Goal: Task Accomplishment & Management: Complete application form

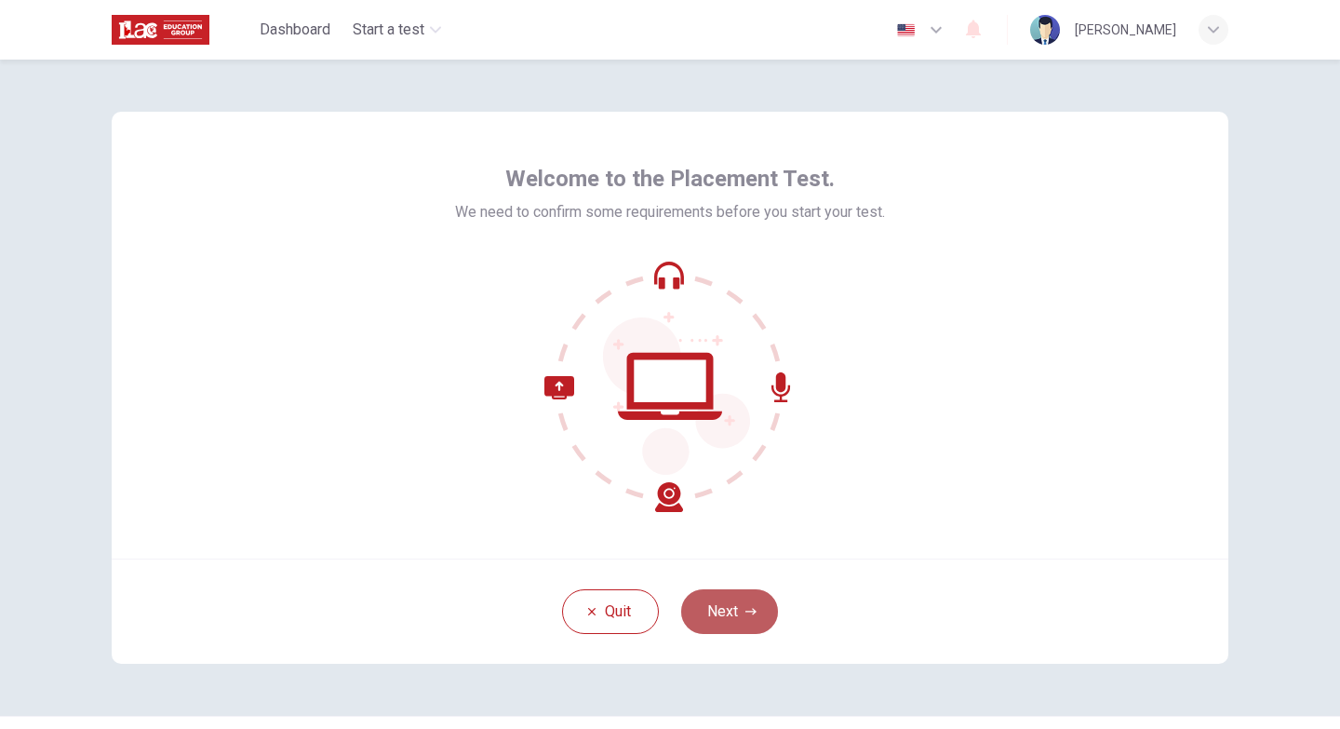
click at [731, 619] on button "Next" at bounding box center [729, 611] width 97 height 45
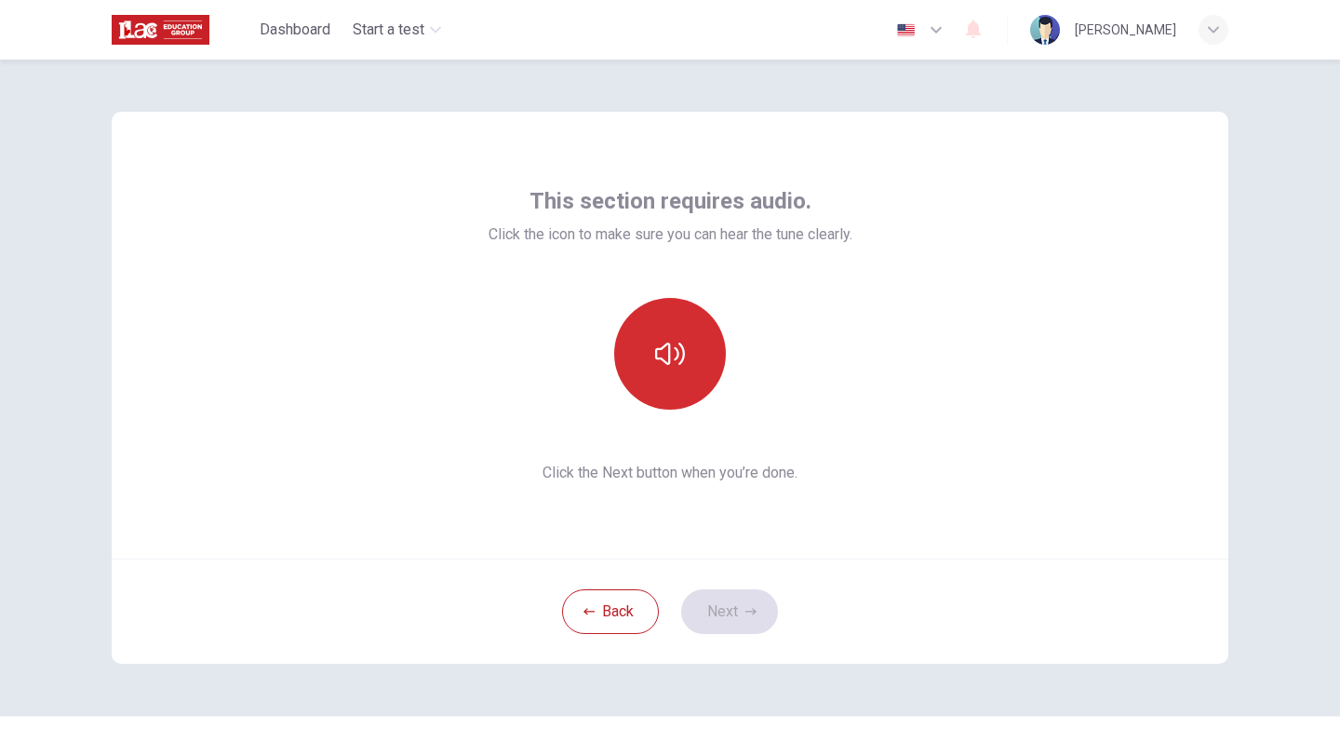
click at [655, 343] on icon "button" at bounding box center [670, 354] width 30 height 30
click at [672, 343] on icon "button" at bounding box center [670, 354] width 30 height 30
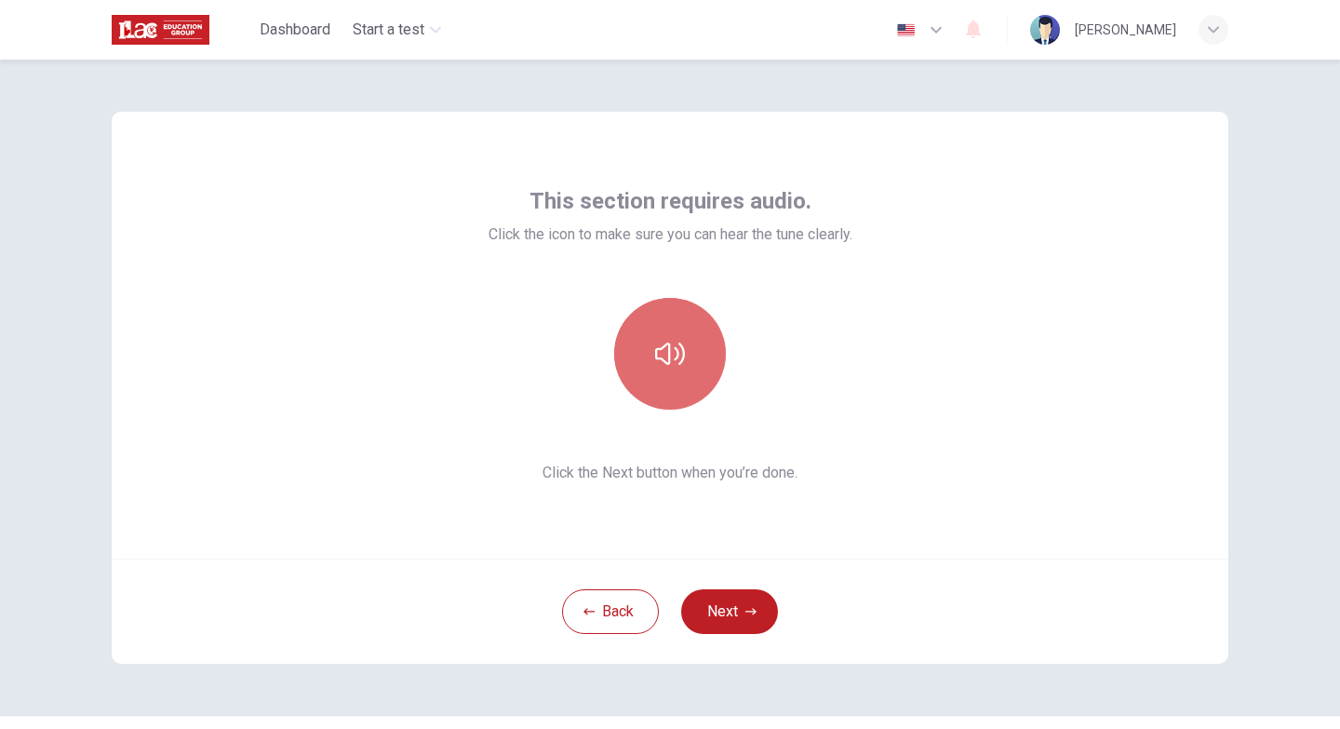
click at [626, 323] on button "button" at bounding box center [670, 354] width 112 height 112
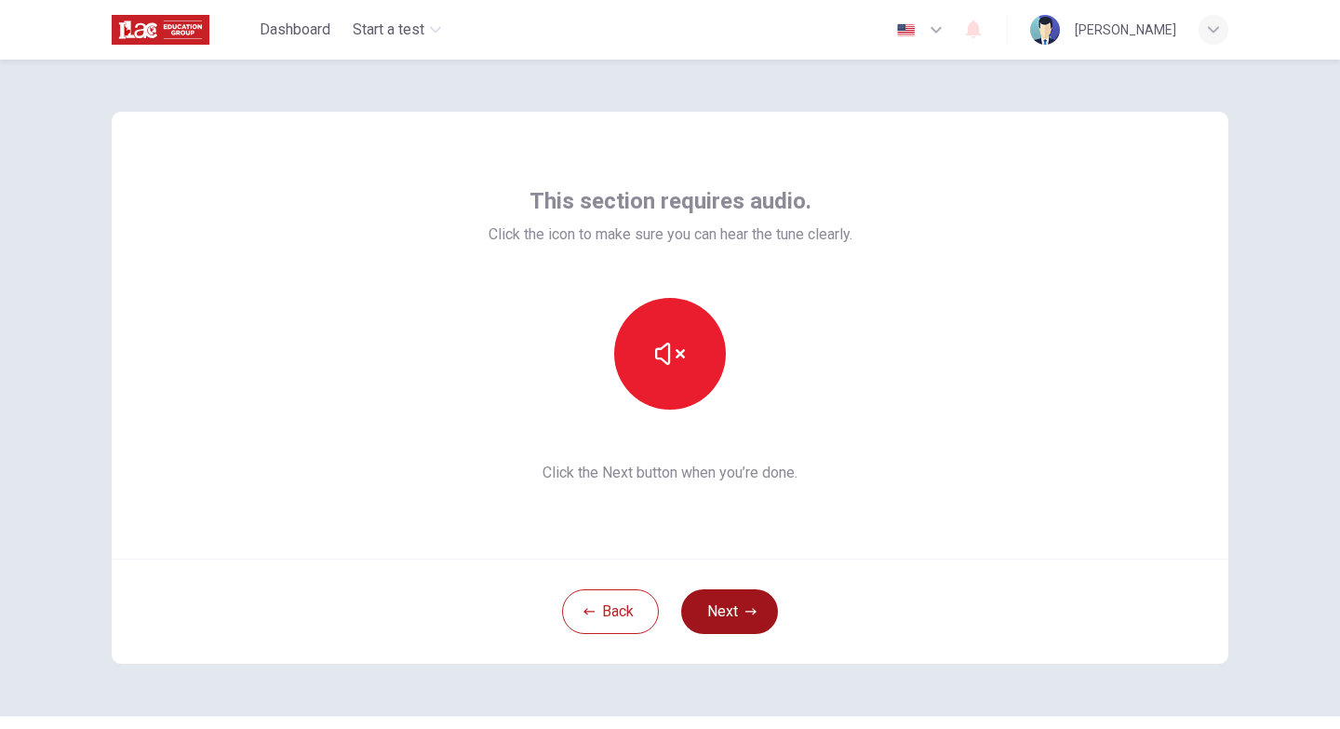
click at [712, 602] on button "Next" at bounding box center [729, 611] width 97 height 45
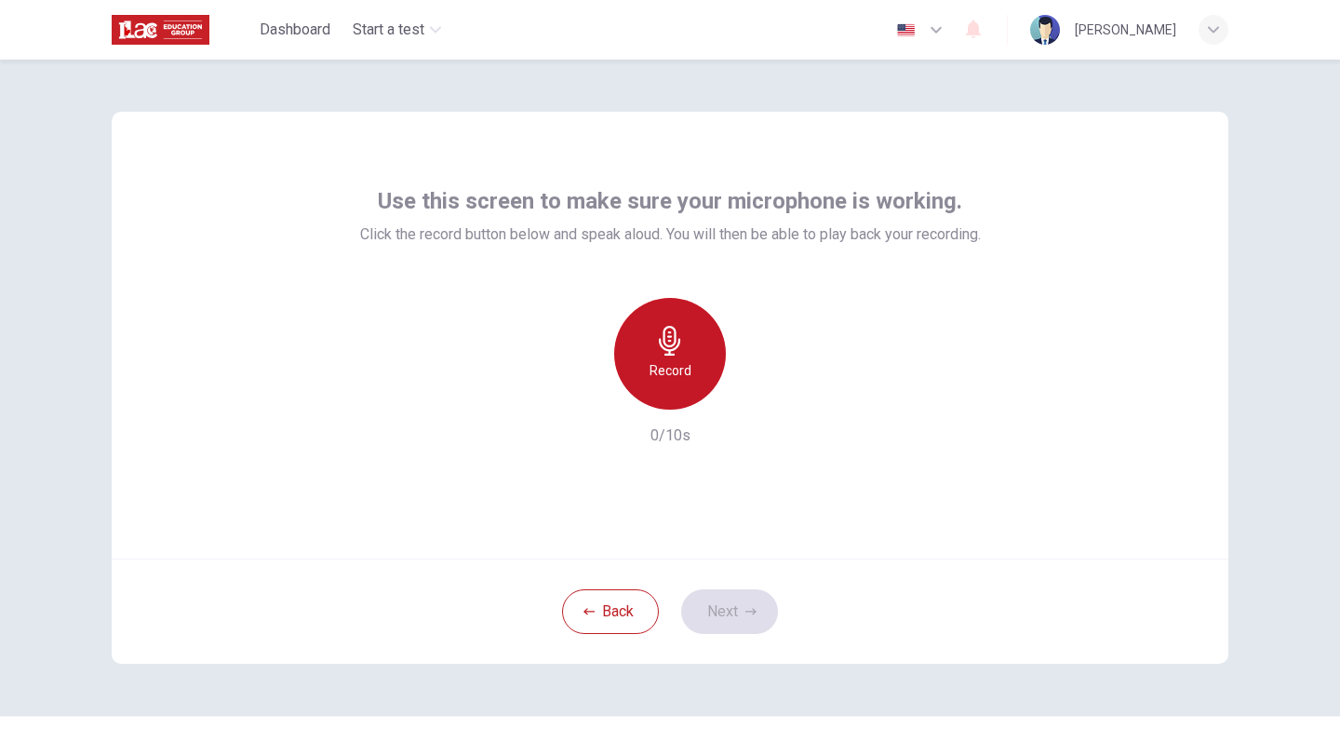
click at [666, 333] on icon "button" at bounding box center [670, 341] width 30 height 30
click at [666, 349] on icon "button" at bounding box center [670, 341] width 30 height 30
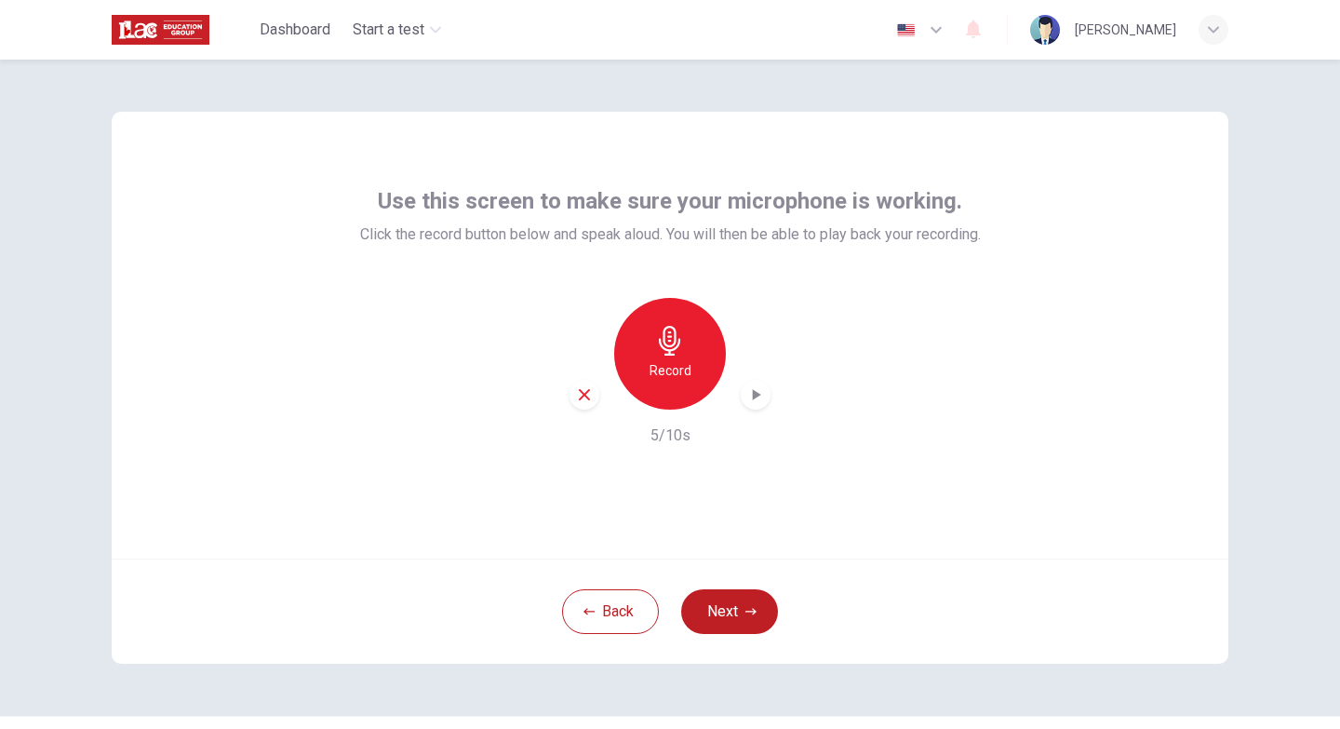
drag, startPoint x: 671, startPoint y: 349, endPoint x: 693, endPoint y: 354, distance: 21.9
click at [671, 348] on icon "button" at bounding box center [669, 341] width 21 height 30
click at [753, 395] on icon "button" at bounding box center [757, 394] width 8 height 11
click at [1008, 481] on div "Use this screen to make sure your microphone is working. Click the record butto…" at bounding box center [670, 335] width 1117 height 447
click at [718, 609] on button "Next" at bounding box center [729, 611] width 97 height 45
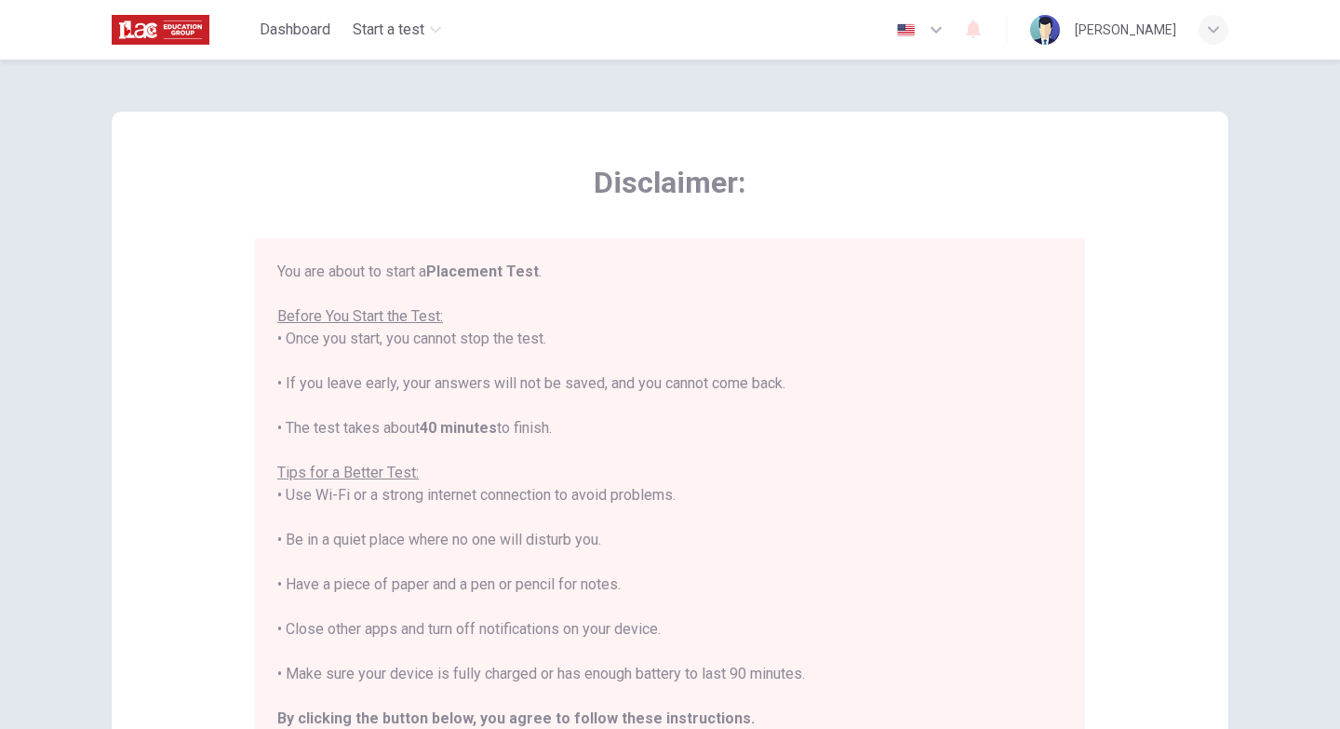
drag, startPoint x: 1292, startPoint y: 0, endPoint x: 923, endPoint y: 185, distance: 412.5
click at [923, 185] on span "Disclaimer:" at bounding box center [670, 182] width 830 height 37
click at [1133, 218] on div "Disclaimer: You are about to start a Placement Test . Before You Start the Test…" at bounding box center [670, 465] width 1117 height 707
drag, startPoint x: 1298, startPoint y: 0, endPoint x: 879, endPoint y: 194, distance: 461.5
click at [879, 195] on span "Disclaimer:" at bounding box center [670, 182] width 830 height 37
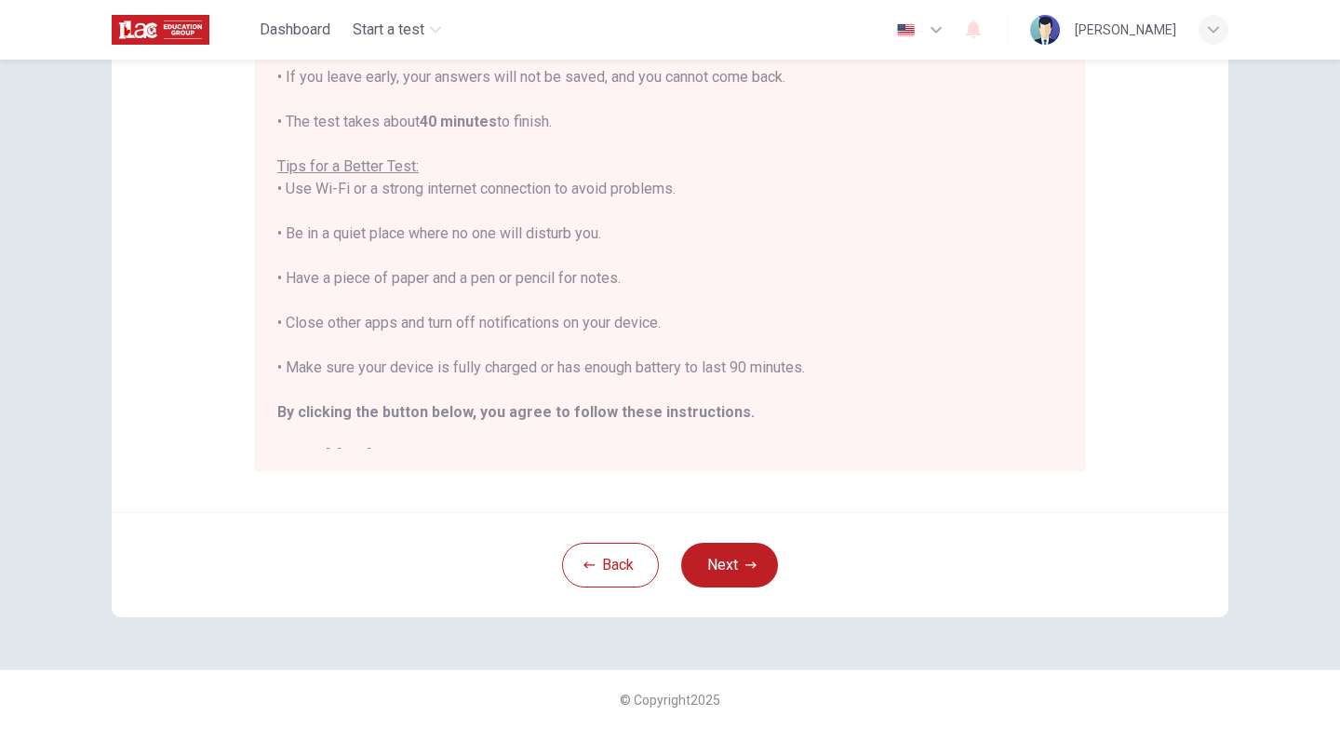
scroll to position [21, 0]
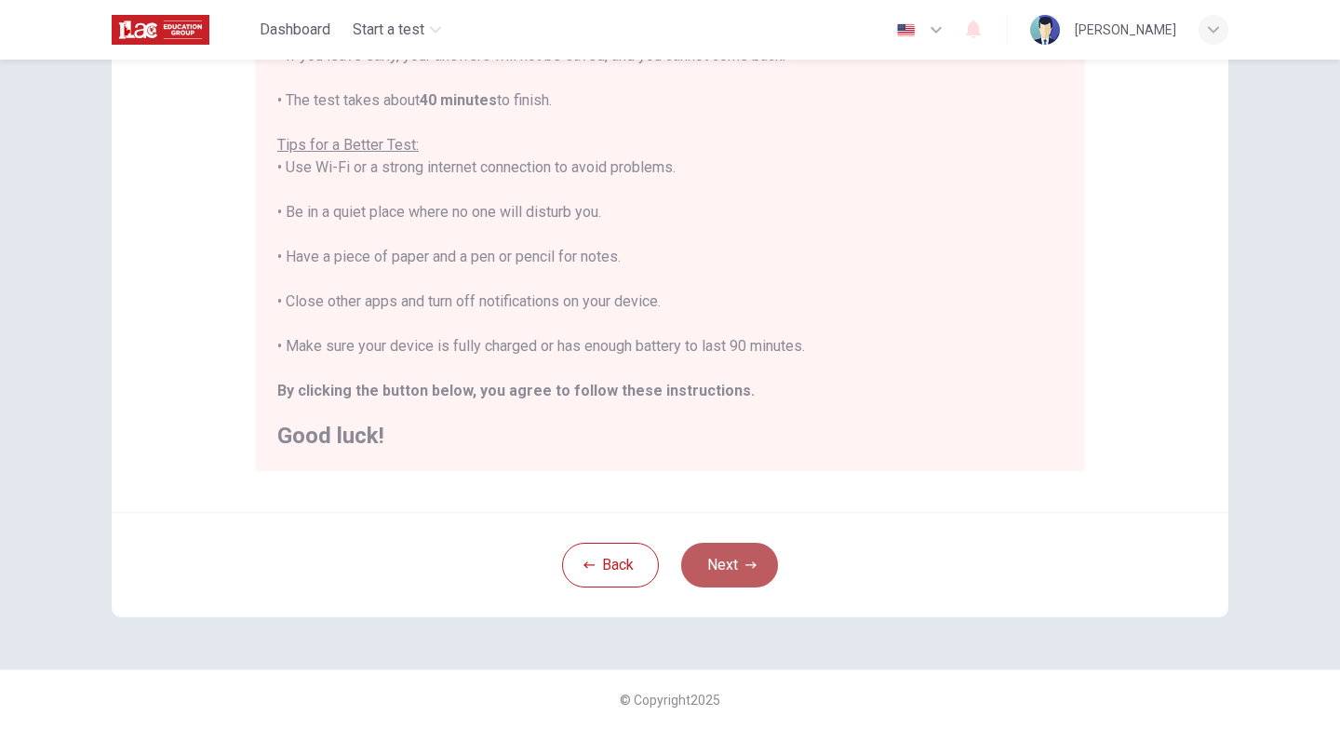
click at [717, 565] on button "Next" at bounding box center [729, 565] width 97 height 45
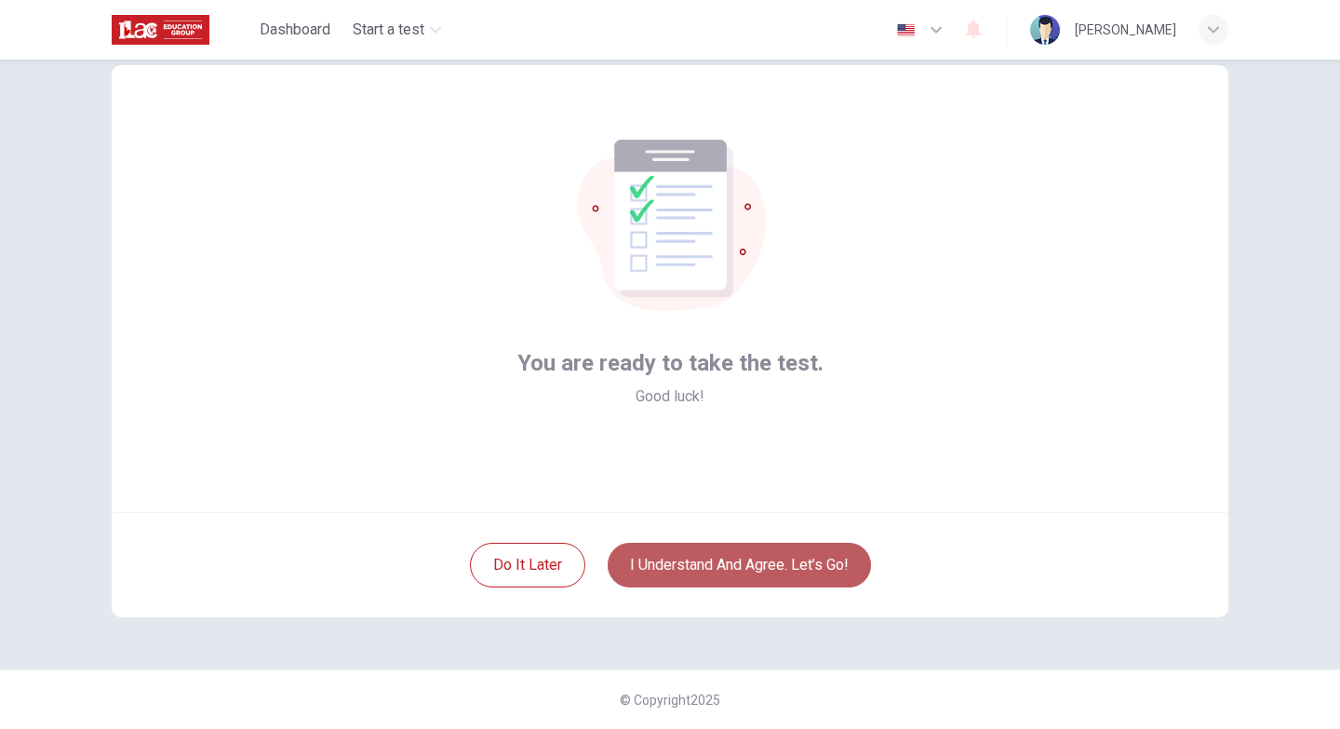
click at [738, 570] on button "I understand and agree. Let’s go!" at bounding box center [739, 565] width 263 height 45
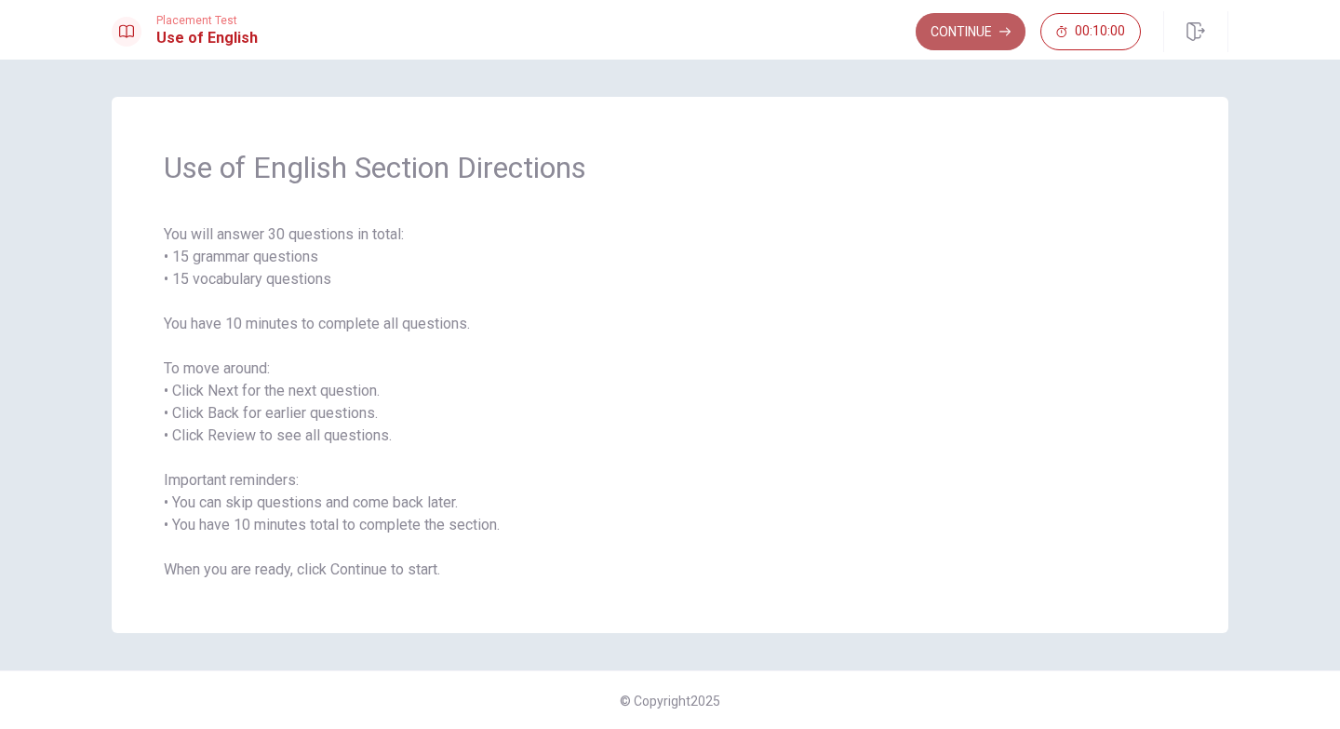
click at [966, 31] on button "Continue" at bounding box center [971, 31] width 110 height 37
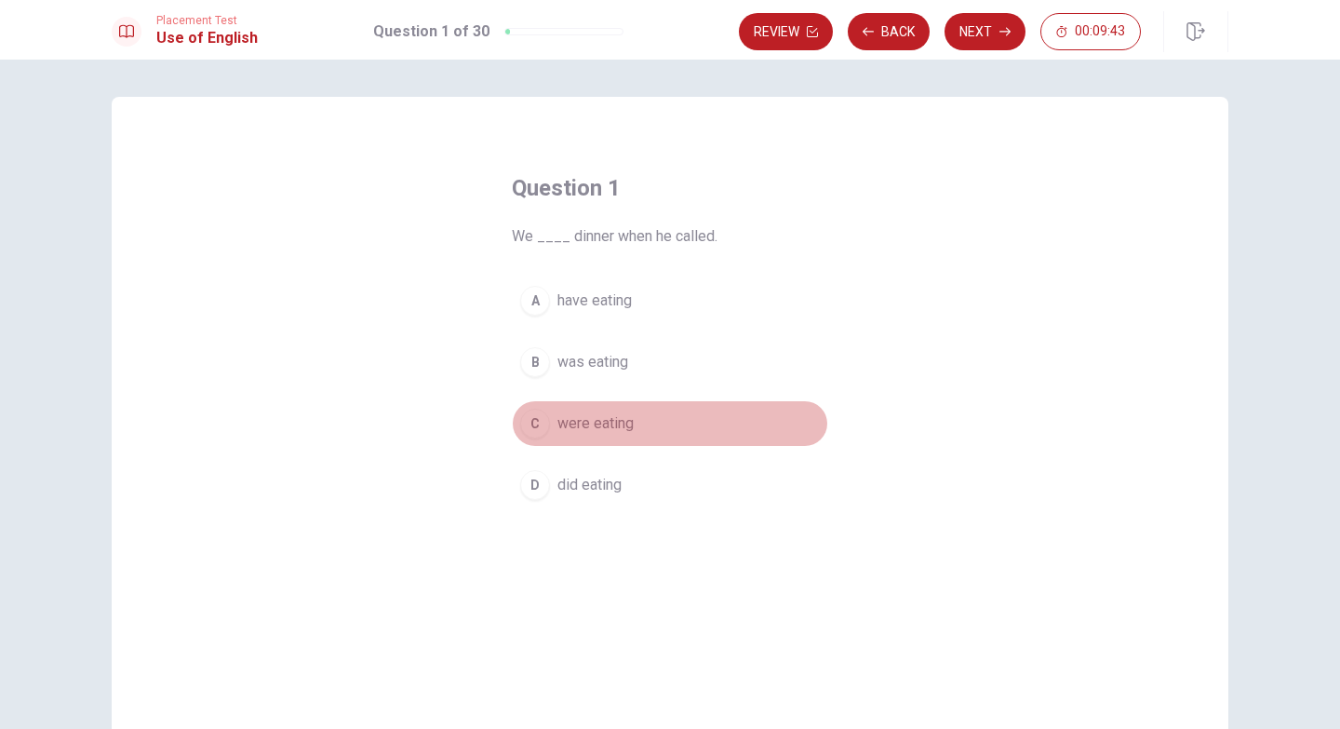
click at [599, 424] on span "were eating" at bounding box center [596, 423] width 76 height 22
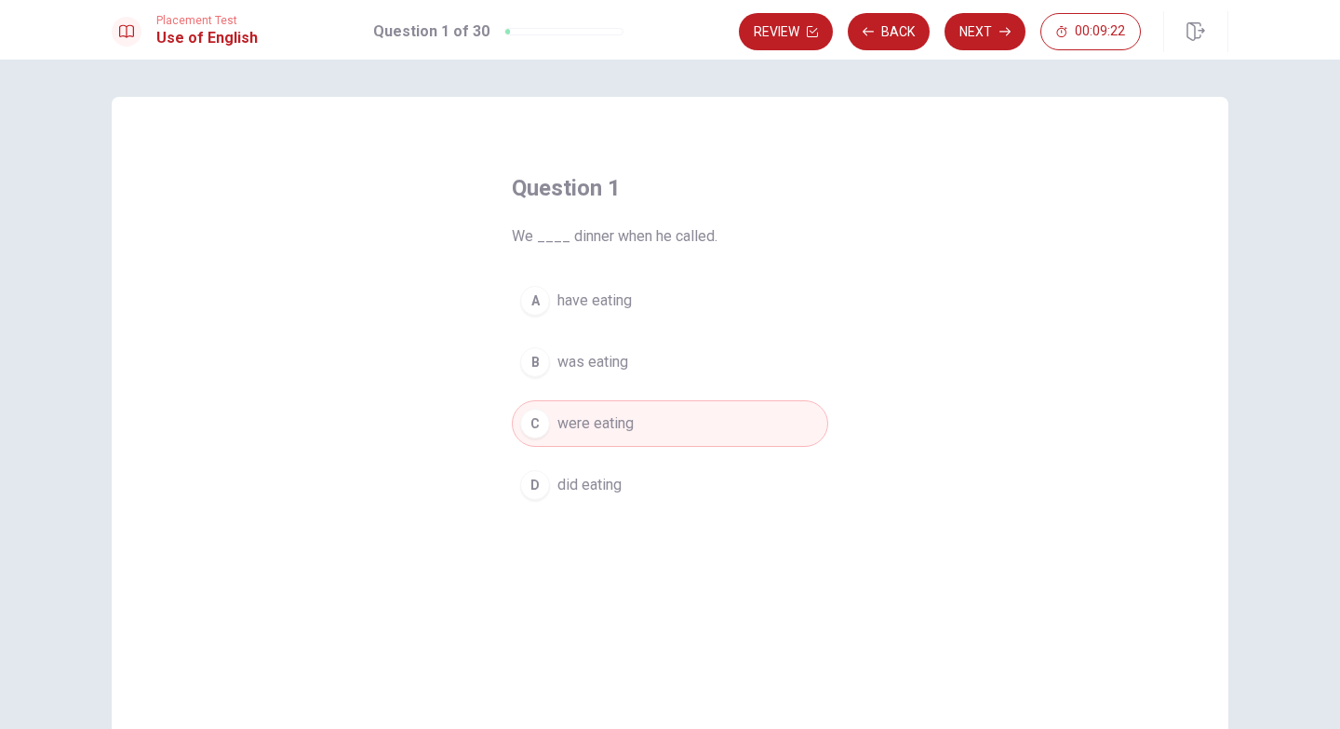
click at [603, 302] on span "have eating" at bounding box center [595, 300] width 74 height 22
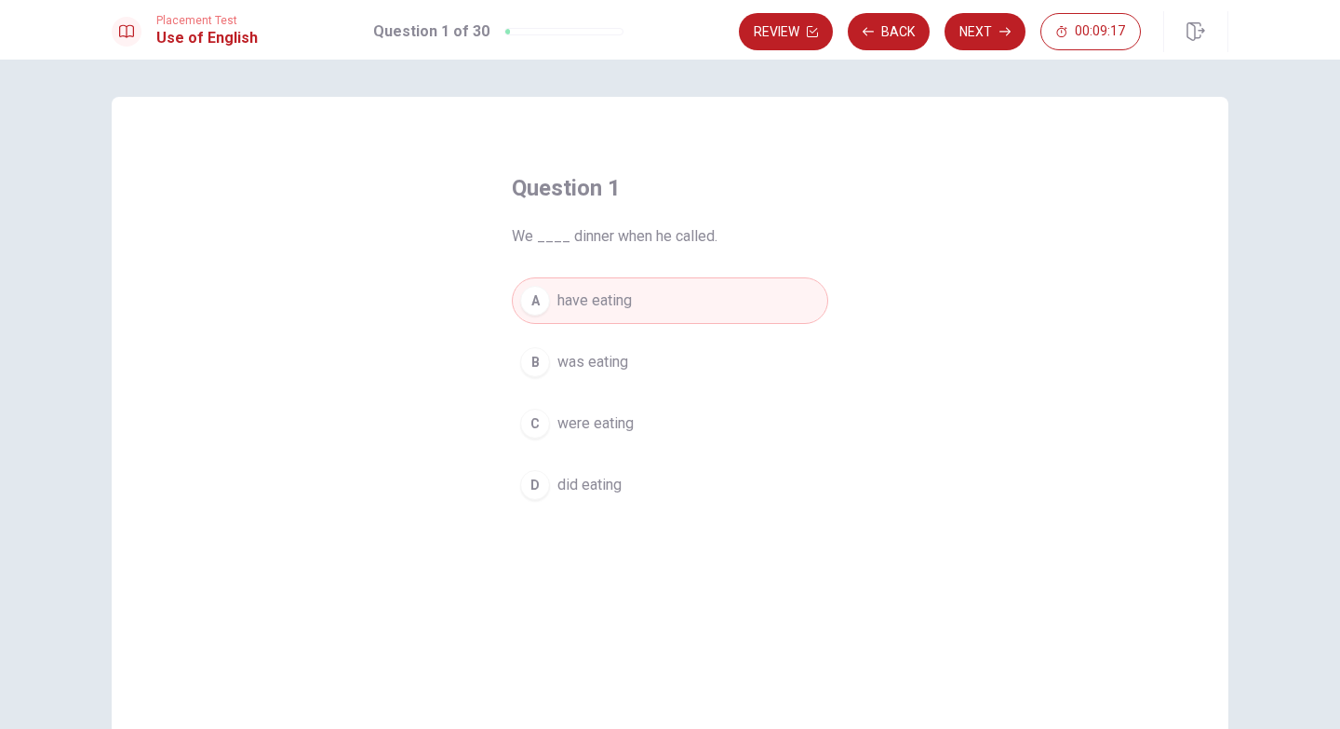
click at [577, 432] on span "were eating" at bounding box center [596, 423] width 76 height 22
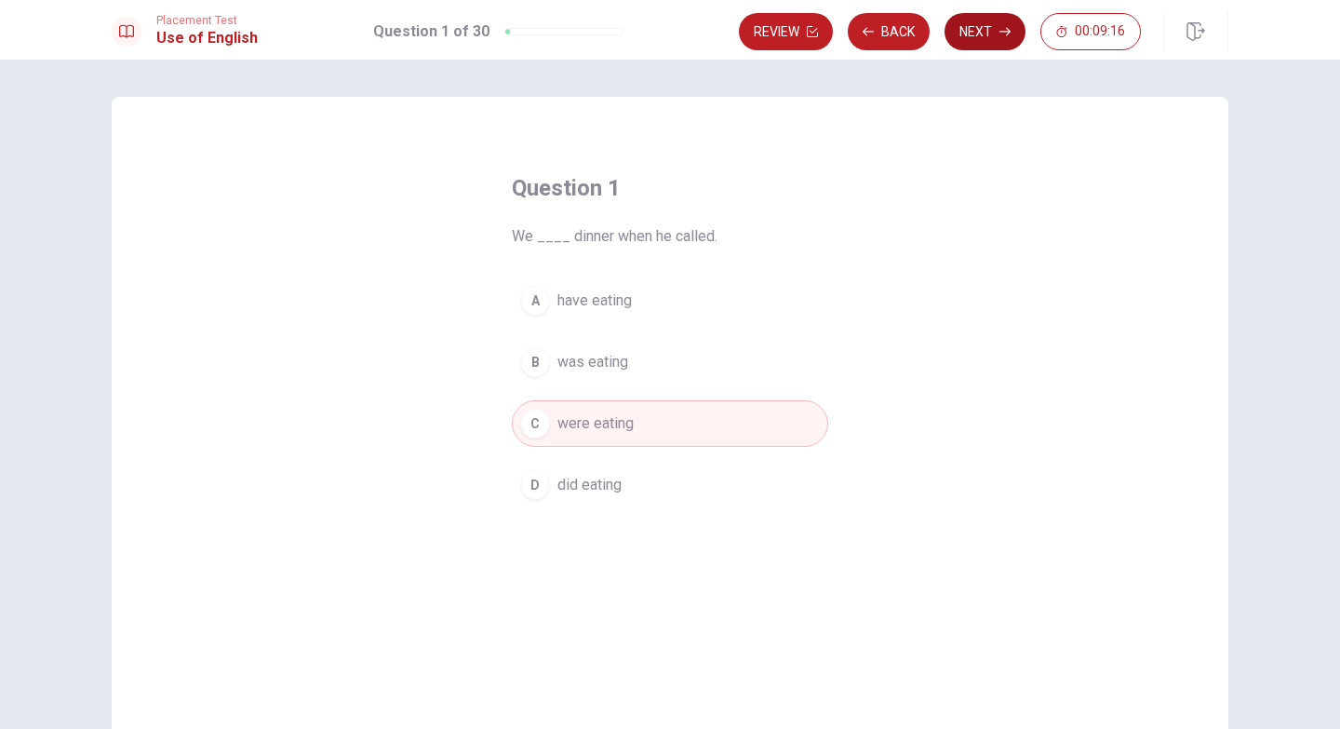
click at [978, 31] on button "Next" at bounding box center [985, 31] width 81 height 37
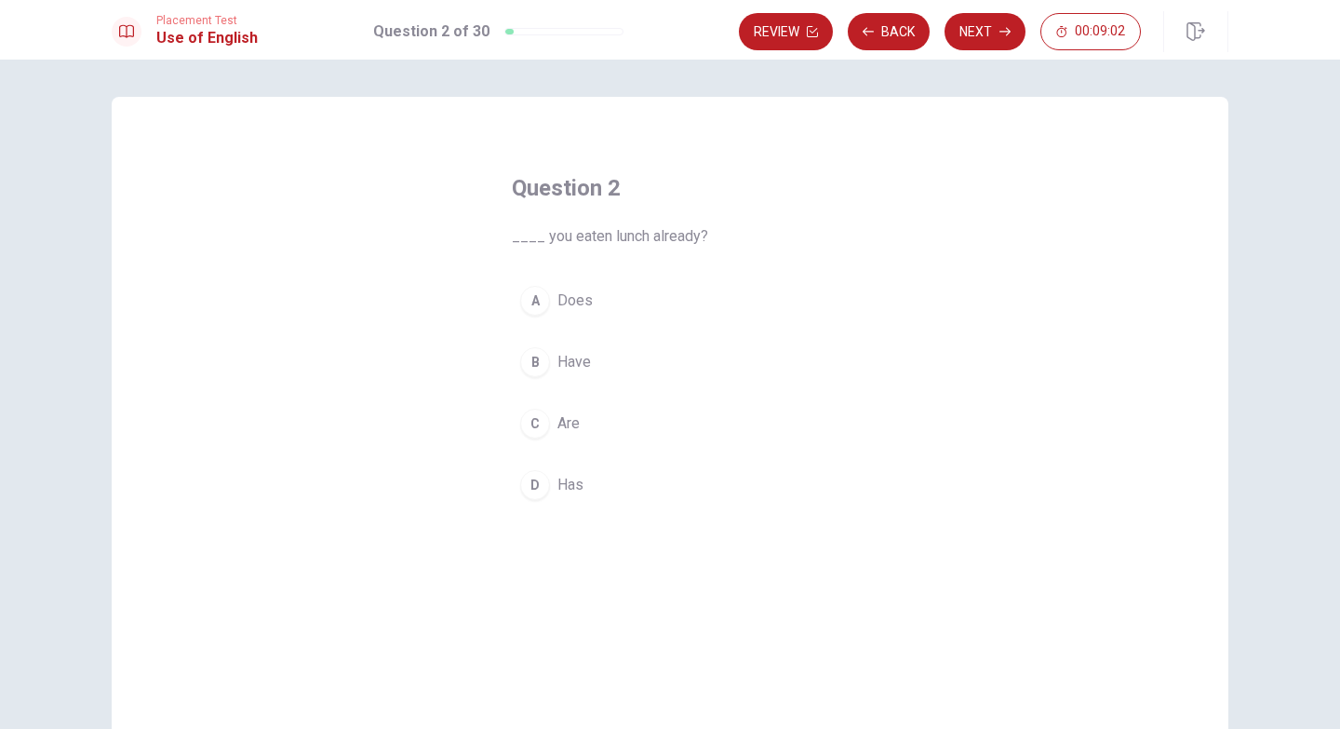
click at [570, 363] on span "Have" at bounding box center [575, 362] width 34 height 22
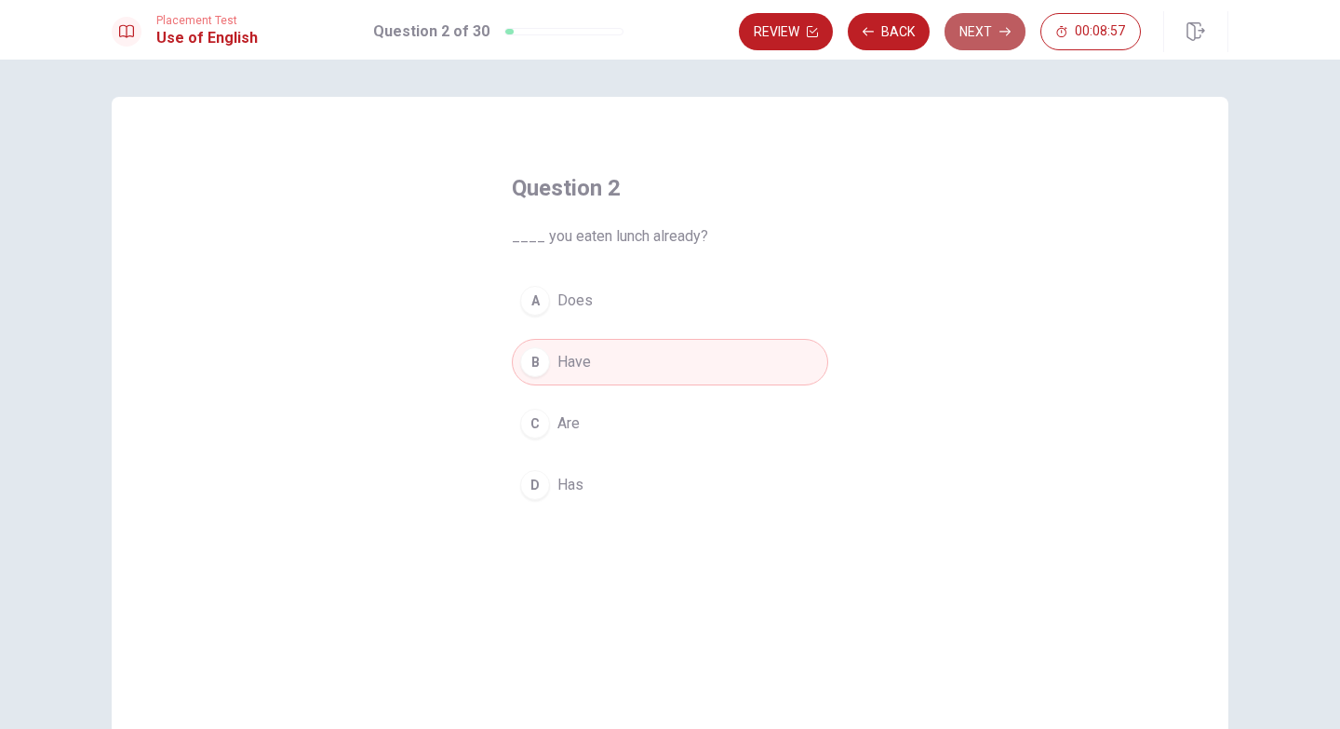
click at [985, 32] on button "Next" at bounding box center [985, 31] width 81 height 37
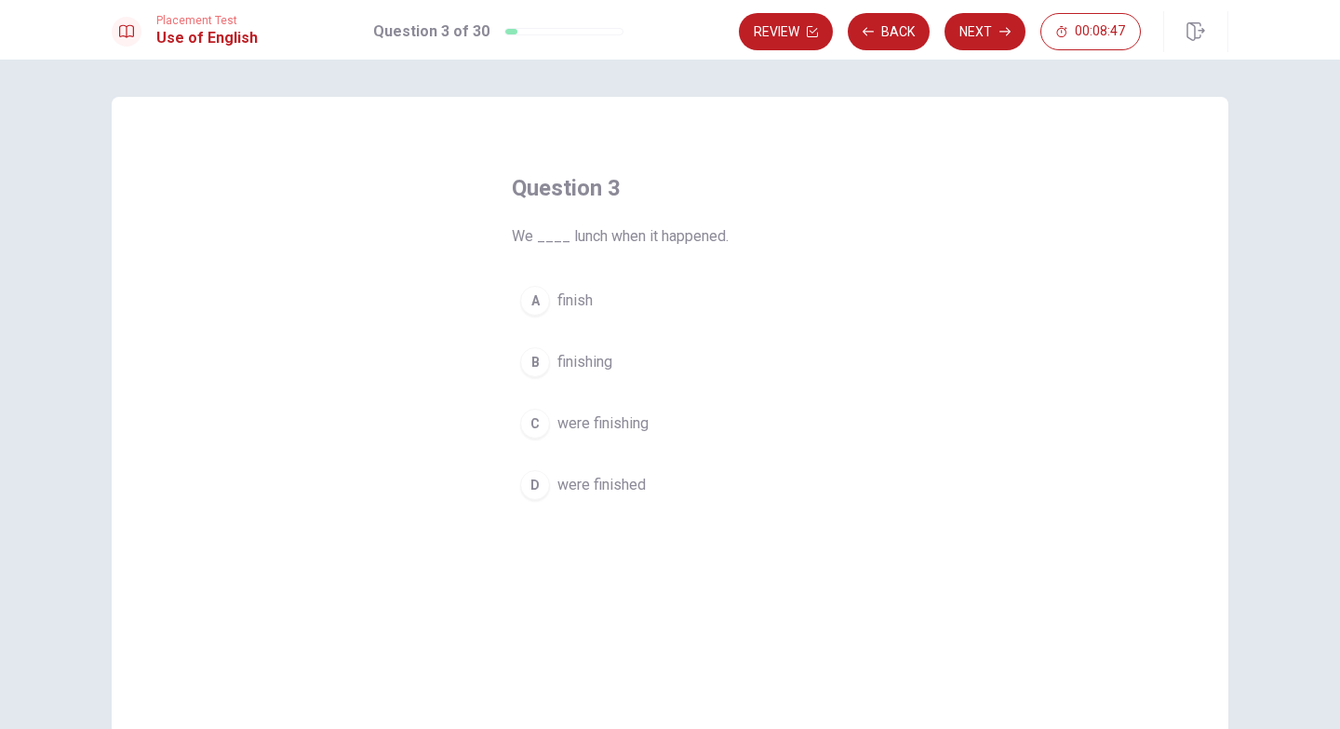
click at [602, 424] on span "were finishing" at bounding box center [603, 423] width 91 height 22
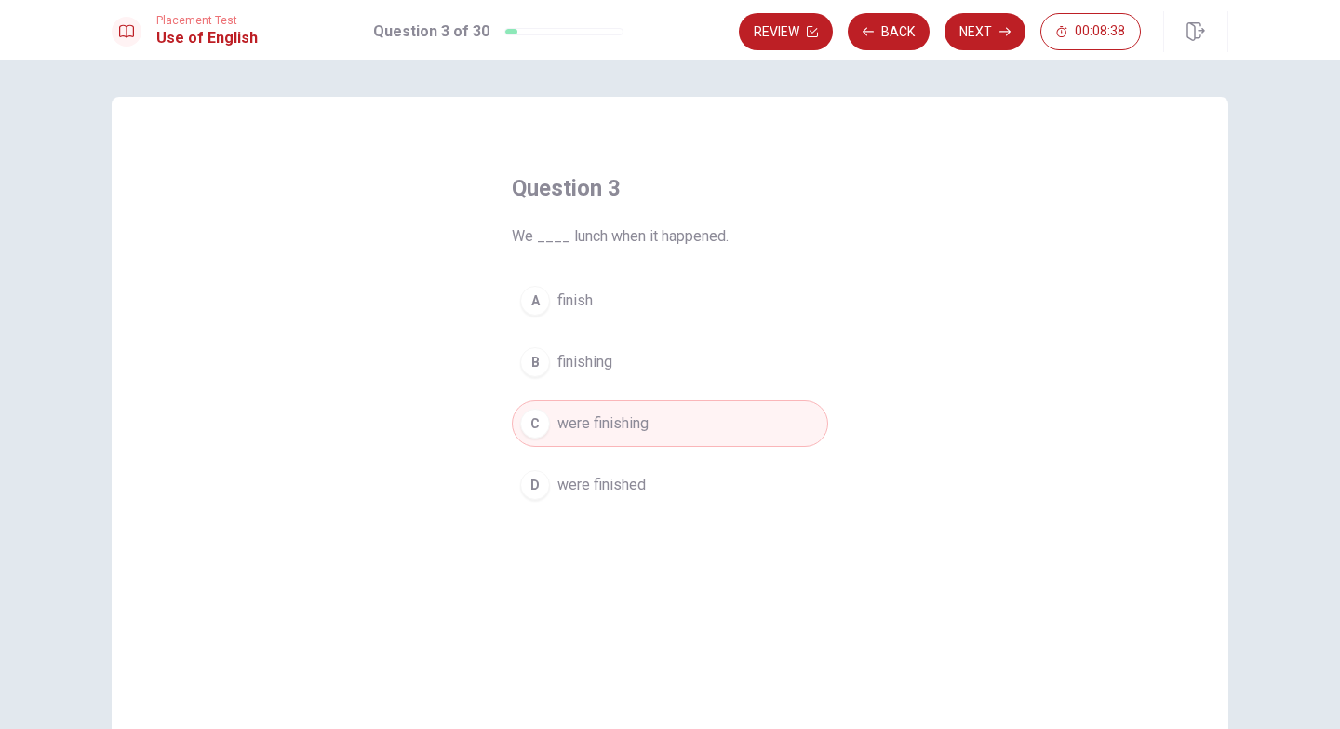
drag, startPoint x: 981, startPoint y: 23, endPoint x: 837, endPoint y: 404, distance: 407.1
click at [837, 404] on div "Placement Test Use of English Question 3 of 30 Review Back Next 00:08:38 Questi…" at bounding box center [670, 364] width 1340 height 729
click at [975, 32] on button "Next" at bounding box center [985, 31] width 81 height 37
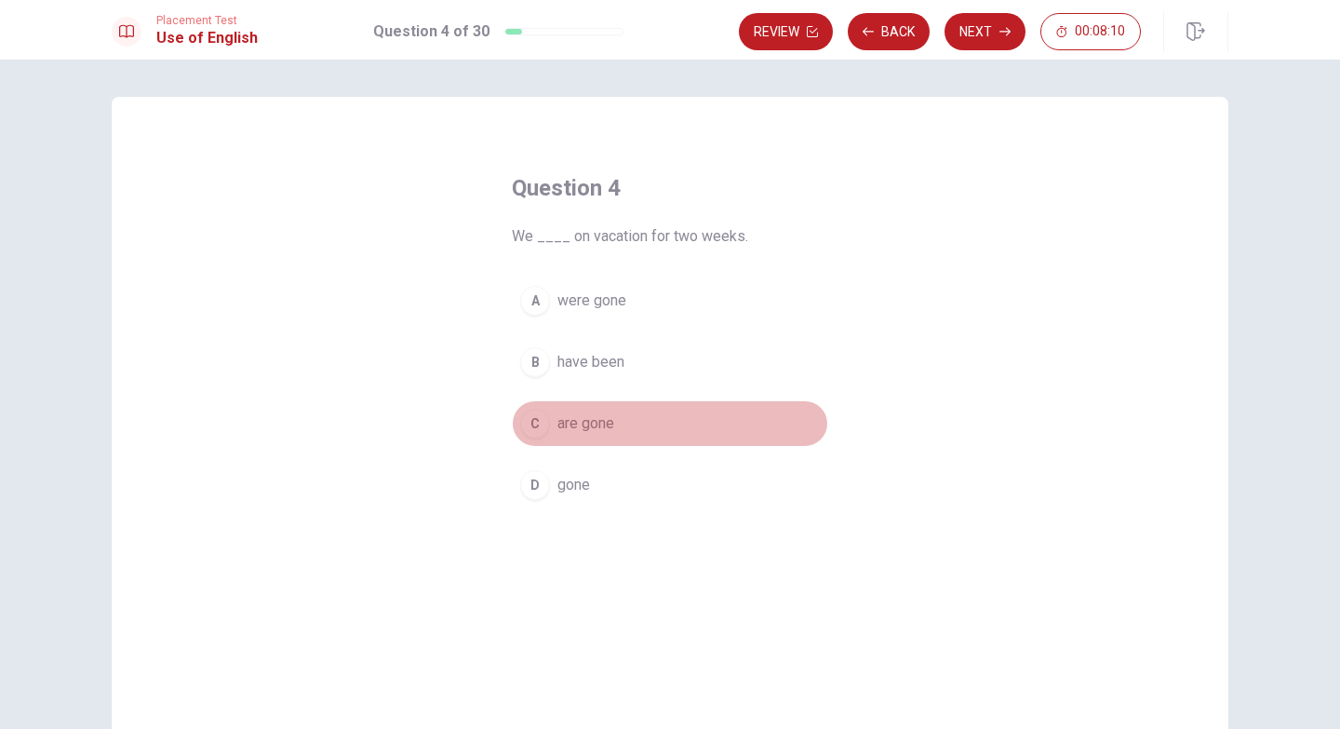
click at [592, 426] on span "are gone" at bounding box center [586, 423] width 57 height 22
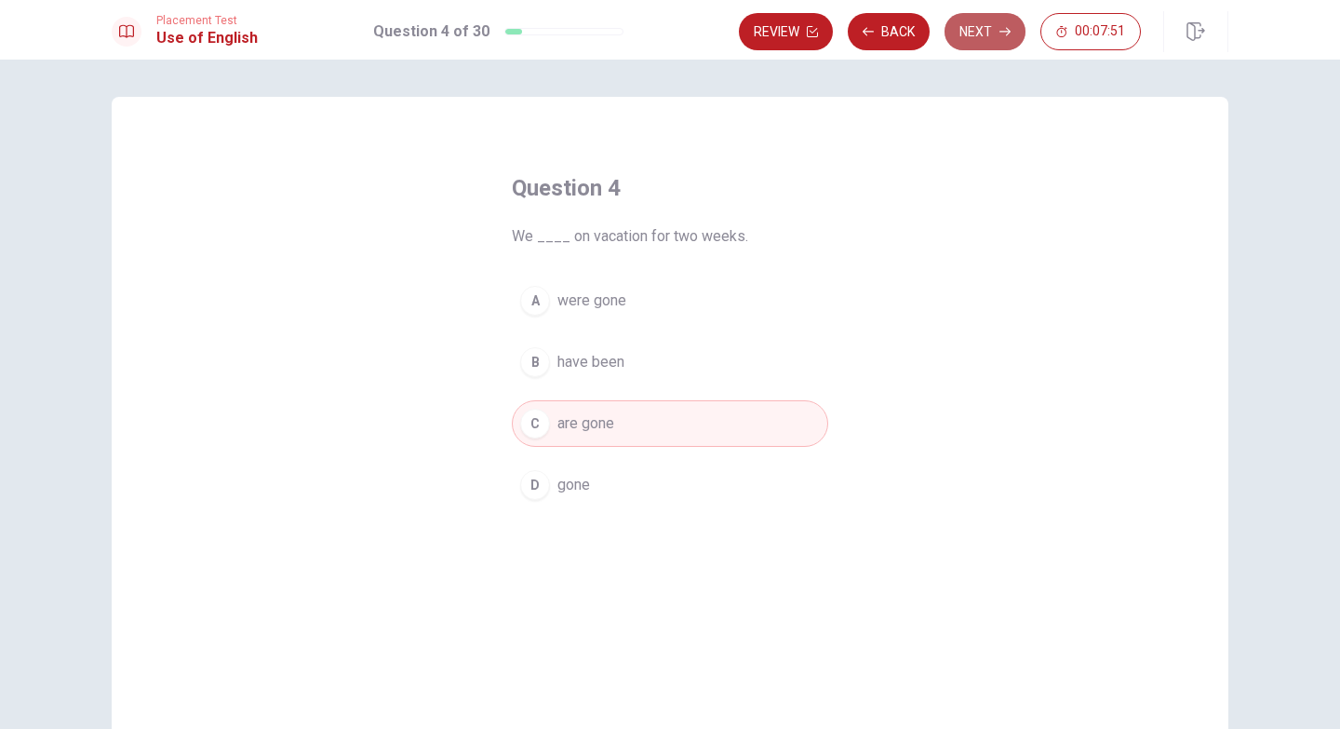
click at [986, 33] on button "Next" at bounding box center [985, 31] width 81 height 37
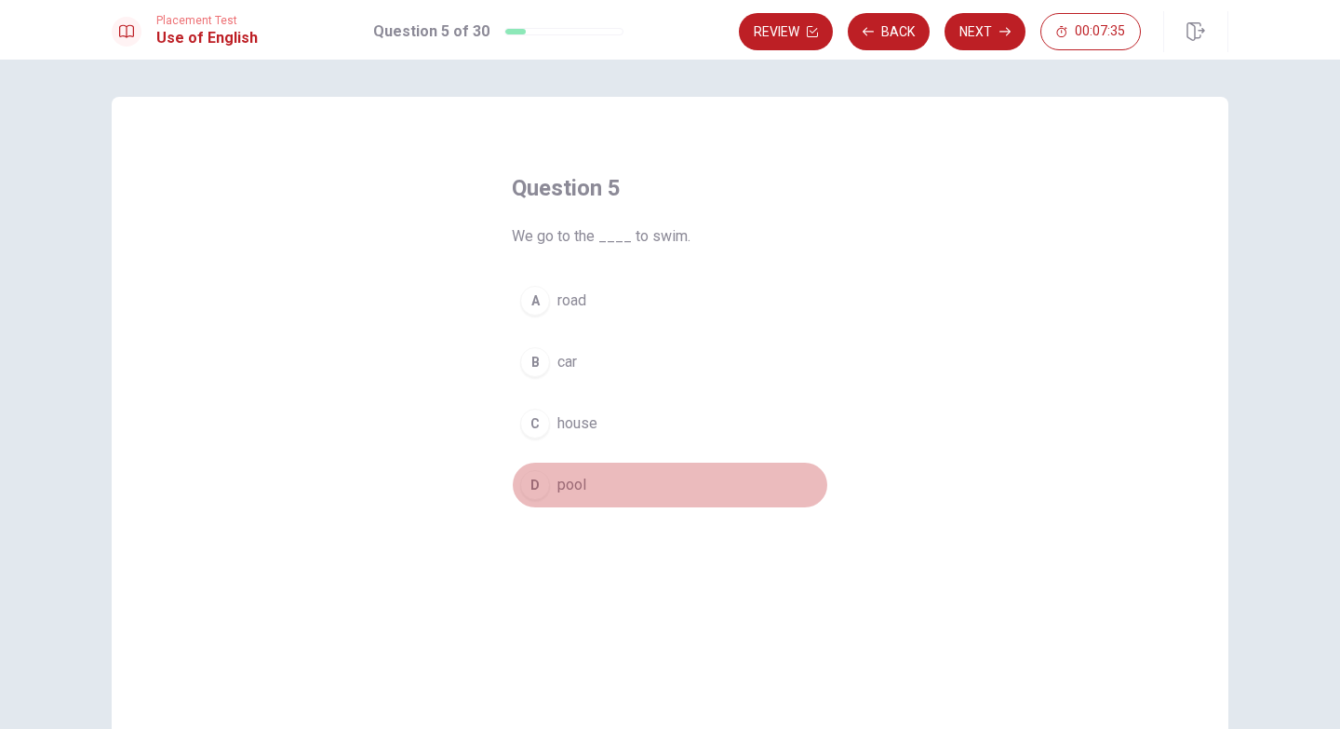
click at [572, 490] on span "pool" at bounding box center [572, 485] width 29 height 22
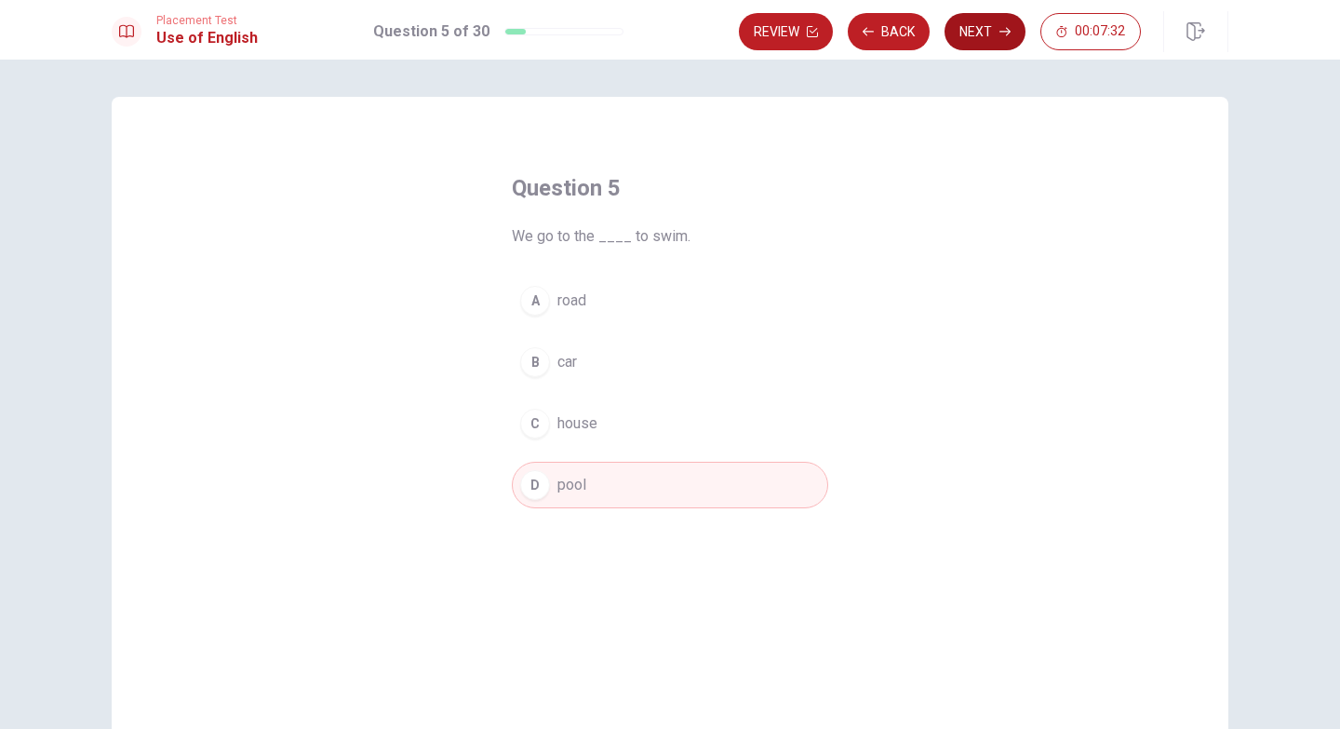
click at [971, 23] on button "Next" at bounding box center [985, 31] width 81 height 37
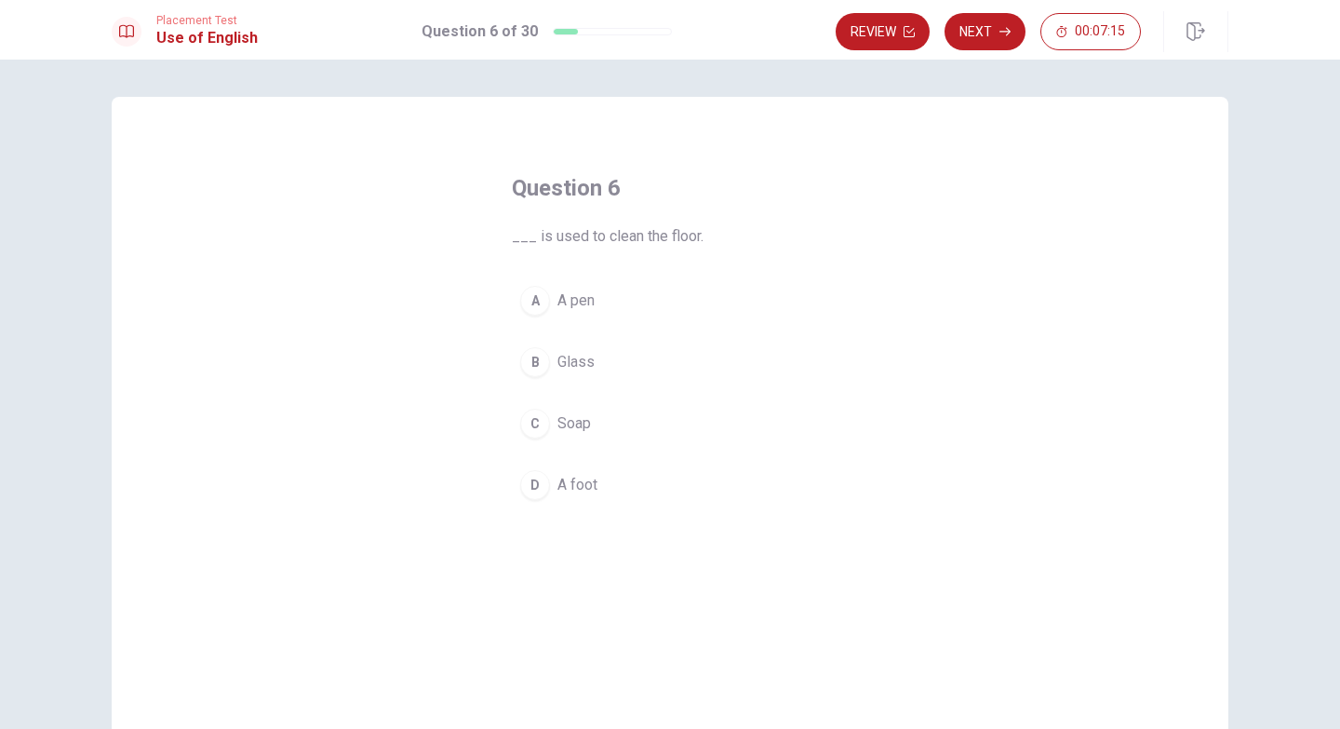
click at [558, 419] on span "Soap" at bounding box center [575, 423] width 34 height 22
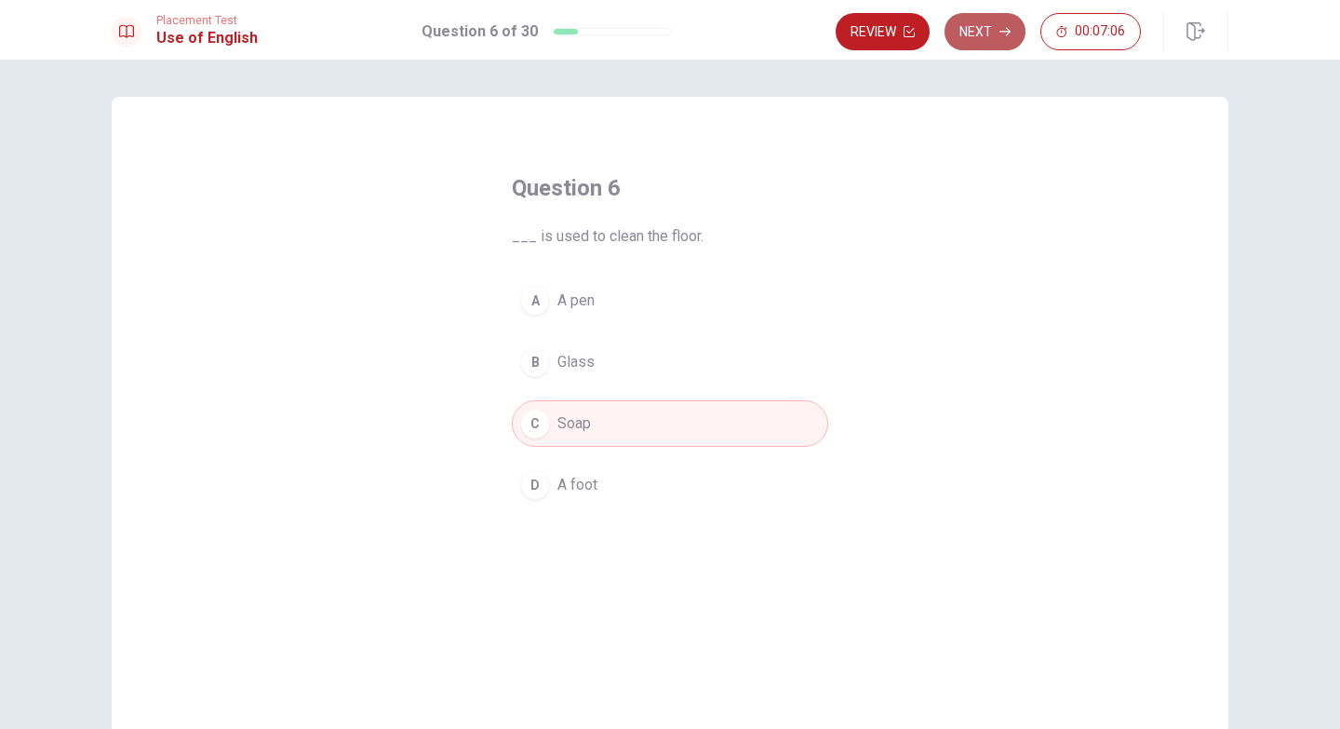
click at [985, 33] on button "Next" at bounding box center [985, 31] width 81 height 37
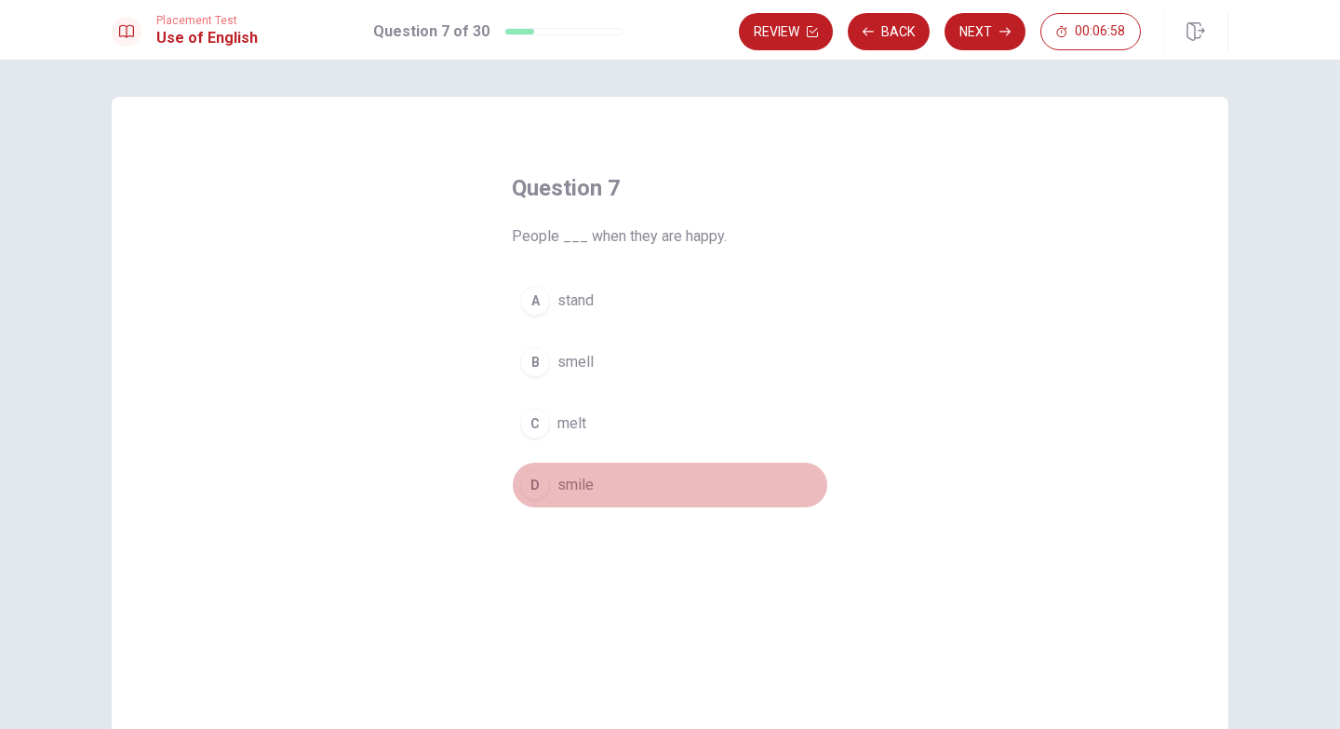
click at [583, 489] on span "smile" at bounding box center [576, 485] width 36 height 22
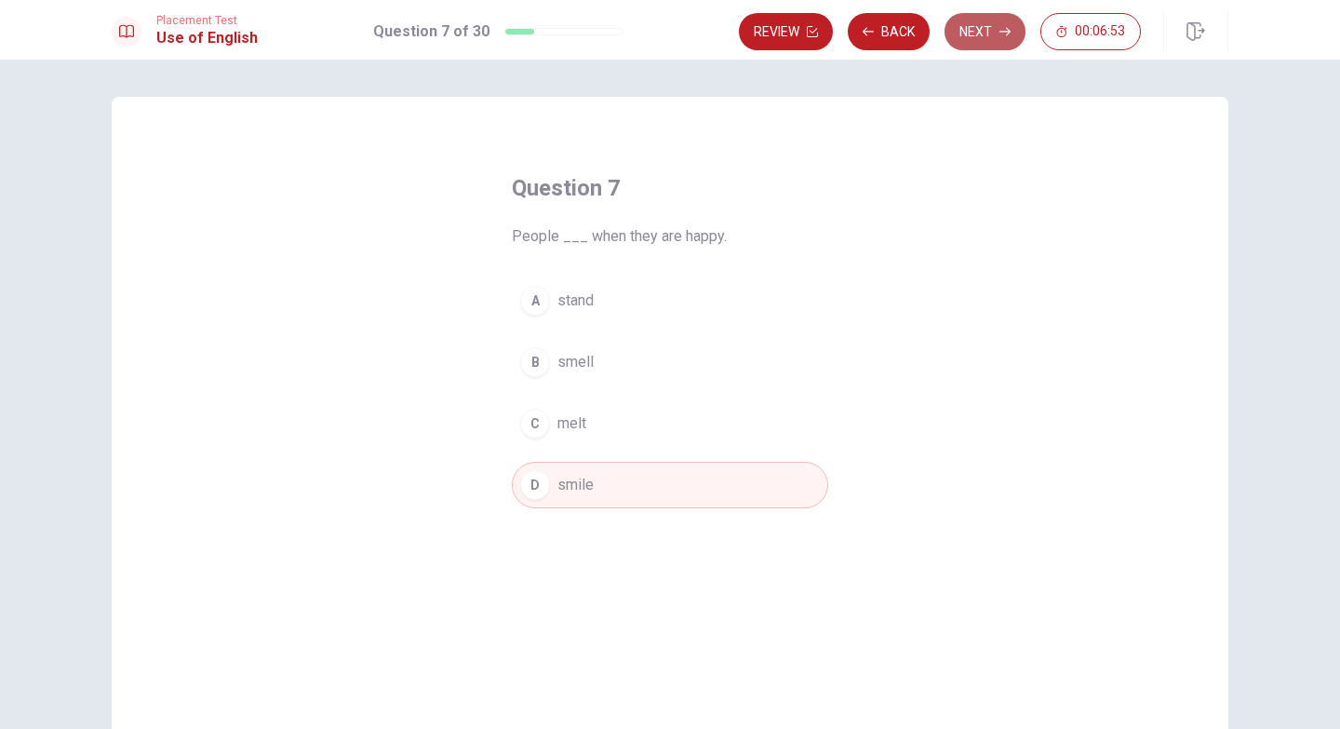
click at [970, 30] on button "Next" at bounding box center [985, 31] width 81 height 37
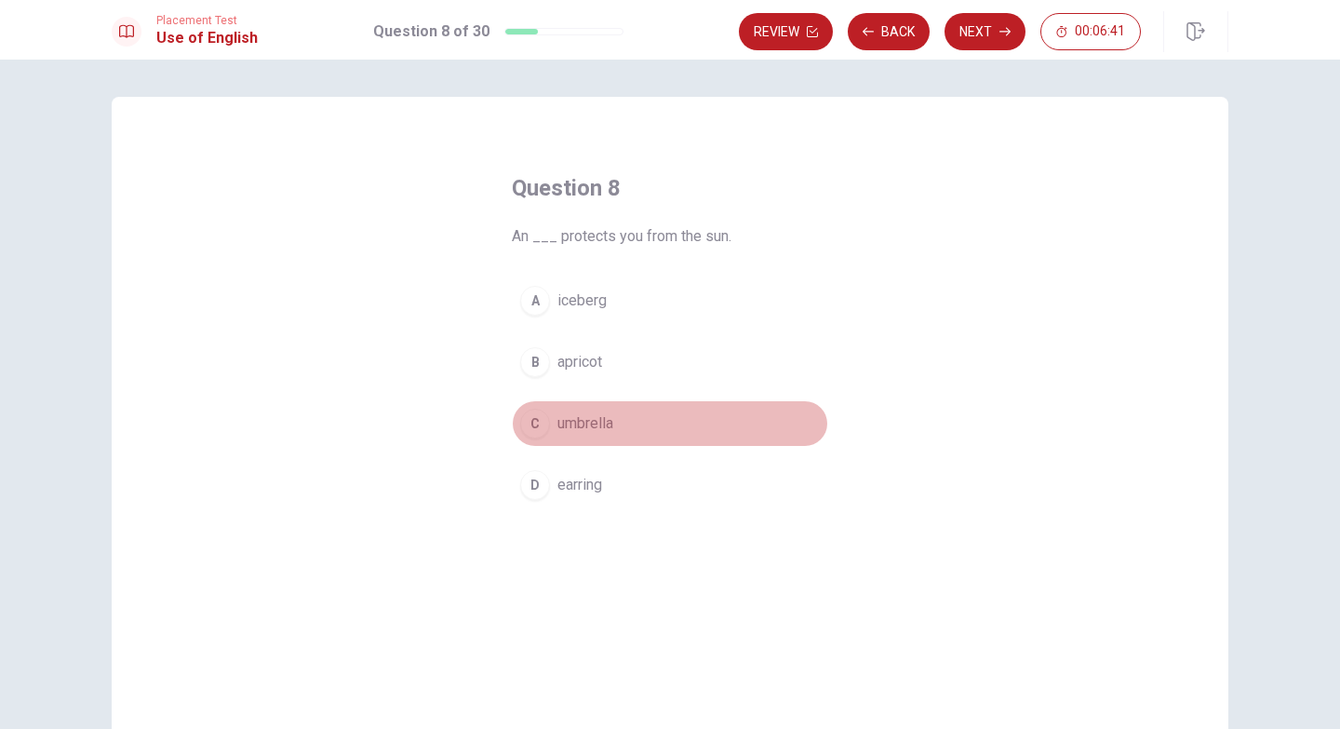
click at [594, 424] on span "umbrella" at bounding box center [586, 423] width 56 height 22
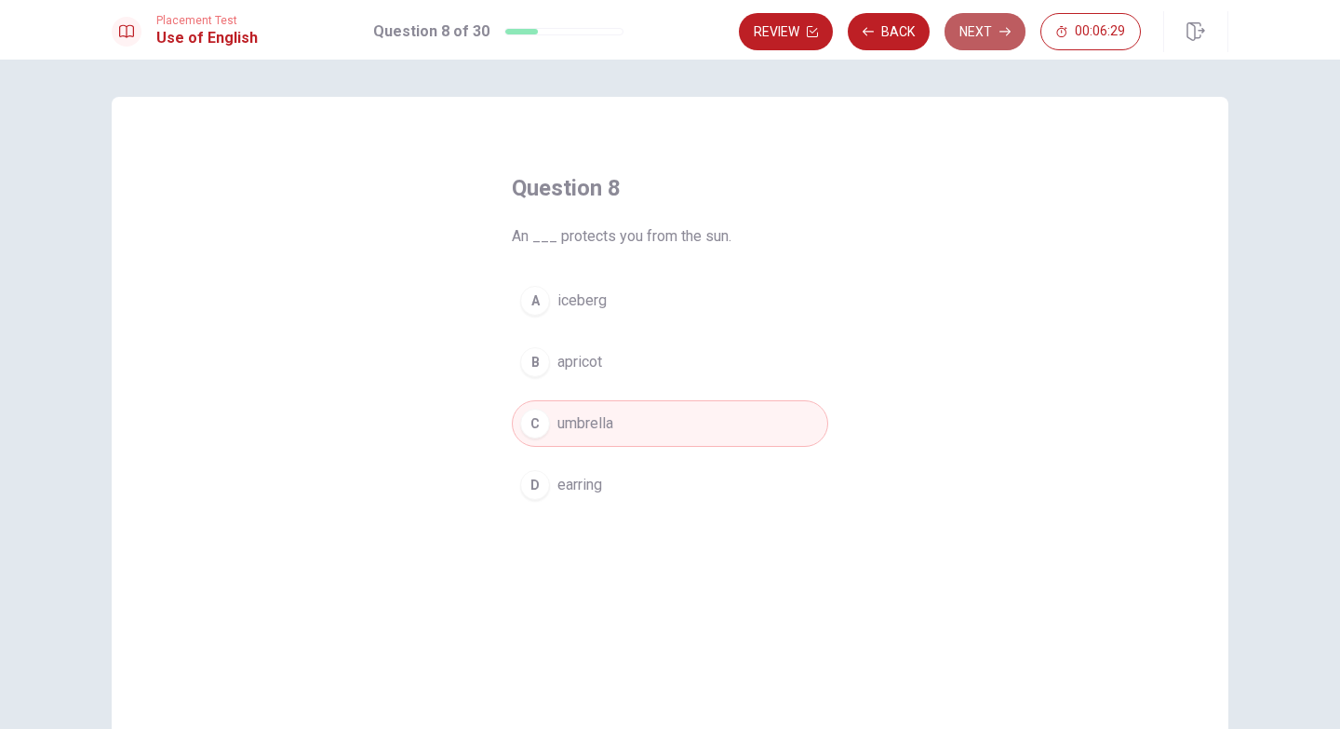
click at [984, 34] on button "Next" at bounding box center [985, 31] width 81 height 37
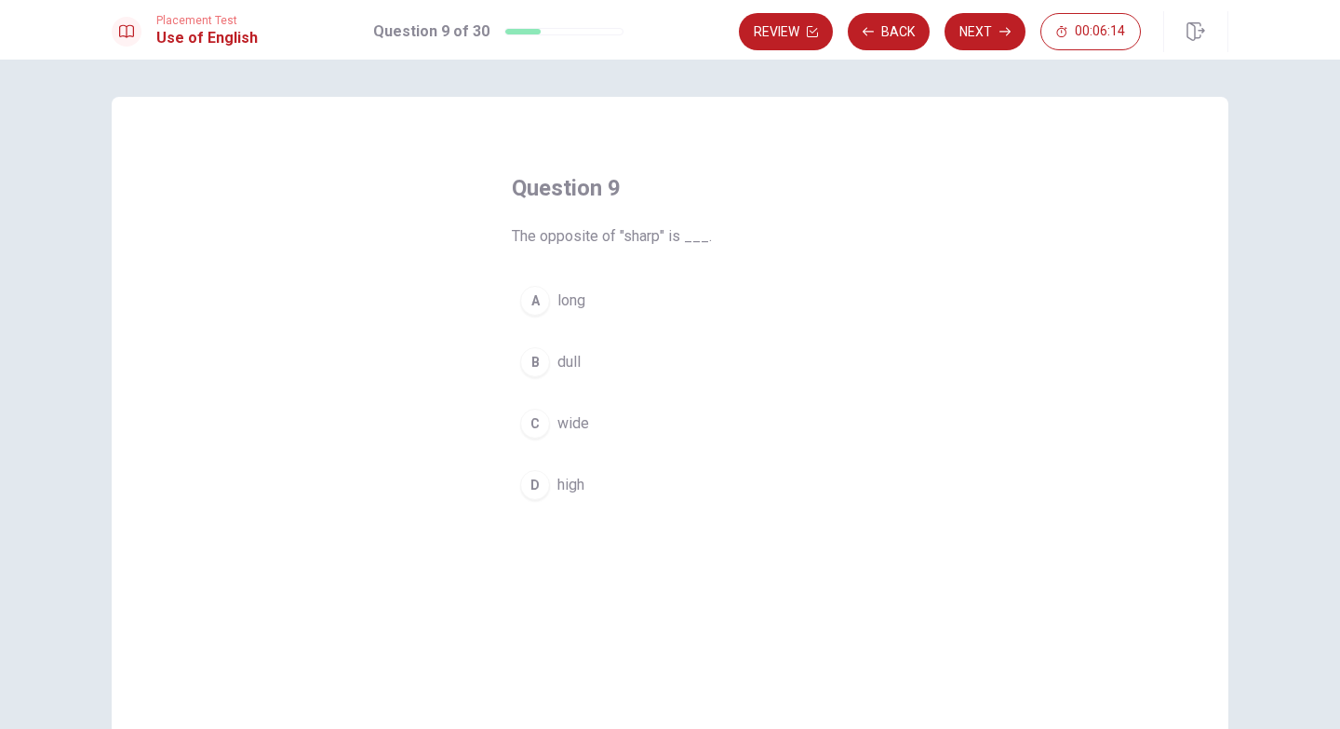
click at [571, 426] on span "wide" at bounding box center [574, 423] width 32 height 22
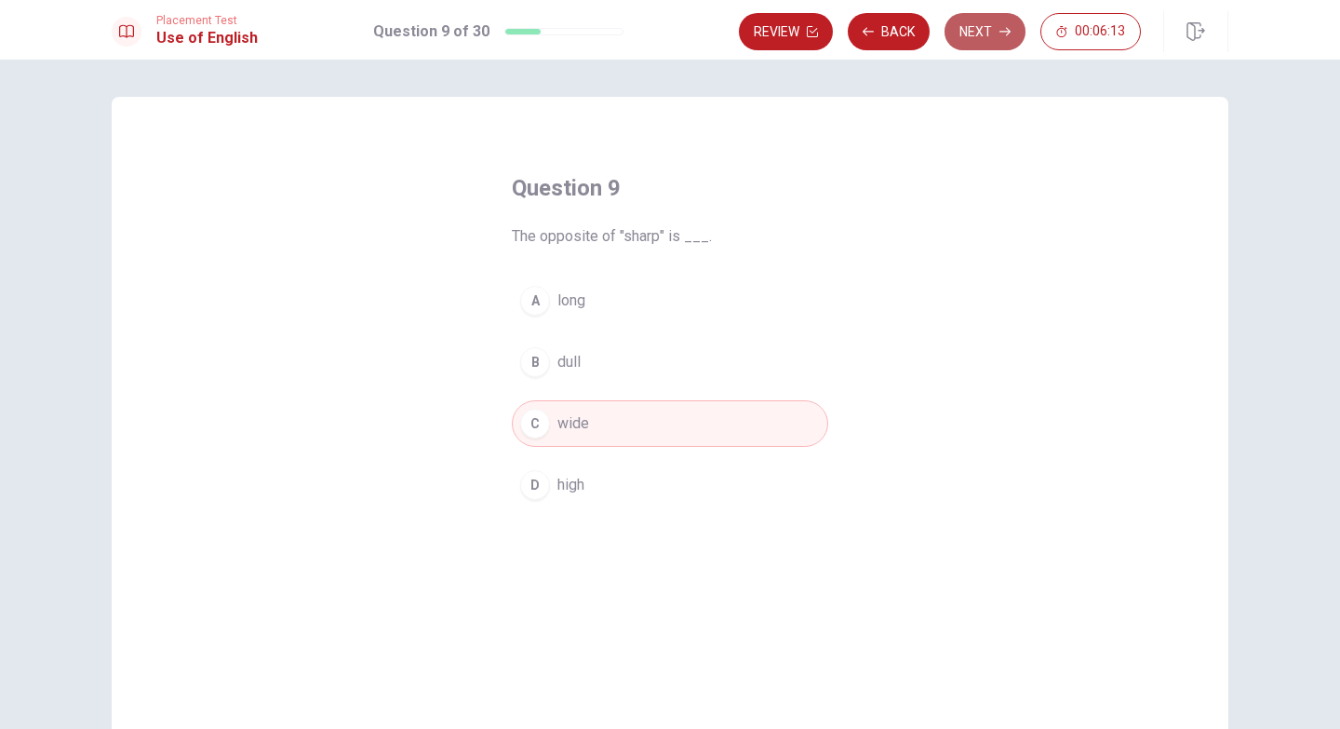
click at [981, 25] on button "Next" at bounding box center [985, 31] width 81 height 37
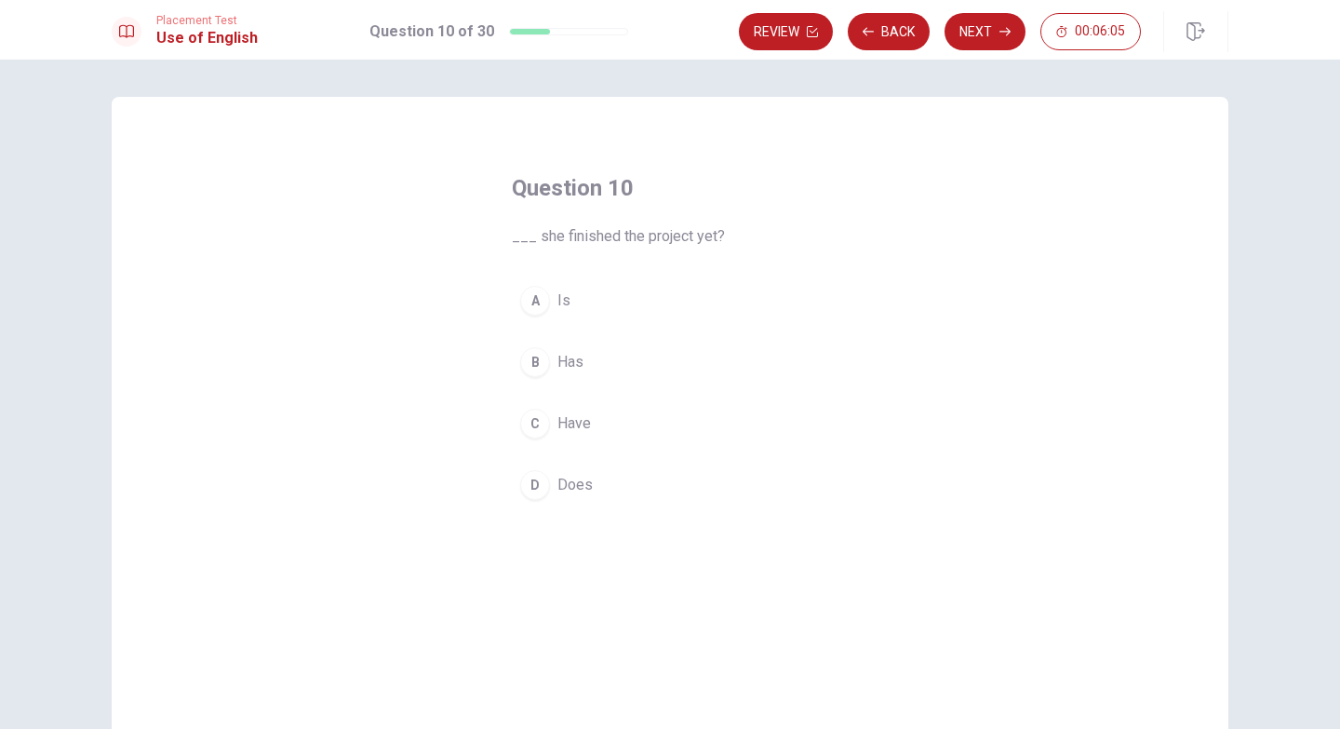
click at [570, 425] on span "Have" at bounding box center [575, 423] width 34 height 22
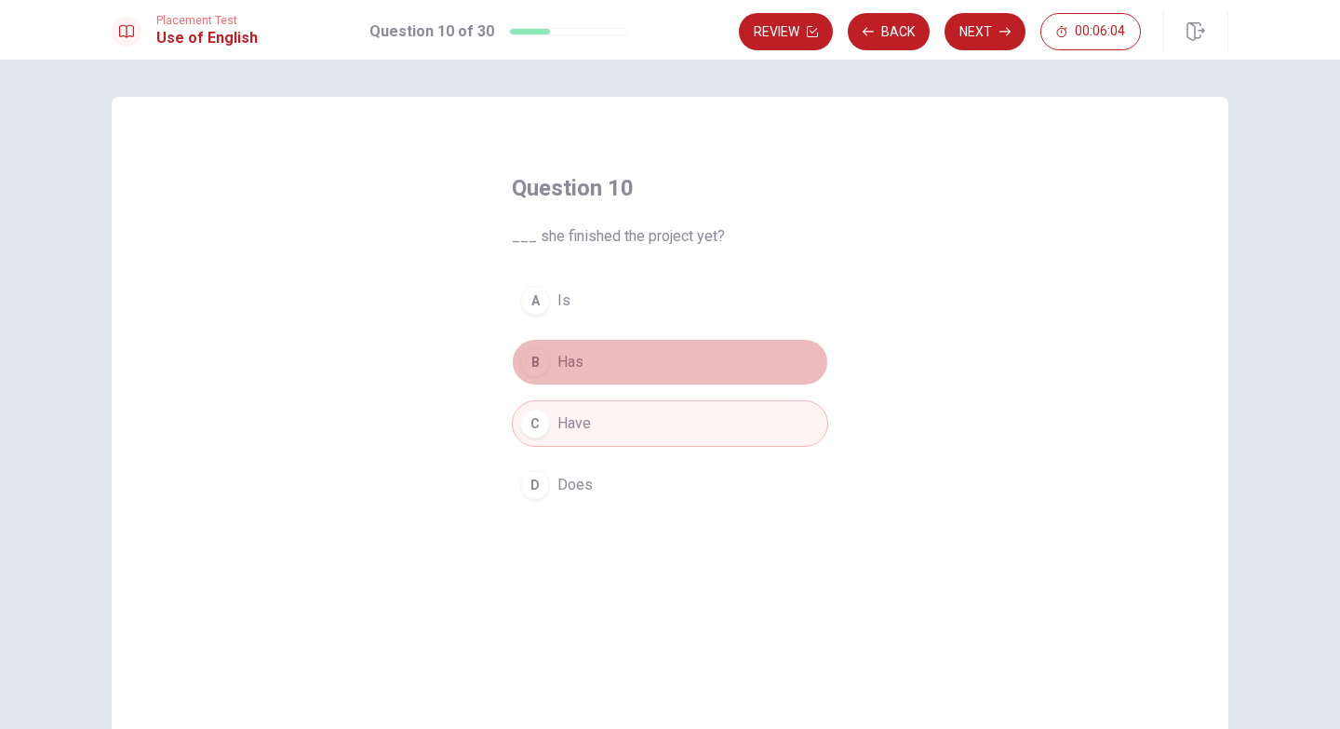
click at [558, 365] on span "Has" at bounding box center [571, 362] width 26 height 22
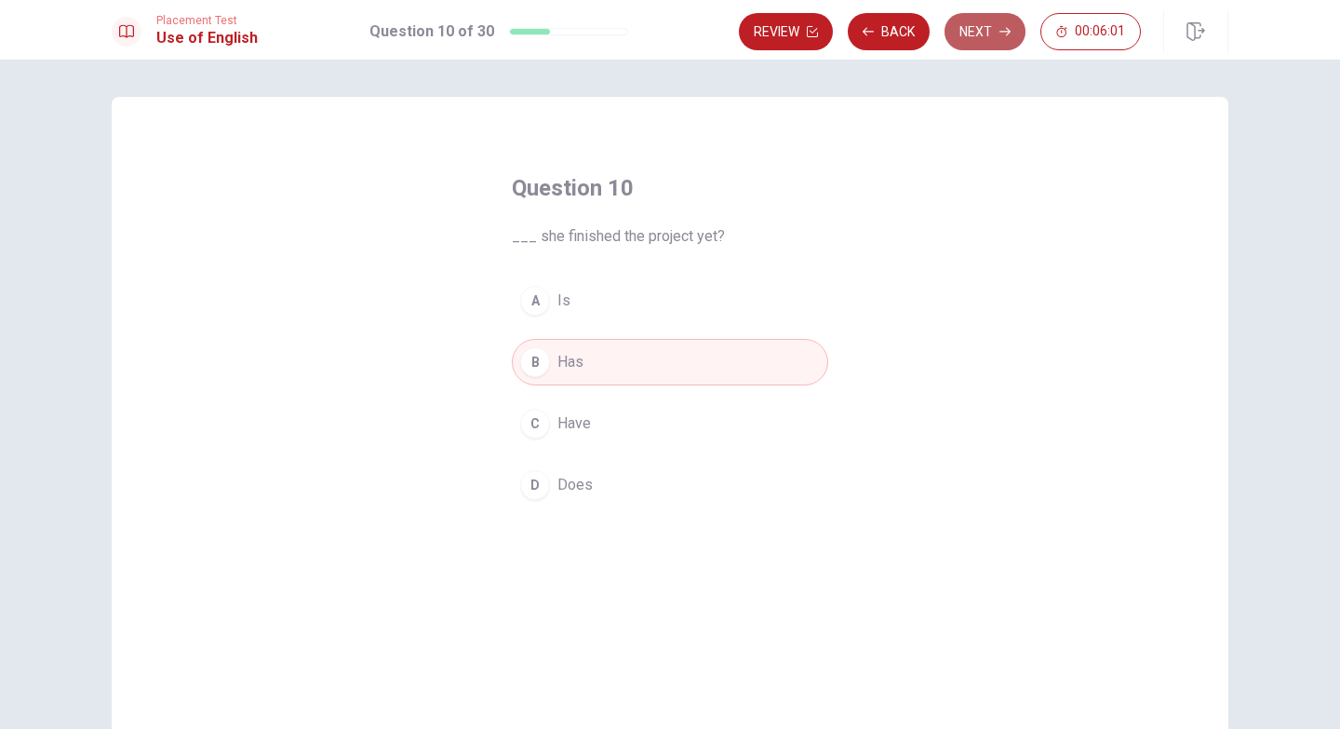
click at [987, 34] on button "Next" at bounding box center [985, 31] width 81 height 37
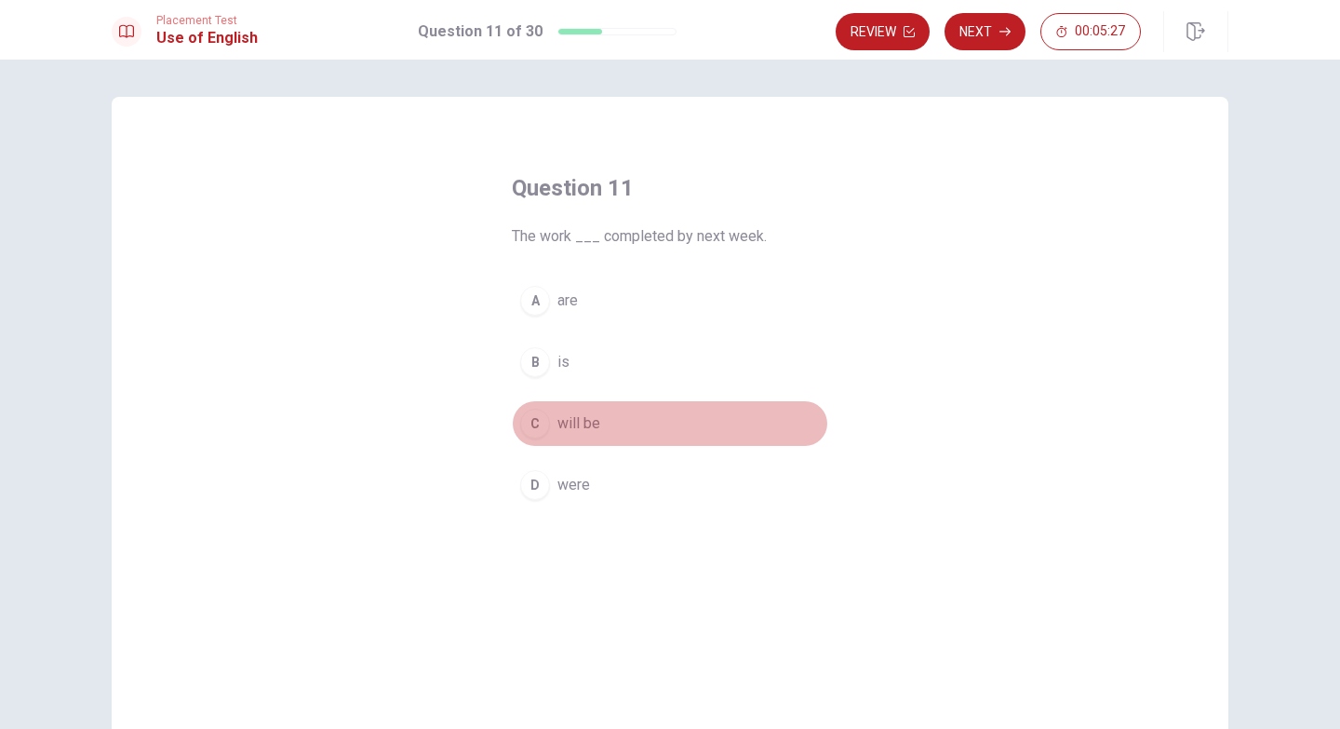
click at [573, 422] on span "will be" at bounding box center [579, 423] width 43 height 22
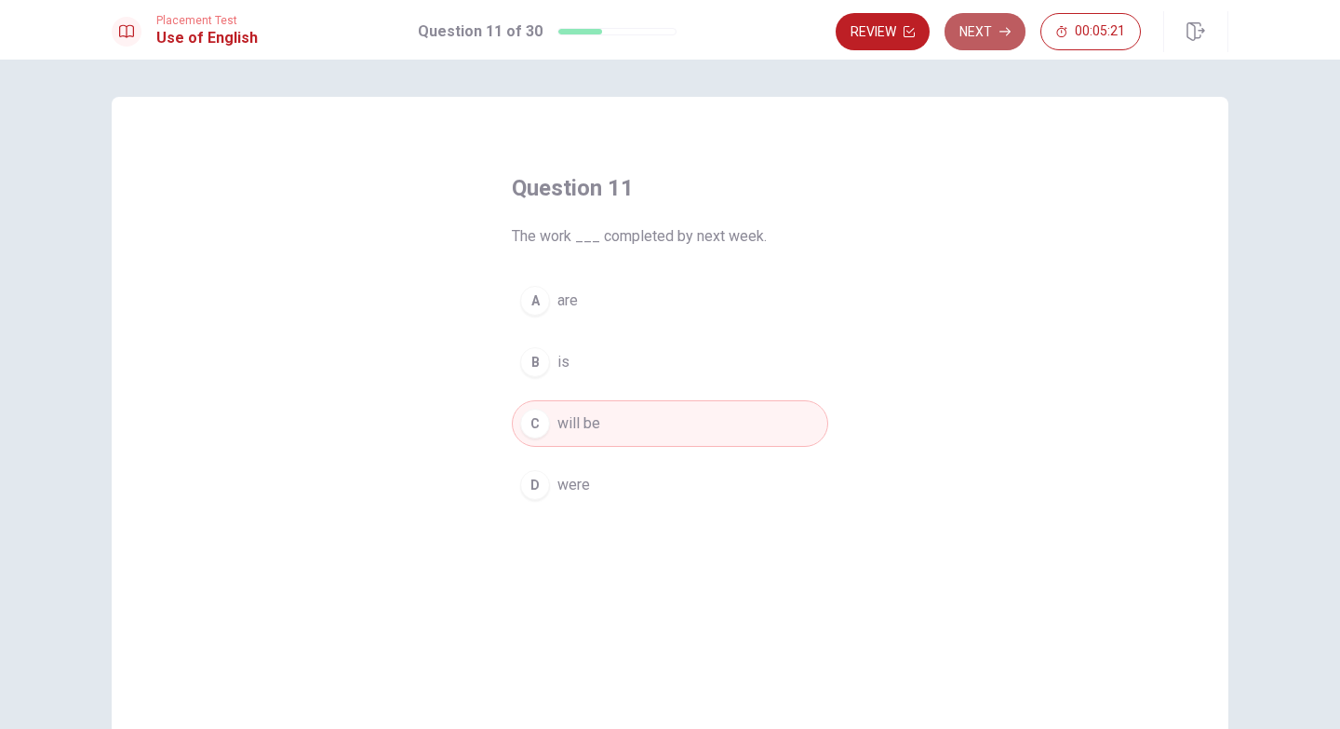
click at [991, 33] on button "Next" at bounding box center [985, 31] width 81 height 37
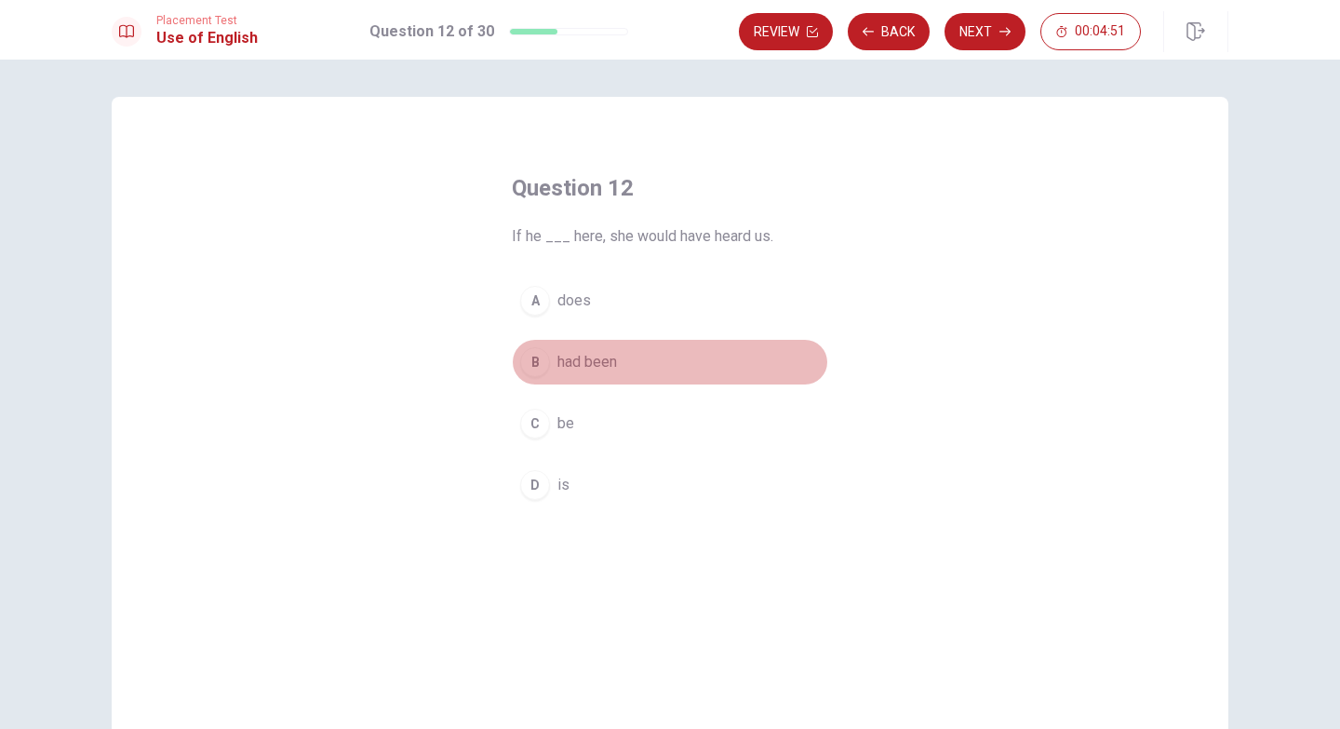
click at [593, 364] on span "had been" at bounding box center [588, 362] width 60 height 22
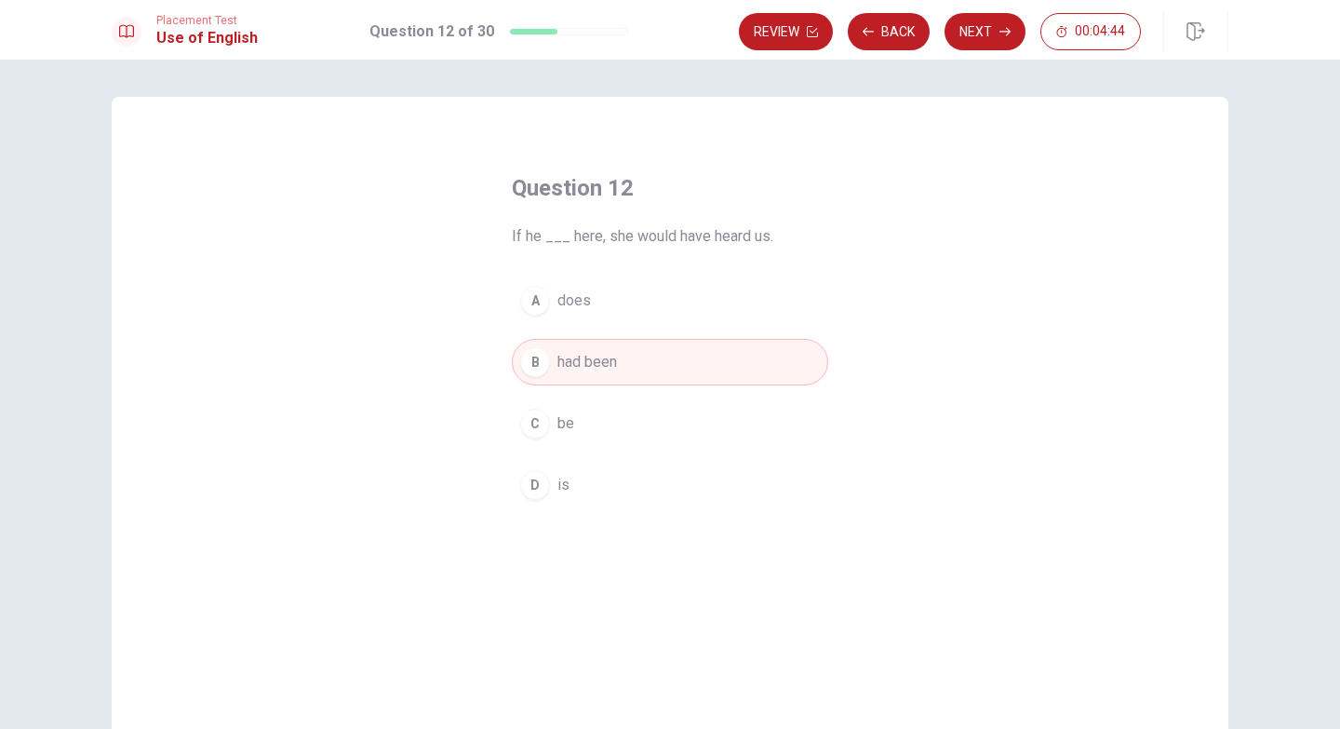
click at [561, 488] on span "is" at bounding box center [564, 485] width 12 height 22
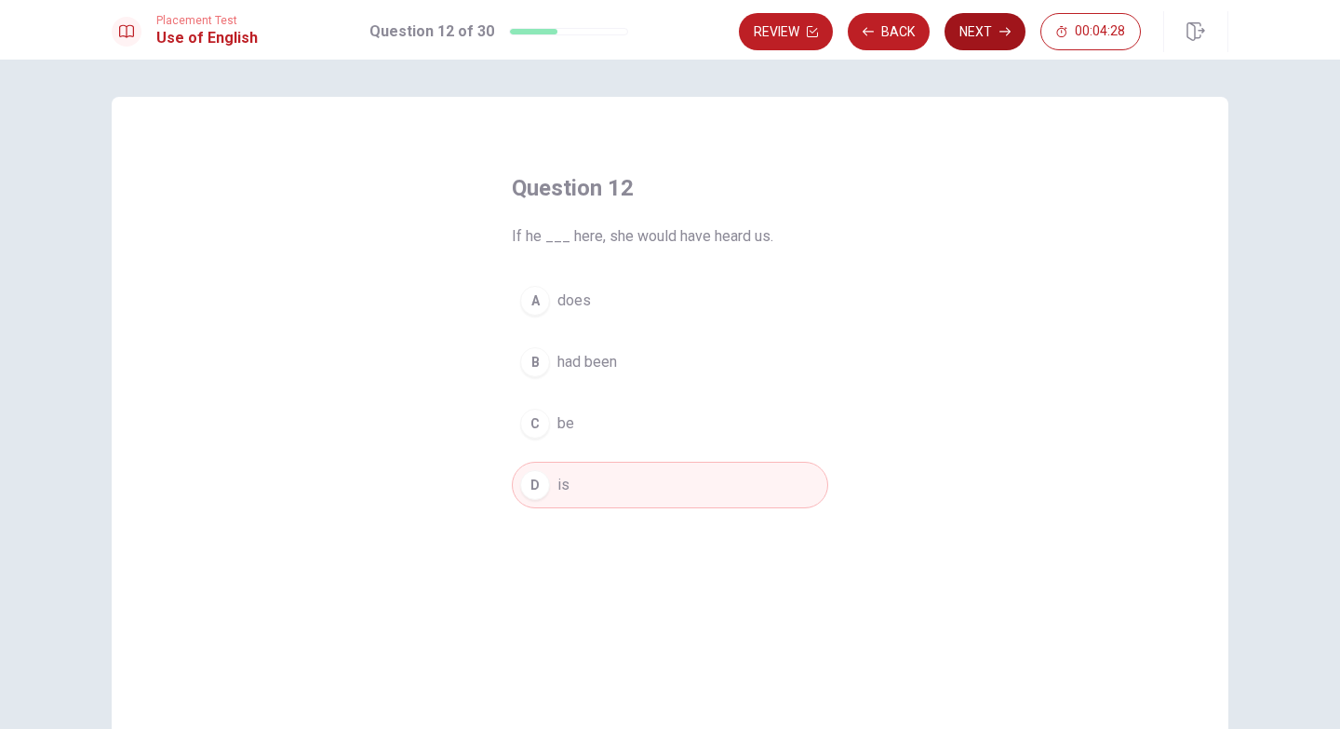
click at [988, 31] on button "Next" at bounding box center [985, 31] width 81 height 37
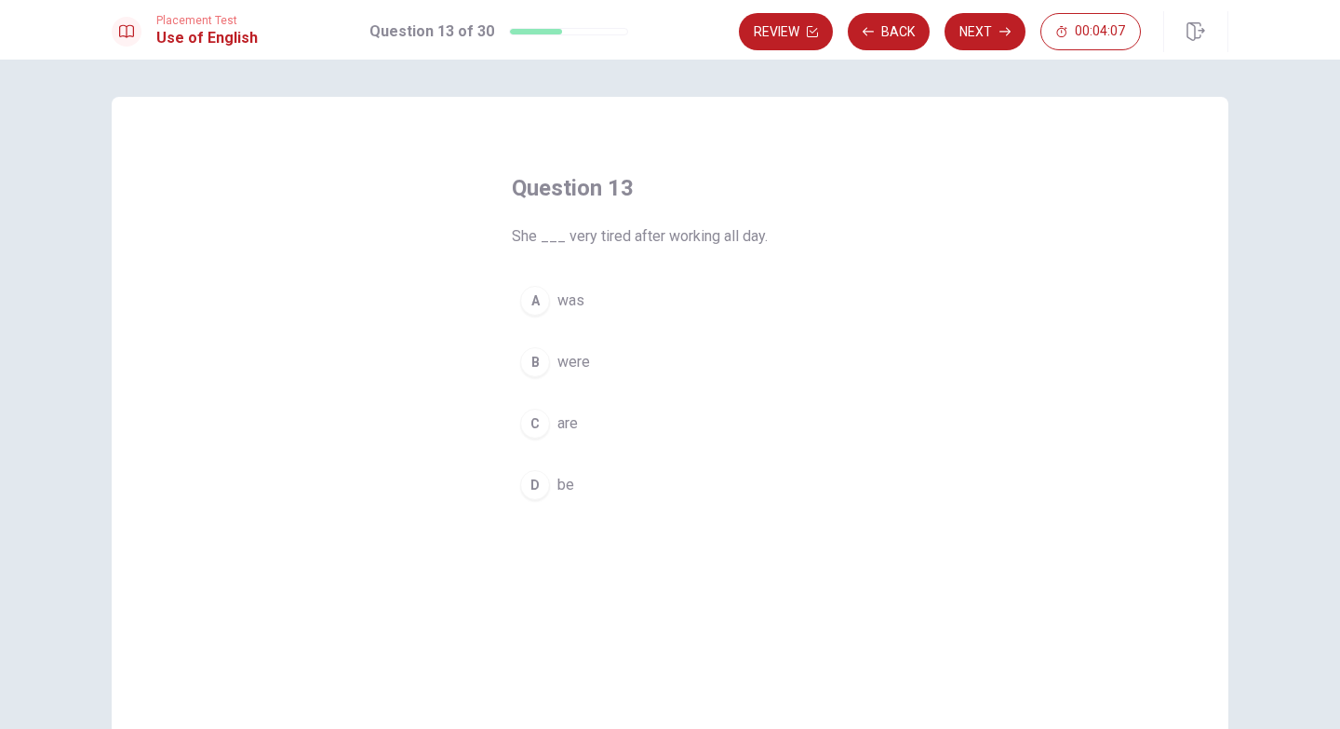
click at [571, 302] on span "was" at bounding box center [571, 300] width 27 height 22
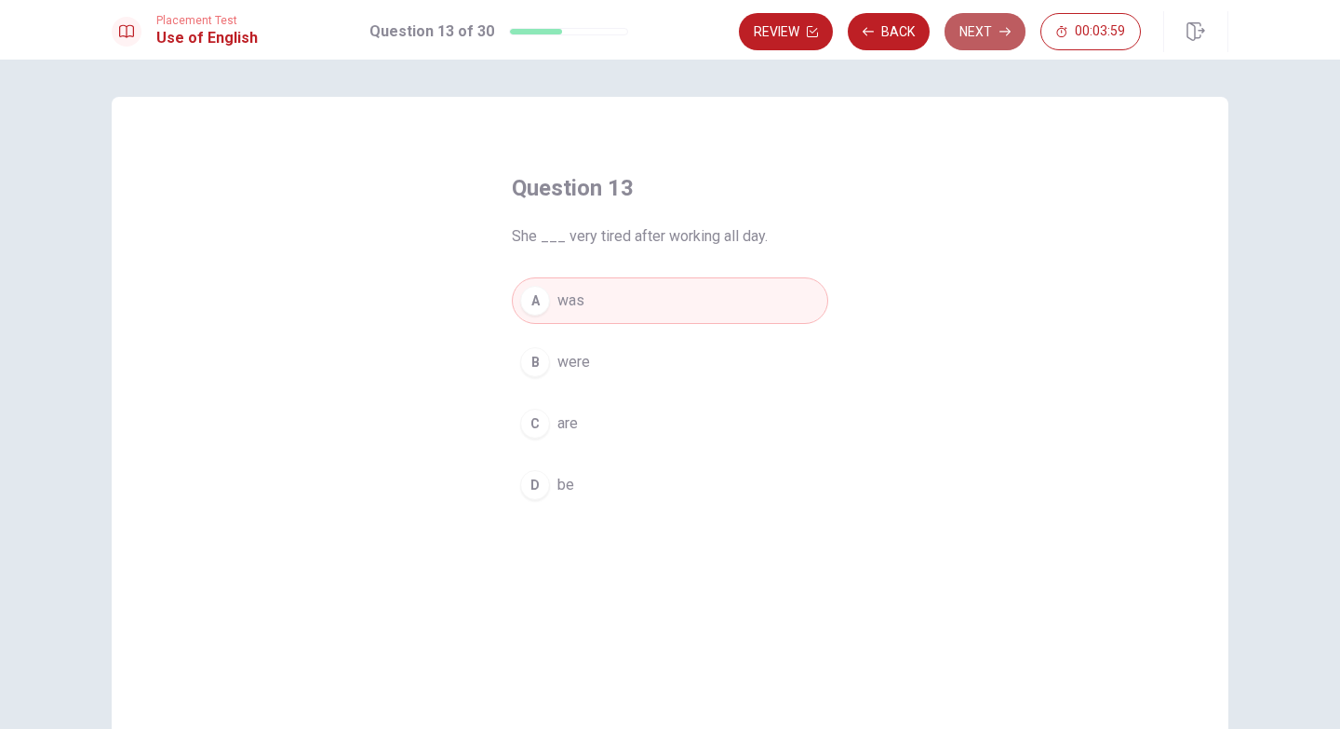
click at [989, 28] on button "Next" at bounding box center [985, 31] width 81 height 37
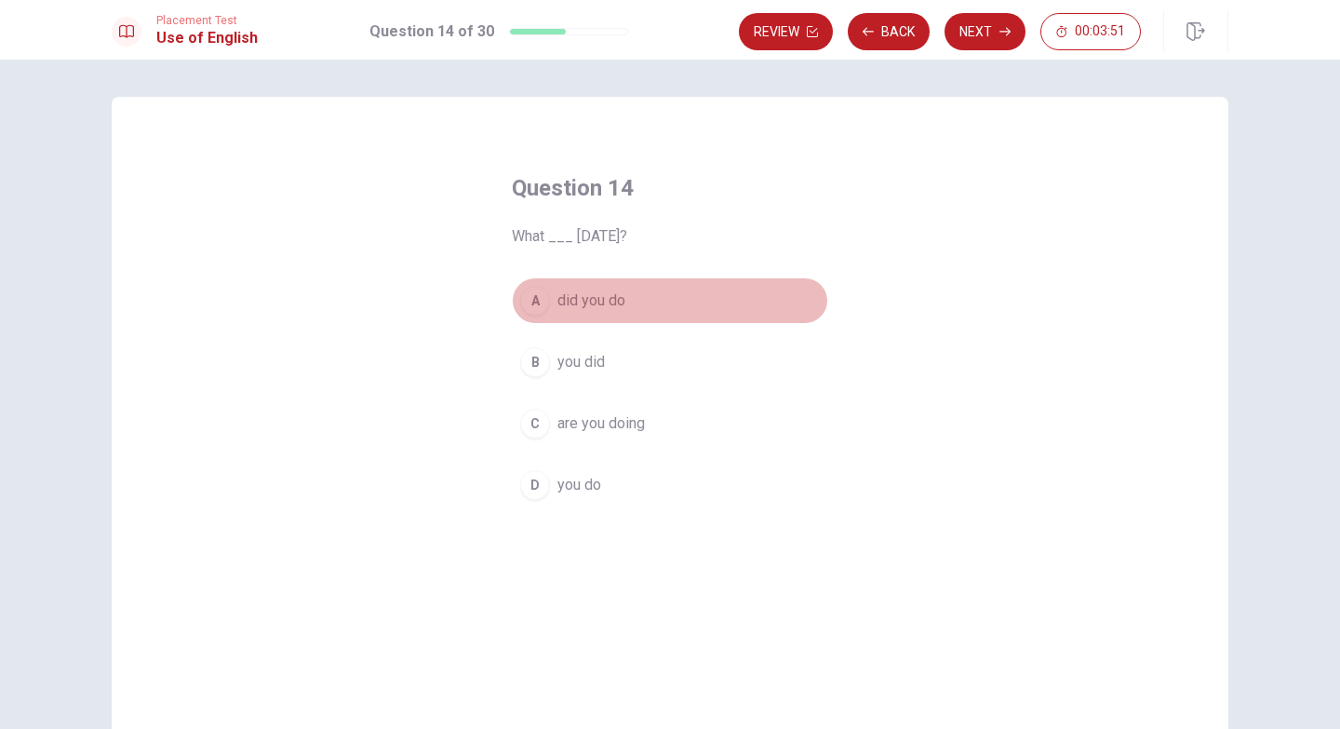
click at [596, 297] on span "did you do" at bounding box center [592, 300] width 68 height 22
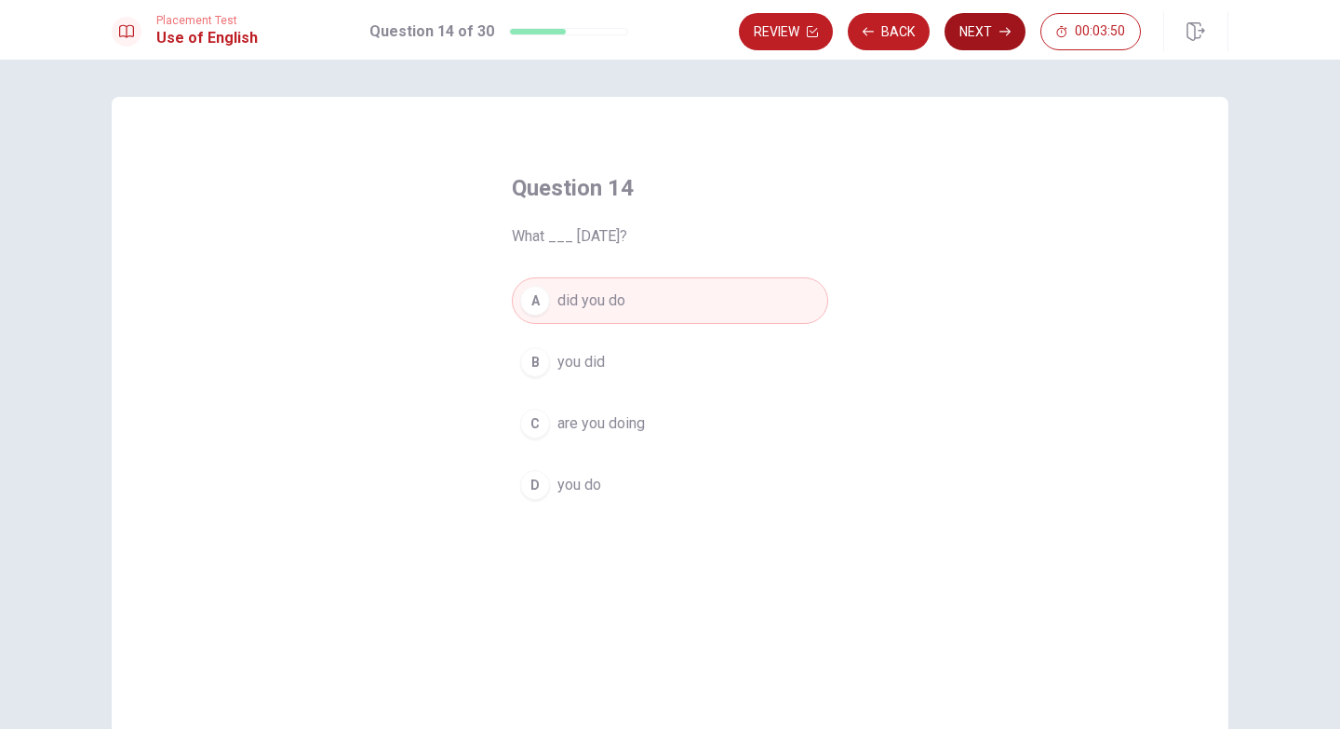
click at [976, 20] on button "Next" at bounding box center [985, 31] width 81 height 37
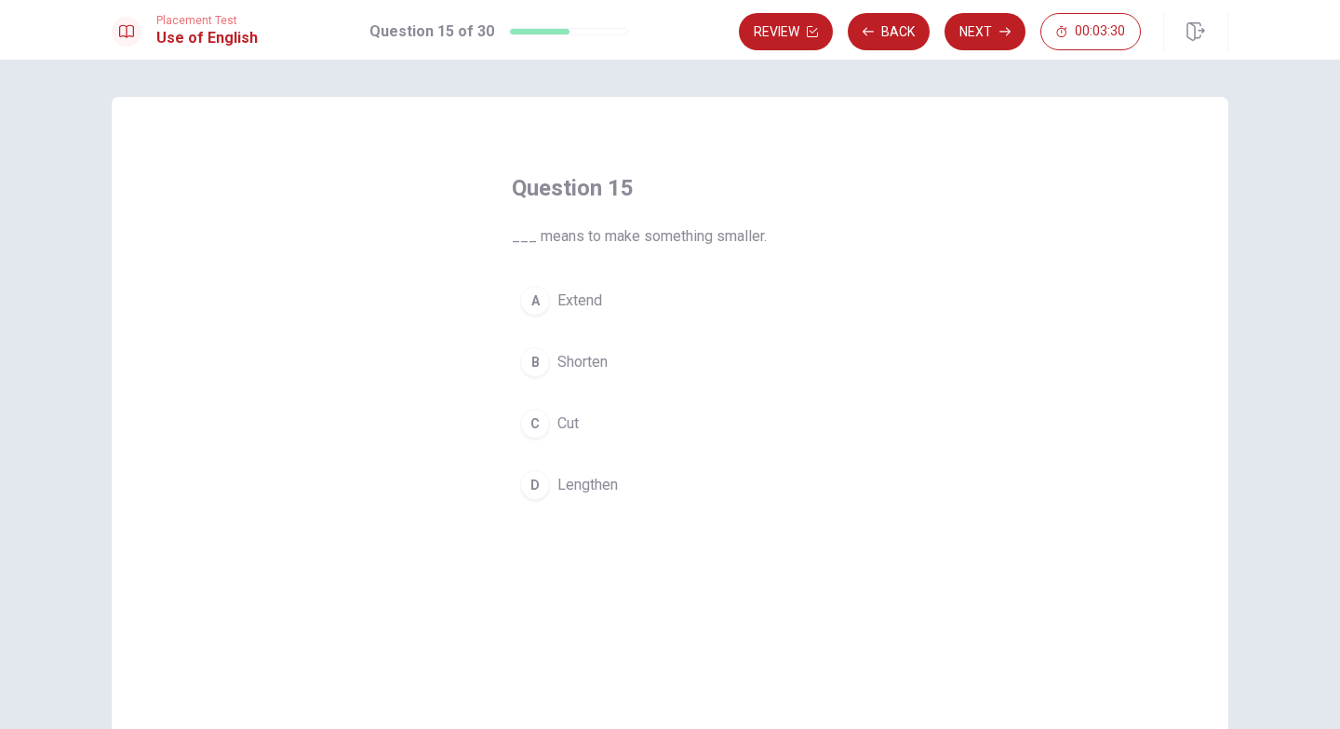
click at [591, 369] on span "Shorten" at bounding box center [583, 362] width 50 height 22
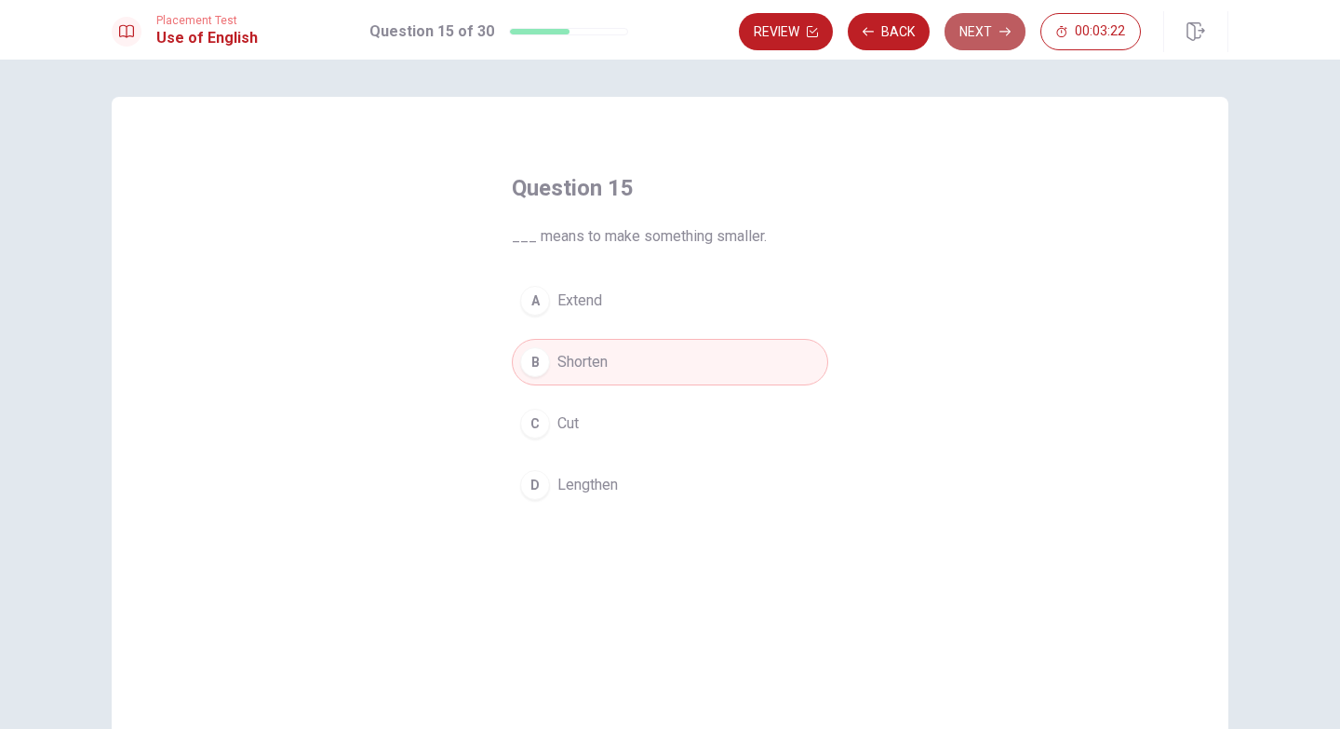
click at [978, 27] on button "Next" at bounding box center [985, 31] width 81 height 37
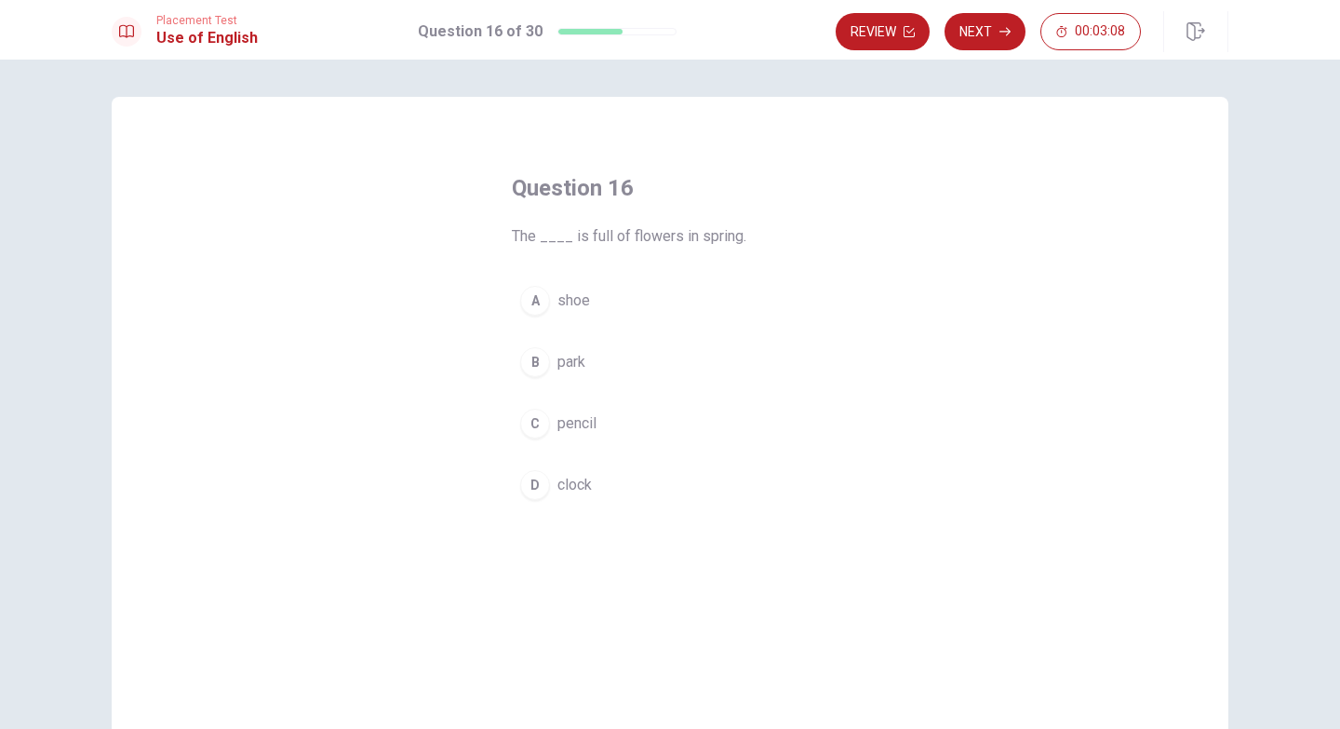
click at [563, 362] on span "park" at bounding box center [572, 362] width 28 height 22
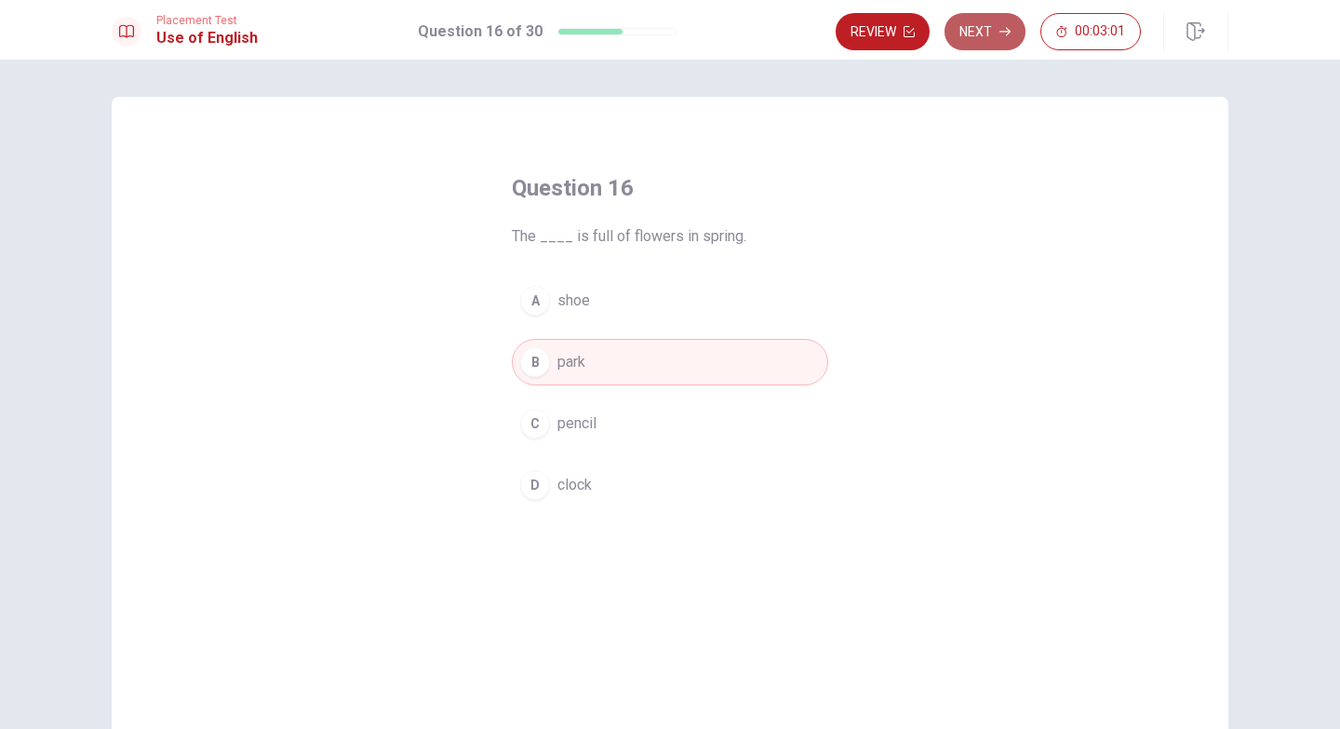
click at [992, 31] on button "Next" at bounding box center [985, 31] width 81 height 37
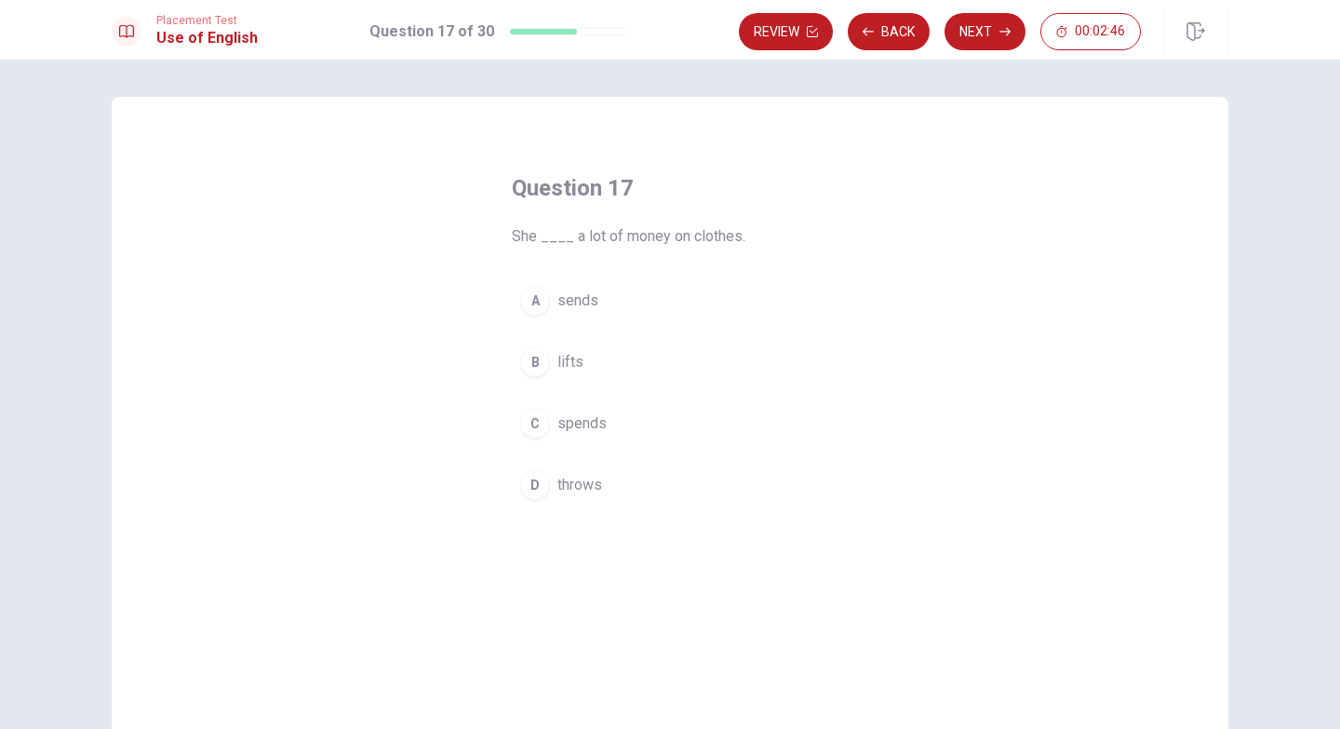
click at [580, 424] on span "spends" at bounding box center [582, 423] width 49 height 22
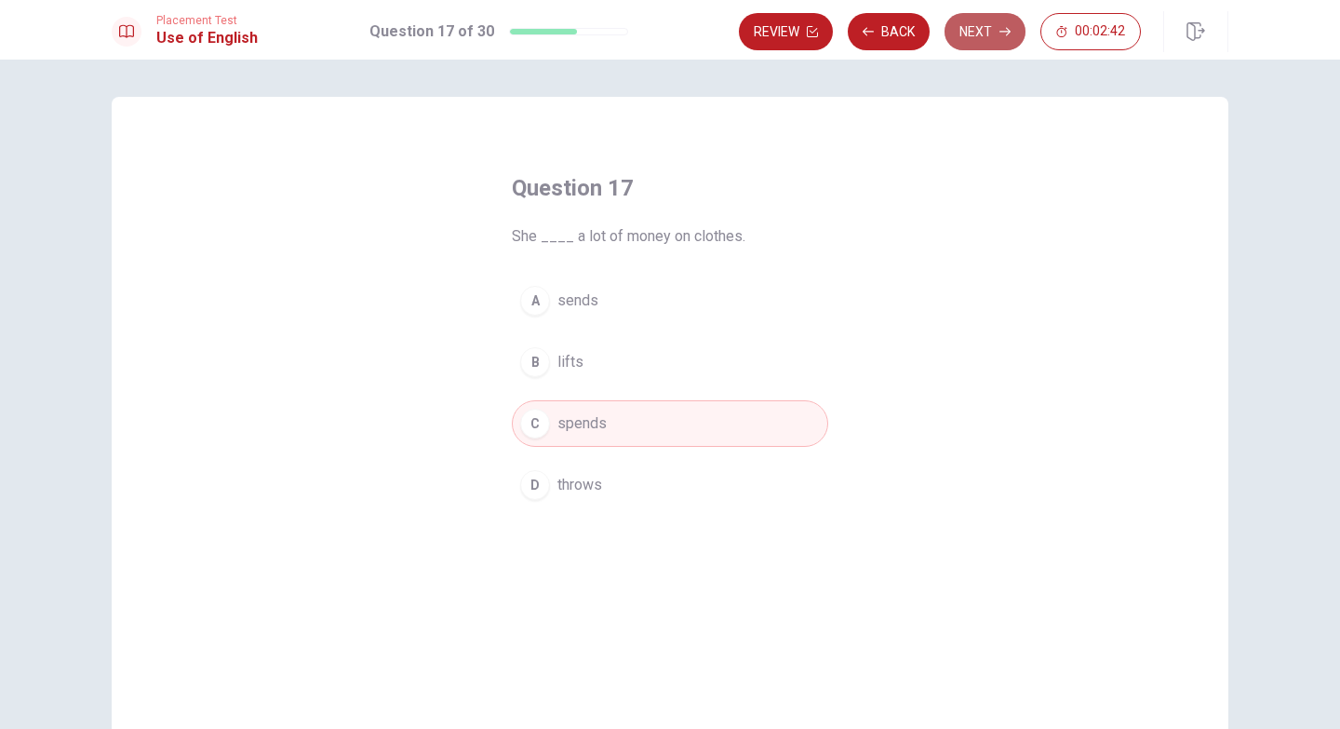
click at [985, 29] on button "Next" at bounding box center [985, 31] width 81 height 37
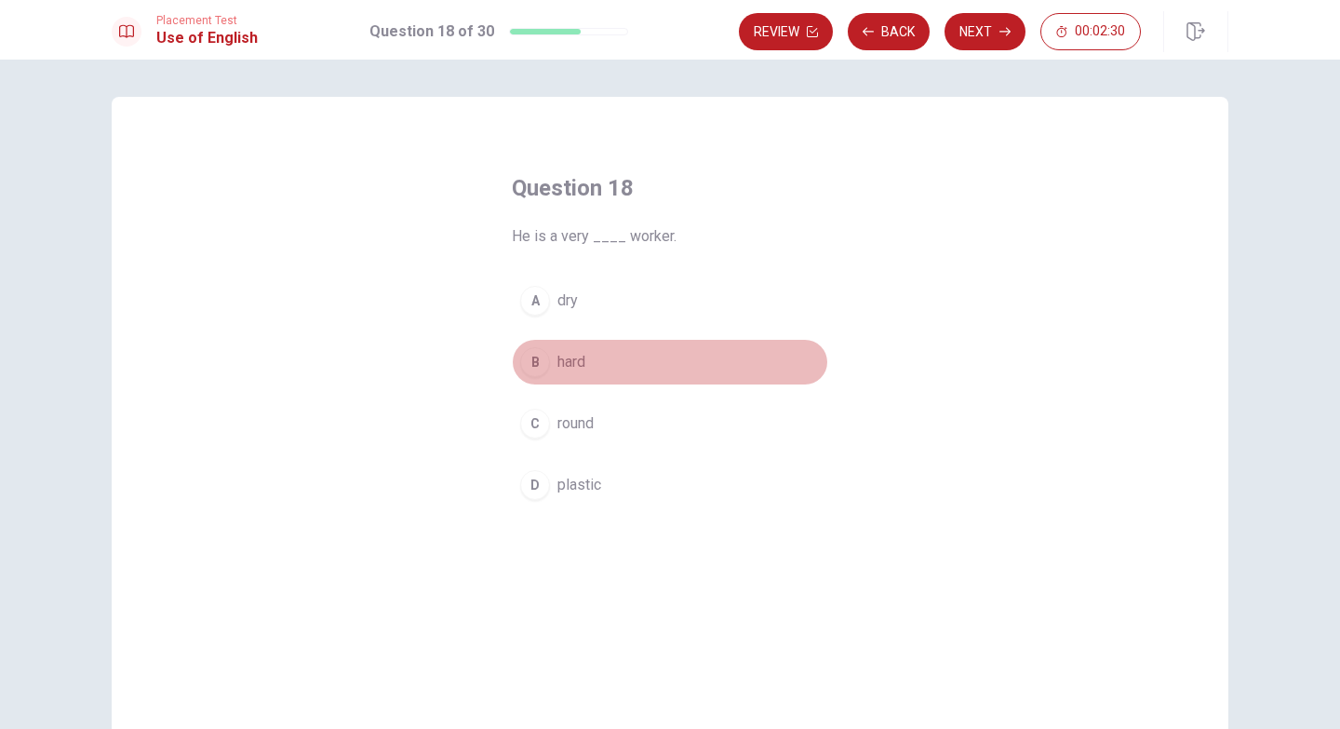
click at [572, 361] on span "hard" at bounding box center [572, 362] width 28 height 22
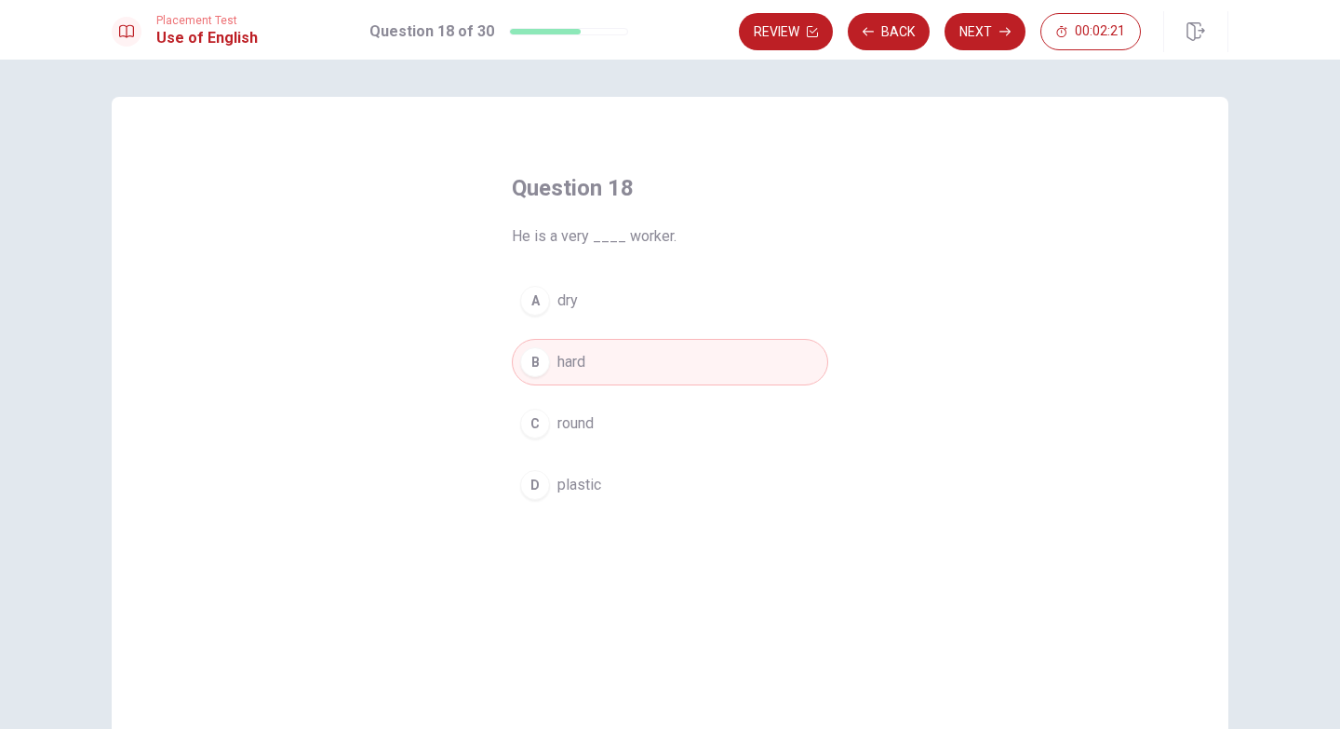
drag, startPoint x: 987, startPoint y: 34, endPoint x: 915, endPoint y: 183, distance: 165.3
click at [918, 181] on div "Placement Test Use of English Question 18 of 30 Review Back Next 00:02:21 Quest…" at bounding box center [670, 364] width 1340 height 729
click at [1091, 29] on span "00:01:47" at bounding box center [1100, 31] width 50 height 15
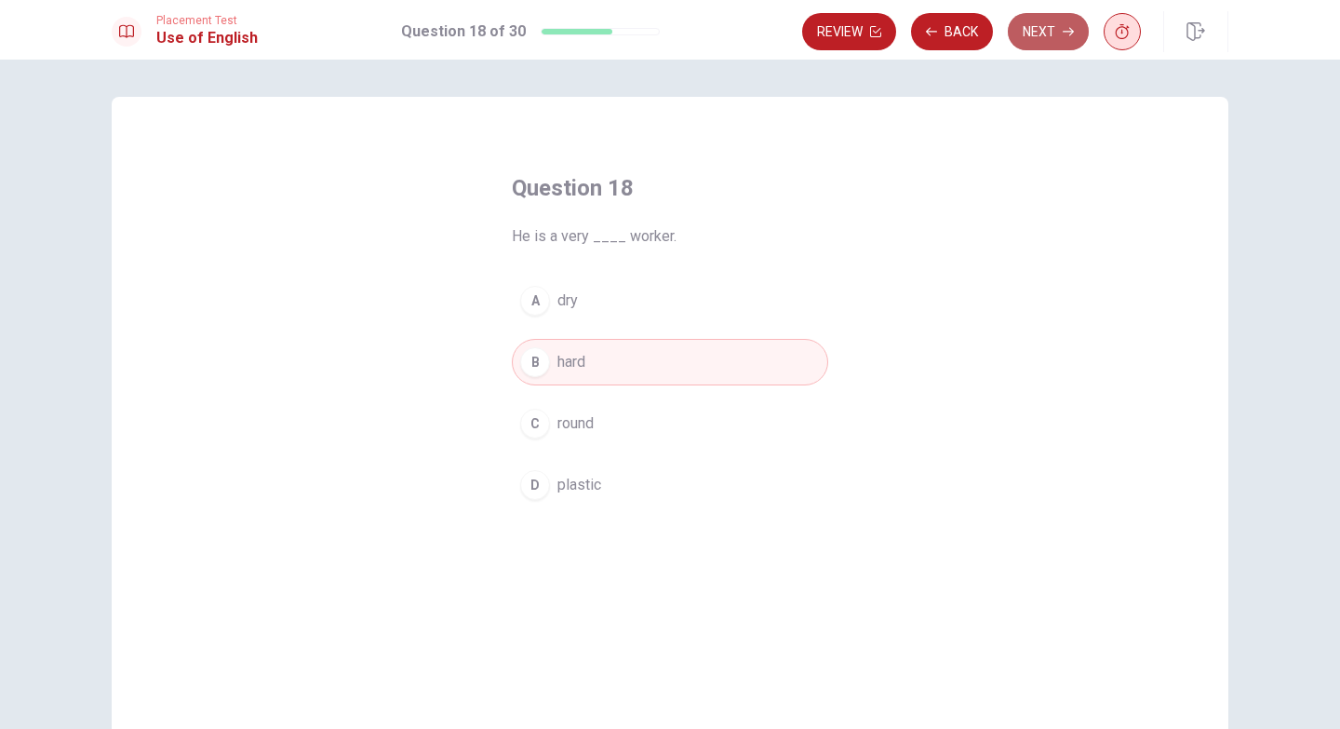
click at [1034, 31] on button "Next" at bounding box center [1048, 31] width 81 height 37
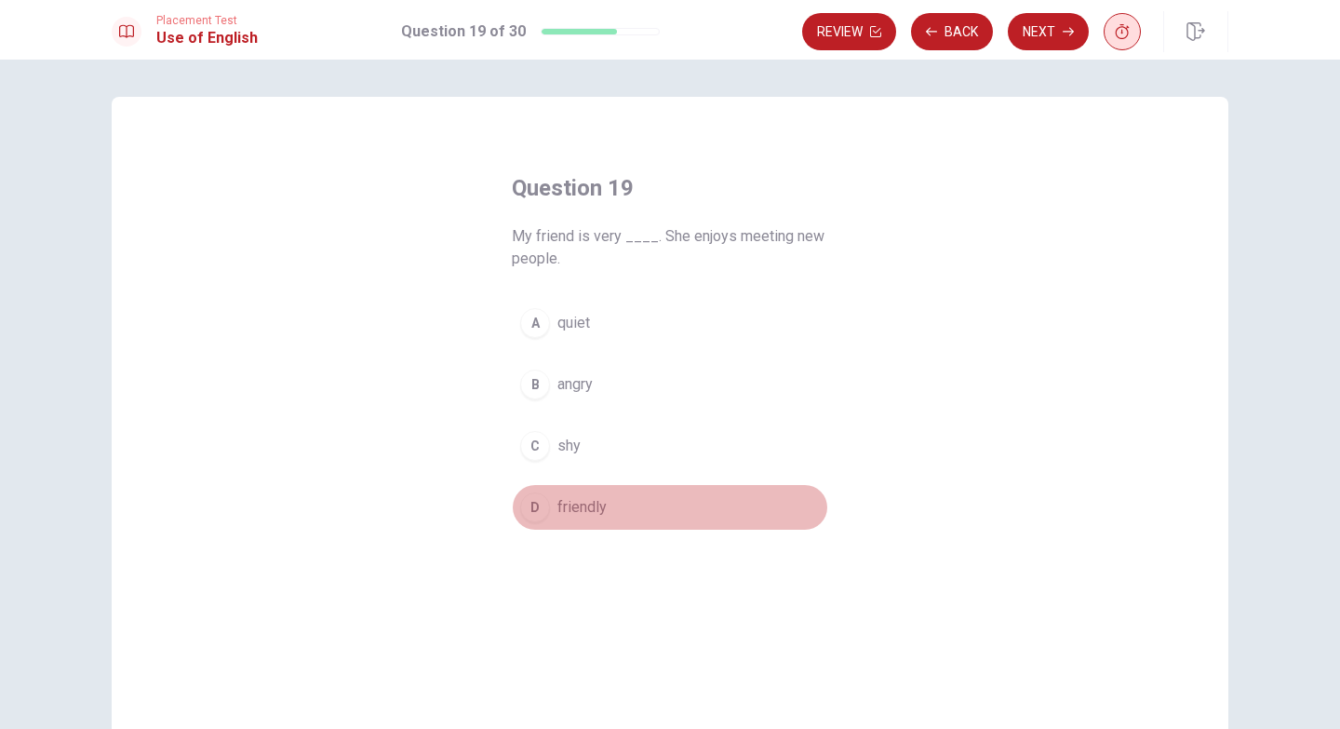
click at [572, 505] on span "friendly" at bounding box center [582, 507] width 49 height 22
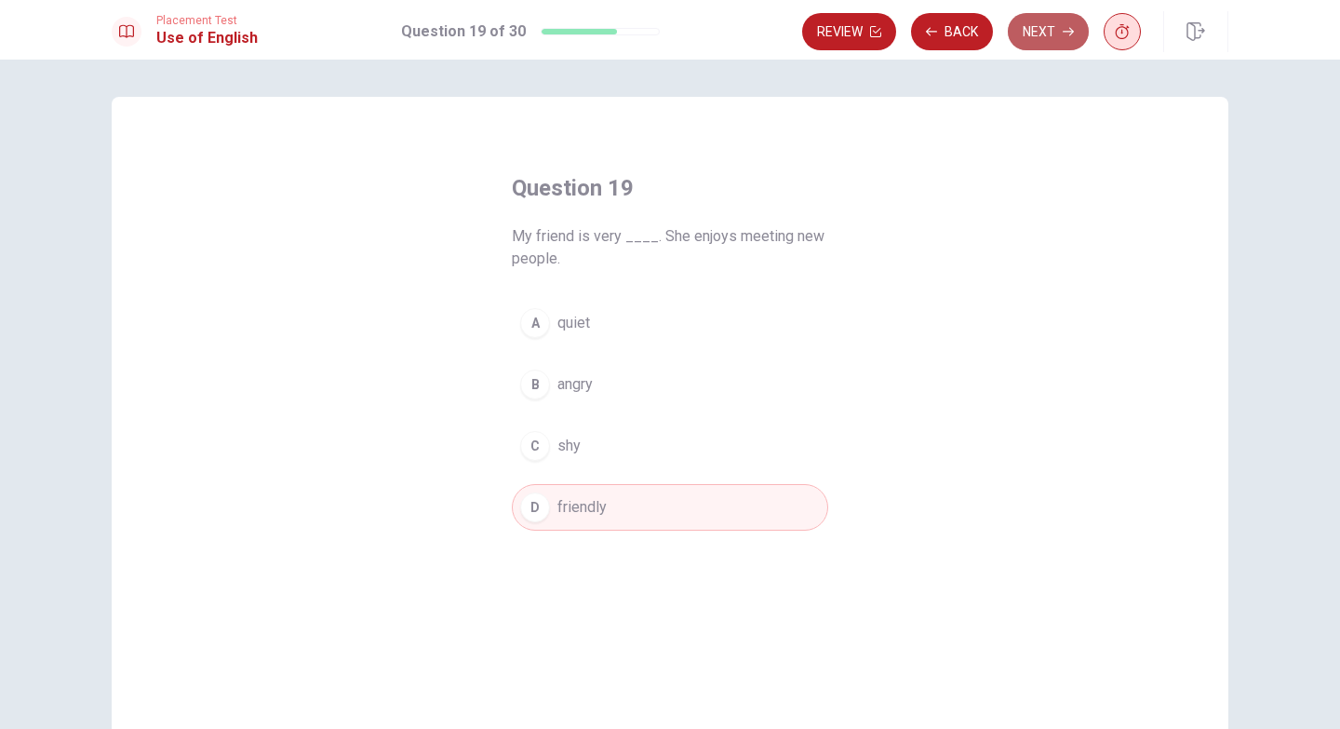
click at [1040, 28] on button "Next" at bounding box center [1048, 31] width 81 height 37
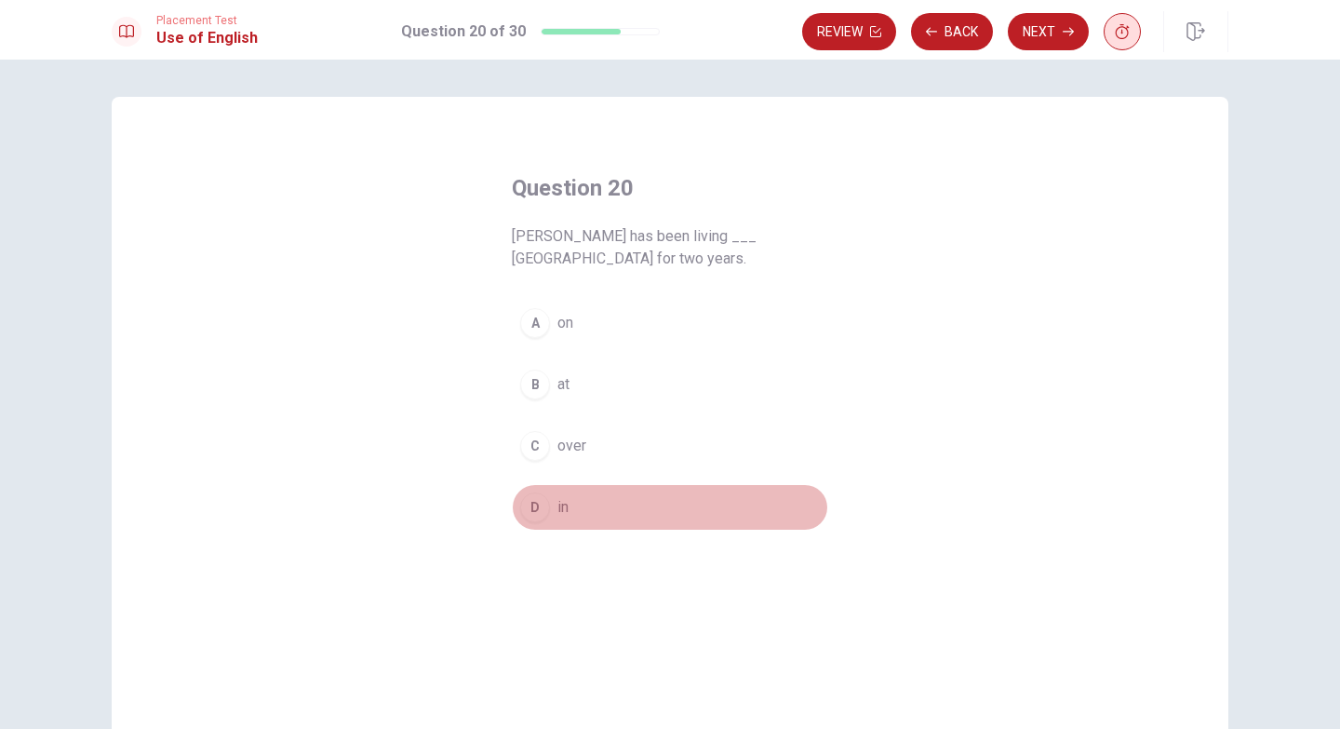
click at [552, 509] on button "D in" at bounding box center [670, 507] width 316 height 47
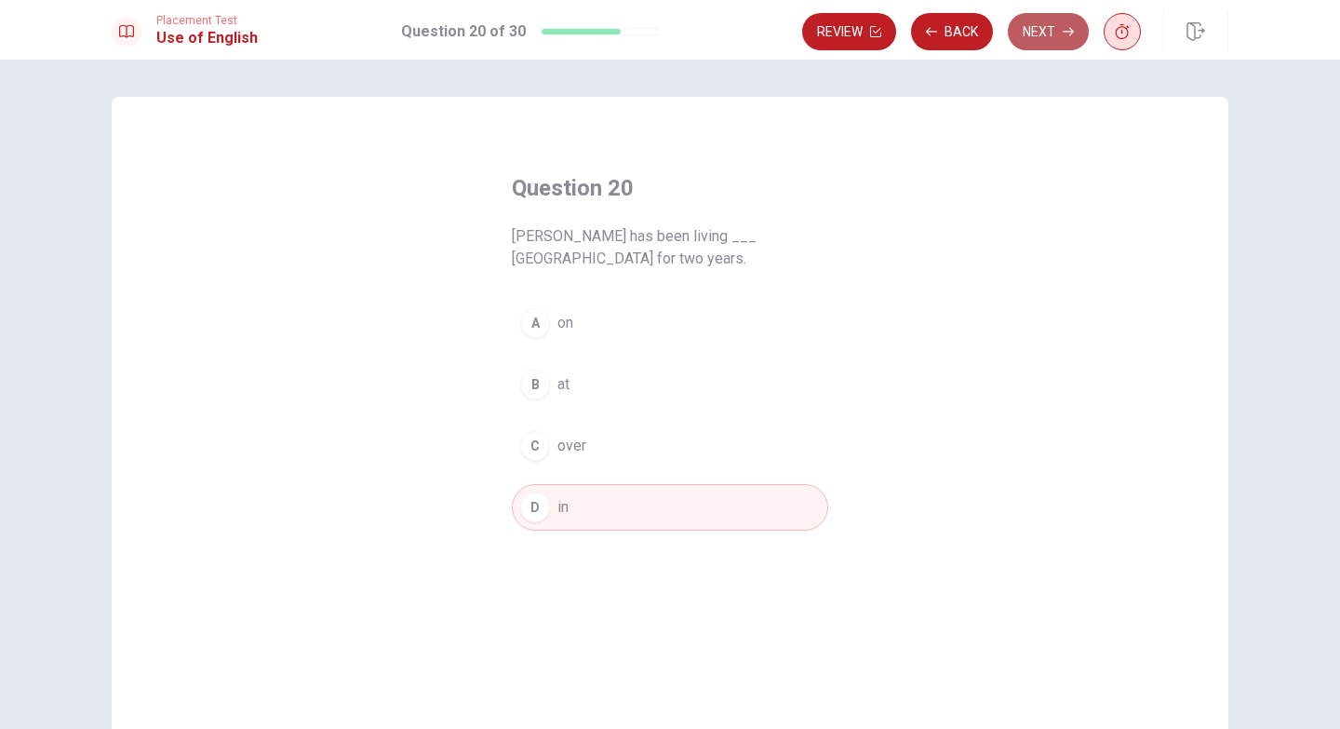
click at [1050, 28] on button "Next" at bounding box center [1048, 31] width 81 height 37
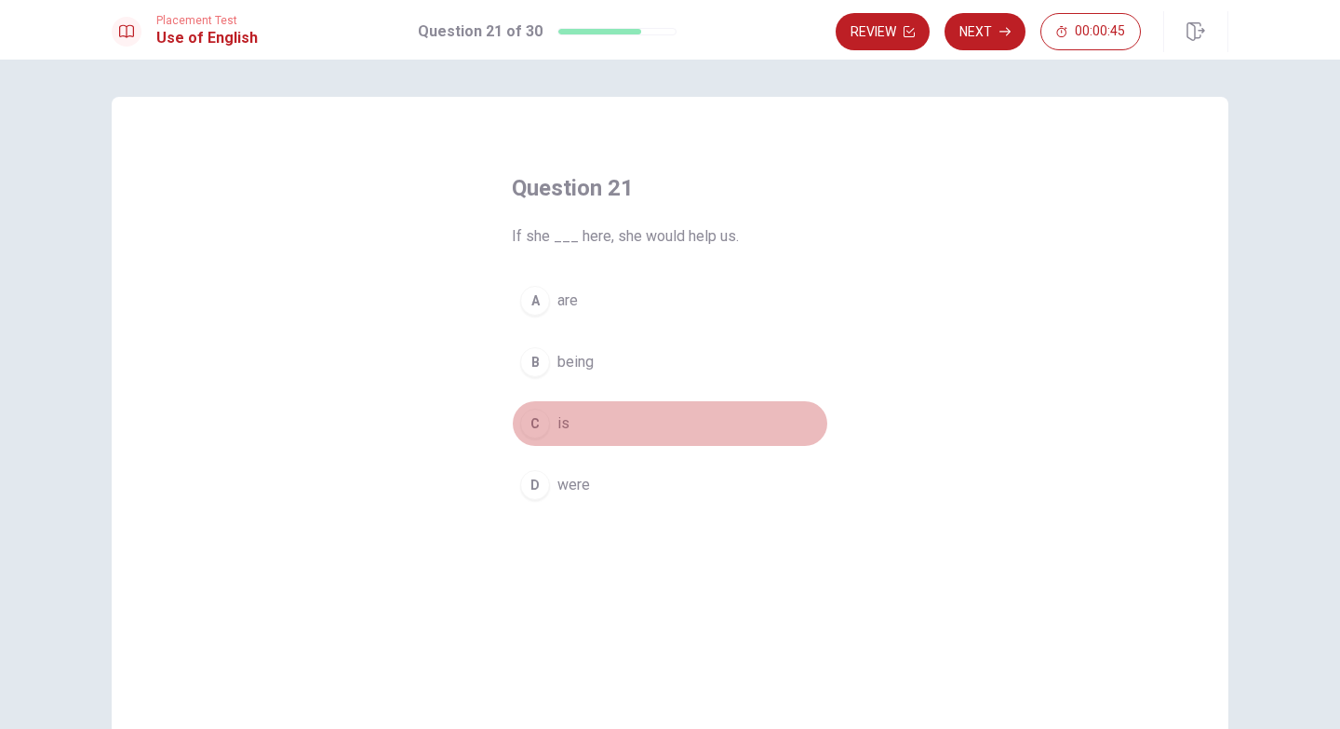
click at [561, 422] on span "is" at bounding box center [564, 423] width 12 height 22
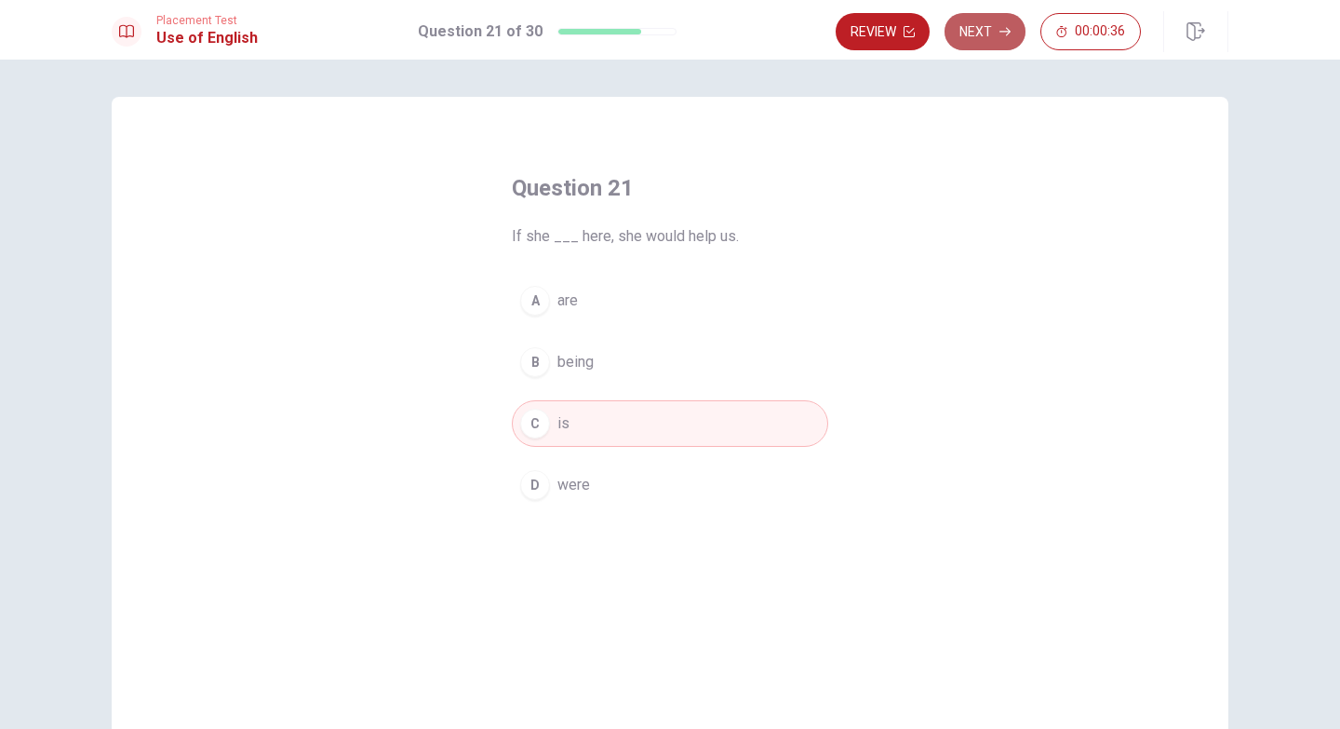
click at [988, 31] on button "Next" at bounding box center [985, 31] width 81 height 37
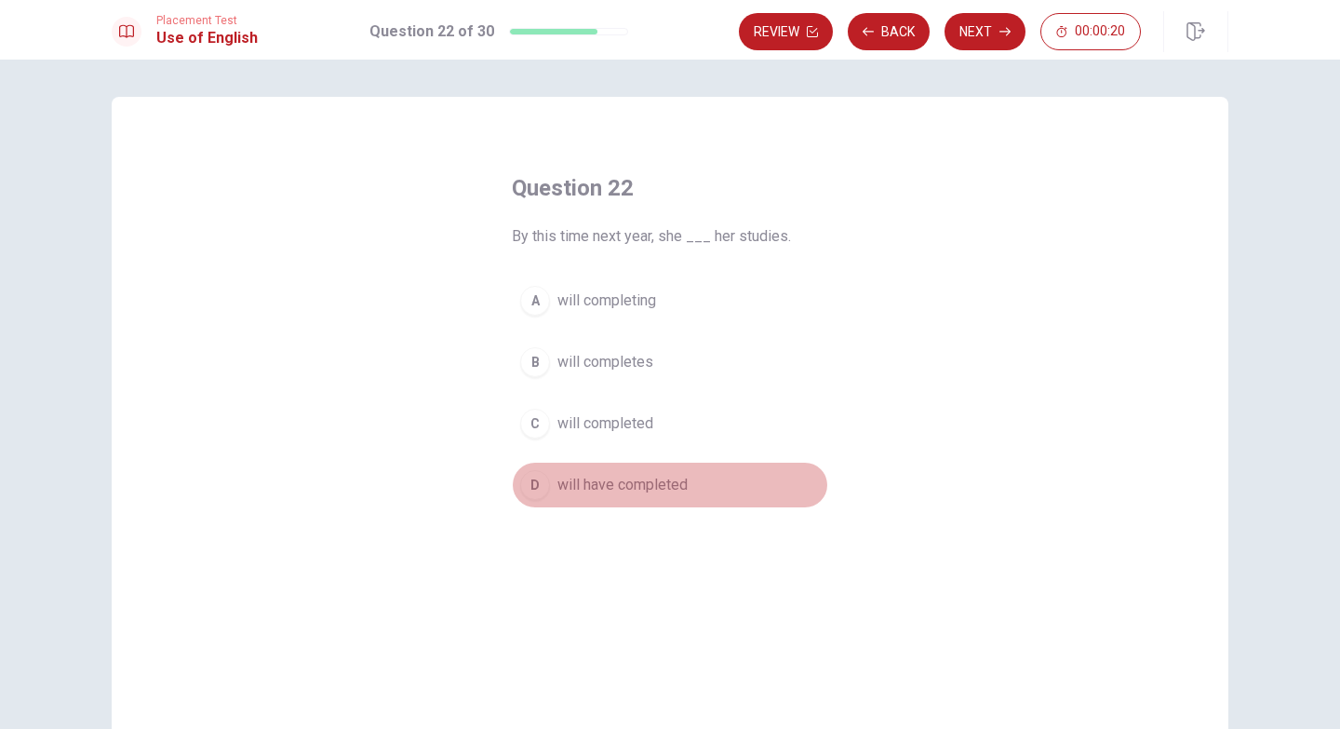
click at [612, 486] on span "will have completed" at bounding box center [623, 485] width 130 height 22
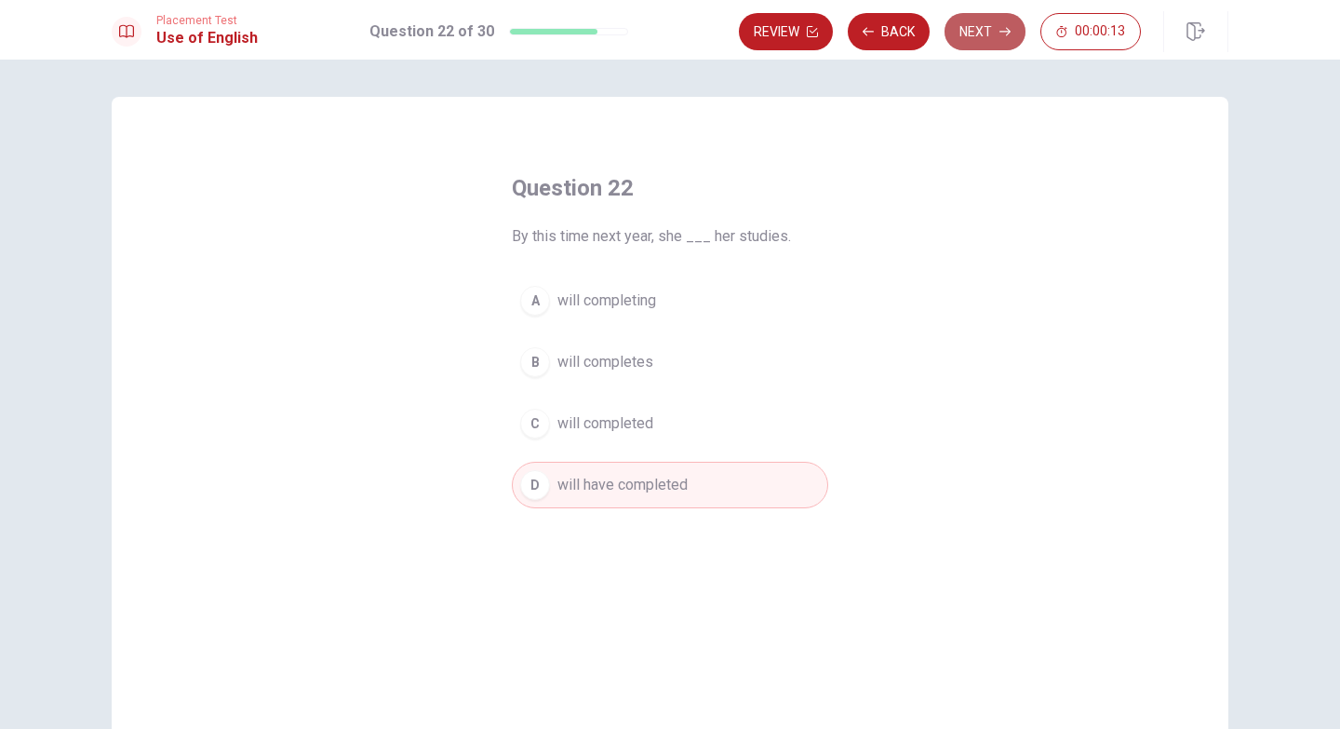
click at [982, 27] on button "Next" at bounding box center [985, 31] width 81 height 37
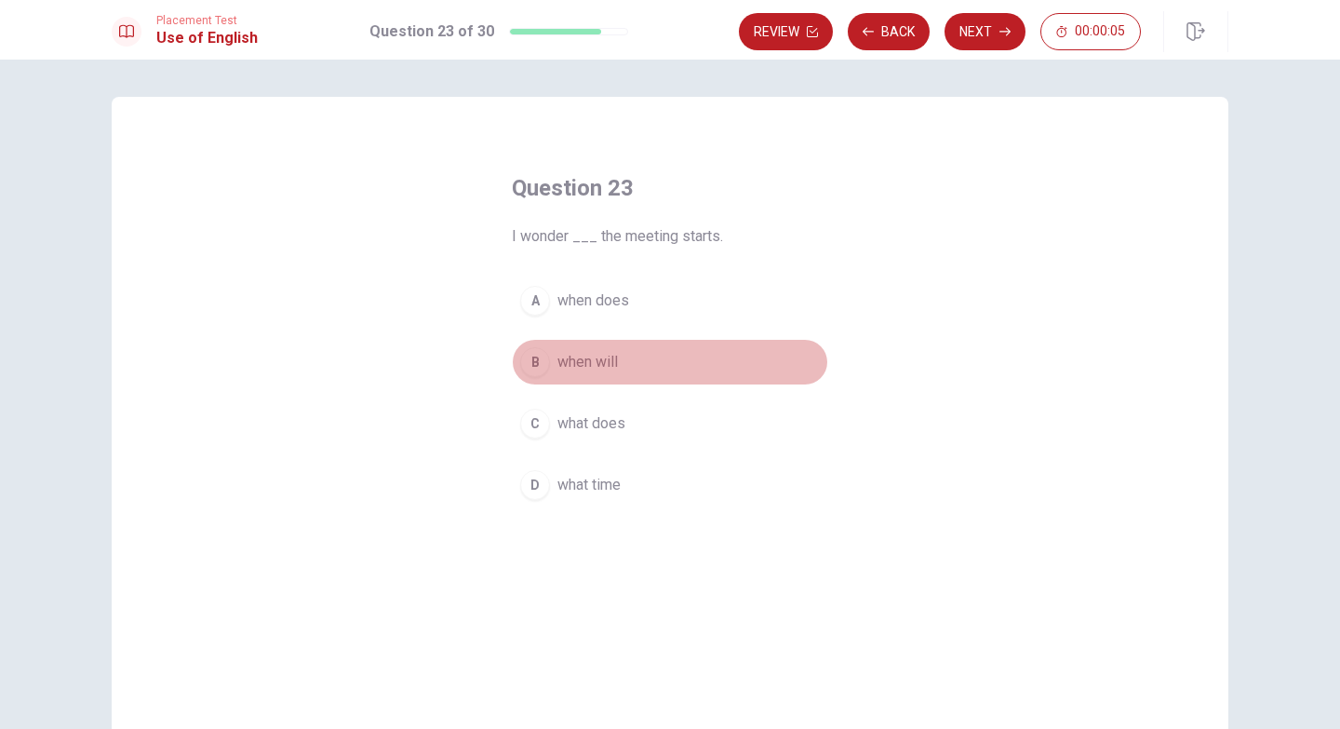
click at [595, 360] on span "when will" at bounding box center [588, 362] width 61 height 22
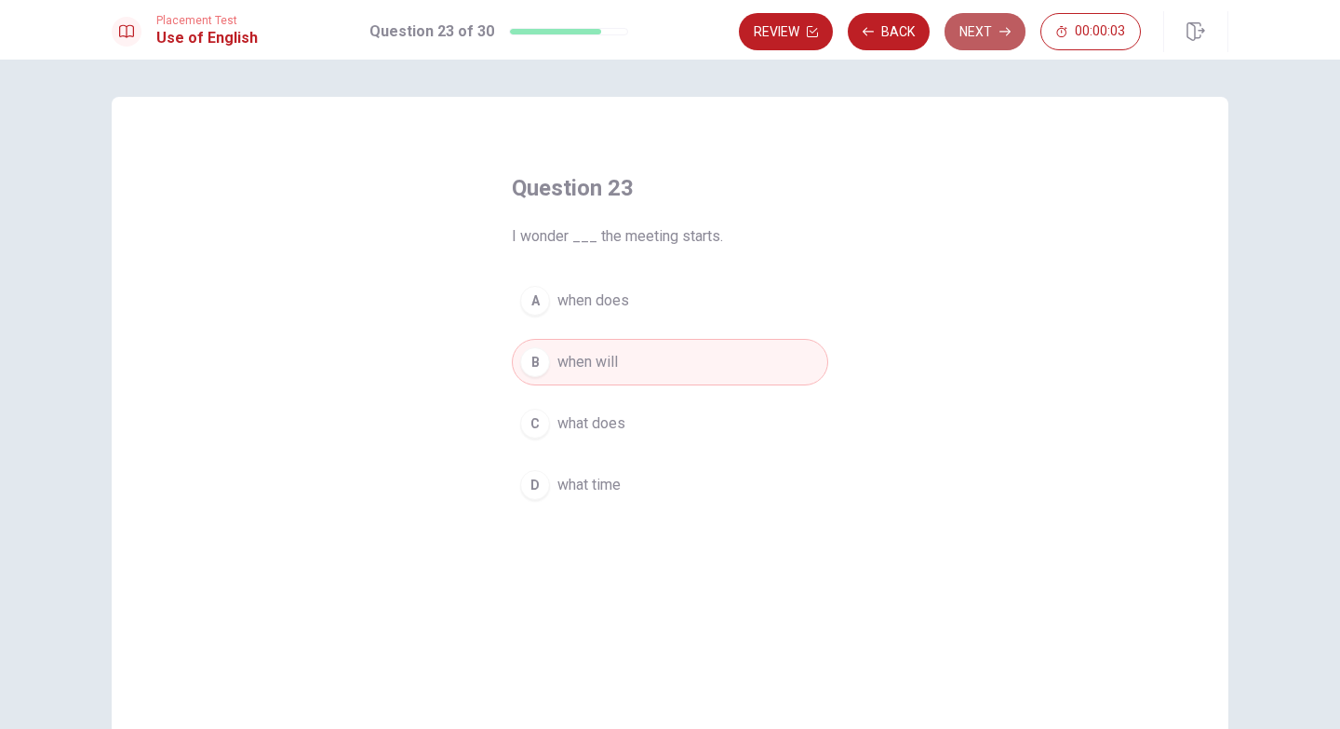
click at [982, 30] on button "Next" at bounding box center [985, 31] width 81 height 37
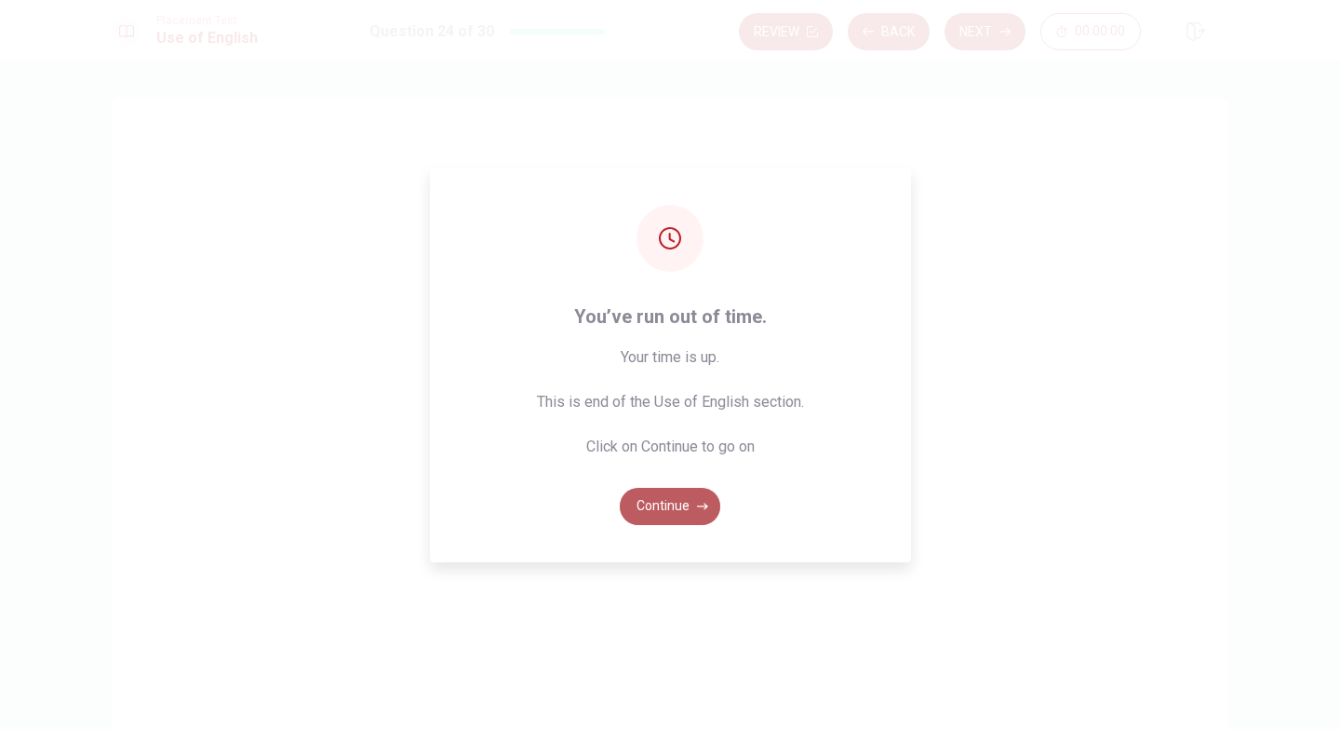
click at [672, 508] on button "Continue" at bounding box center [670, 506] width 101 height 37
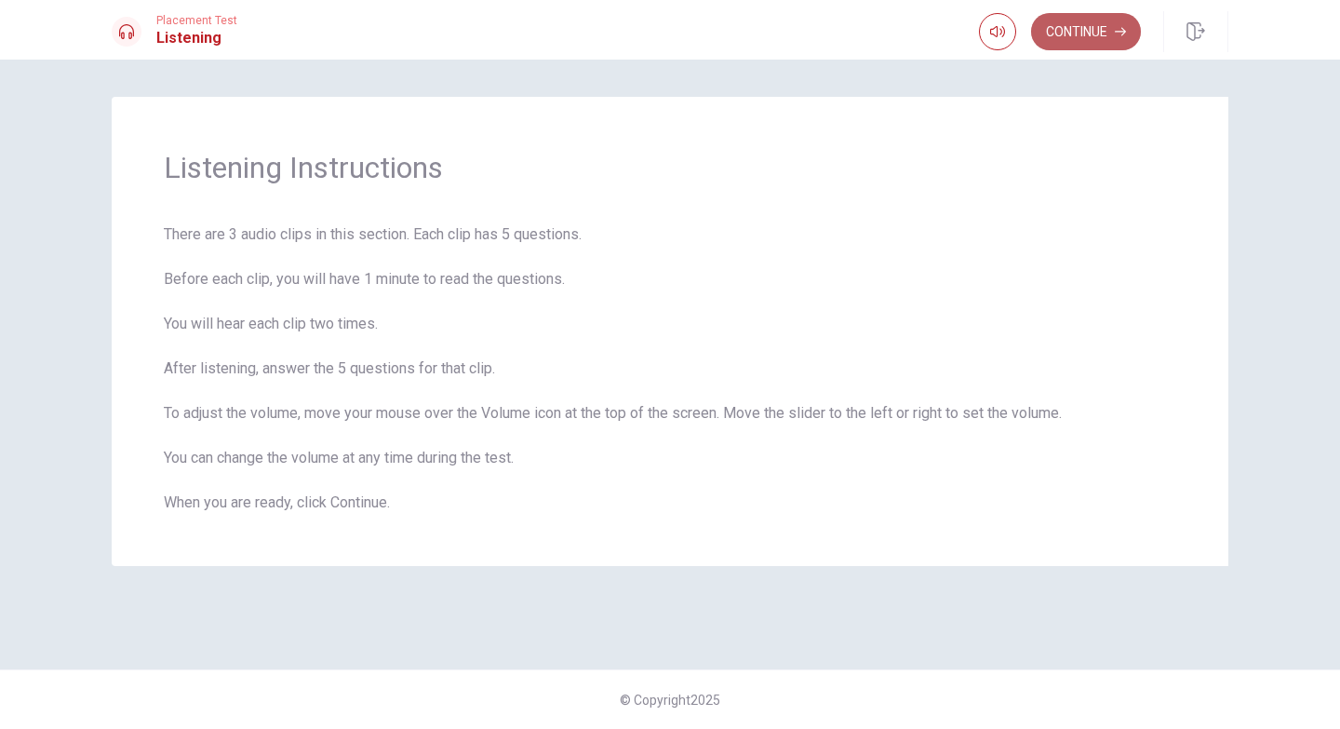
click at [1084, 33] on button "Continue" at bounding box center [1086, 31] width 110 height 37
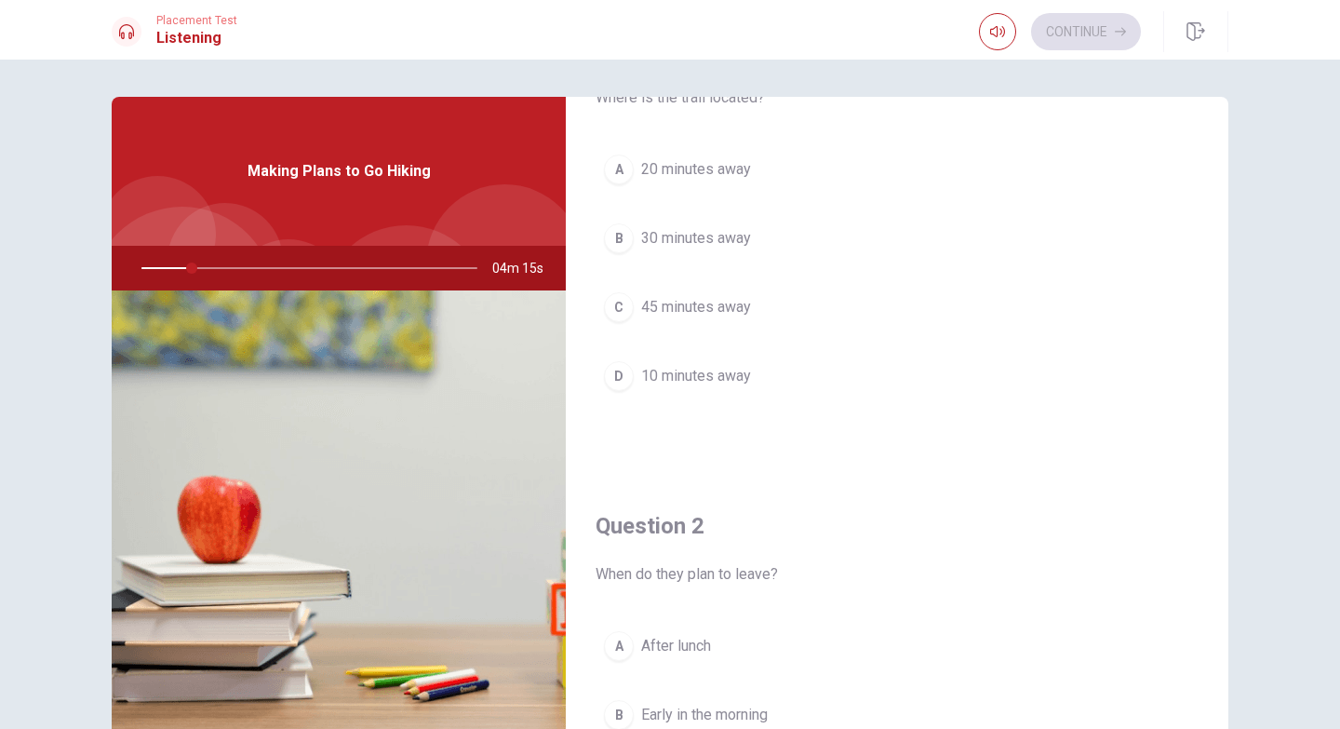
scroll to position [67, 0]
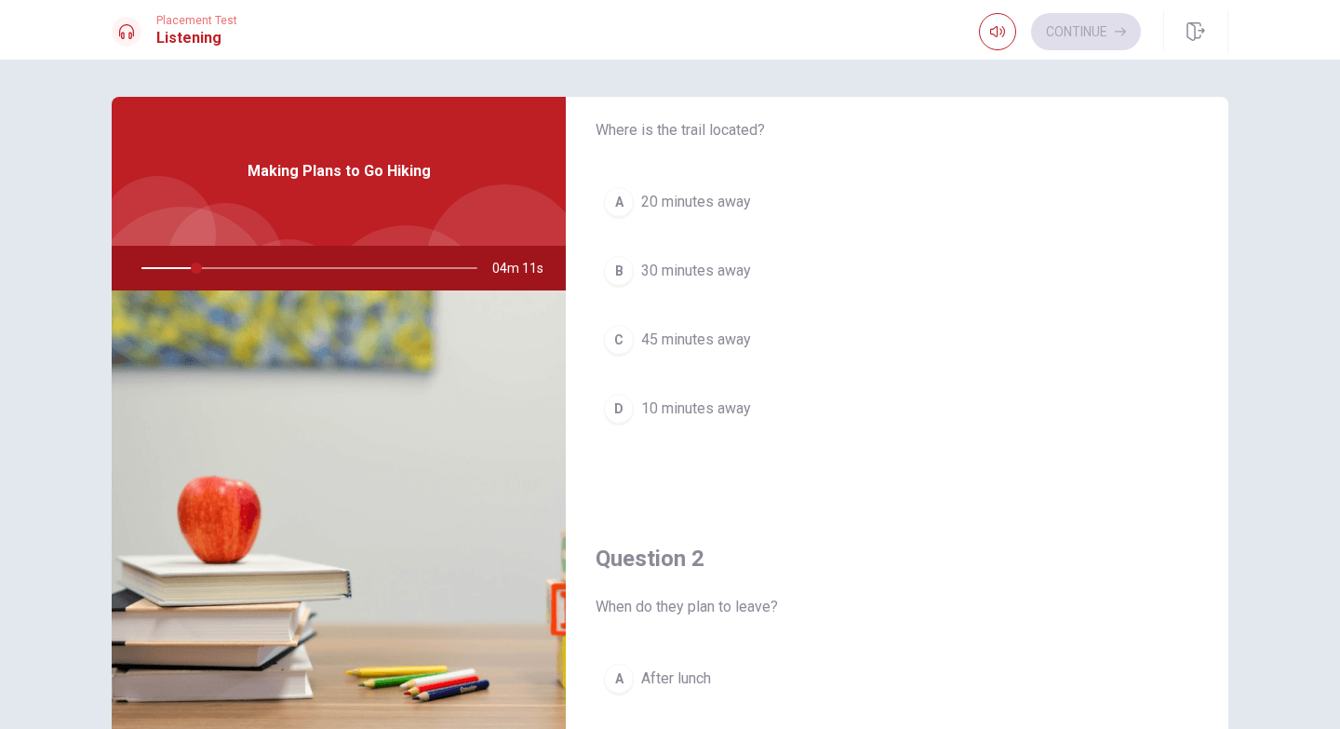
click at [663, 410] on span "10 minutes away" at bounding box center [696, 408] width 110 height 22
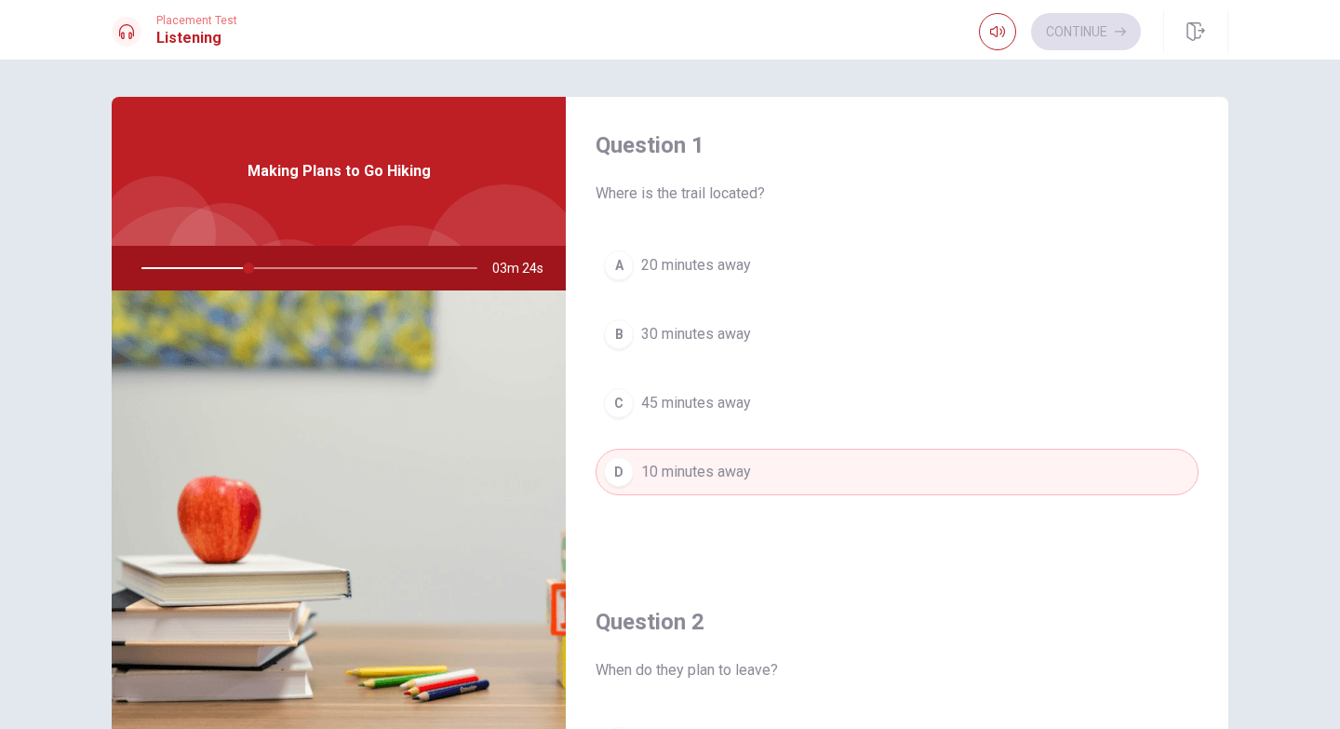
scroll to position [47, 0]
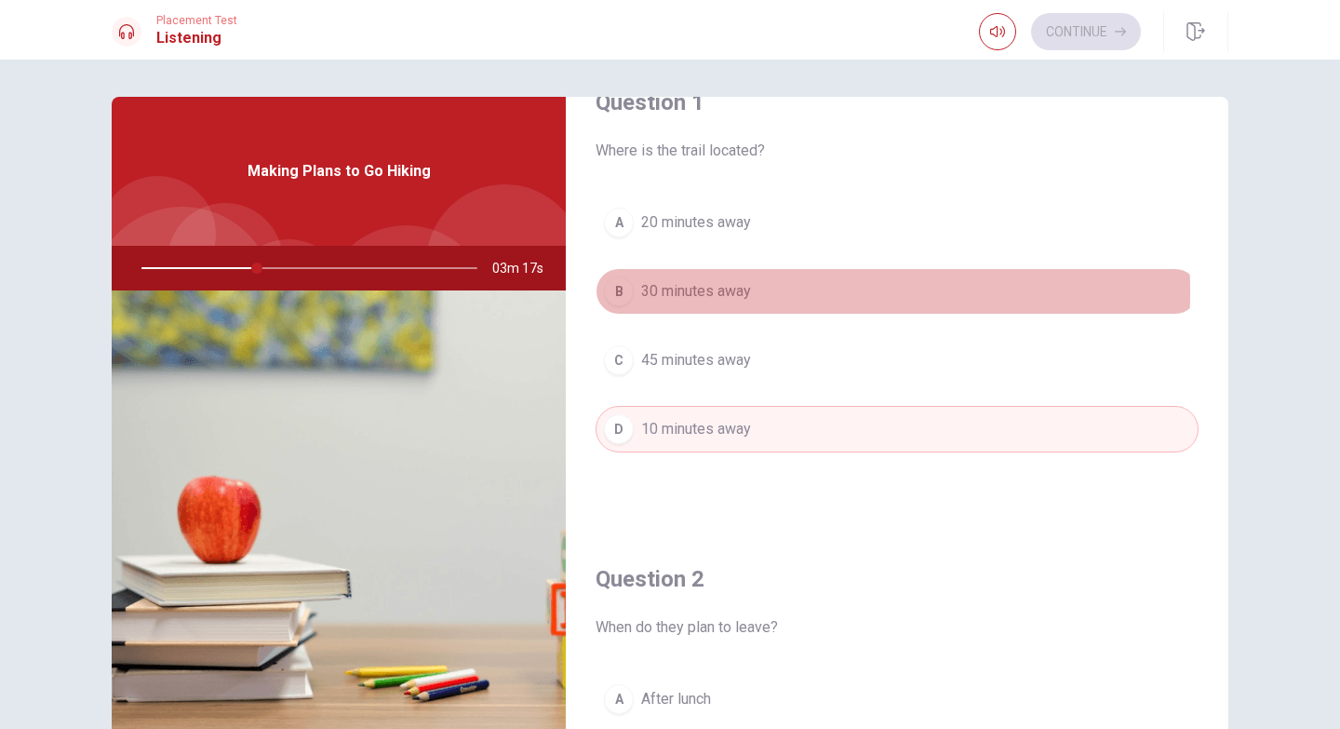
click at [687, 291] on span "30 minutes away" at bounding box center [696, 291] width 110 height 22
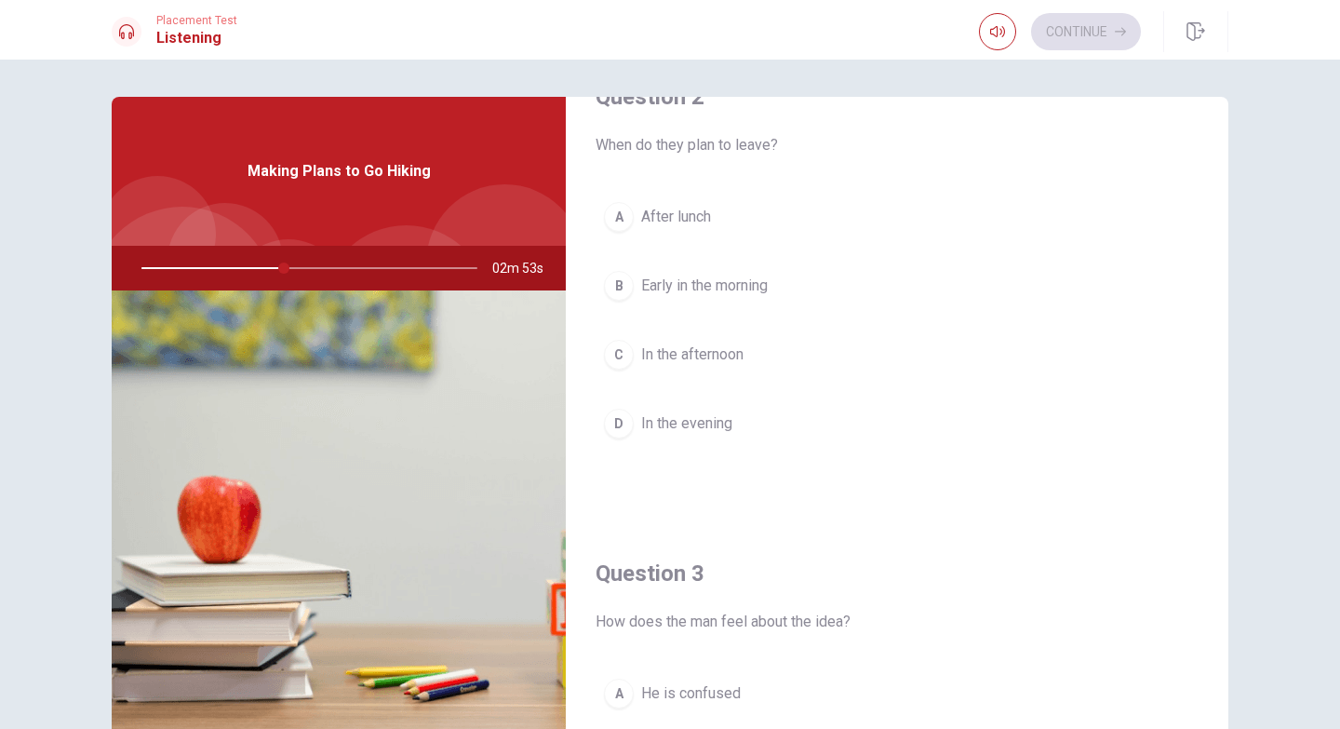
scroll to position [518, 0]
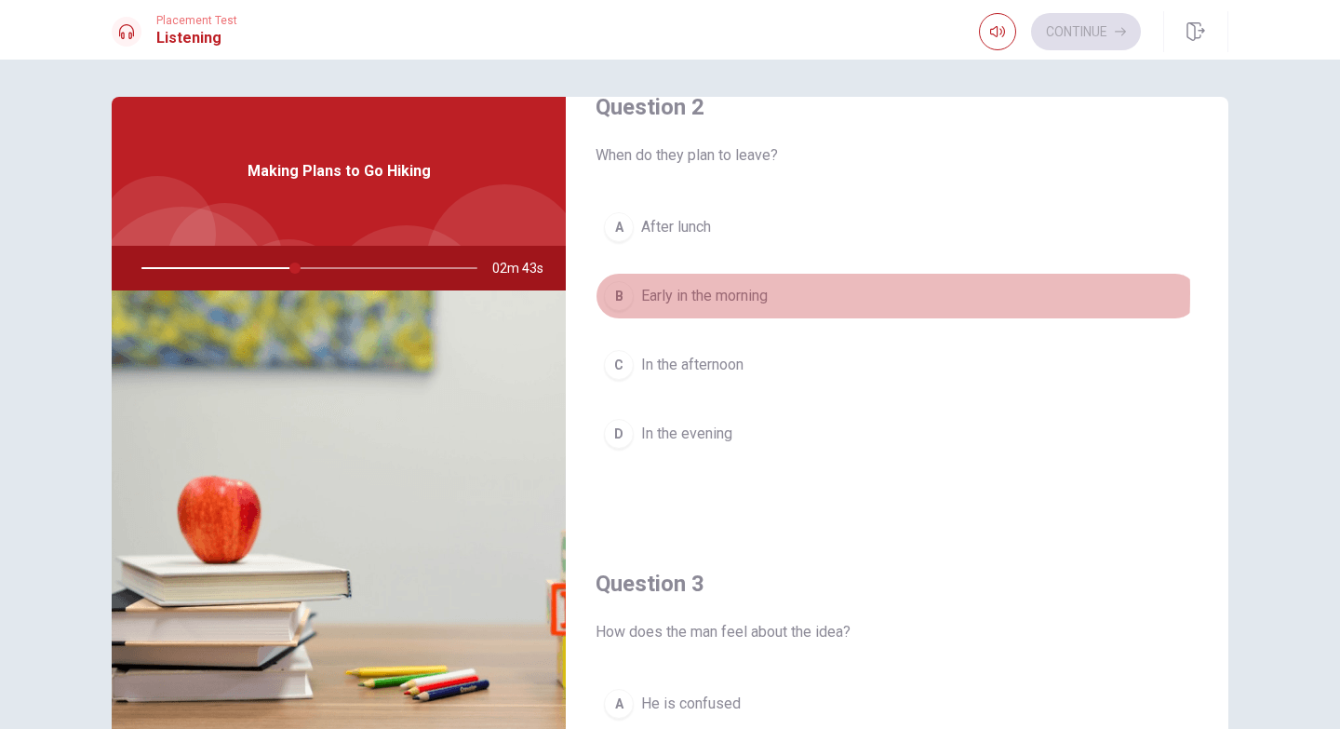
click at [729, 293] on span "Early in the morning" at bounding box center [704, 296] width 127 height 22
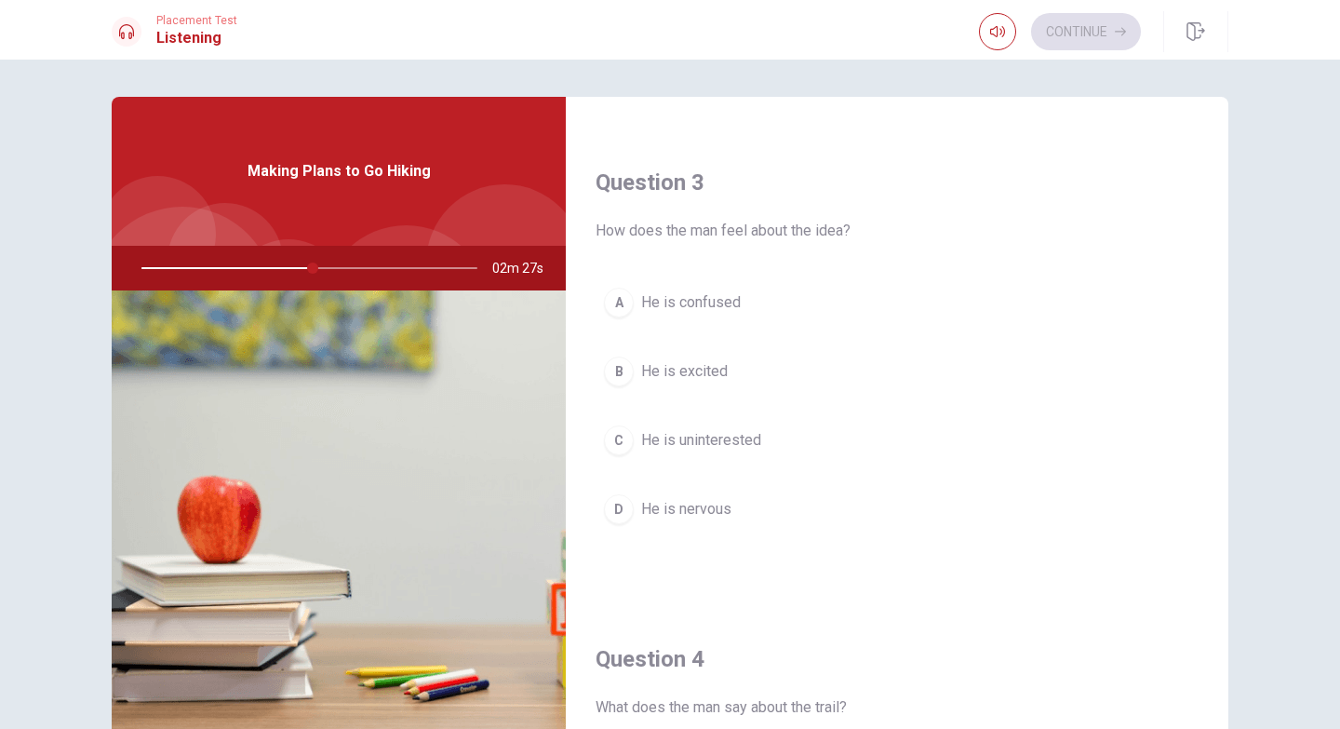
scroll to position [959, 0]
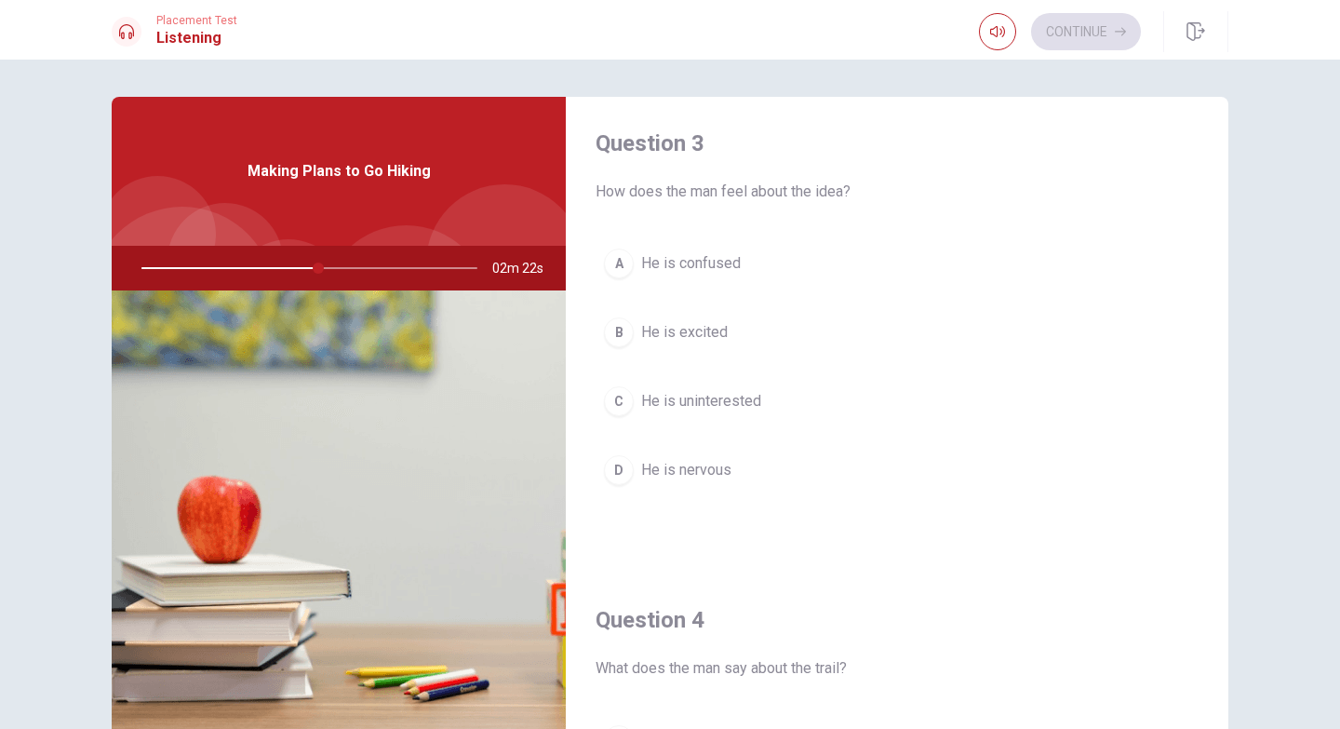
click at [659, 337] on span "He is excited" at bounding box center [684, 332] width 87 height 22
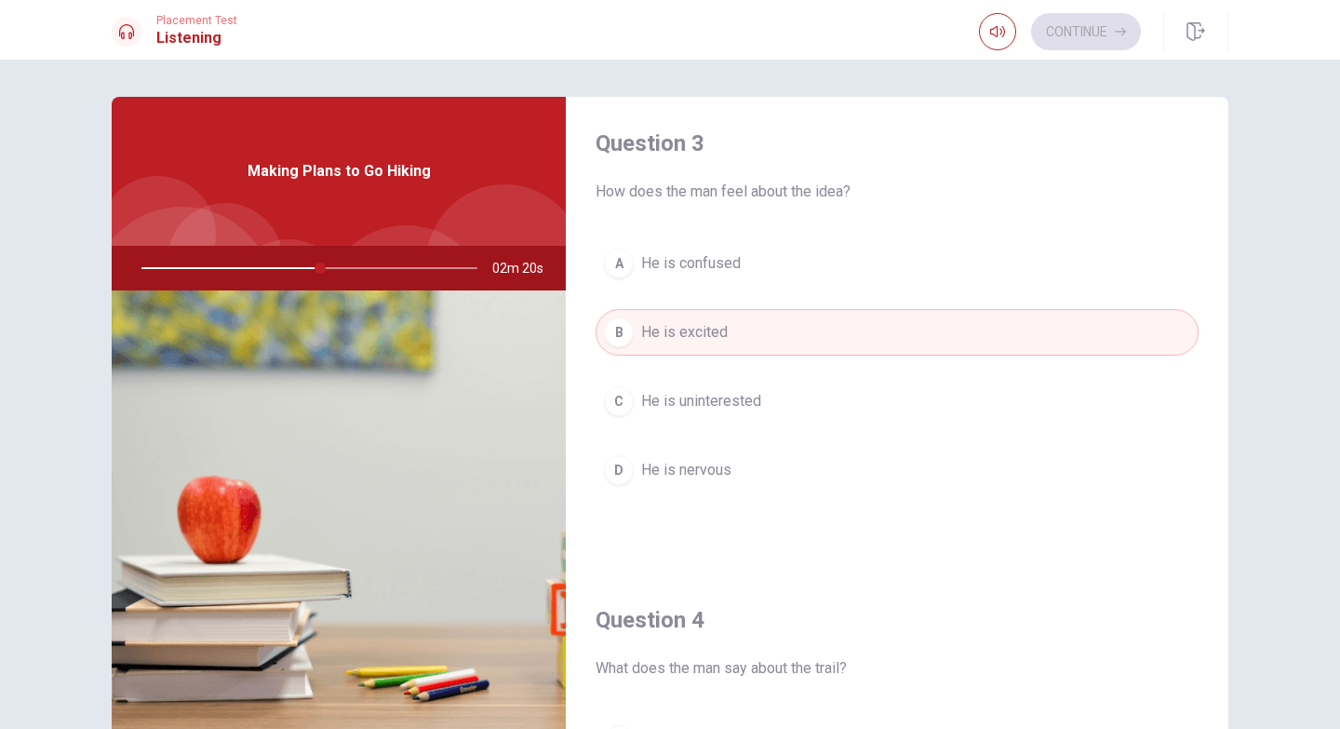
click at [687, 261] on span "He is confused" at bounding box center [691, 263] width 100 height 22
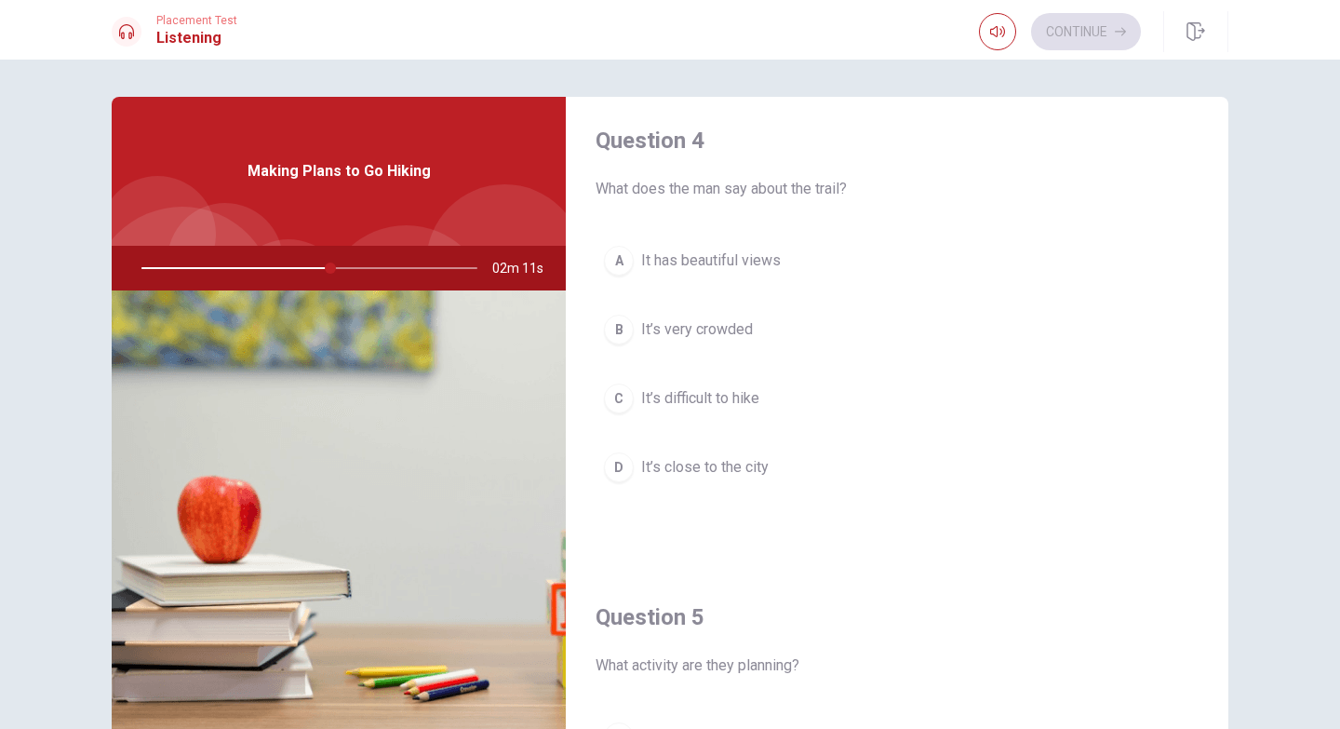
scroll to position [1460, 0]
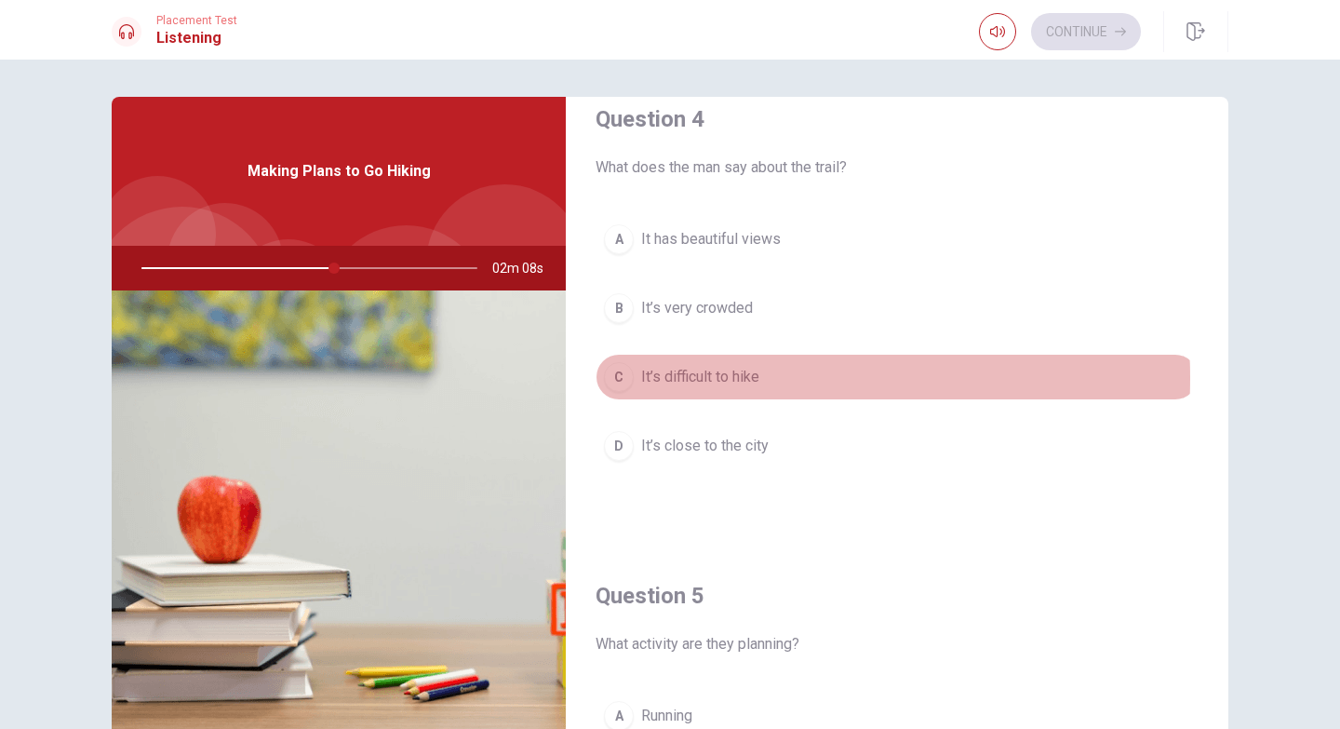
drag, startPoint x: 710, startPoint y: 378, endPoint x: 861, endPoint y: 405, distance: 153.2
click at [710, 378] on span "It’s difficult to hike" at bounding box center [700, 377] width 118 height 22
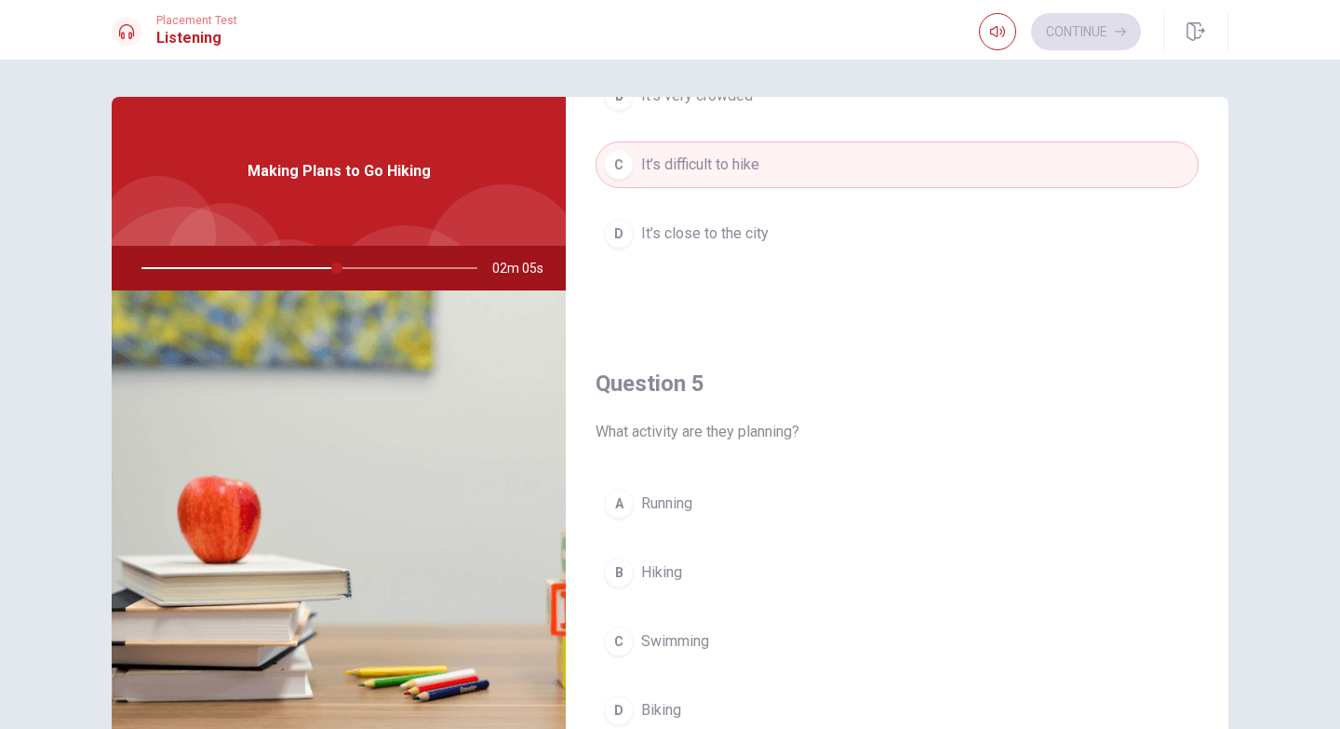
scroll to position [1736, 0]
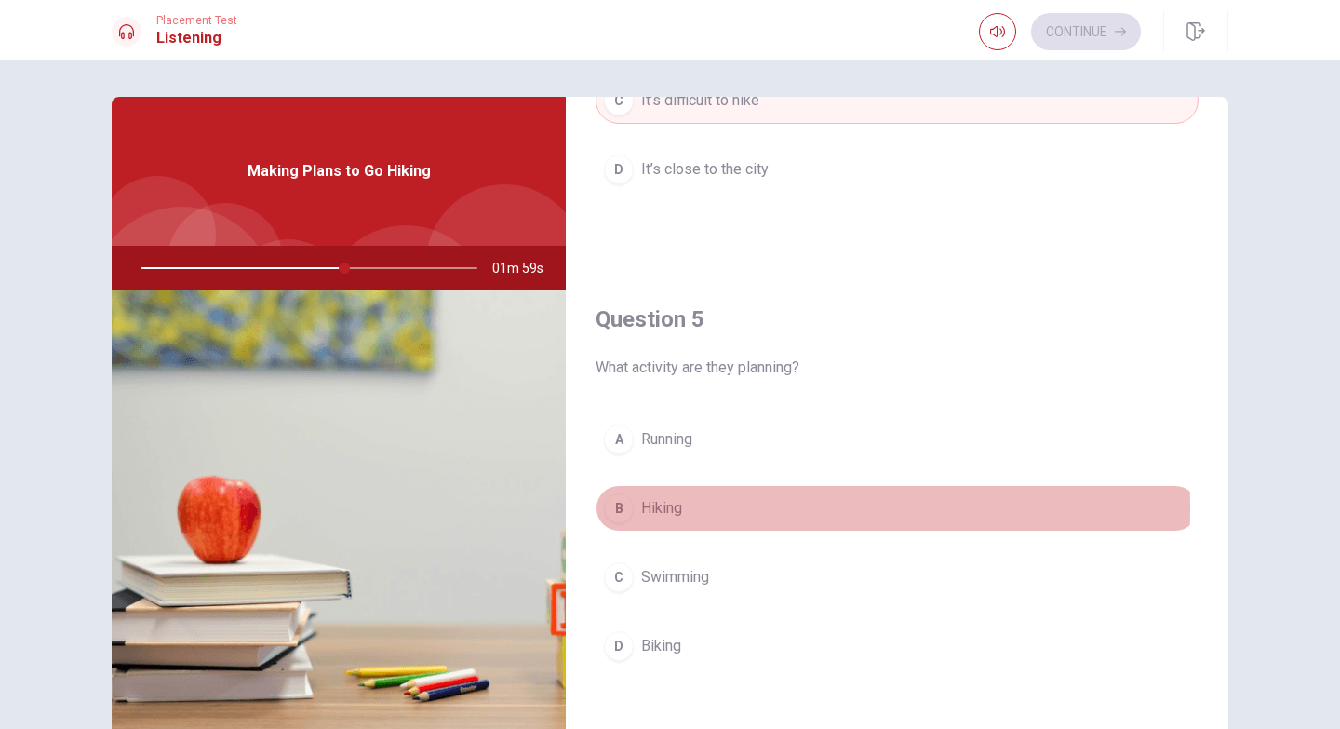
click at [649, 508] on span "Hiking" at bounding box center [661, 508] width 41 height 22
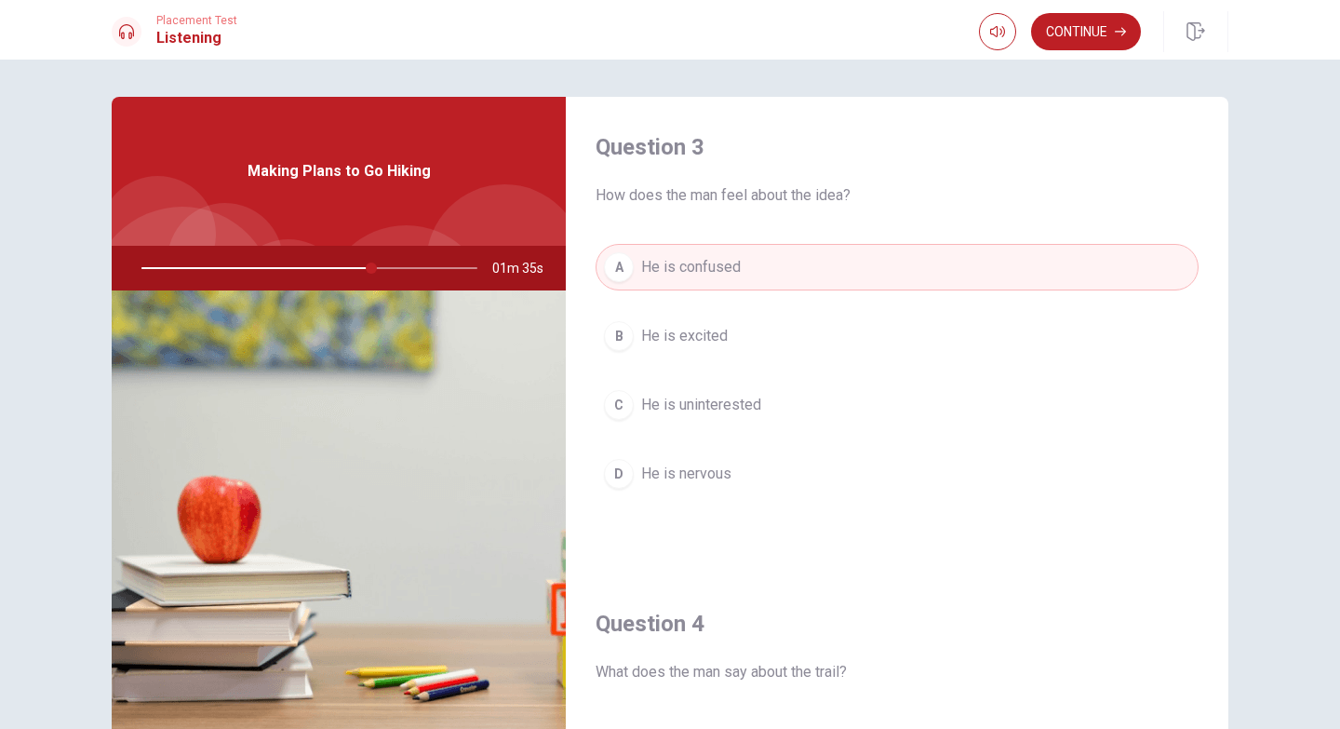
scroll to position [1030, 0]
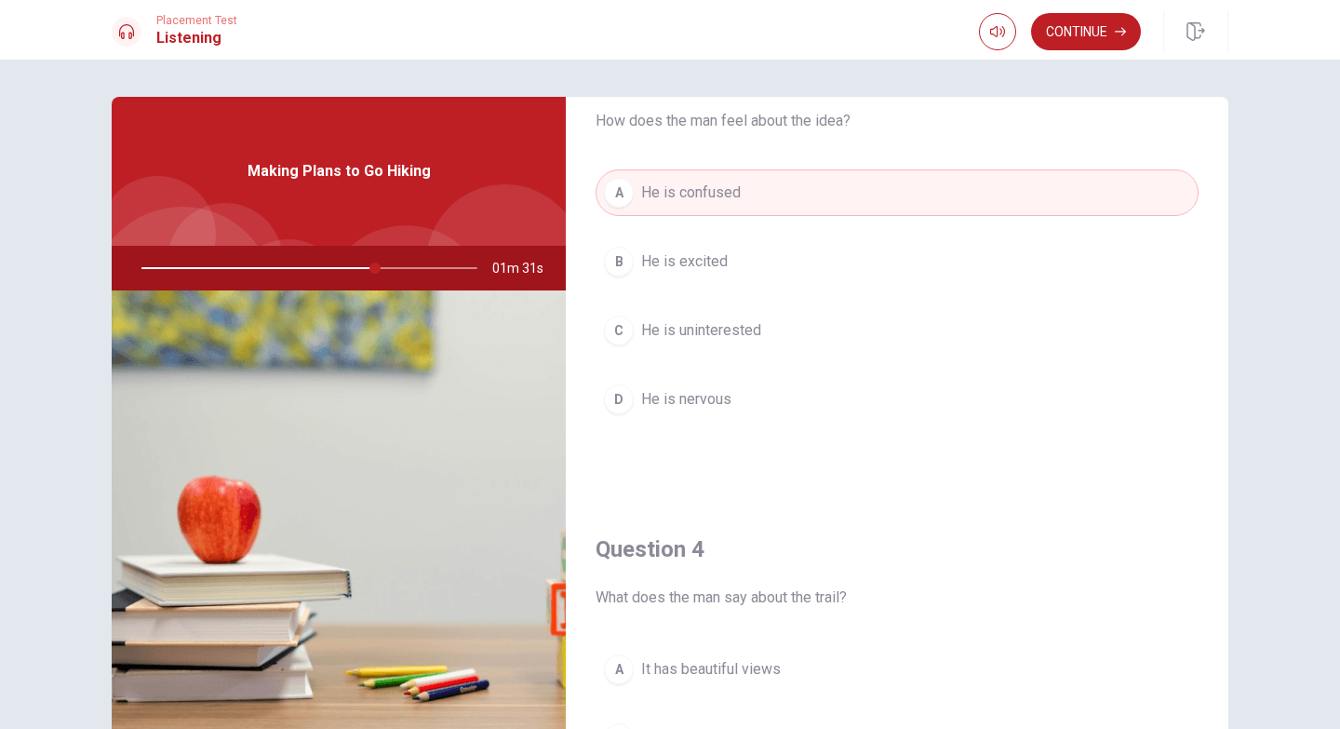
click at [731, 268] on button "B He is excited" at bounding box center [897, 261] width 603 height 47
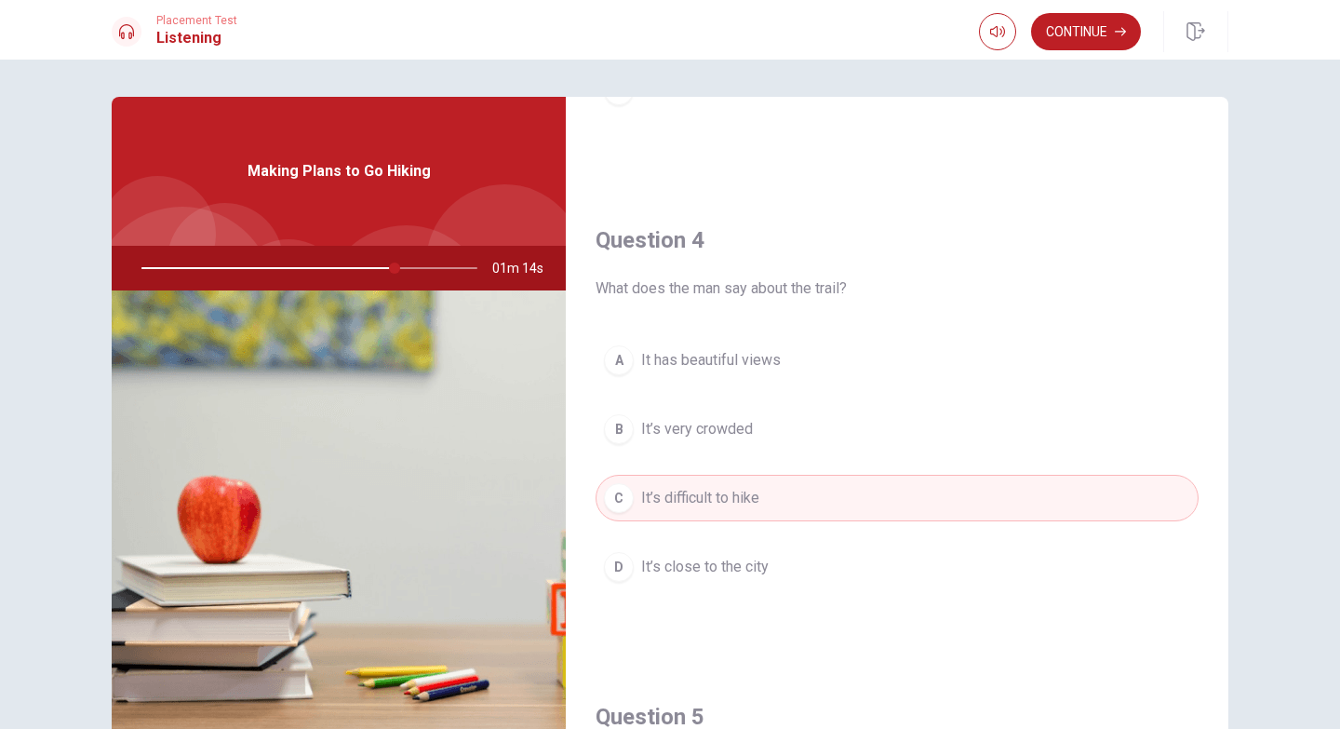
scroll to position [1161, 0]
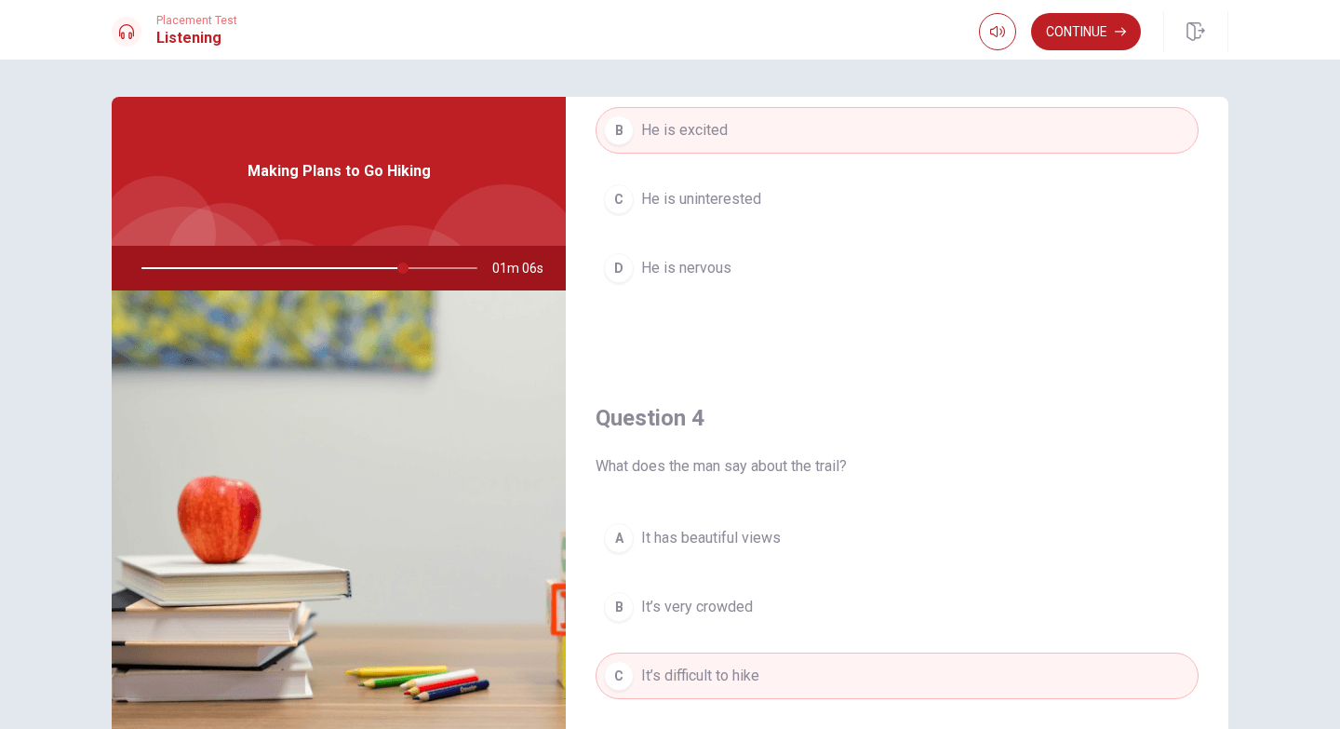
click at [314, 192] on div "Making Plans to Go Hiking" at bounding box center [339, 171] width 454 height 149
click at [387, 384] on img at bounding box center [339, 516] width 454 height 453
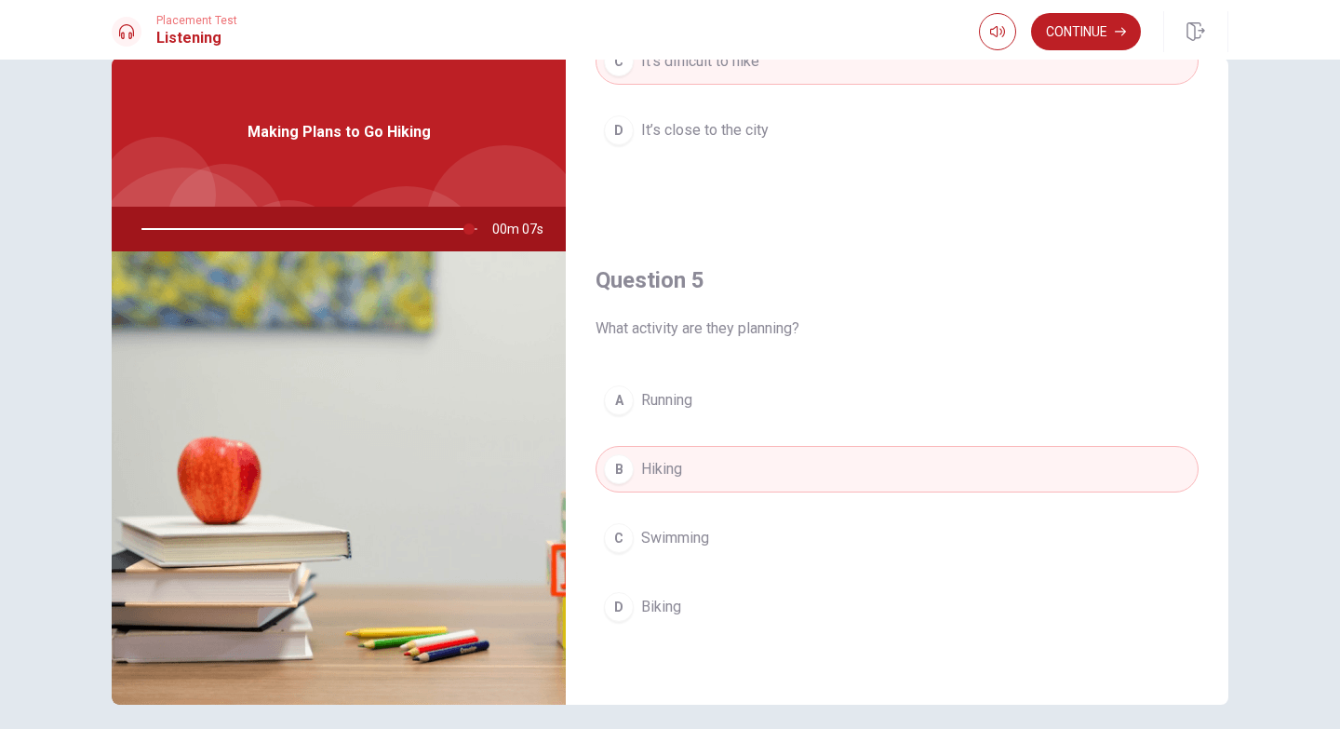
scroll to position [0, 0]
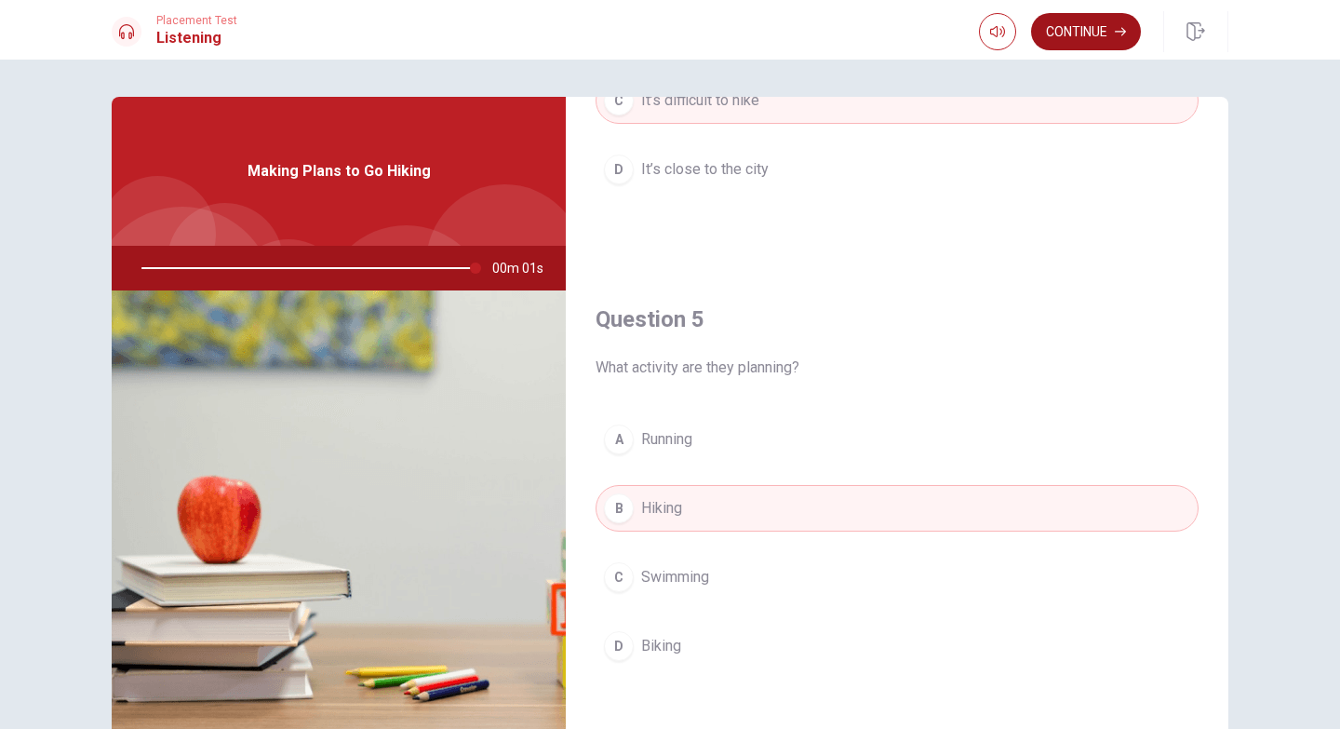
click at [1076, 34] on button "Continue" at bounding box center [1086, 31] width 110 height 37
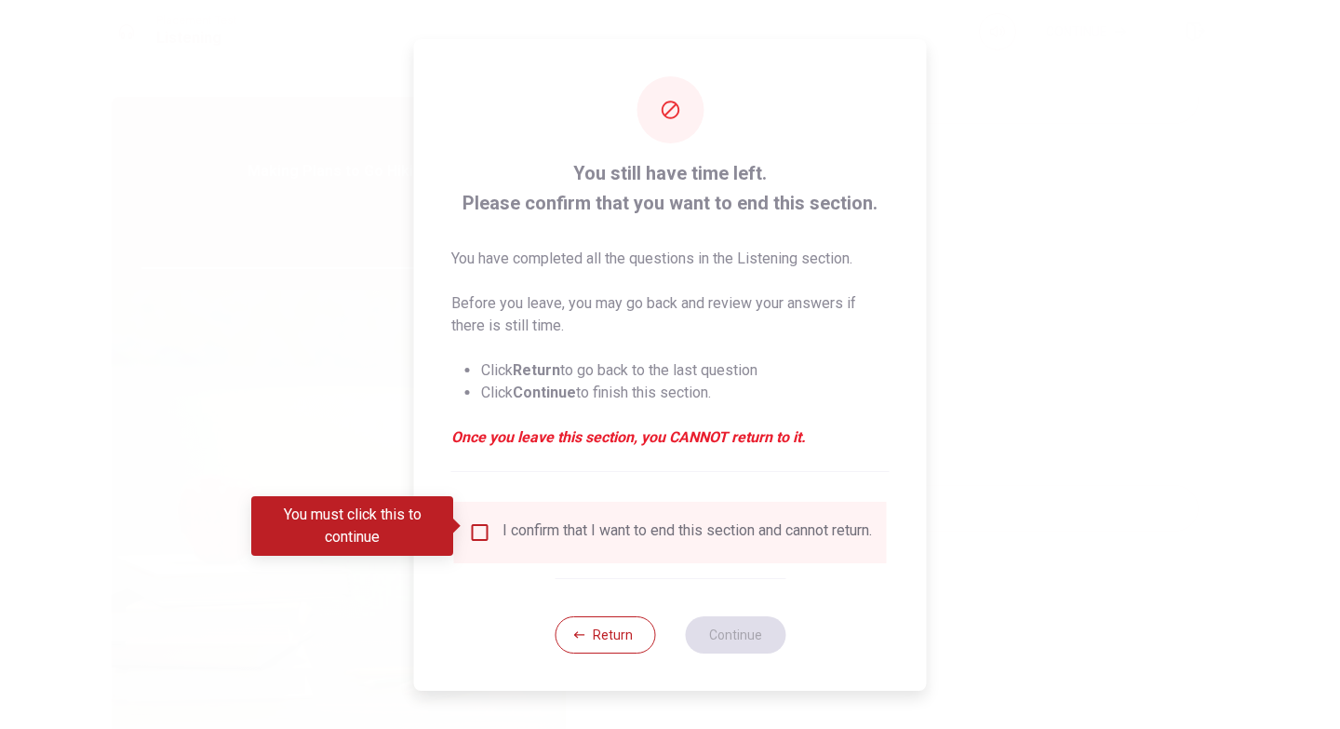
type input "0"
click at [474, 524] on input "You must click this to continue" at bounding box center [480, 532] width 22 height 22
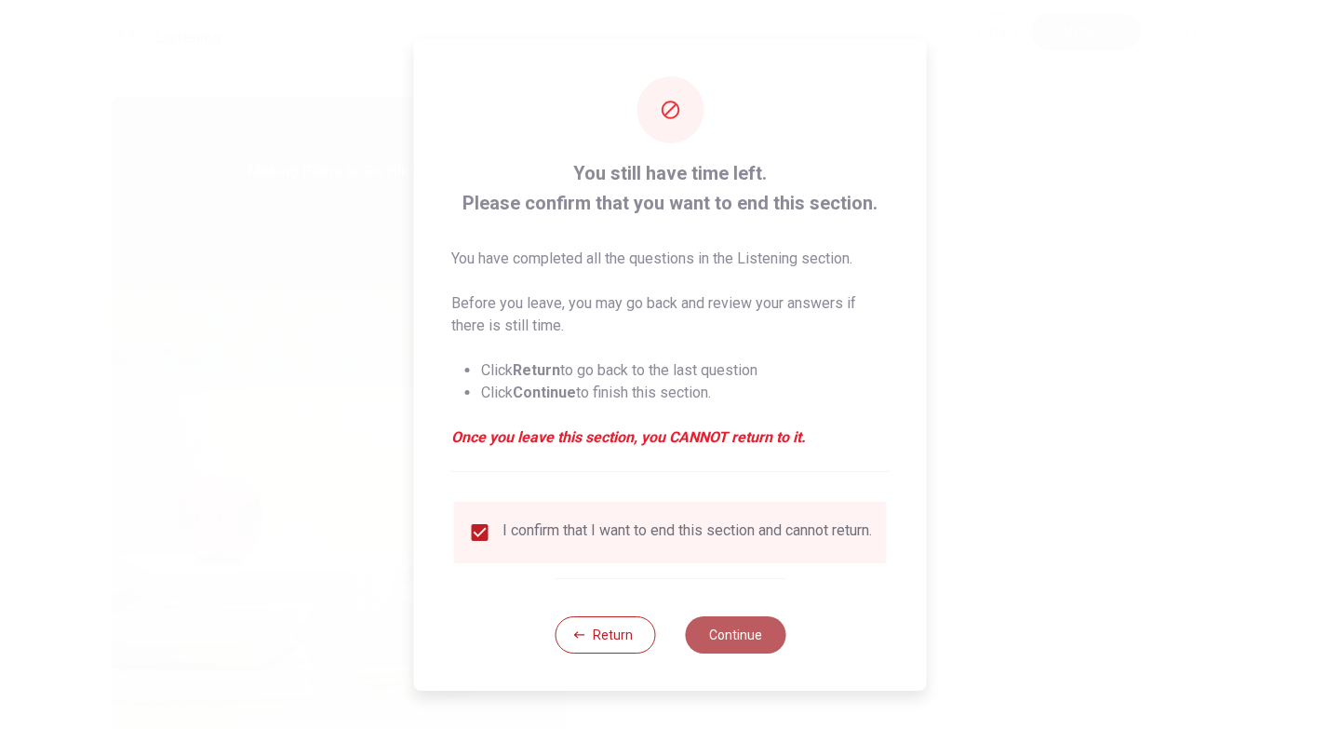
click at [744, 640] on button "Continue" at bounding box center [735, 634] width 101 height 37
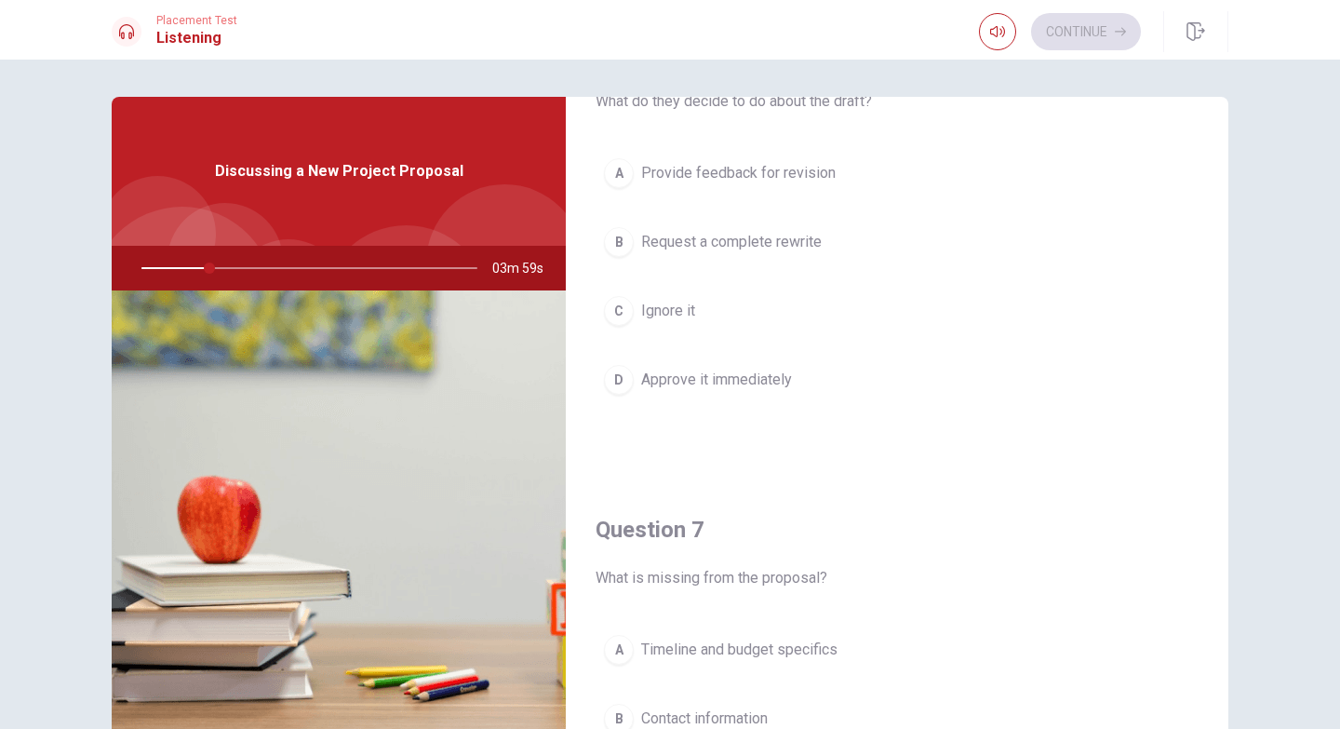
click at [128, 33] on icon at bounding box center [126, 31] width 15 height 15
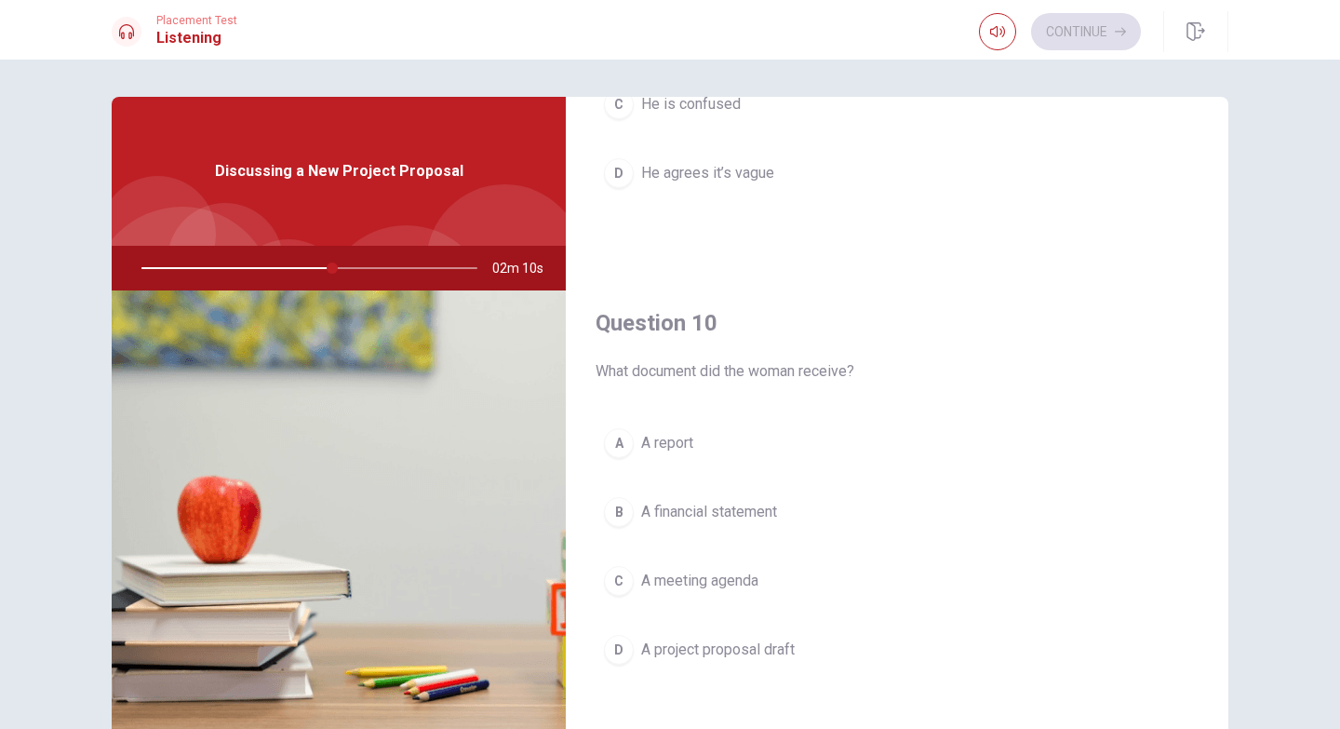
scroll to position [1736, 0]
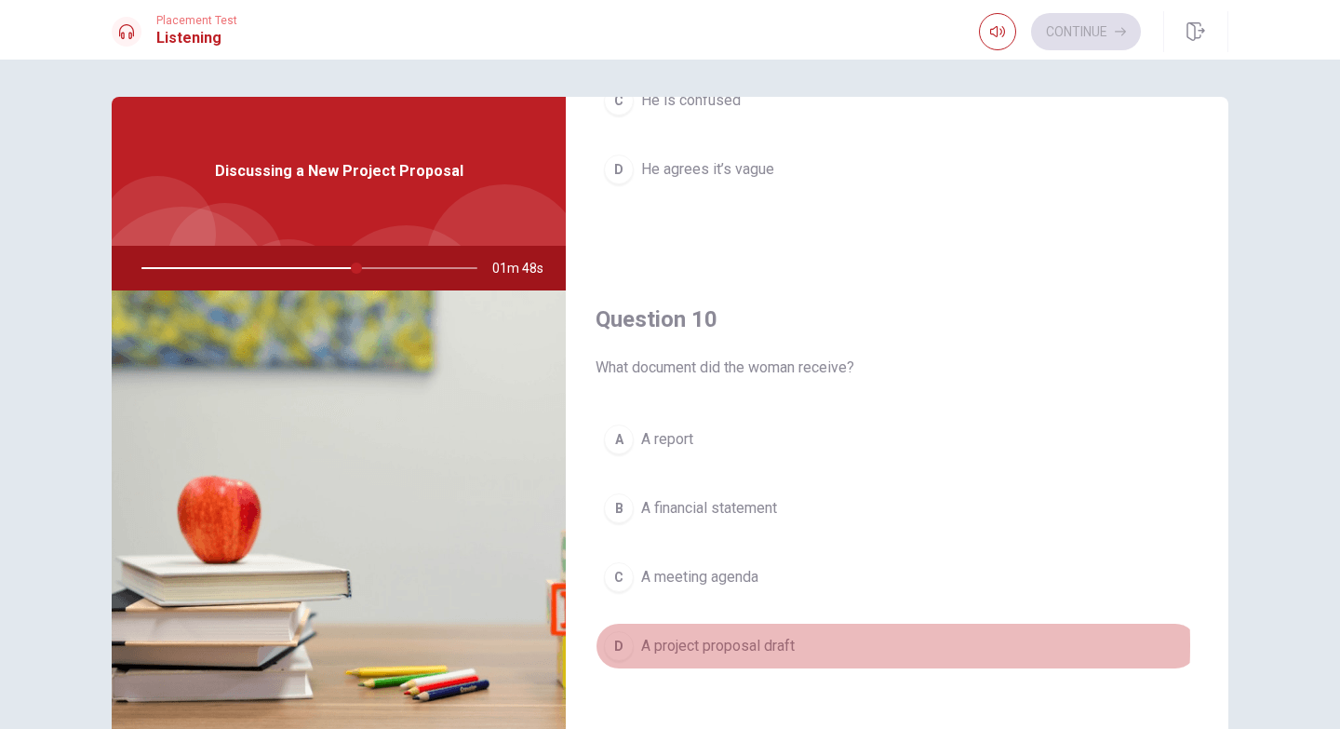
click at [707, 645] on span "A project proposal draft" at bounding box center [718, 646] width 154 height 22
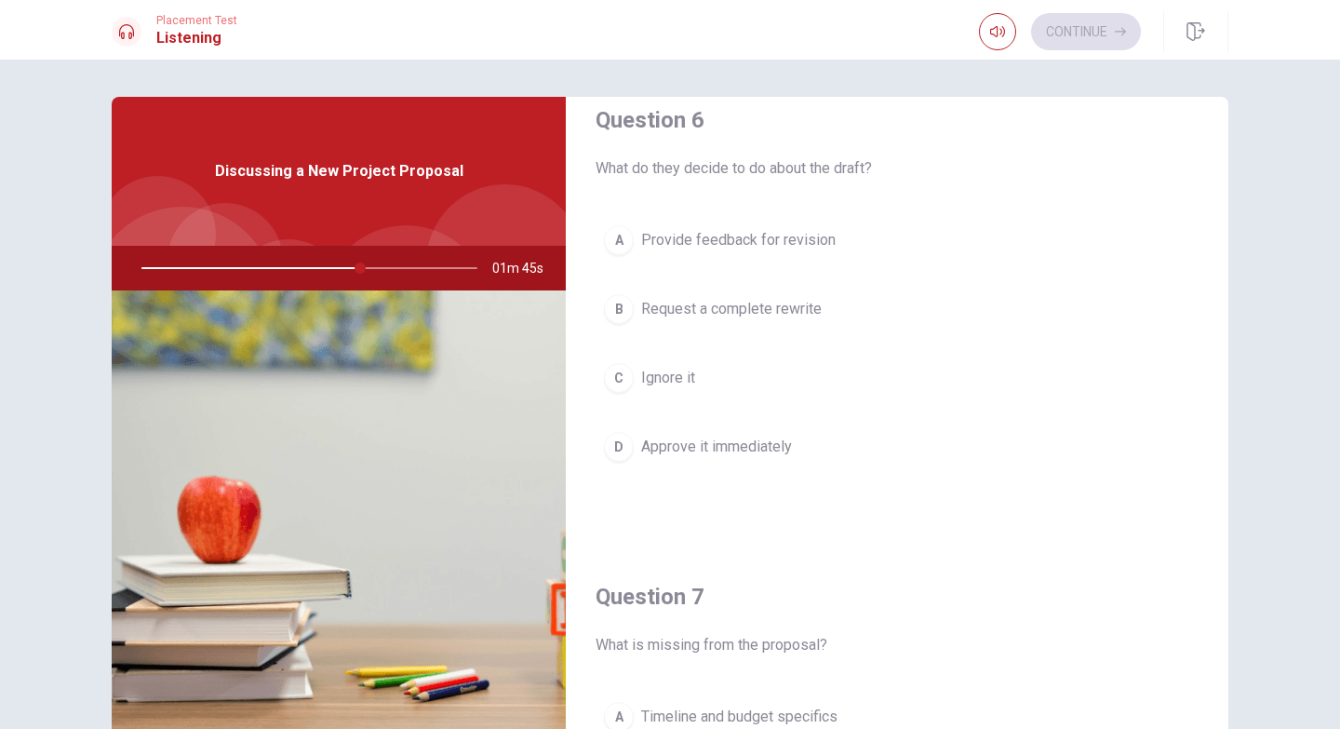
scroll to position [0, 0]
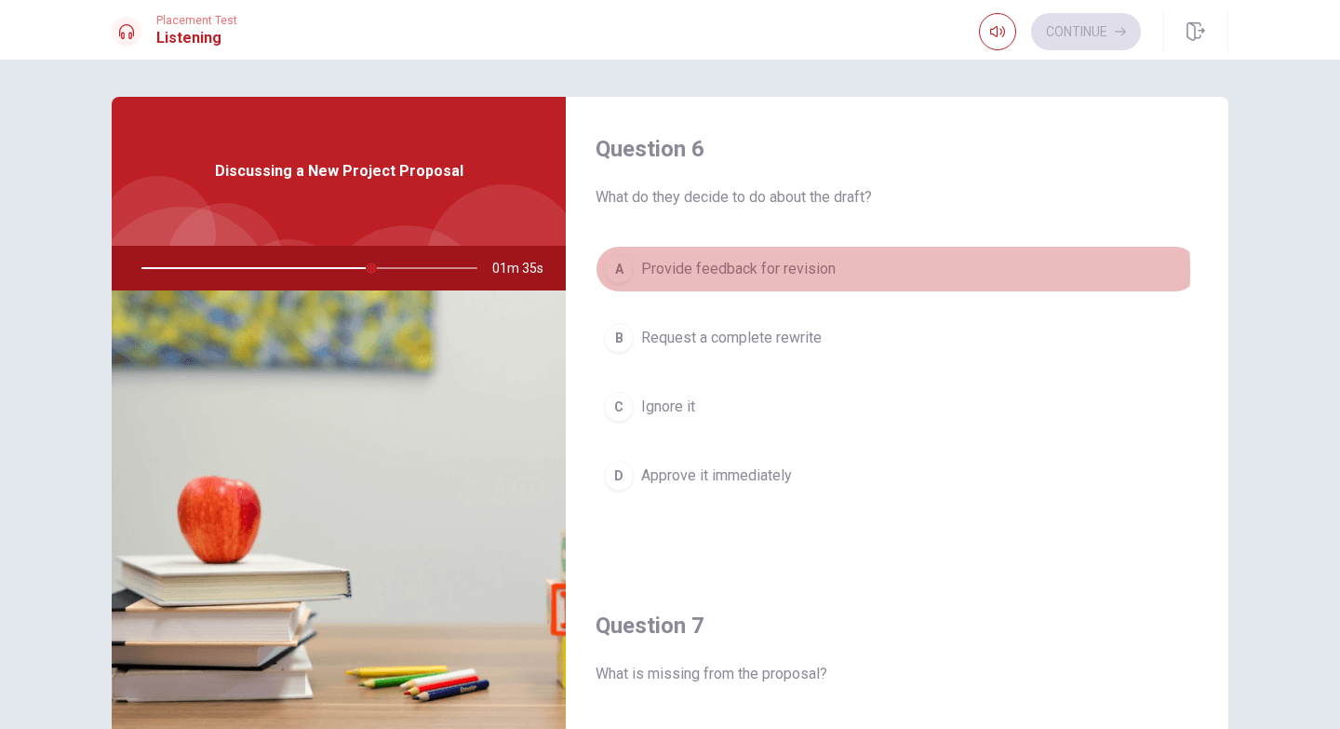
click at [748, 271] on span "Provide feedback for revision" at bounding box center [738, 269] width 195 height 22
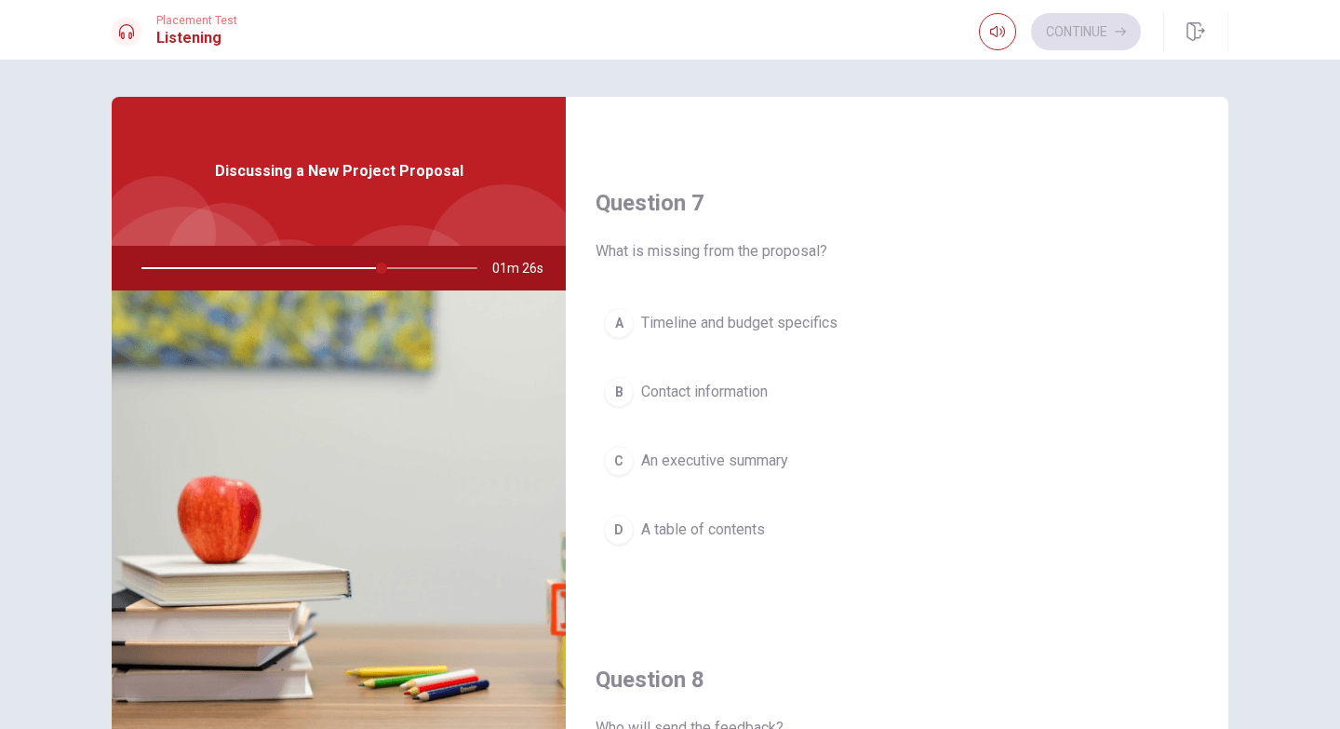
scroll to position [540, 0]
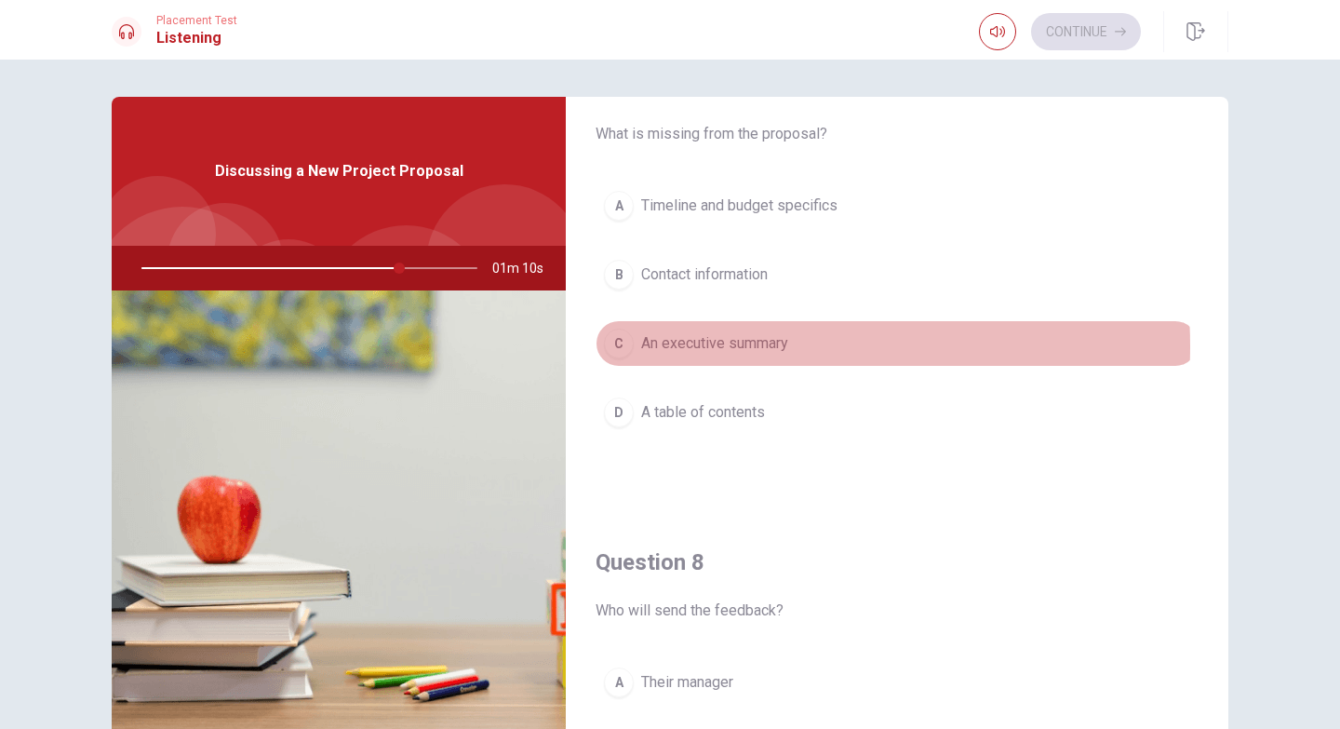
click at [718, 346] on span "An executive summary" at bounding box center [714, 343] width 147 height 22
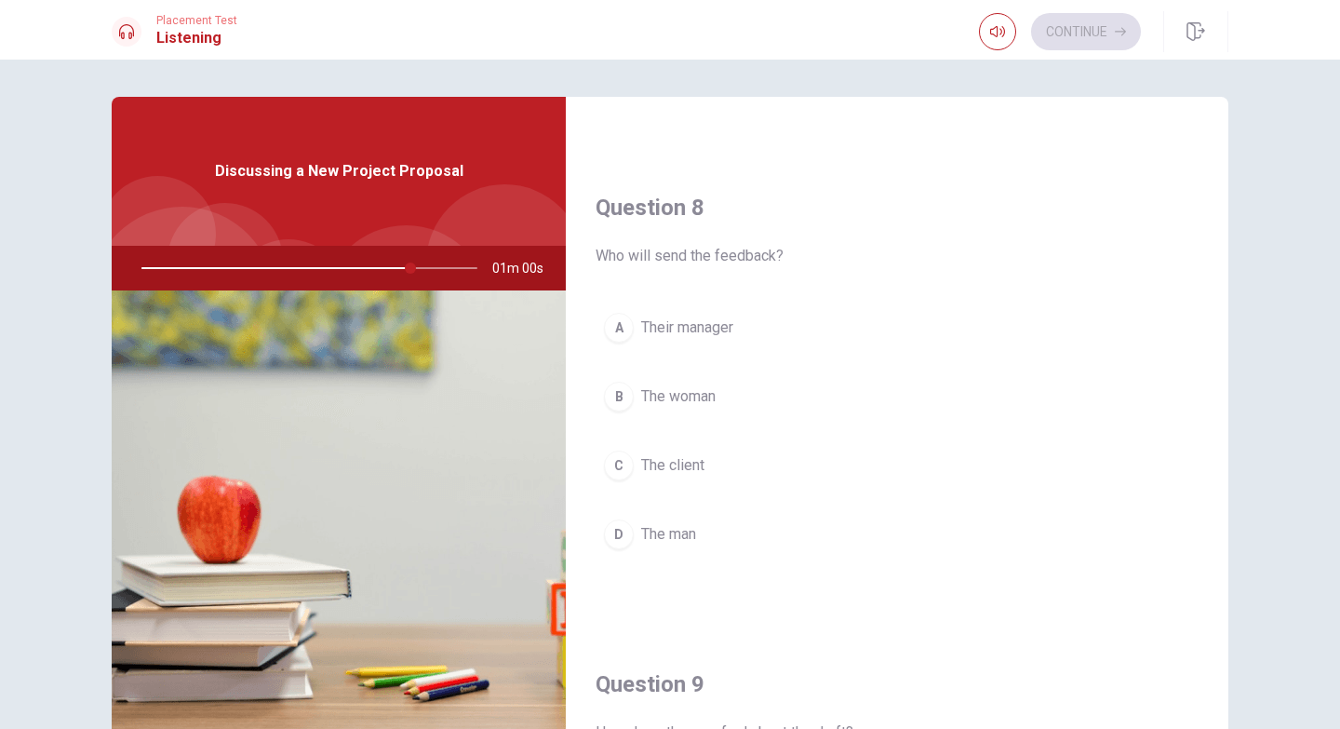
scroll to position [941, 0]
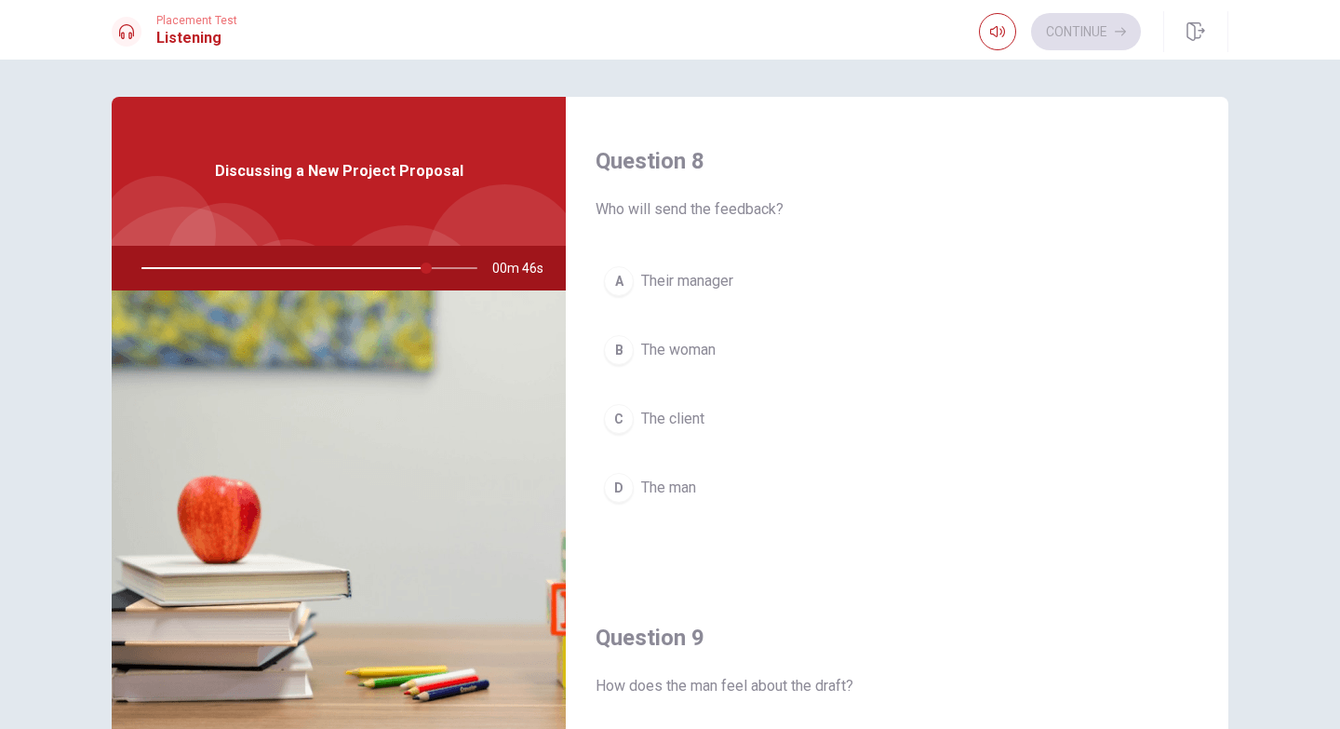
click at [649, 344] on span "The woman" at bounding box center [678, 350] width 74 height 22
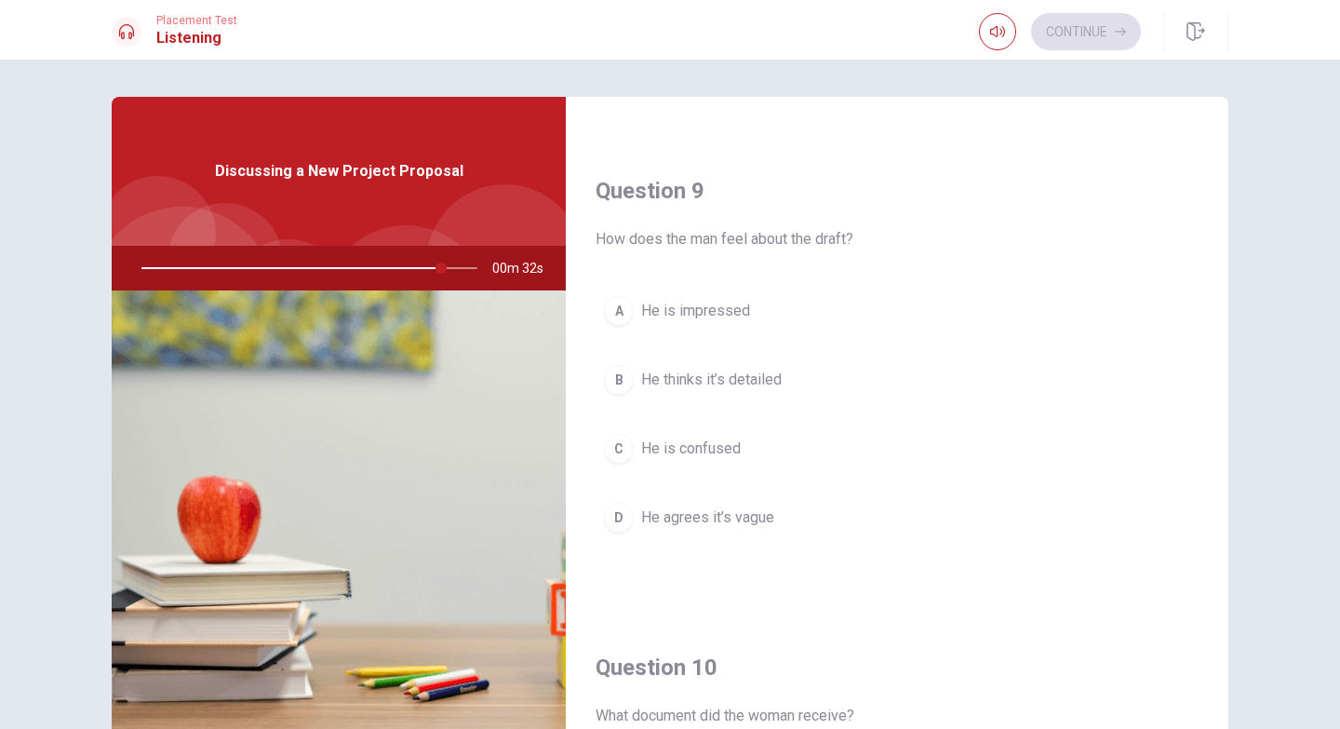
scroll to position [1427, 0]
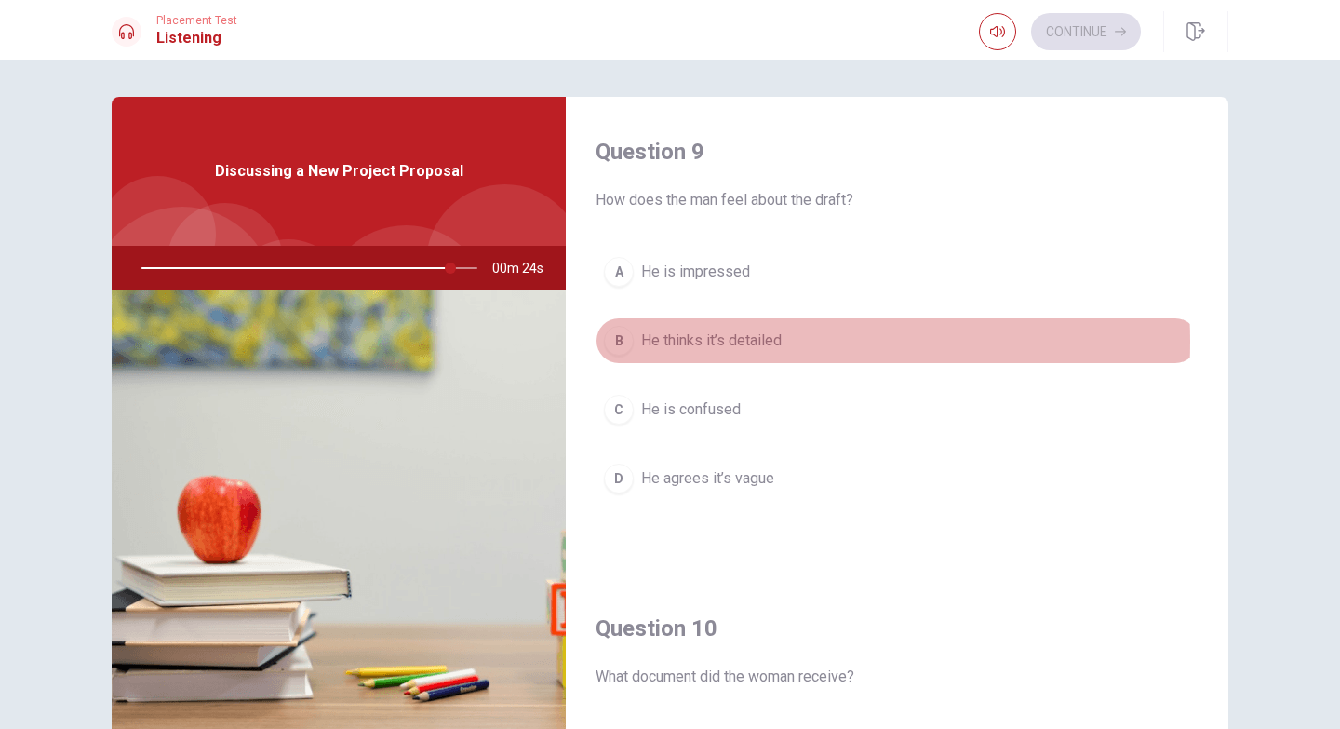
click at [725, 342] on span "He thinks it’s detailed" at bounding box center [711, 341] width 141 height 22
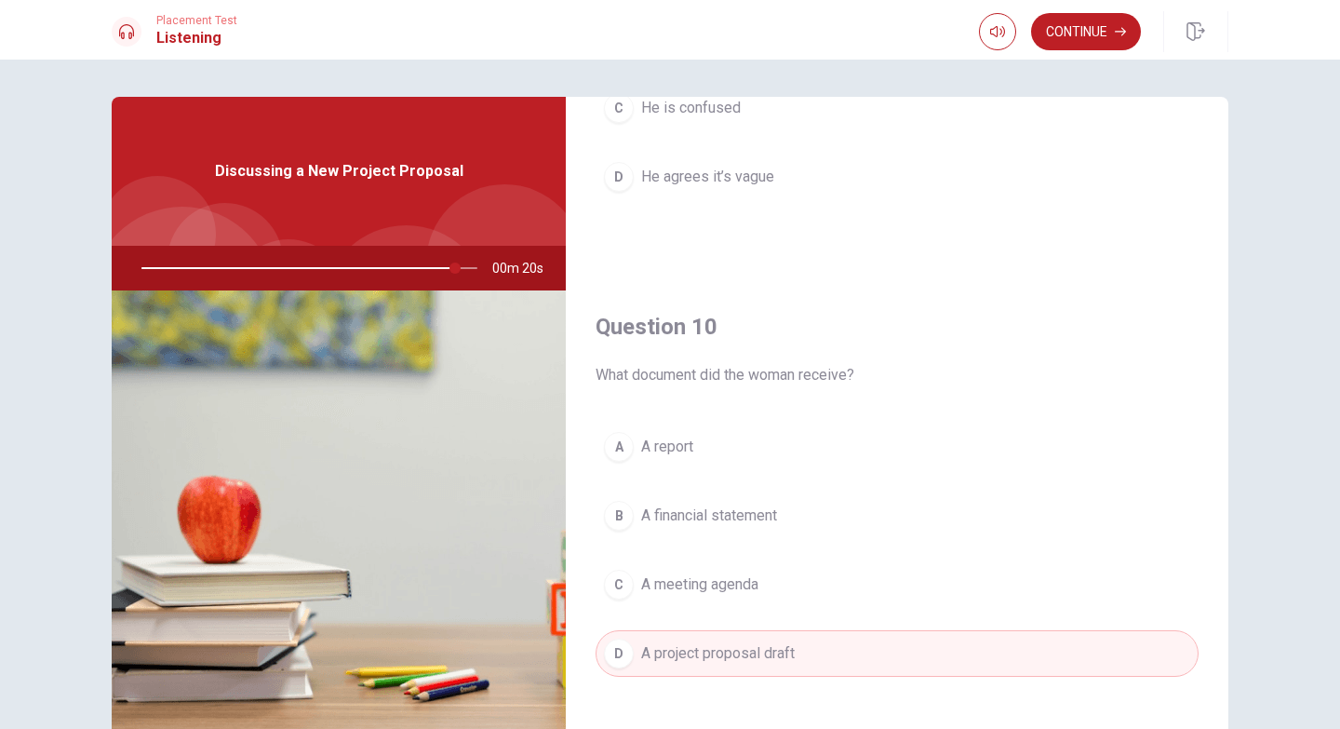
scroll to position [1736, 0]
type input "0"
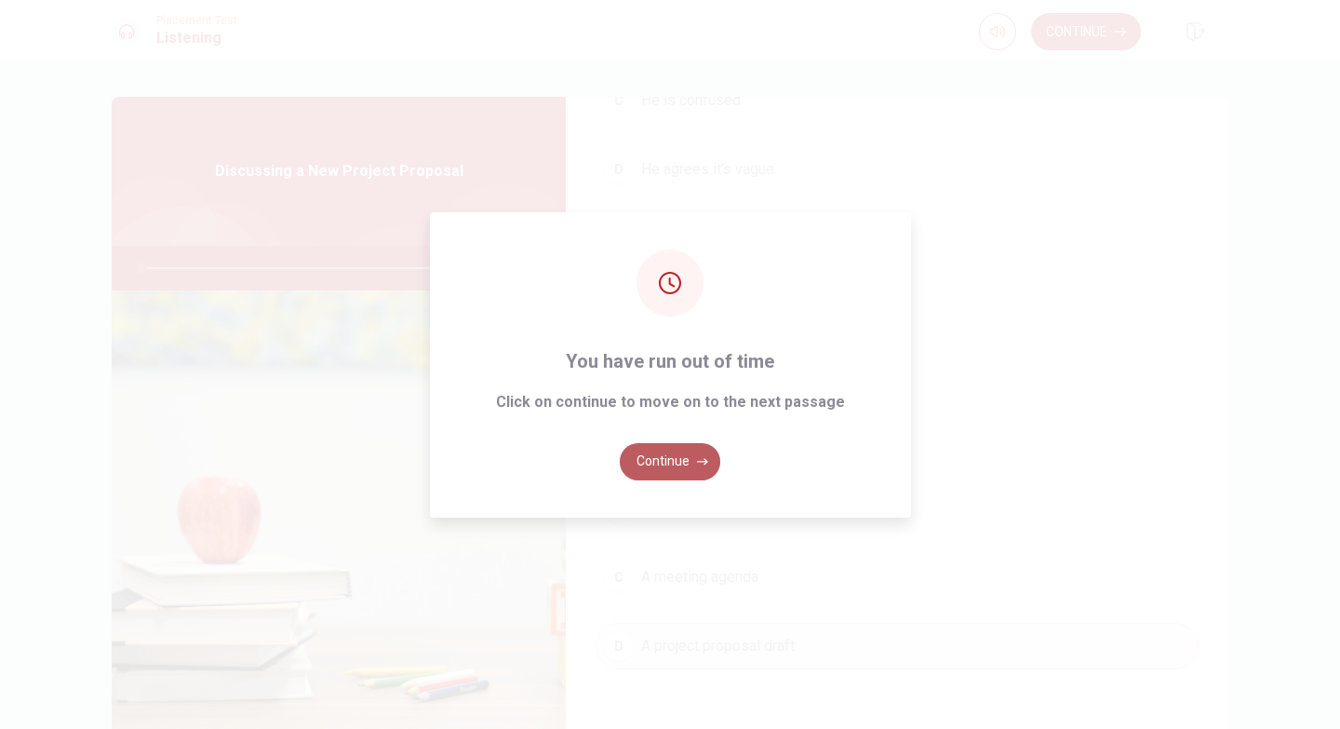
click at [677, 464] on button "Continue" at bounding box center [670, 461] width 101 height 37
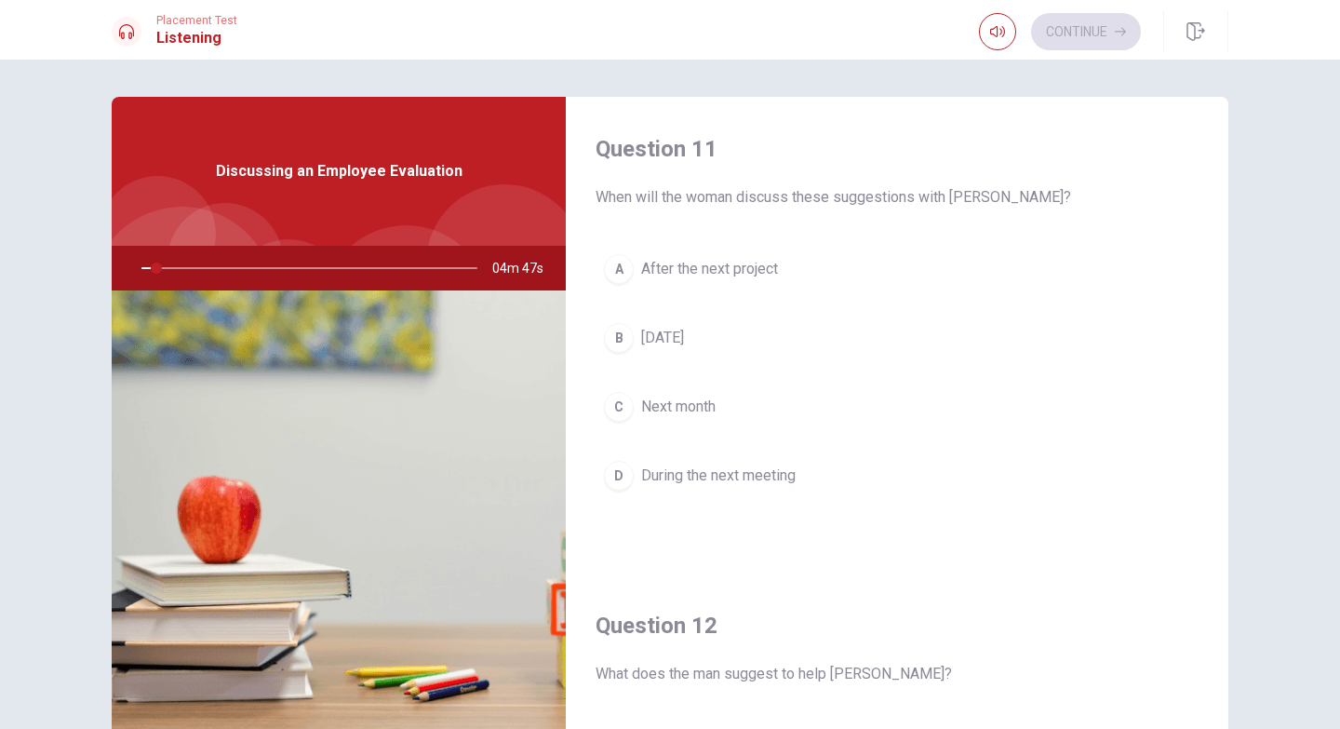
click at [1033, 324] on button "B [DATE]" at bounding box center [897, 338] width 603 height 47
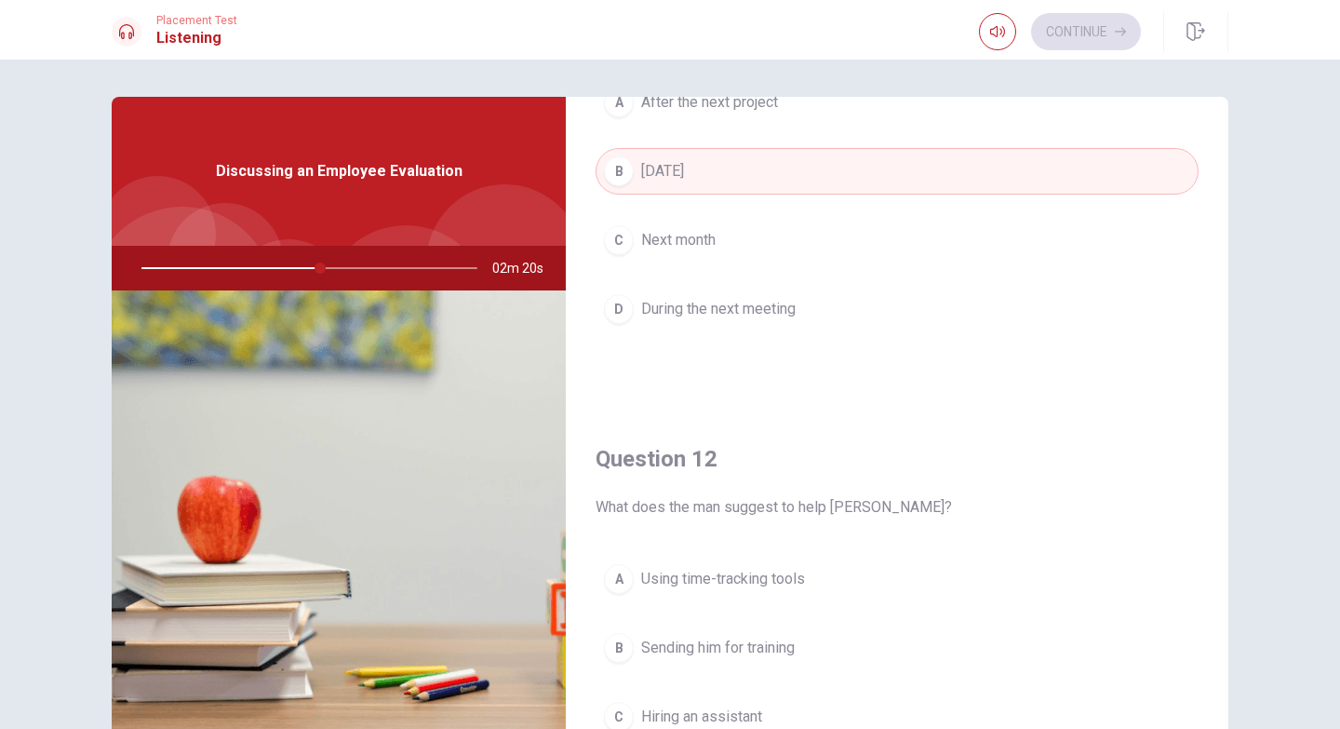
scroll to position [0, 0]
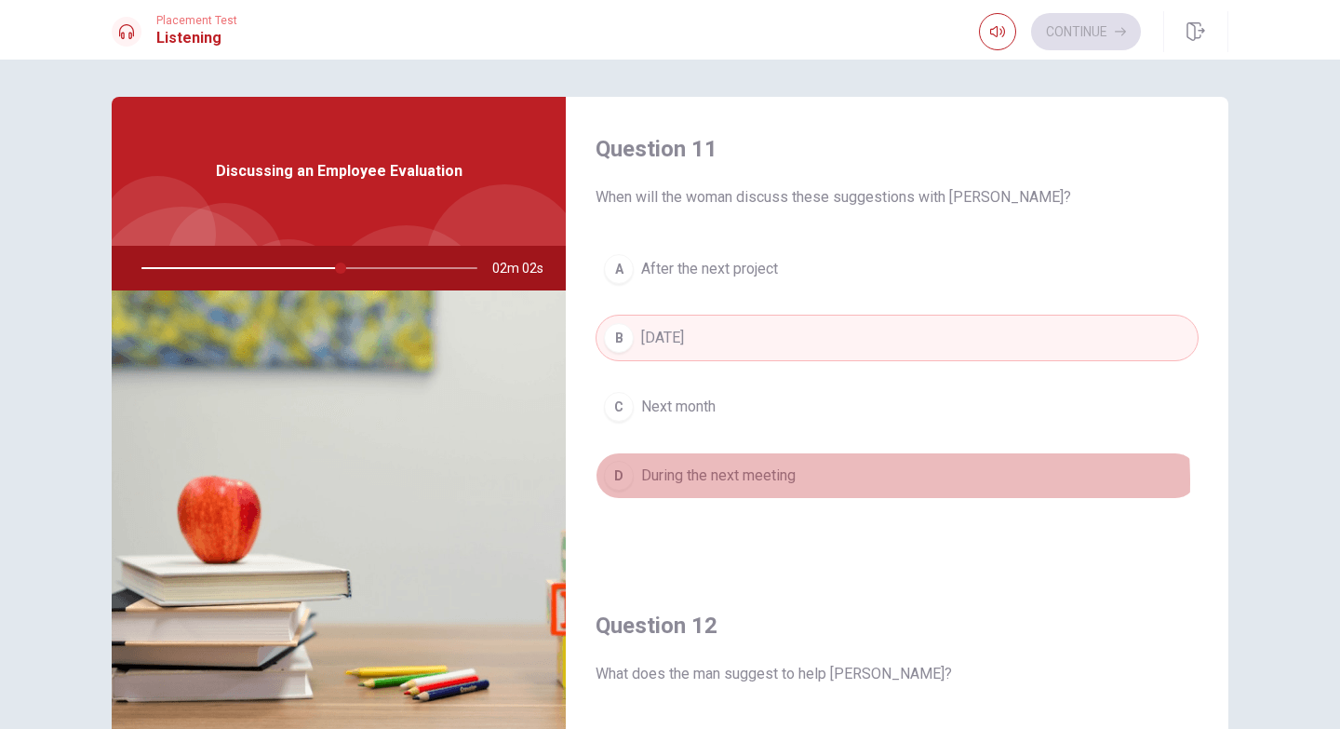
click at [785, 482] on span "During the next meeting" at bounding box center [718, 475] width 155 height 22
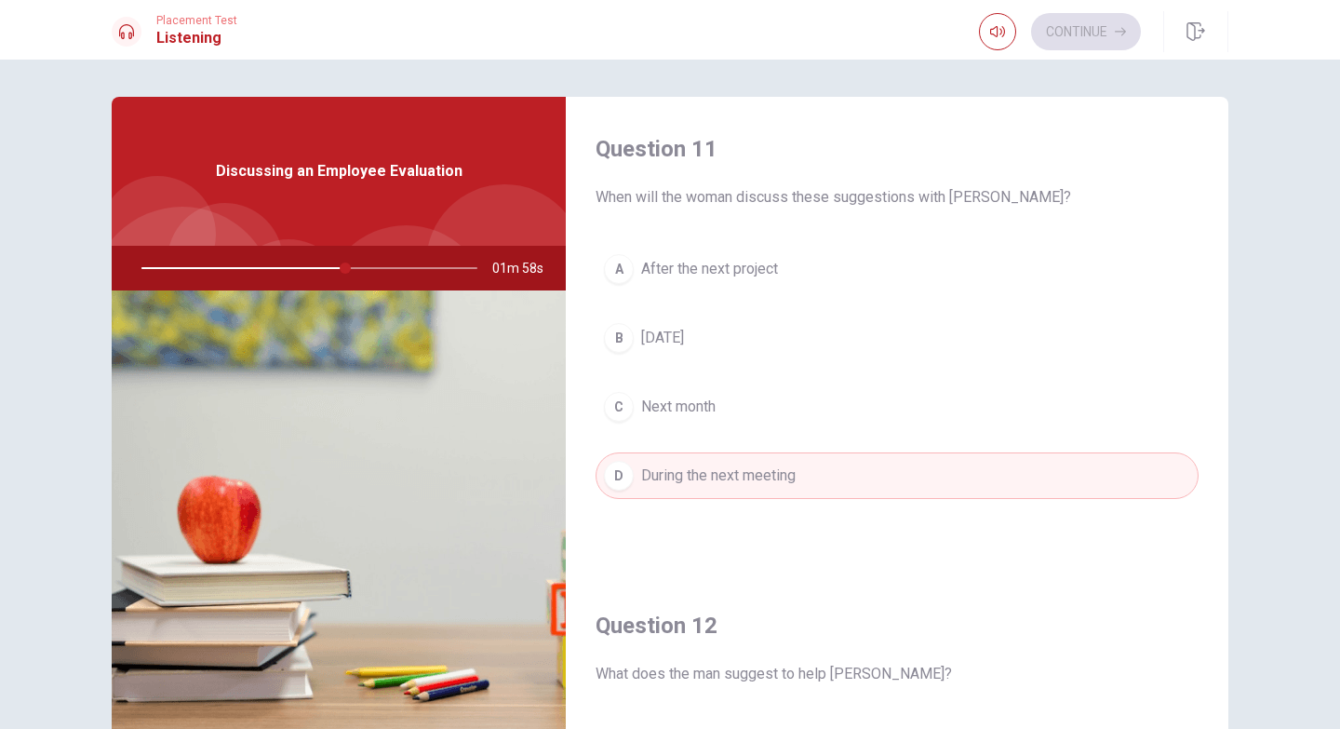
drag, startPoint x: 1224, startPoint y: 138, endPoint x: 1216, endPoint y: 223, distance: 86.0
click at [1216, 223] on div "Question 11 When will the woman discuss these suggestions with [PERSON_NAME]? A…" at bounding box center [670, 420] width 1177 height 647
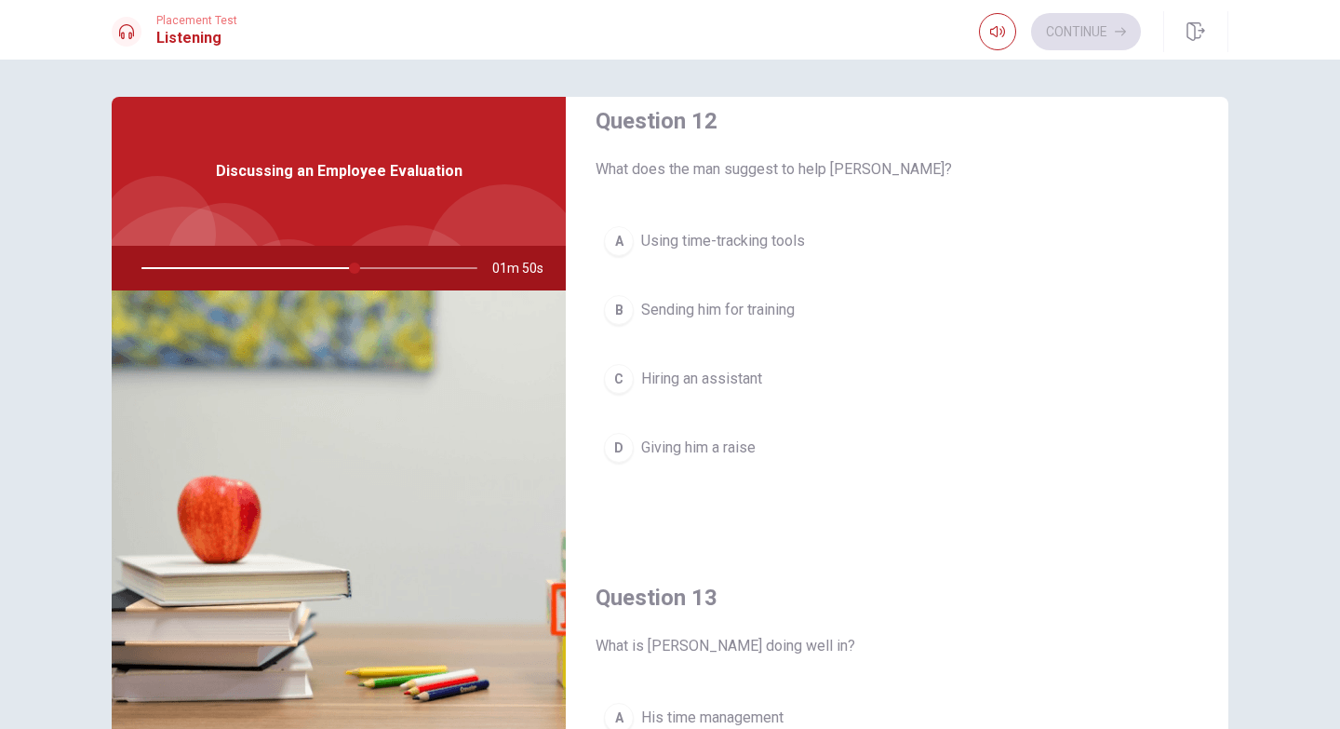
scroll to position [501, 0]
click at [718, 450] on span "Giving him a raise" at bounding box center [698, 451] width 114 height 22
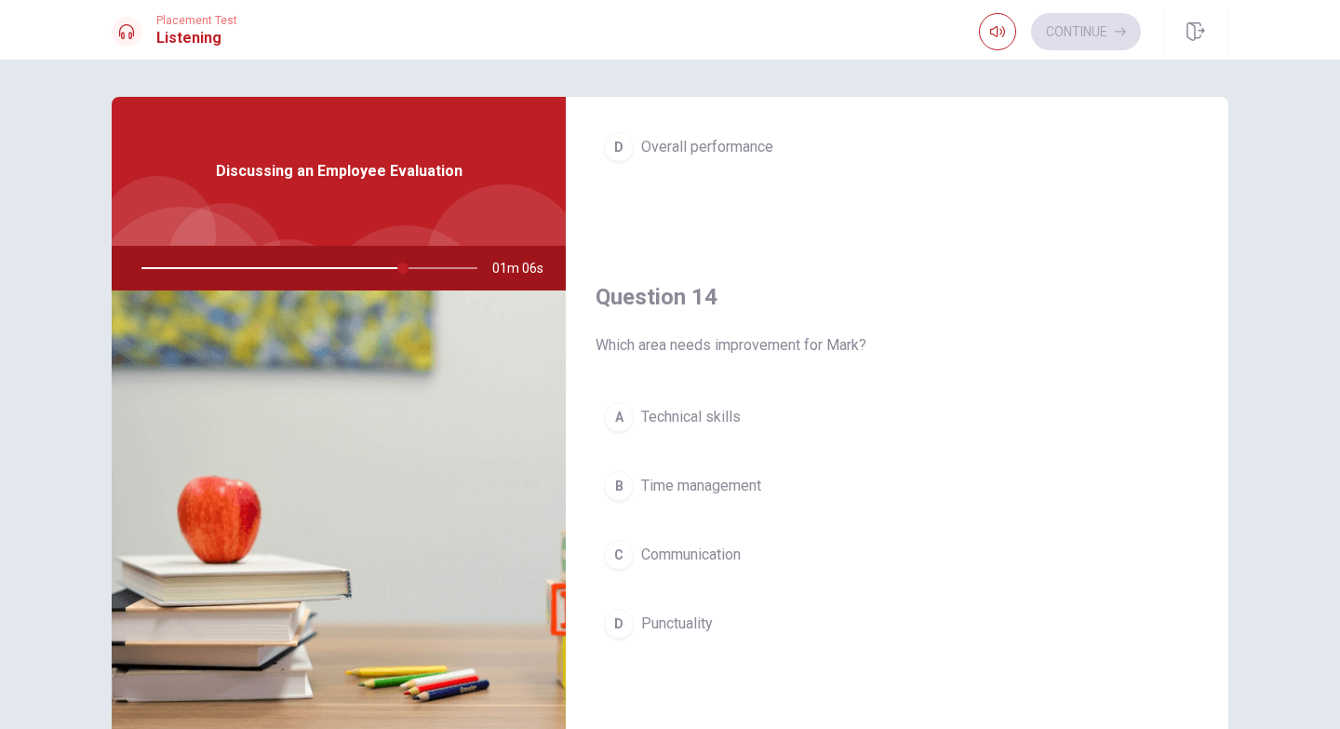
scroll to position [1285, 0]
click at [701, 479] on span "Time management" at bounding box center [701, 482] width 120 height 22
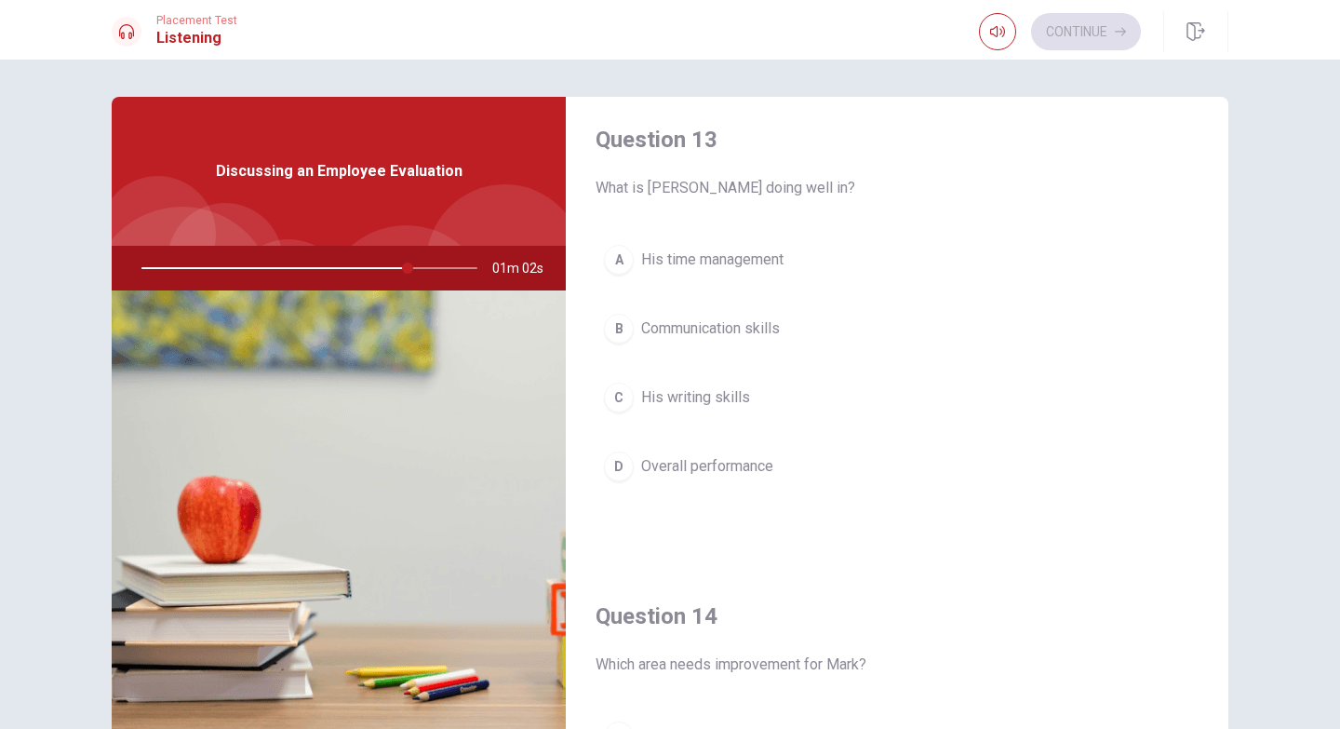
scroll to position [916, 0]
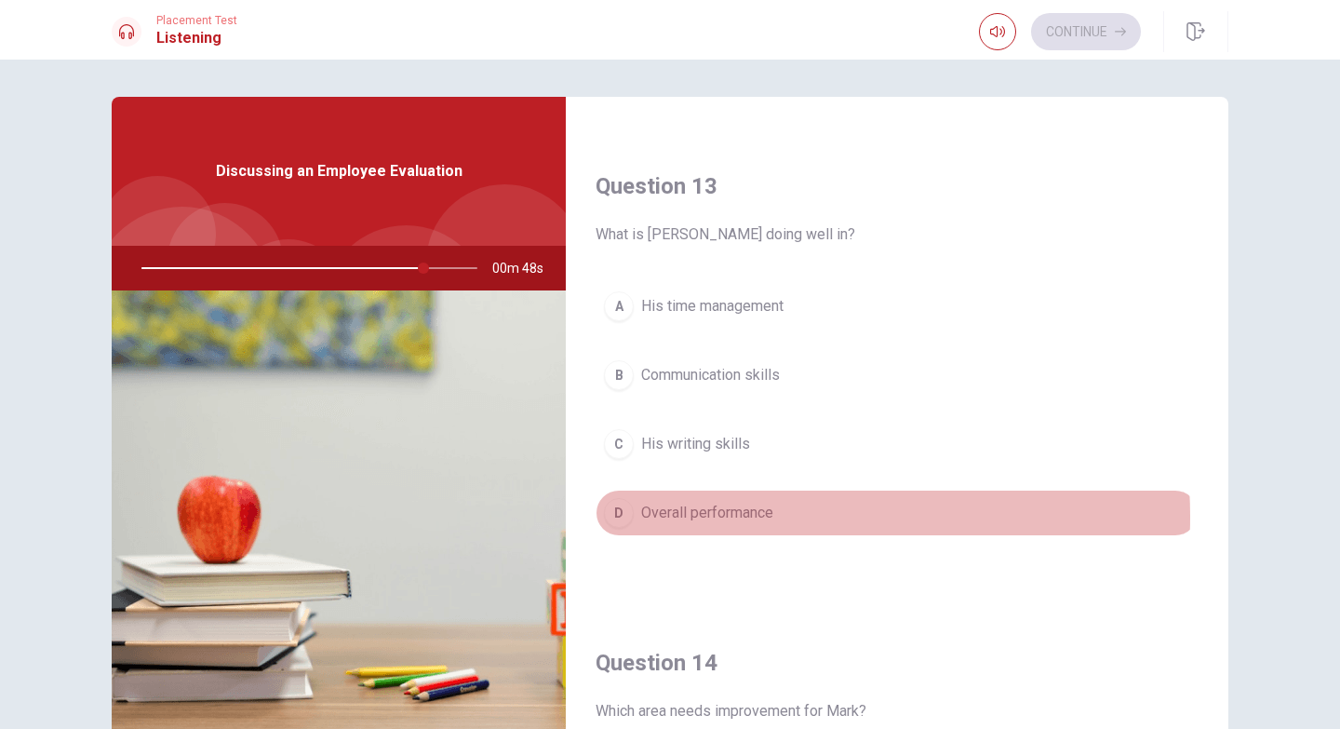
click at [735, 517] on span "Overall performance" at bounding box center [707, 513] width 132 height 22
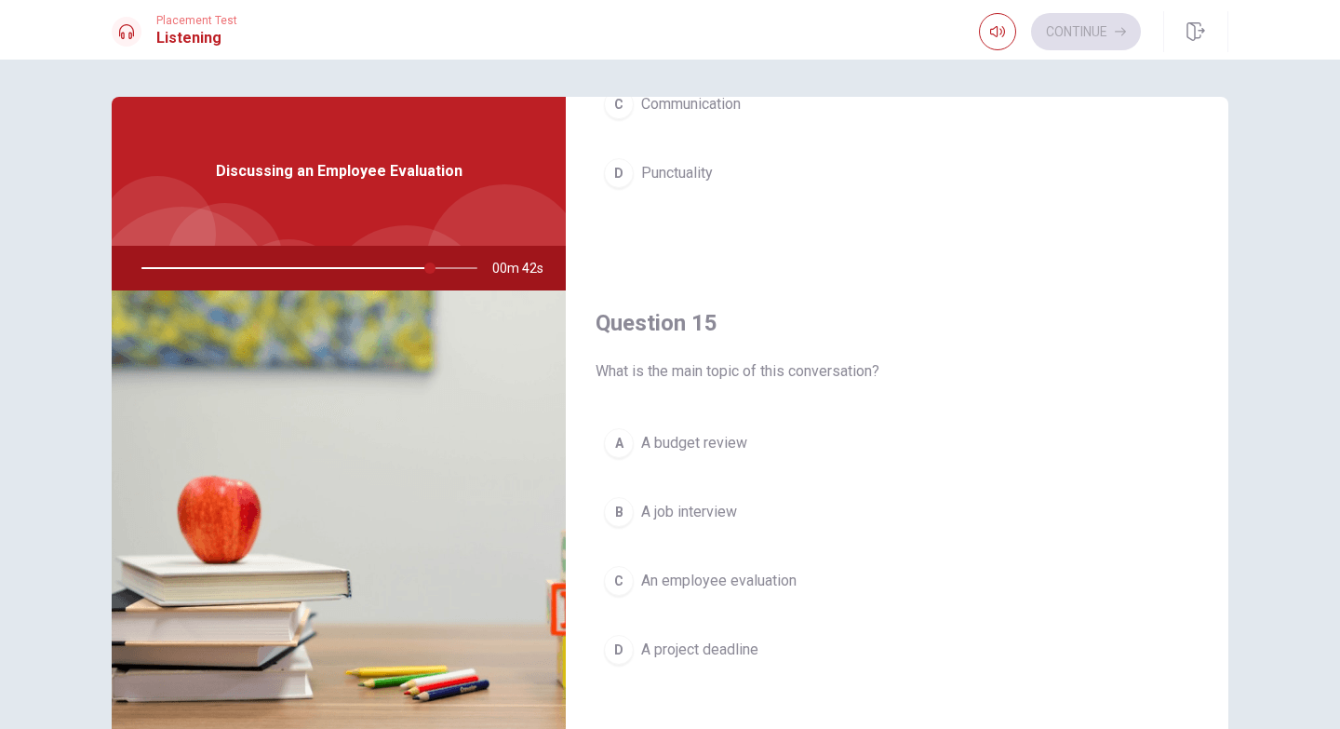
scroll to position [1736, 0]
click at [701, 433] on span "A budget review" at bounding box center [694, 439] width 106 height 22
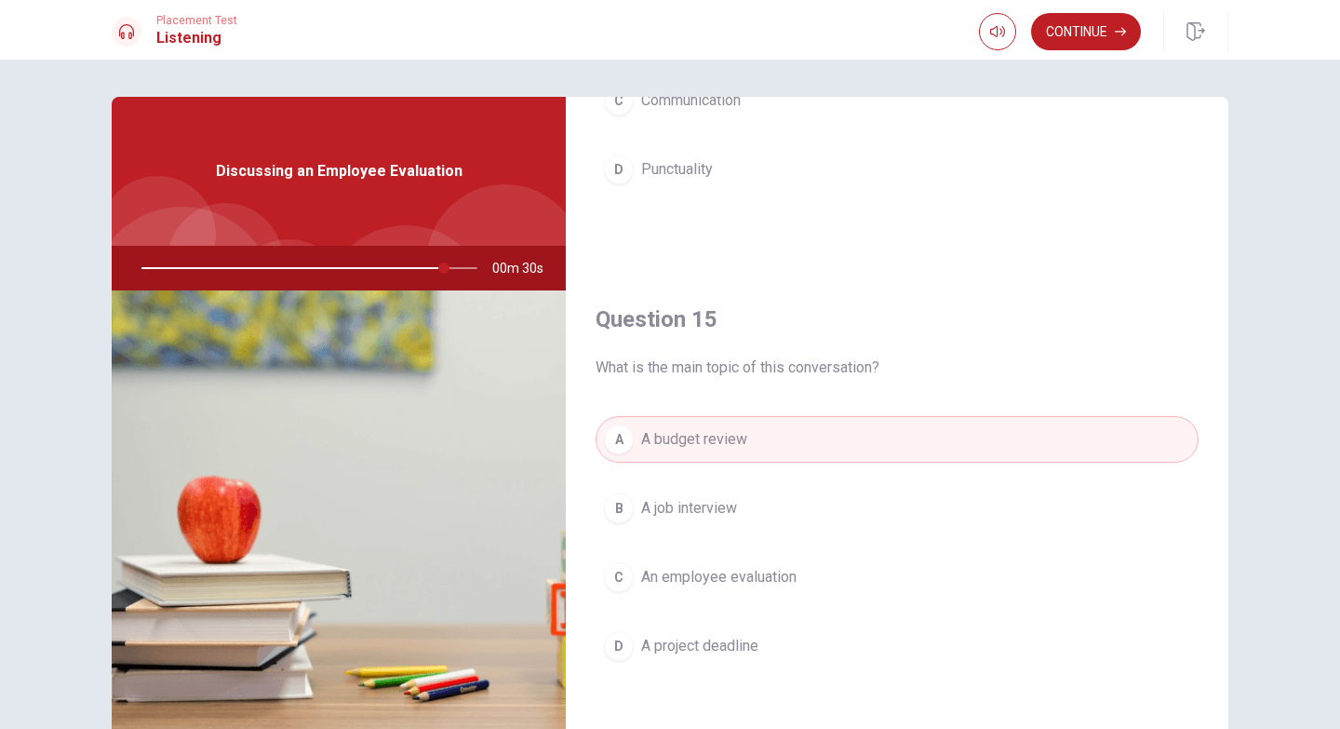
scroll to position [112, 0]
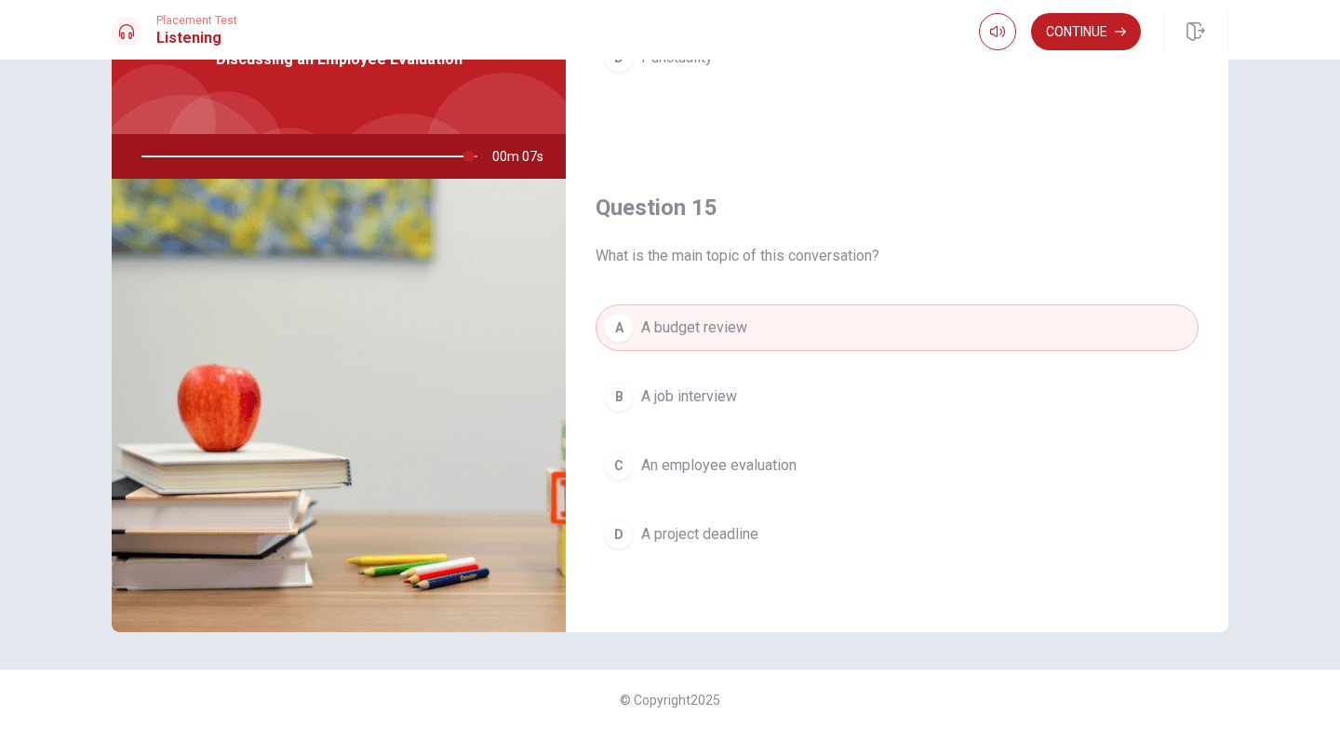
click at [706, 535] on span "A project deadline" at bounding box center [699, 534] width 117 height 22
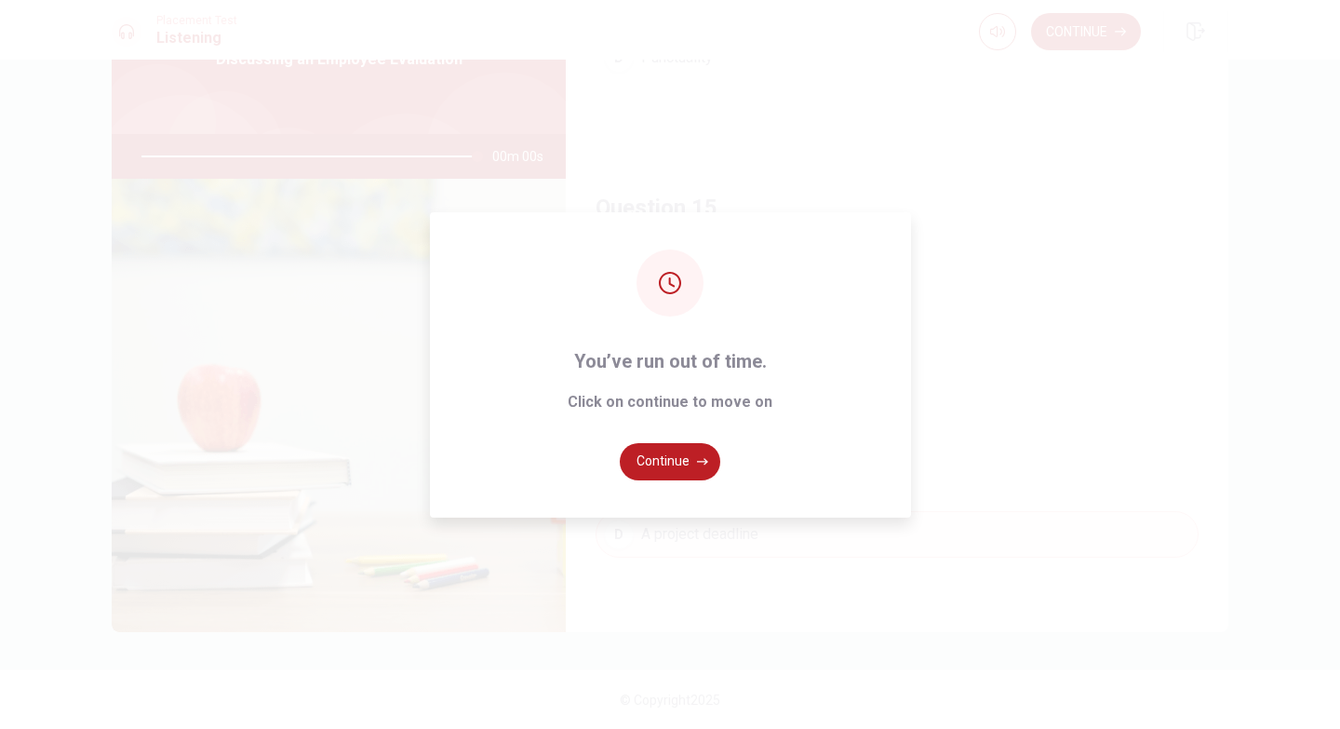
type input "0"
click at [661, 449] on button "Continue" at bounding box center [670, 461] width 101 height 37
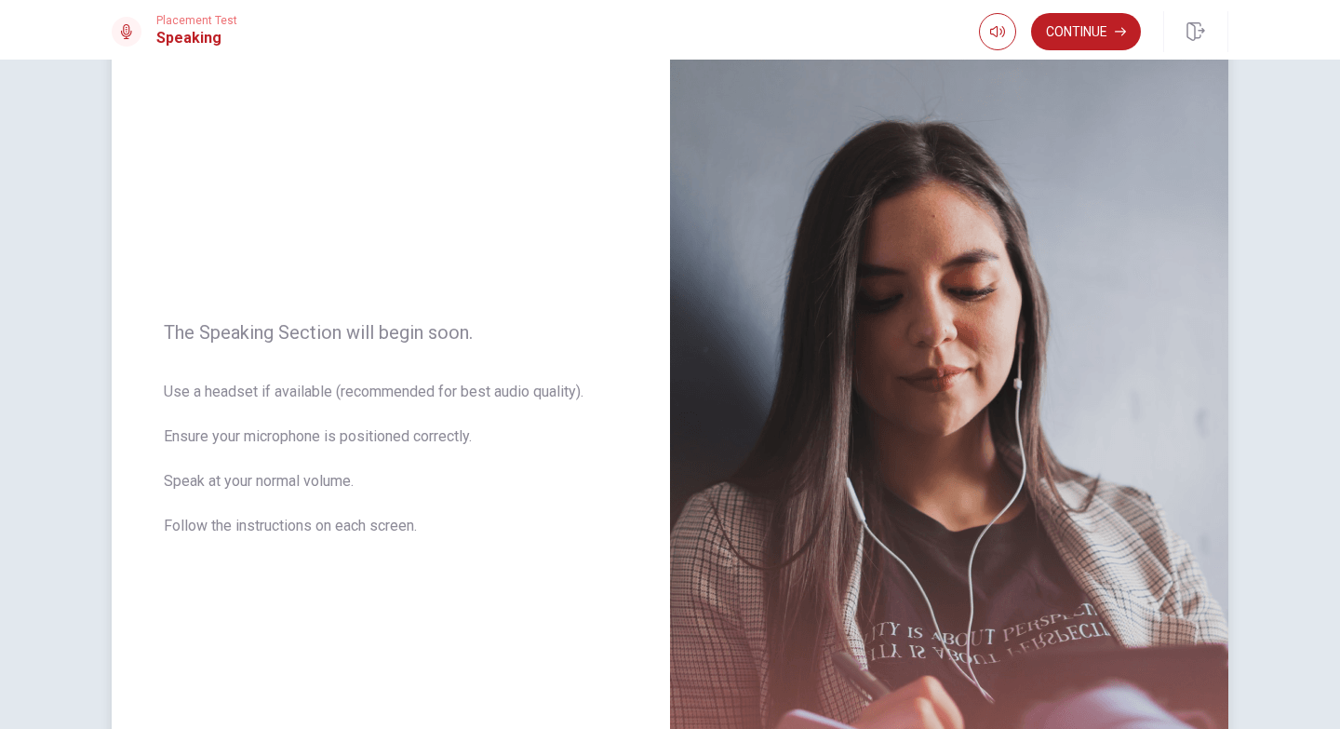
scroll to position [0, 0]
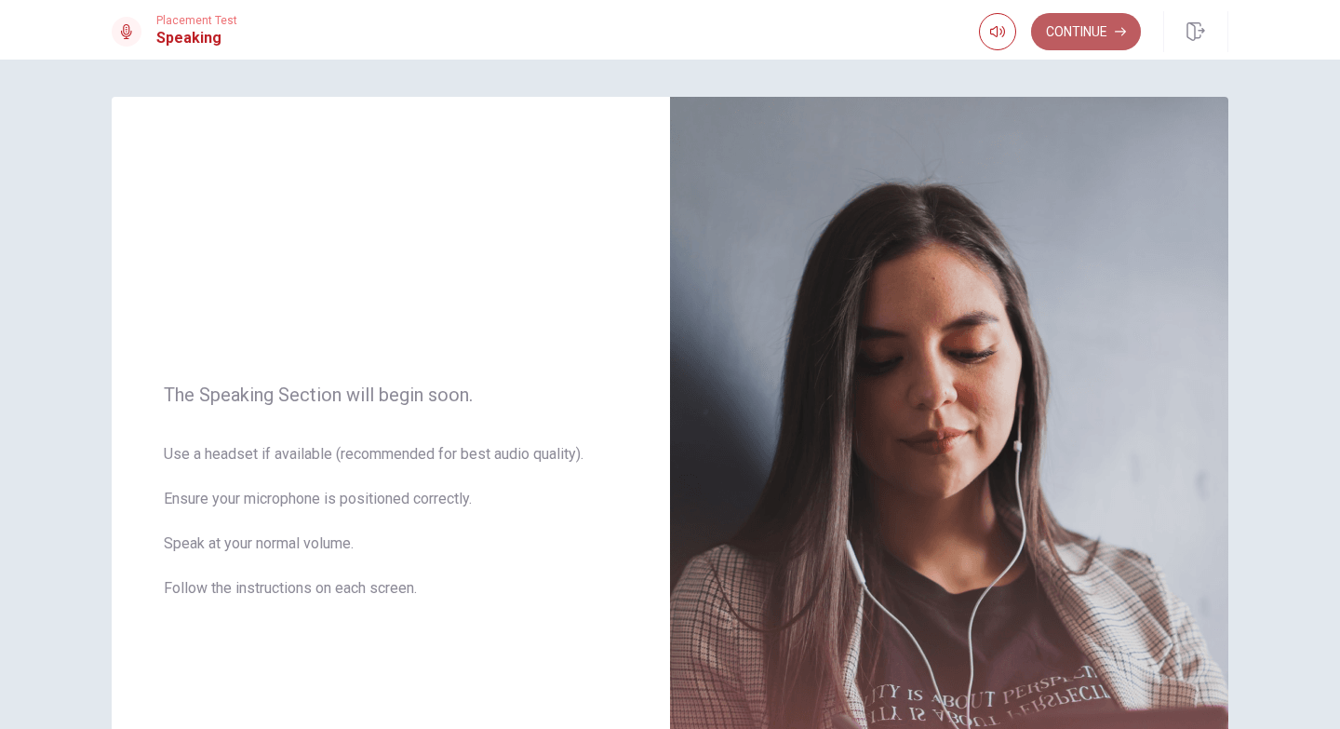
click at [1066, 32] on button "Continue" at bounding box center [1086, 31] width 110 height 37
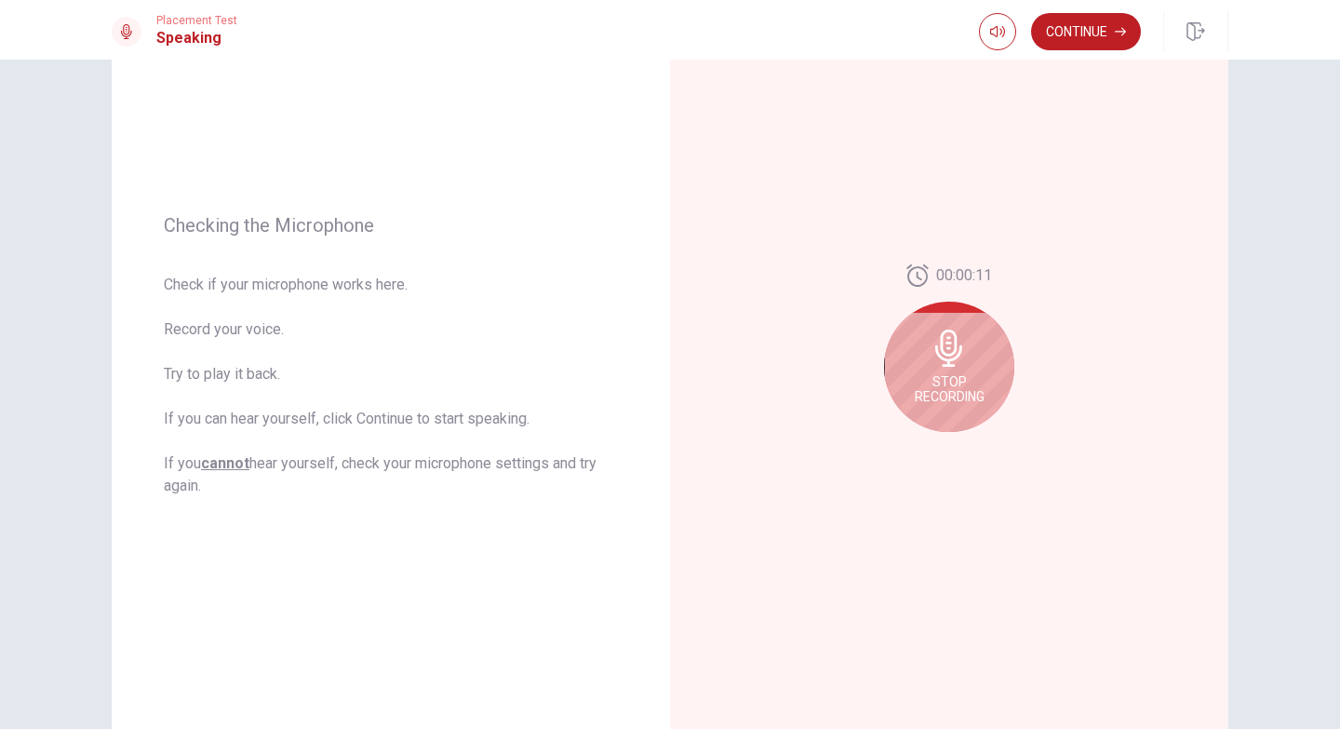
scroll to position [223, 0]
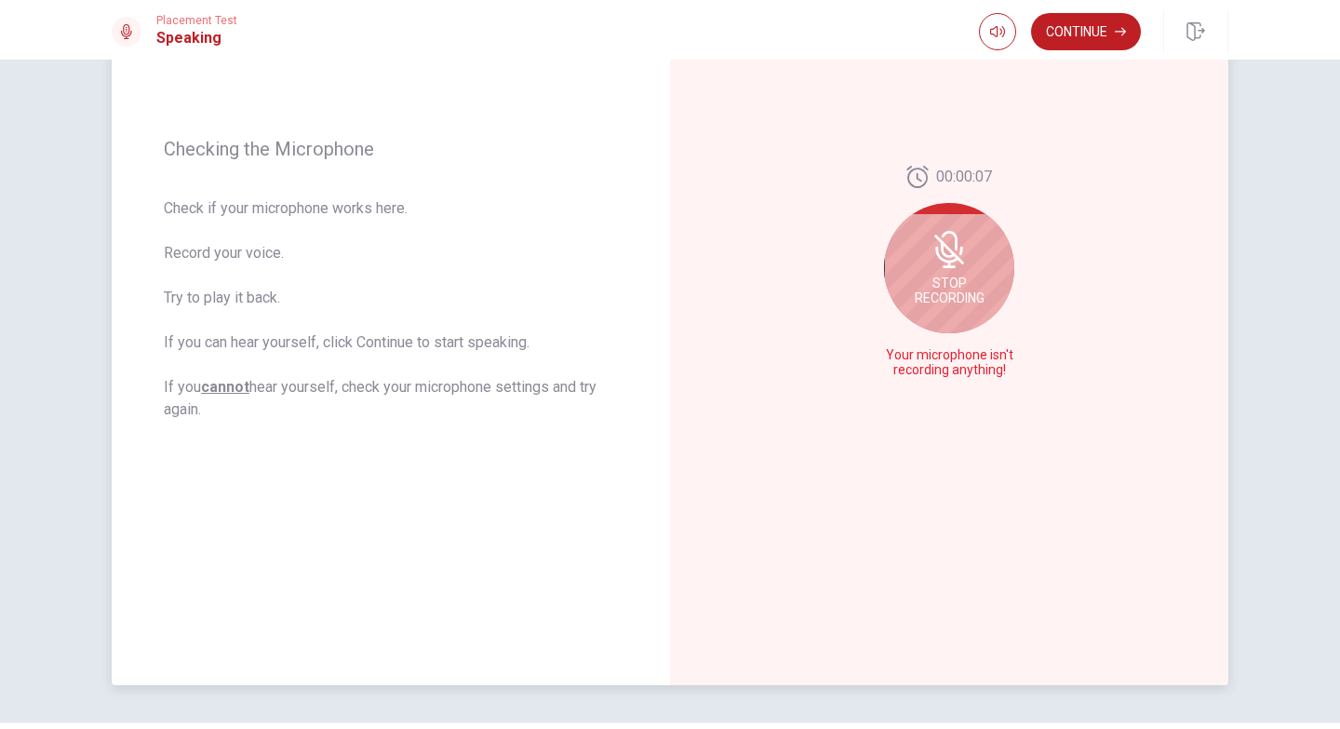
click at [951, 267] on icon at bounding box center [949, 266] width 13 height 3
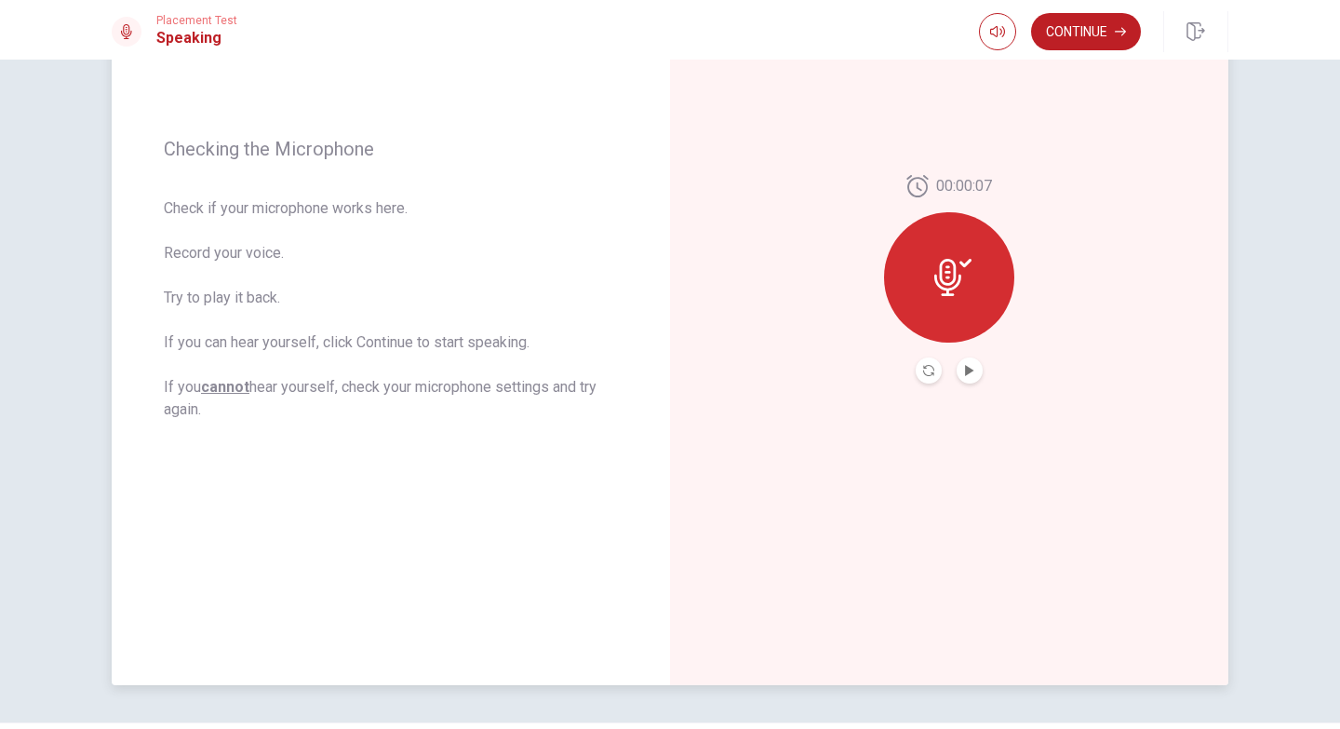
click at [952, 286] on icon at bounding box center [948, 277] width 27 height 37
click at [966, 373] on icon "Play Audio" at bounding box center [969, 370] width 11 height 11
click at [966, 371] on icon "Pause Audio" at bounding box center [969, 370] width 11 height 11
click at [965, 373] on icon "Play Audio" at bounding box center [969, 370] width 8 height 11
click at [966, 373] on icon "Play Audio" at bounding box center [969, 370] width 11 height 11
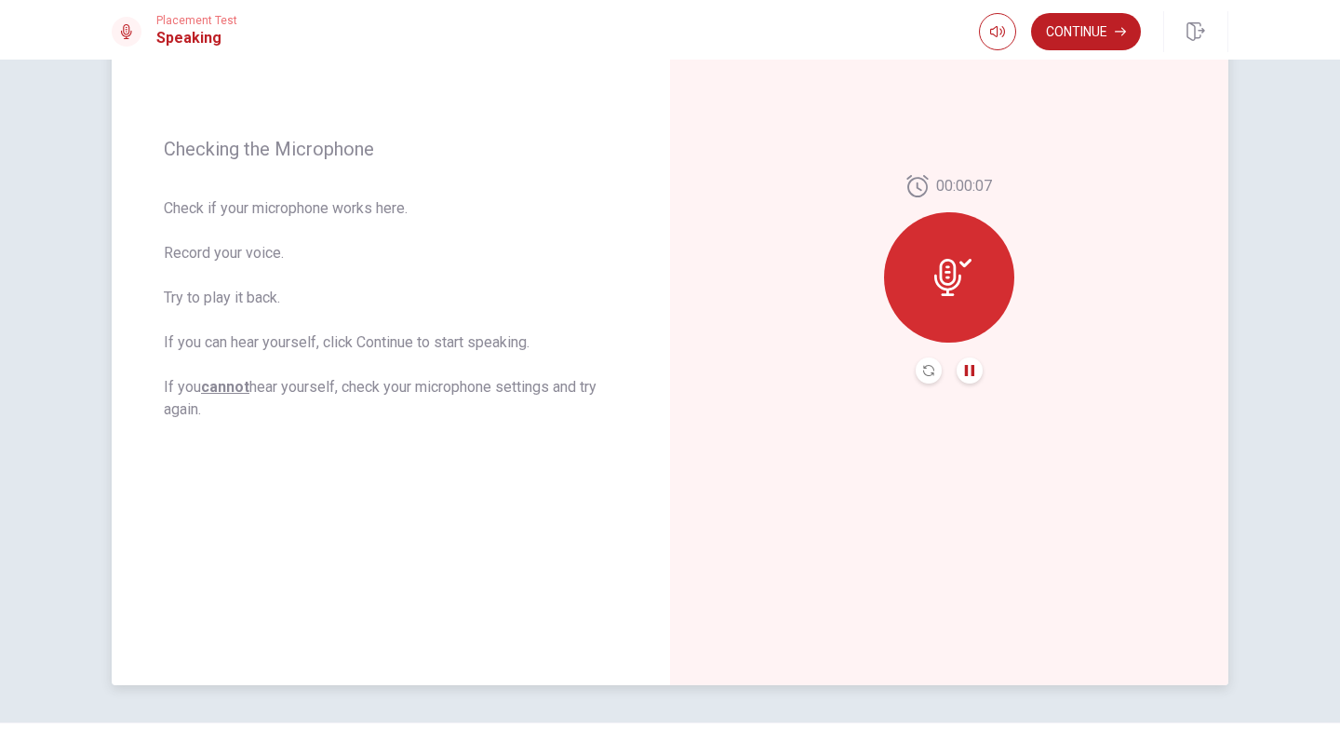
click at [969, 370] on icon "Pause Audio" at bounding box center [969, 370] width 9 height 11
click at [946, 277] on icon at bounding box center [948, 277] width 27 height 37
click at [965, 370] on icon "Play Audio" at bounding box center [969, 370] width 8 height 11
click at [1084, 34] on button "Continue" at bounding box center [1086, 31] width 110 height 37
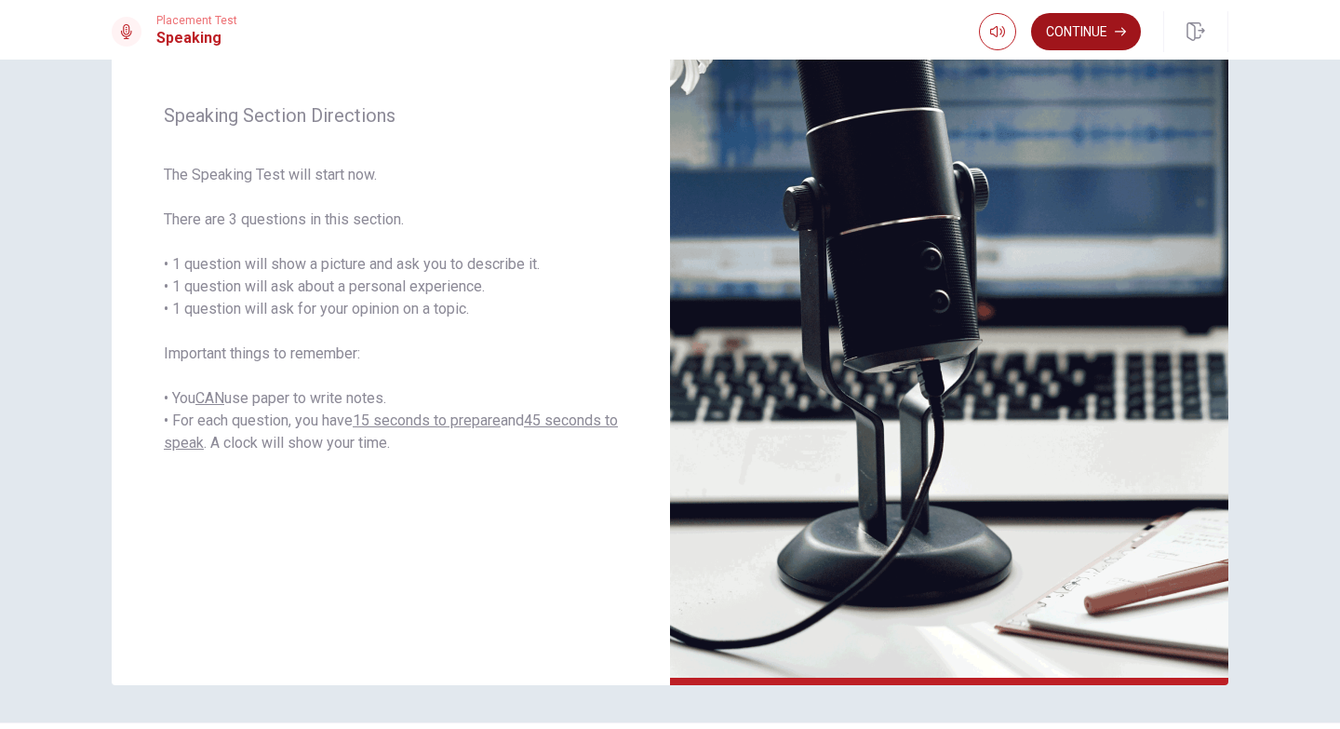
drag, startPoint x: 1088, startPoint y: 31, endPoint x: 1116, endPoint y: 44, distance: 30.8
click at [1116, 44] on button "Continue" at bounding box center [1086, 31] width 110 height 37
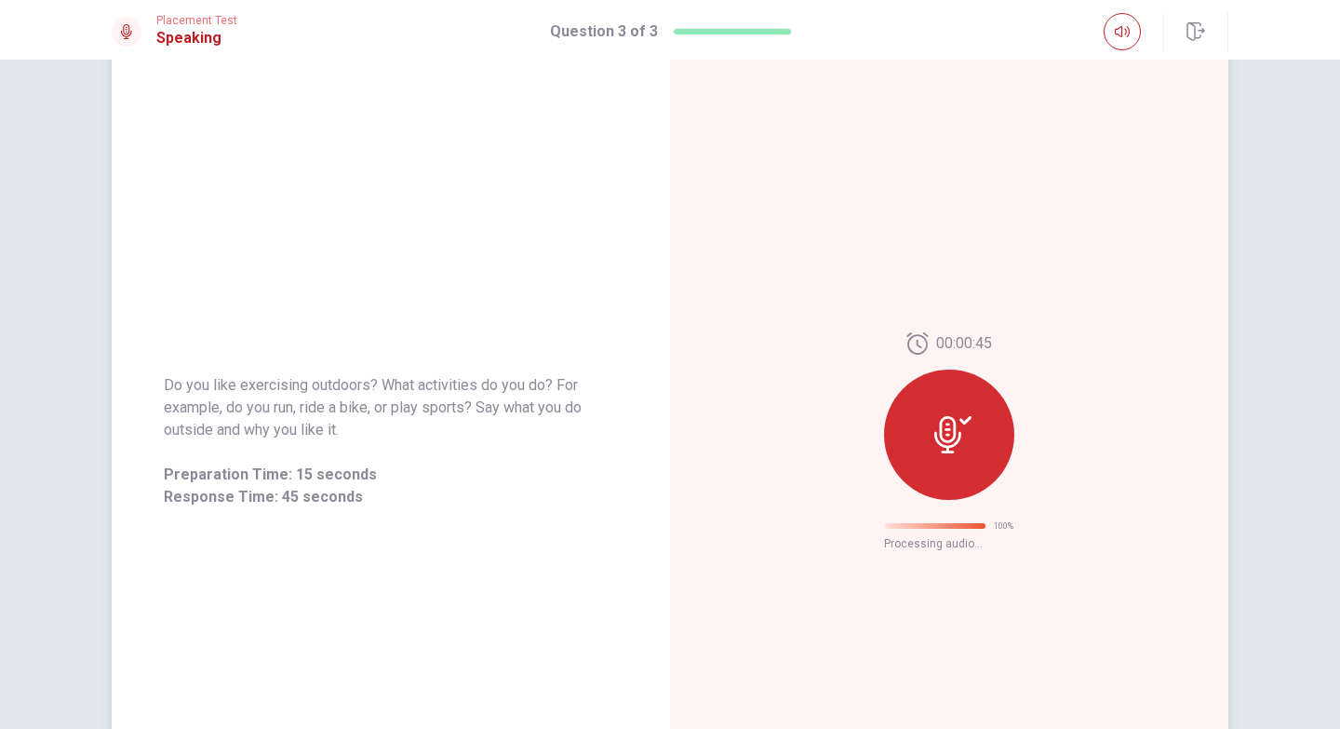
scroll to position [0, 0]
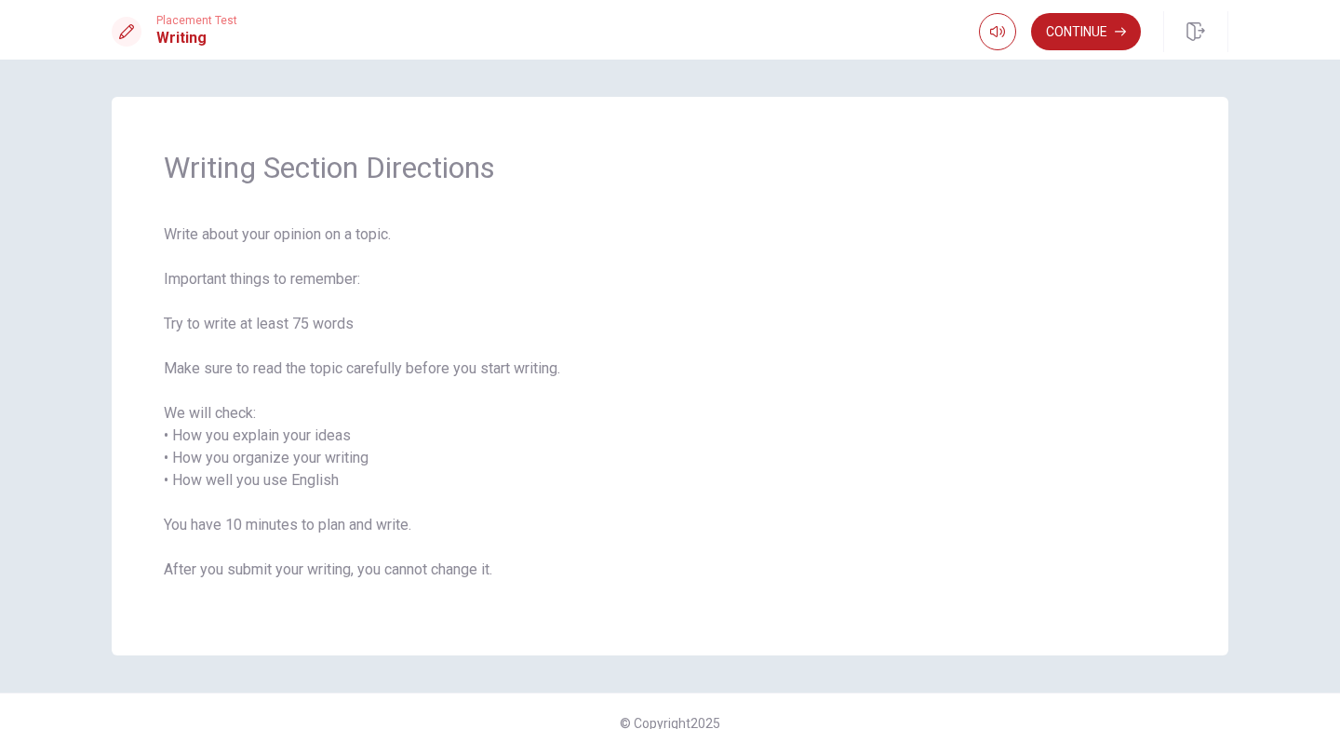
drag, startPoint x: 157, startPoint y: 230, endPoint x: 446, endPoint y: 253, distance: 289.5
click at [446, 253] on div "Writing Section Directions Write about your opinion on a topic. Important thing…" at bounding box center [670, 376] width 1117 height 559
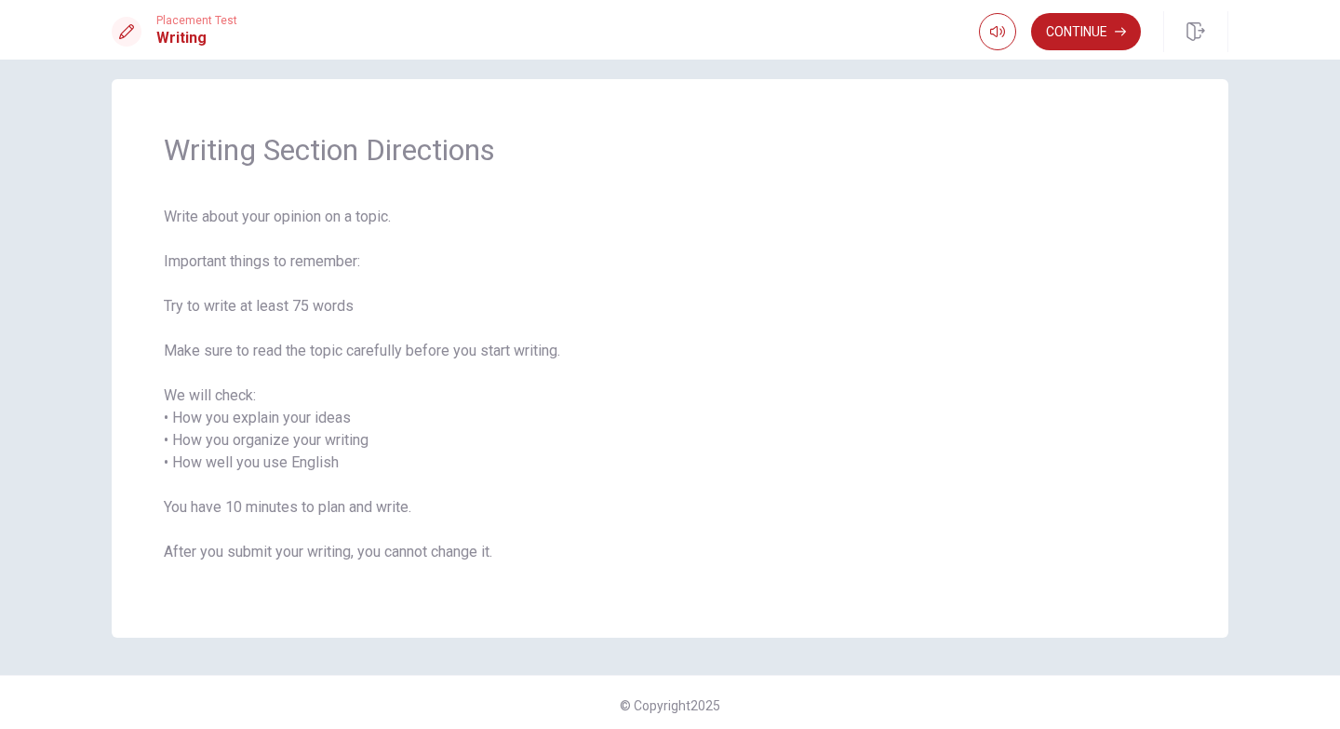
scroll to position [23, 0]
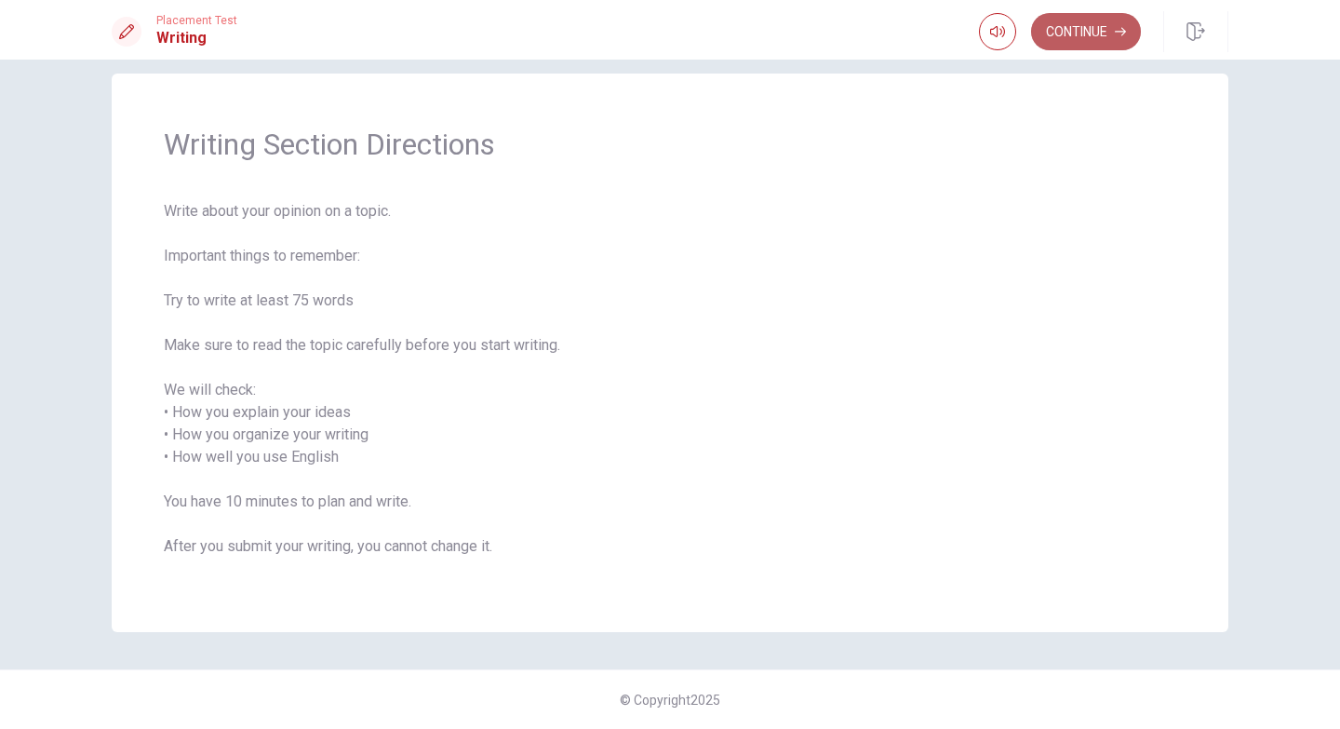
click at [1083, 41] on button "Continue" at bounding box center [1086, 31] width 110 height 37
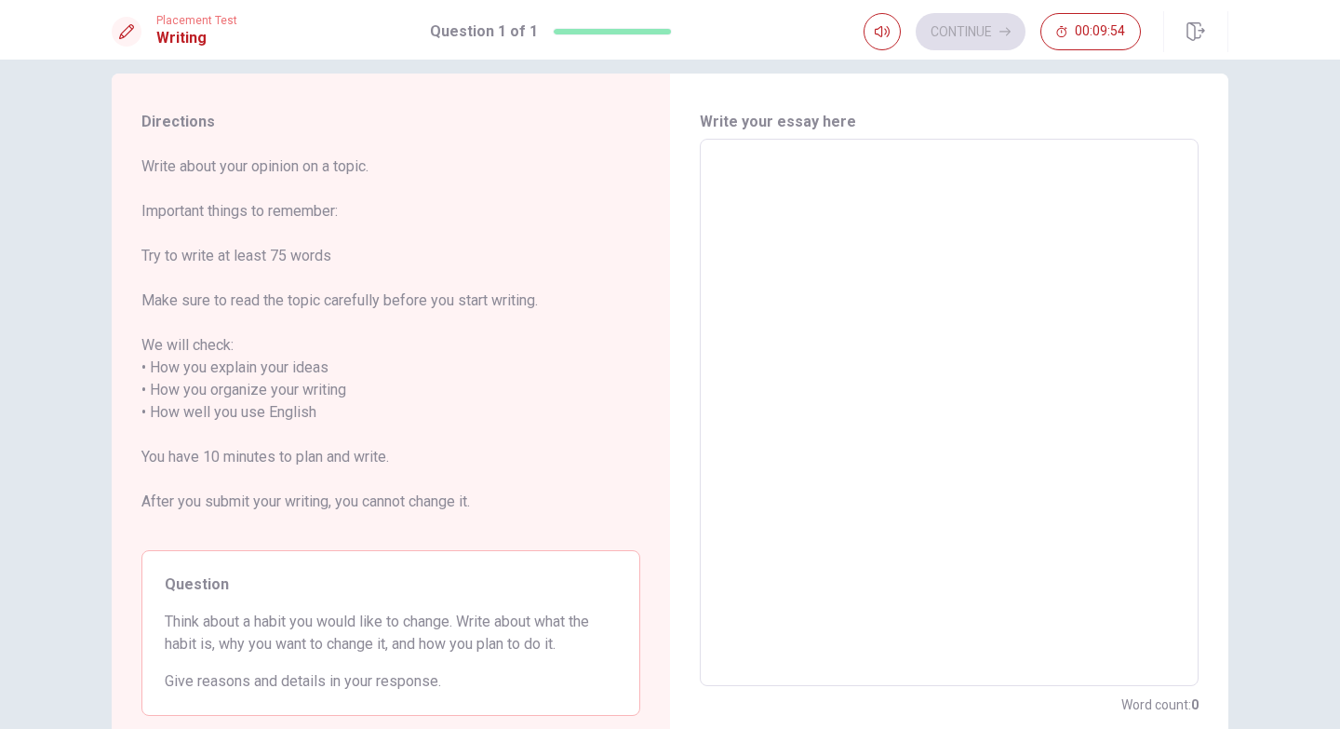
click at [738, 168] on textarea at bounding box center [949, 413] width 473 height 517
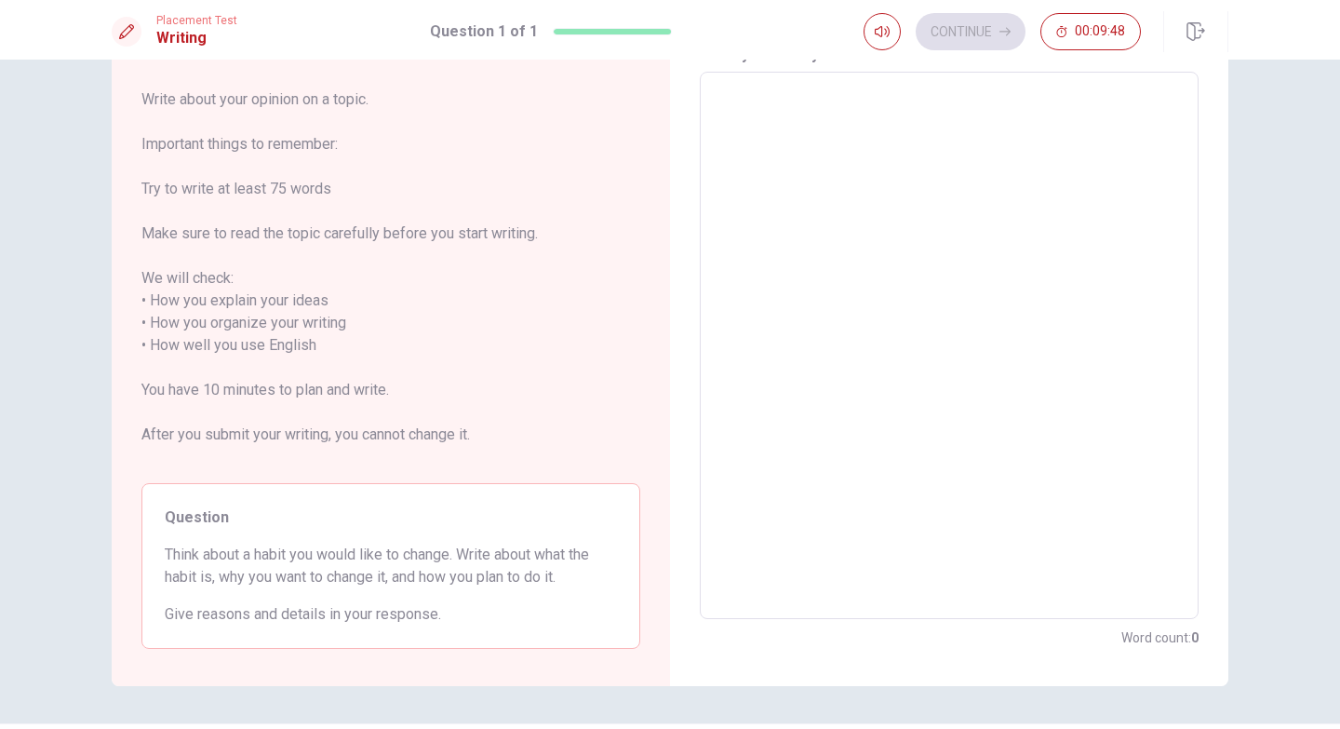
scroll to position [144, 0]
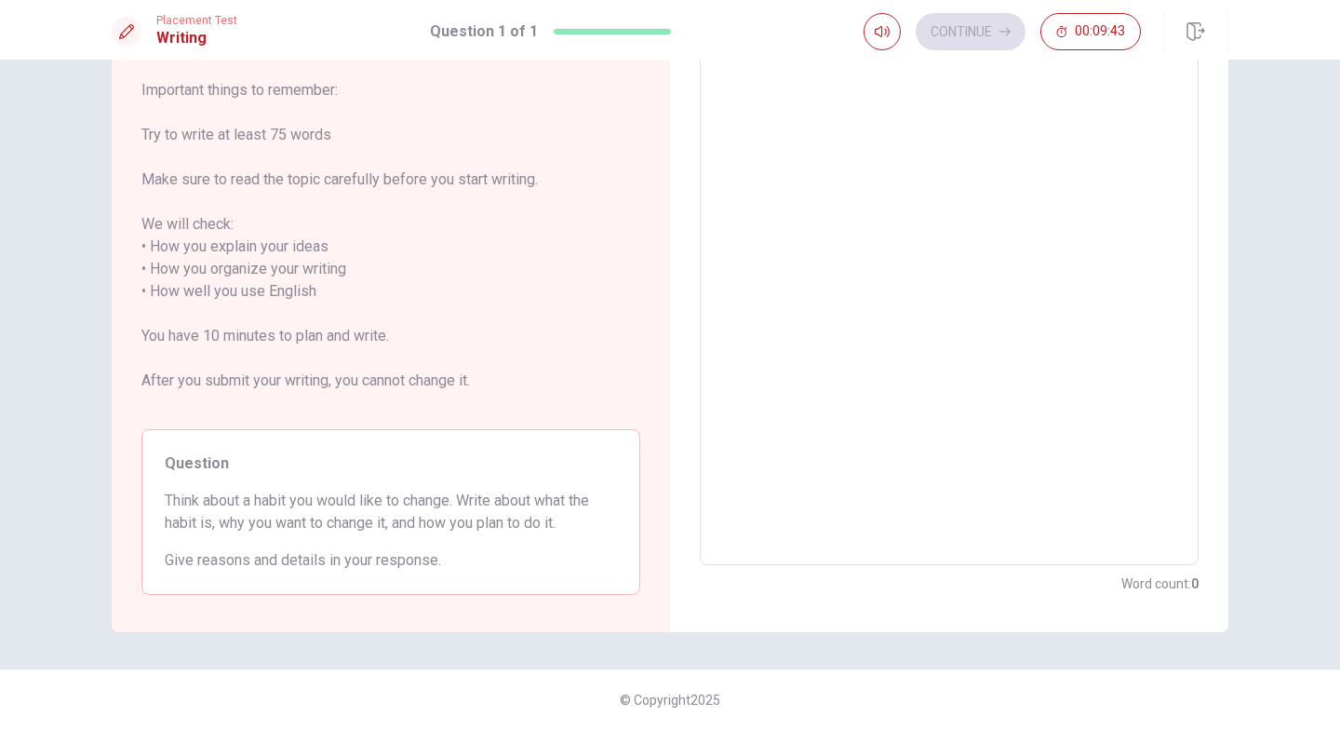
click at [738, 222] on textarea at bounding box center [949, 292] width 473 height 517
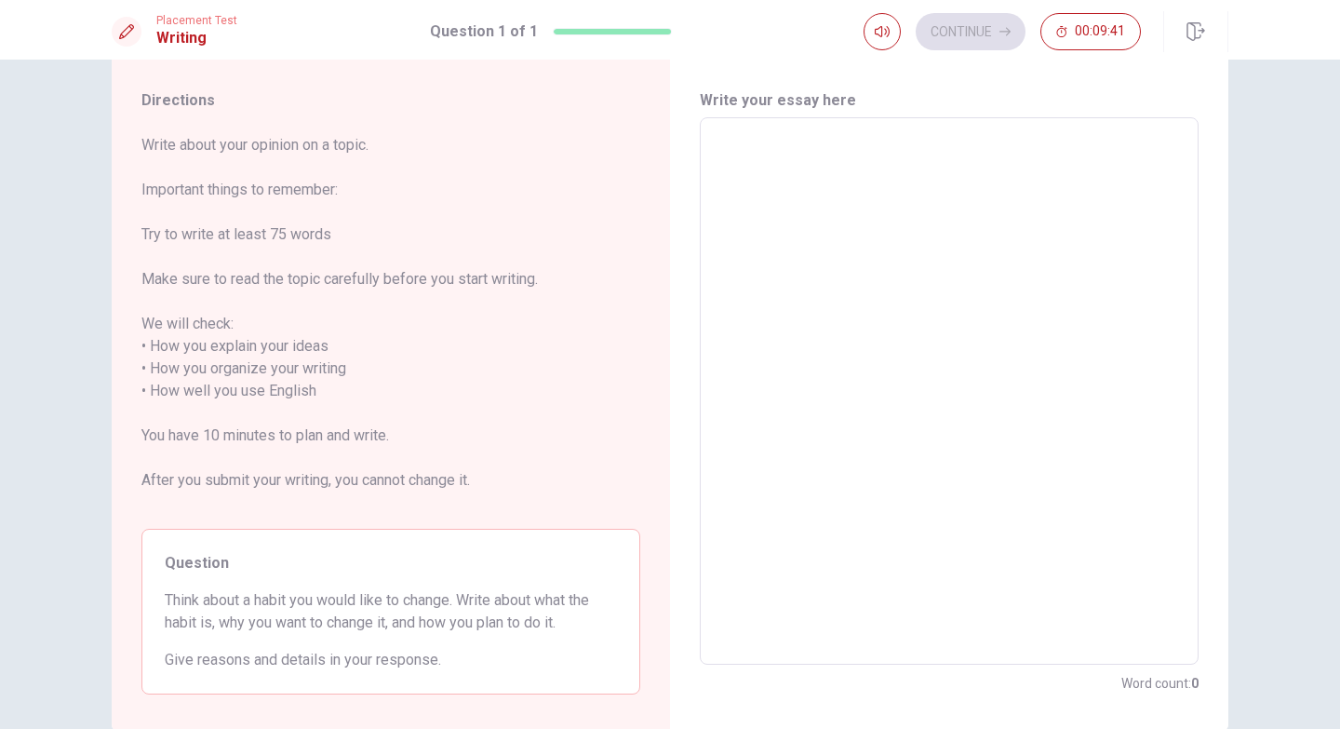
scroll to position [0, 0]
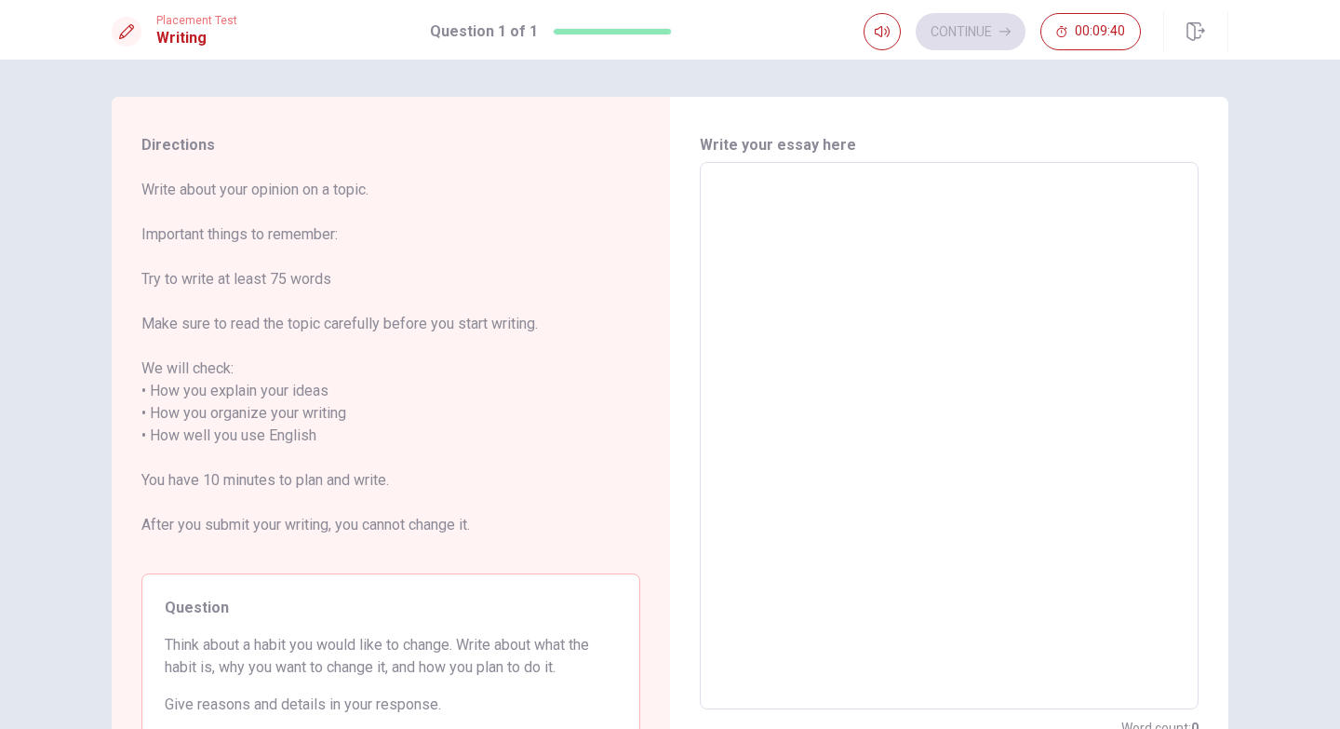
click at [725, 188] on textarea at bounding box center [949, 436] width 473 height 517
click at [727, 182] on textarea at bounding box center [949, 436] width 473 height 517
click at [723, 194] on textarea at bounding box center [949, 436] width 473 height 517
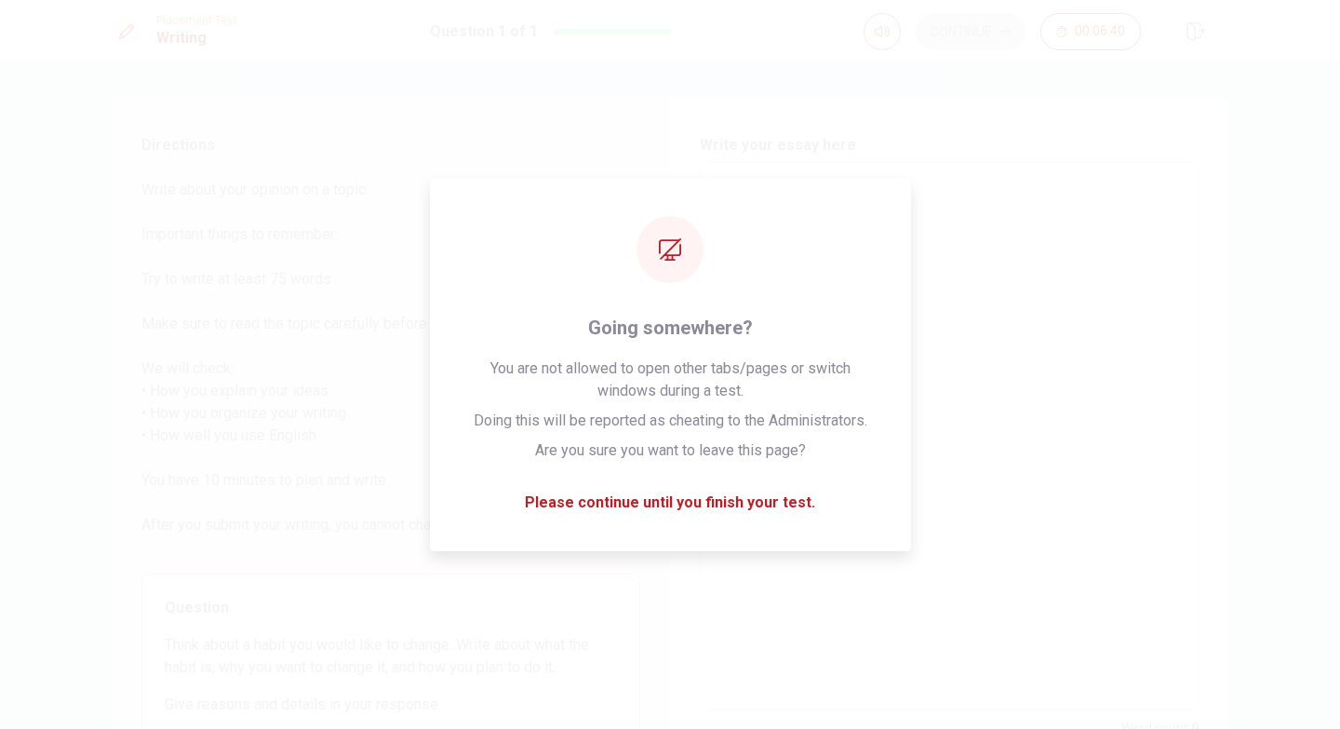
type textarea "t"
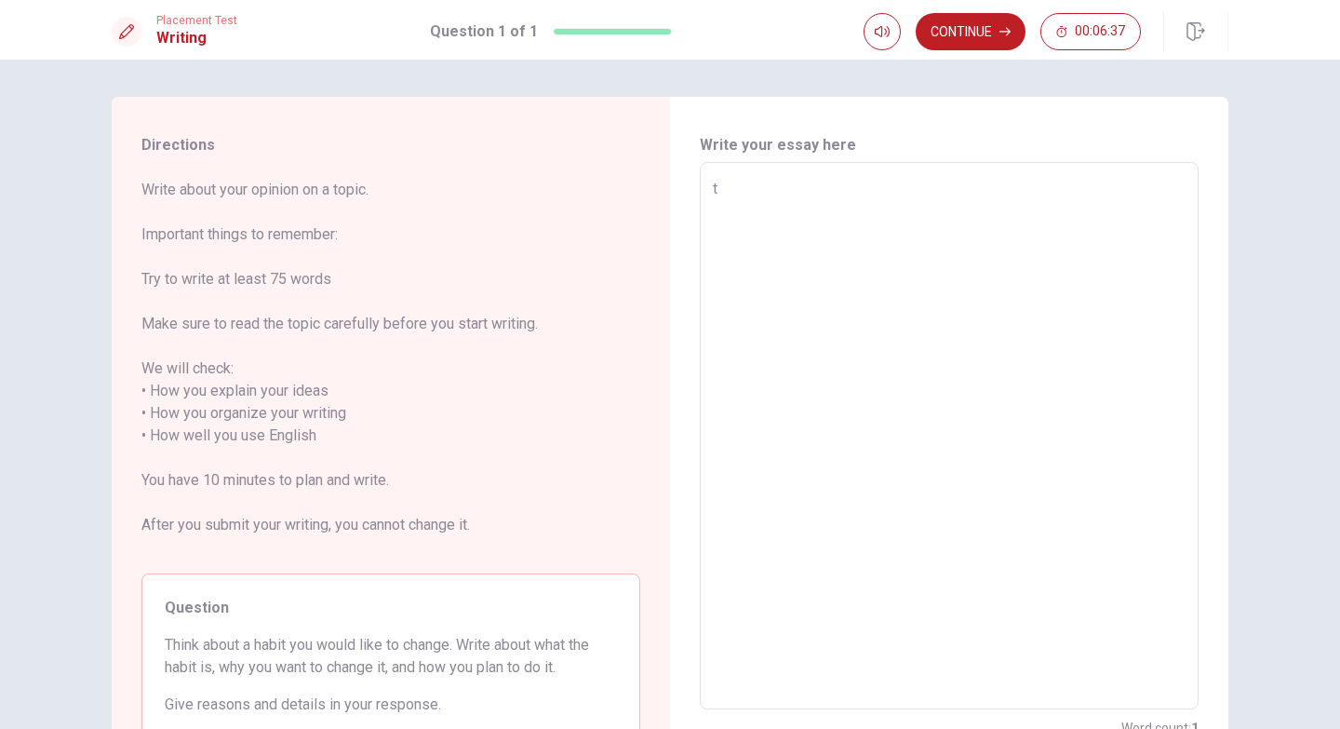
click at [733, 188] on textarea "t" at bounding box center [949, 436] width 473 height 517
type textarea "x"
type textarea "i"
type textarea "x"
type textarea "i"
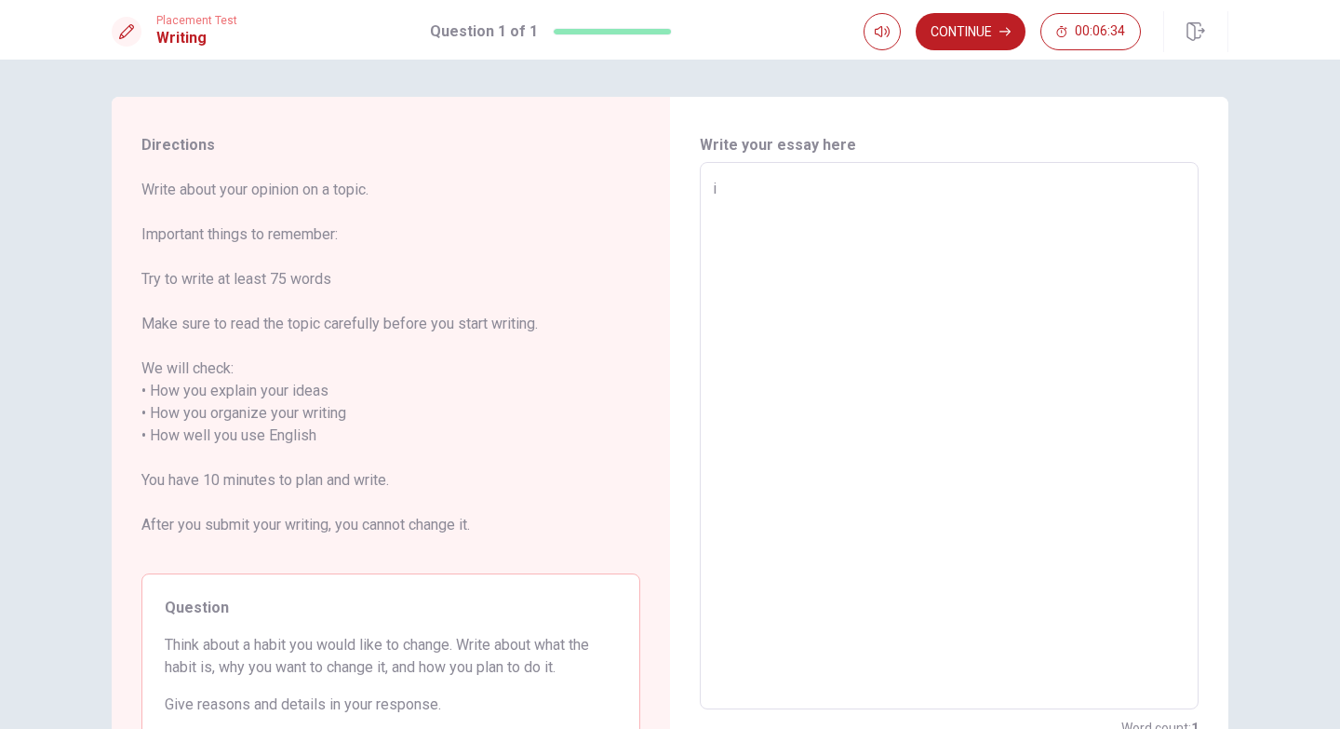
type textarea "x"
type textarea "i l"
type textarea "x"
type textarea "i li"
type textarea "x"
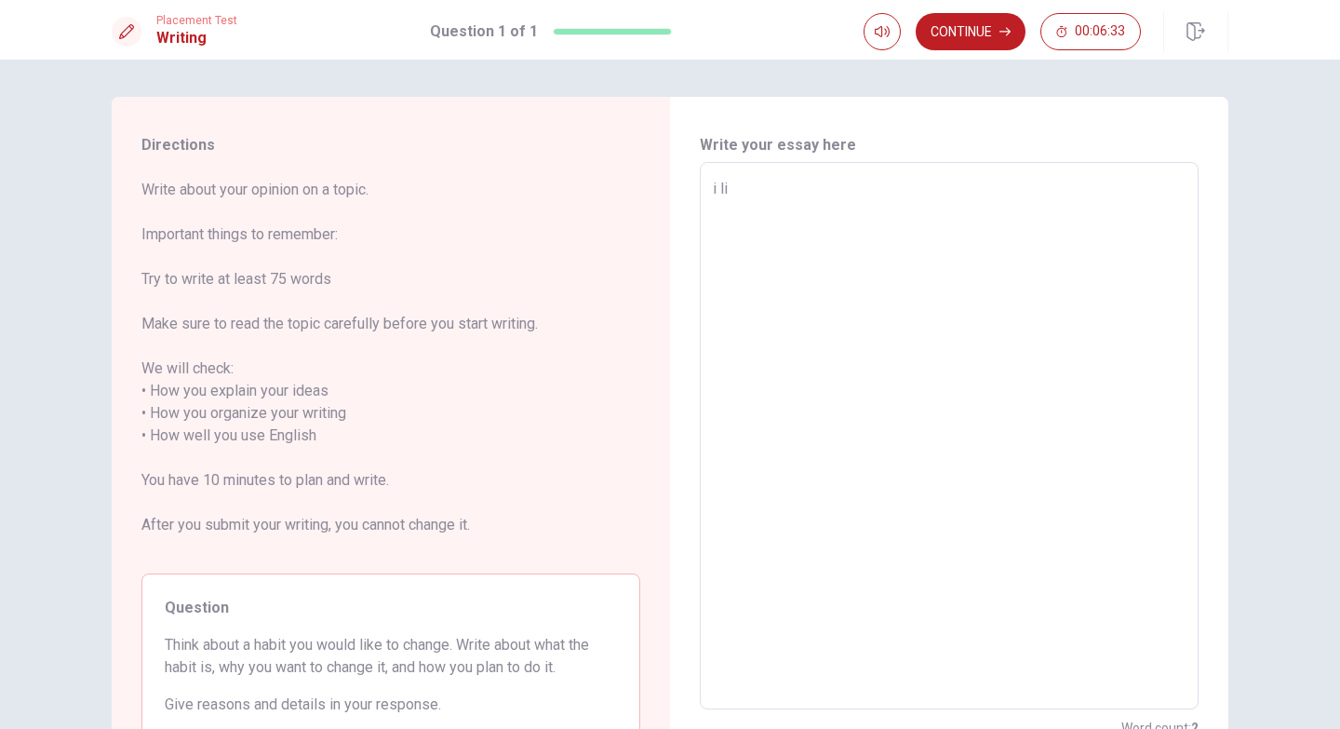
type textarea "i lik"
type textarea "x"
type textarea "i like"
type textarea "x"
type textarea "i like"
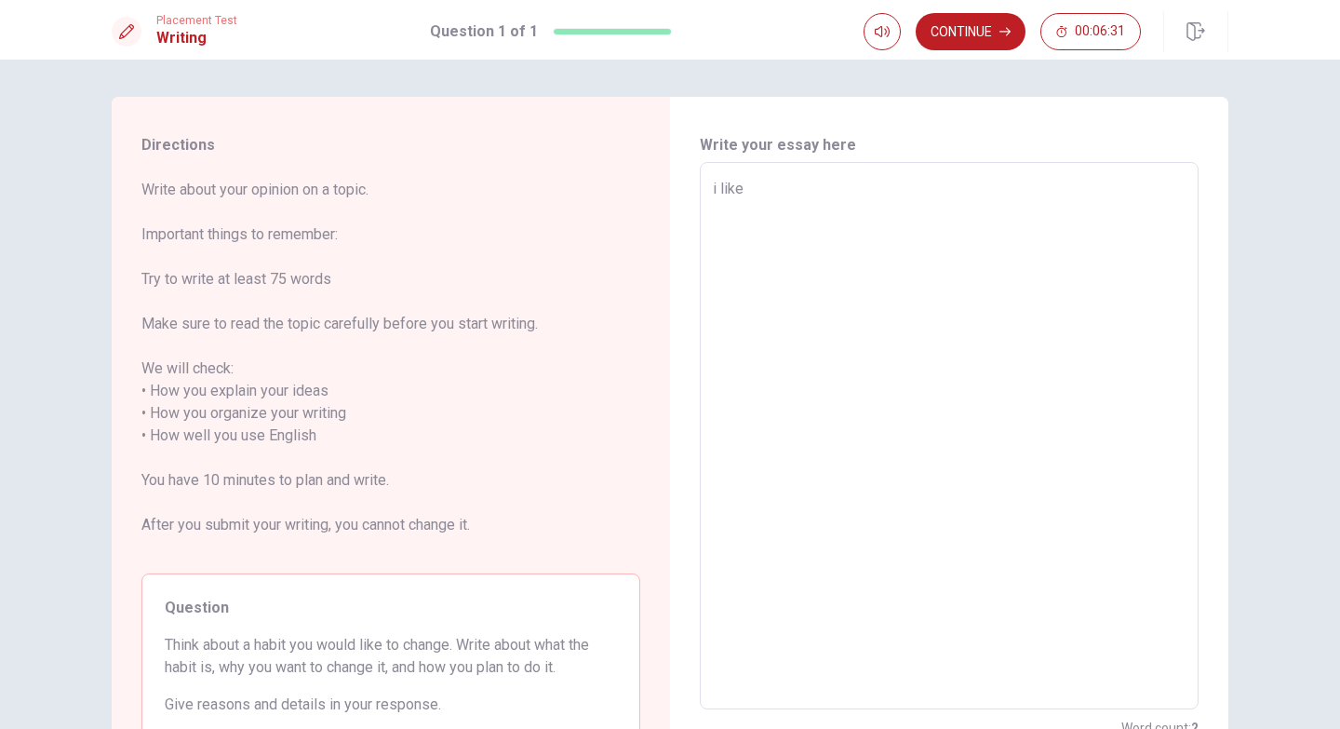
type textarea "x"
type textarea "i like t"
type textarea "x"
type textarea "i like to"
type textarea "x"
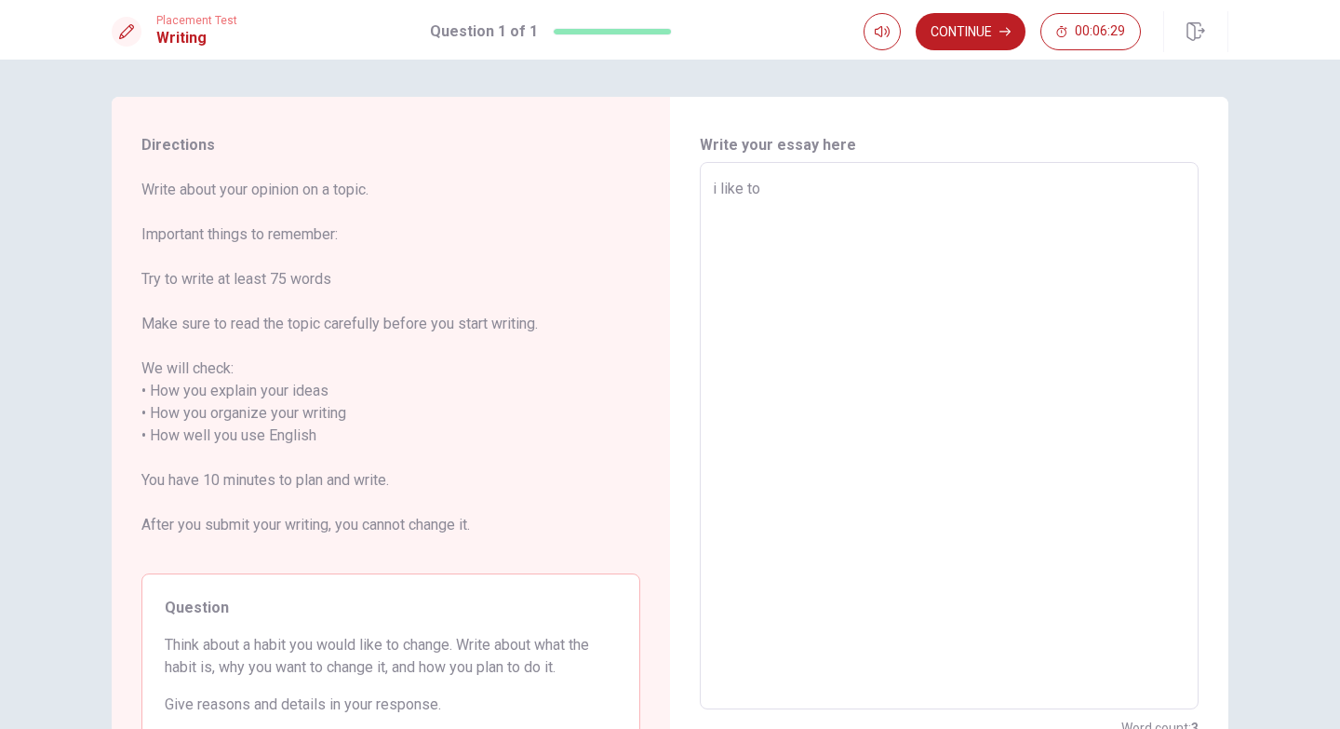
type textarea "i like to"
type textarea "x"
type textarea "i like to g"
type textarea "x"
type textarea "i like to go"
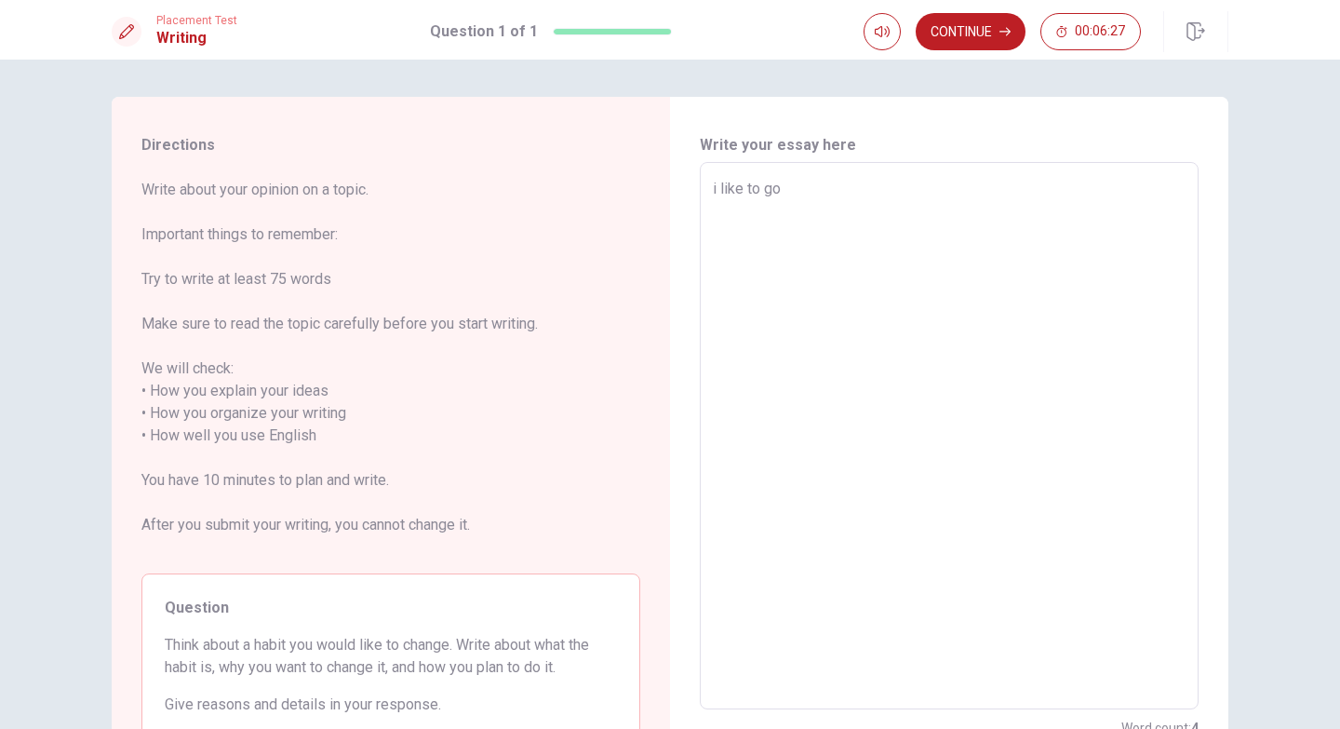
type textarea "x"
type textarea "i like to go"
type textarea "x"
type textarea "i like to go r"
type textarea "x"
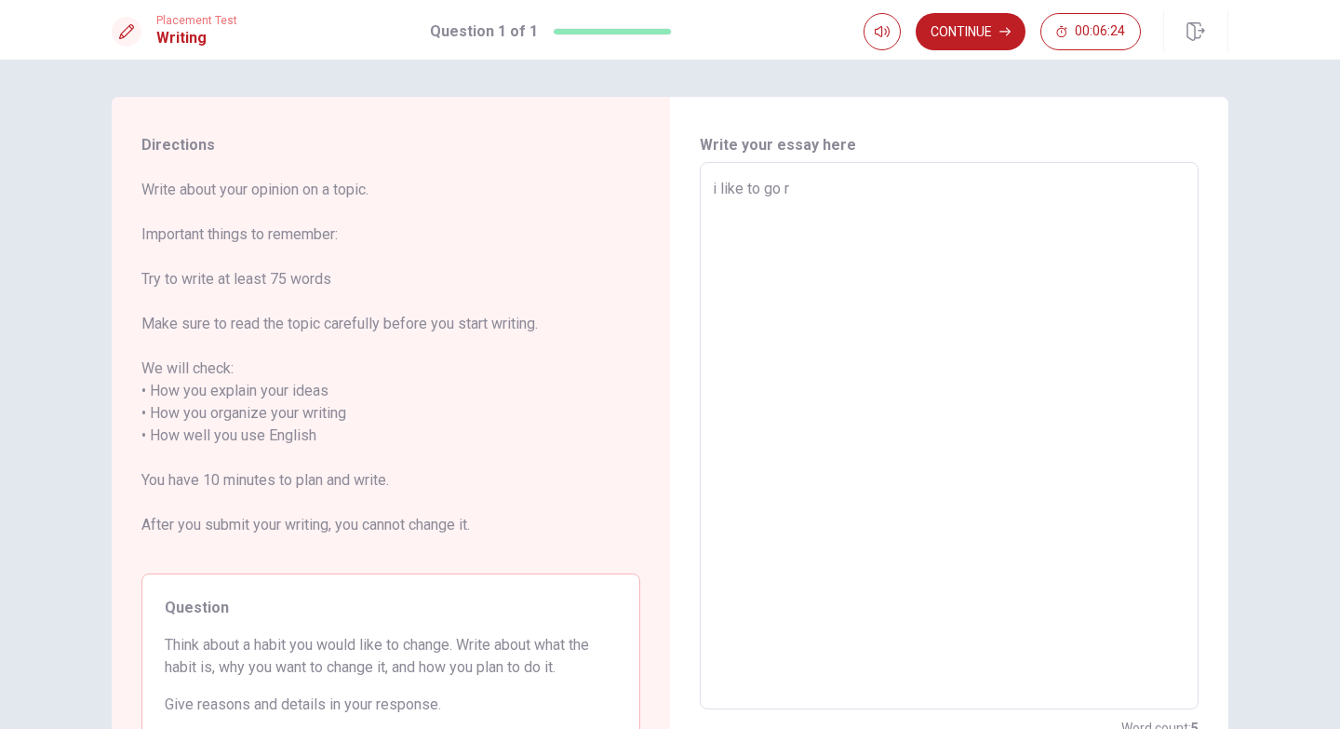
type textarea "i like to go ru"
type textarea "x"
type textarea "i like to go run"
type textarea "x"
type textarea "i like to go runn"
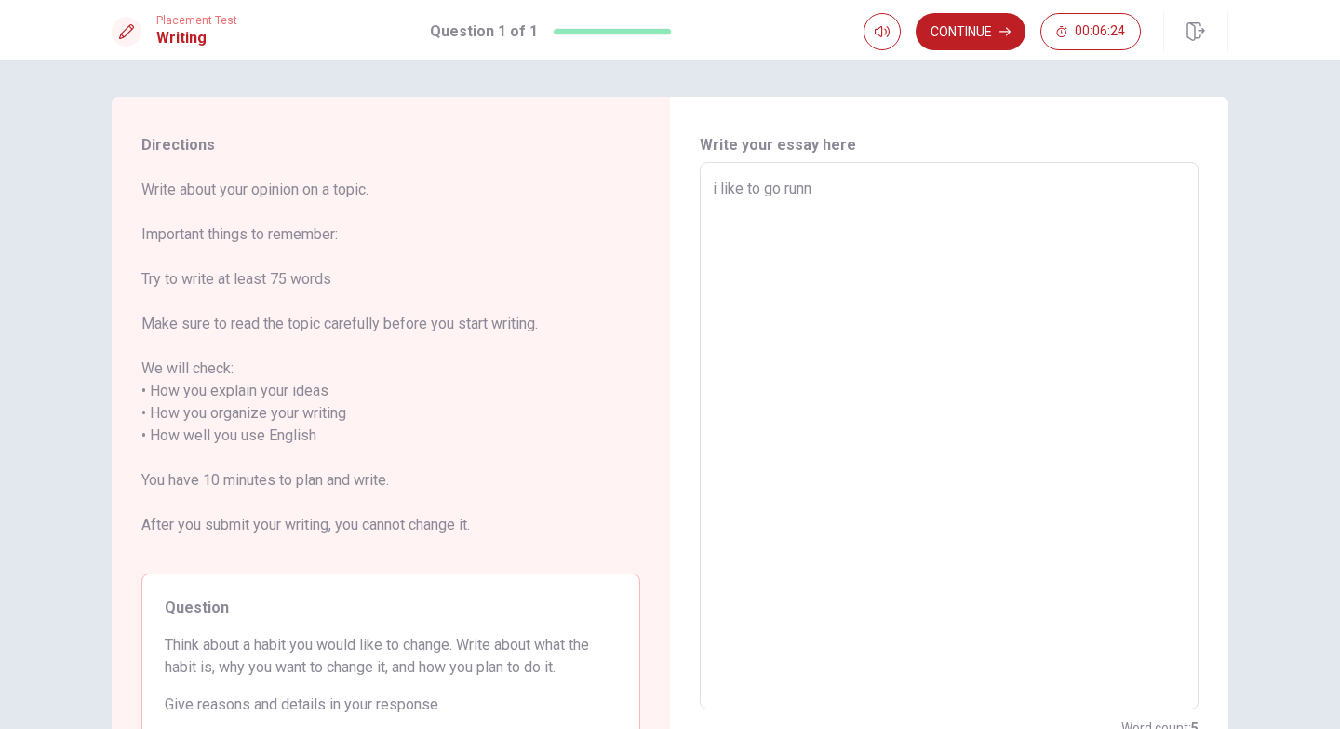
type textarea "x"
type textarea "i like to go runni"
type textarea "x"
type textarea "i like to go runnin"
type textarea "x"
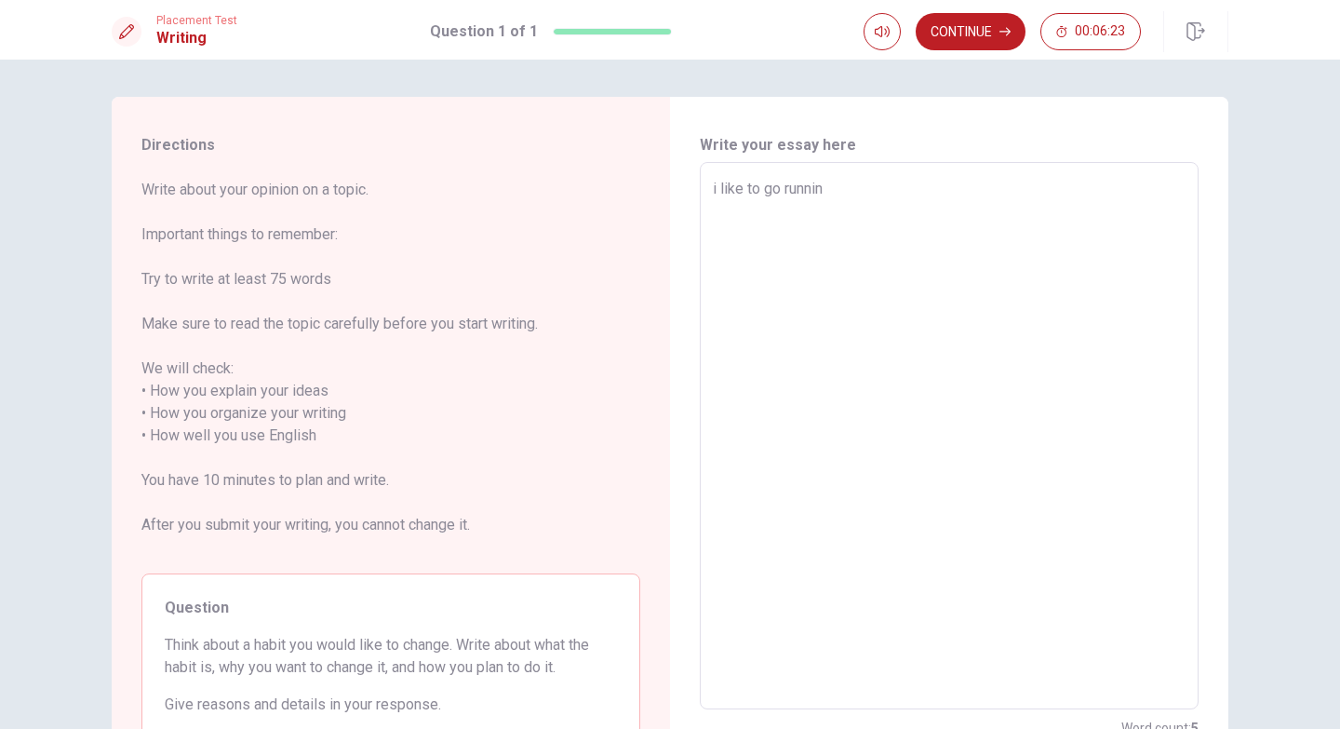
type textarea "i like to go running"
type textarea "x"
type textarea "i like to go running"
type textarea "x"
type textarea "i like to go running o"
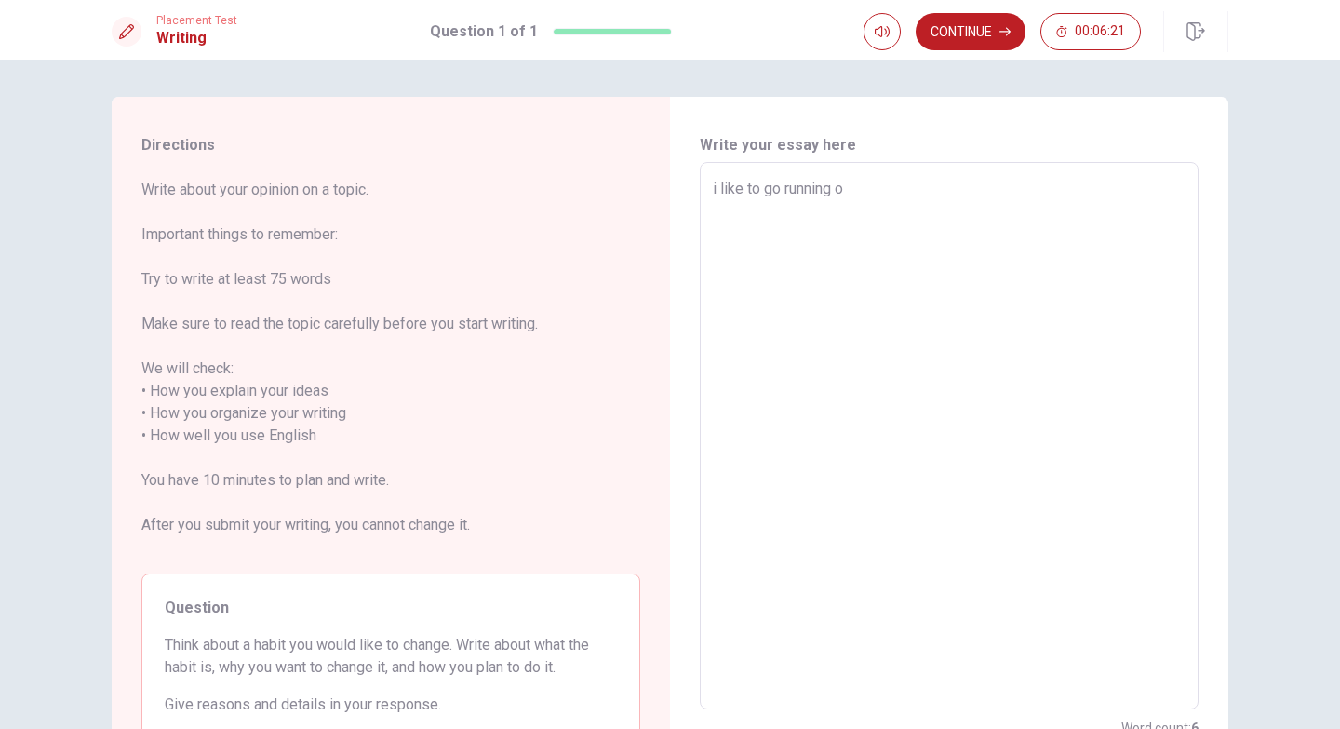
type textarea "x"
type textarea "i like to go running ou"
type textarea "x"
type textarea "i like to go running out"
type textarea "x"
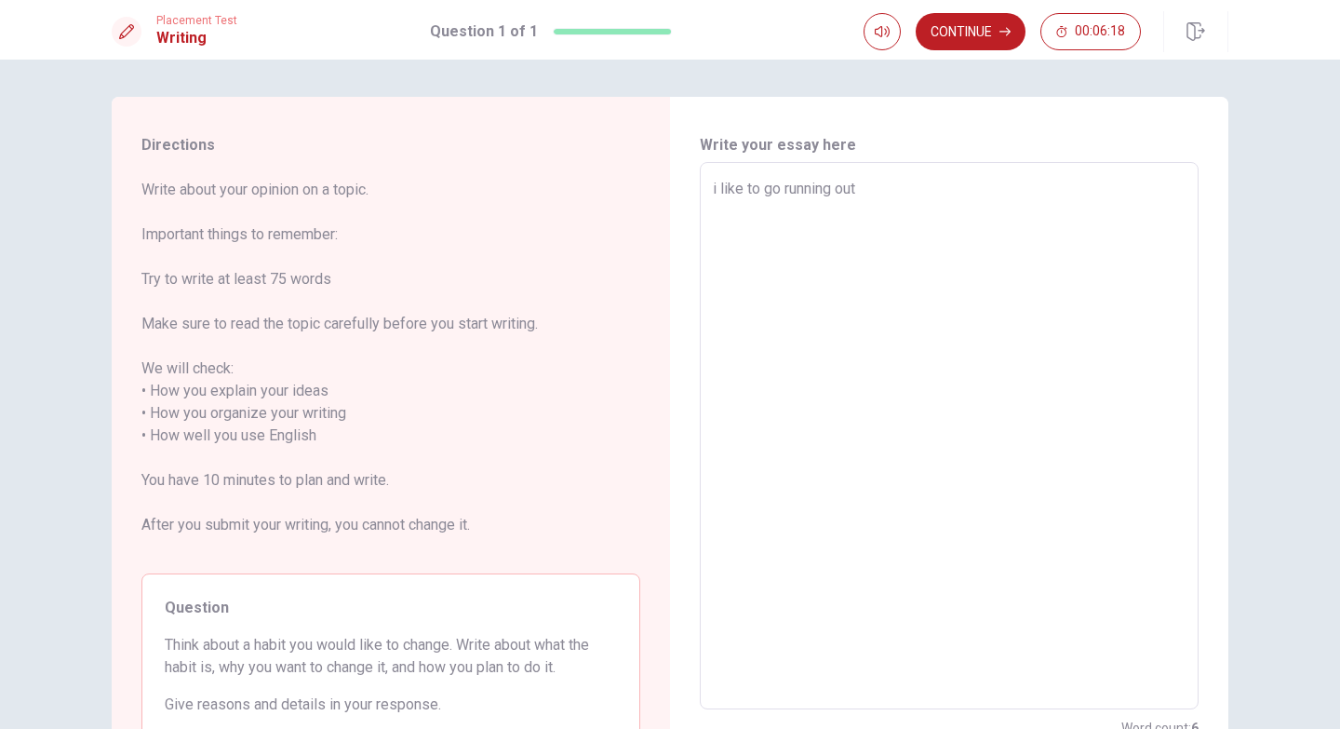
type textarea "i like to go running outd"
type textarea "x"
type textarea "i like to go running outdo"
type textarea "x"
type textarea "i like to go running outdoo"
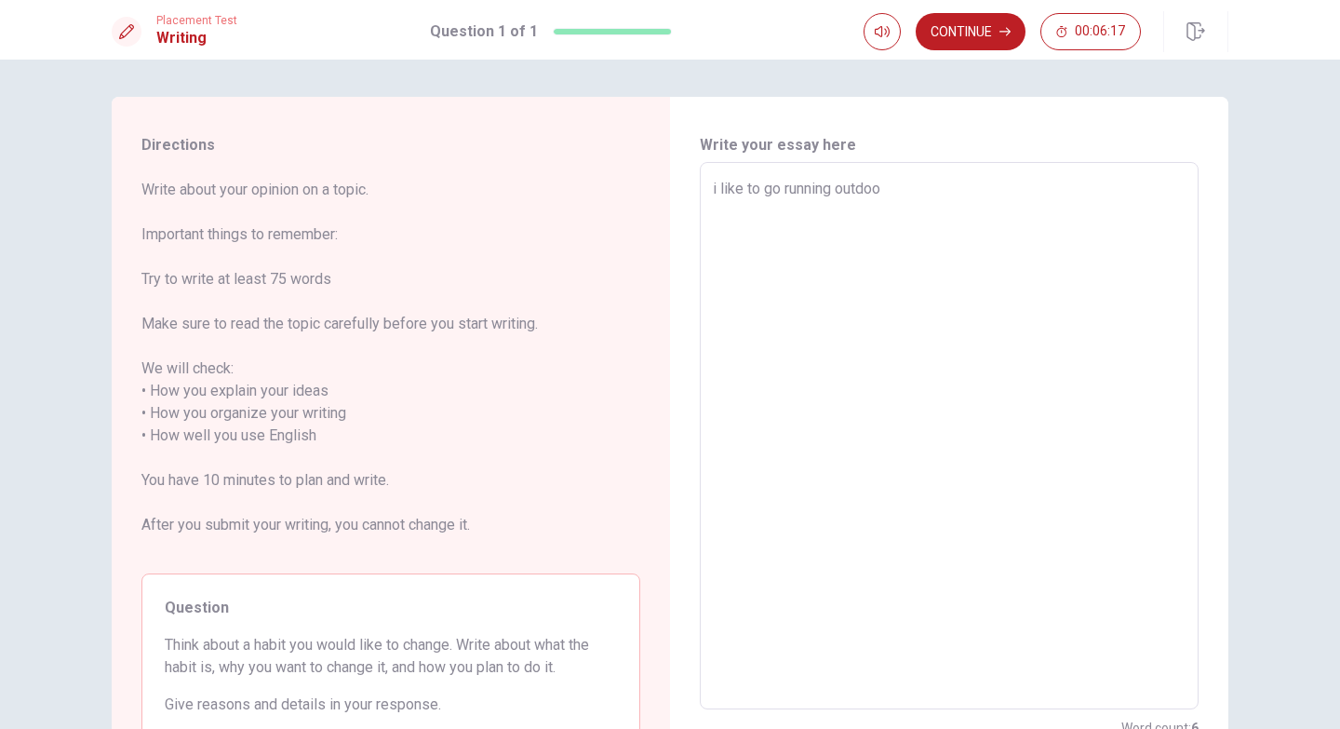
type textarea "x"
type textarea "i like to go running outdoor"
type textarea "x"
type textarea "i like to go running outdoors"
type textarea "x"
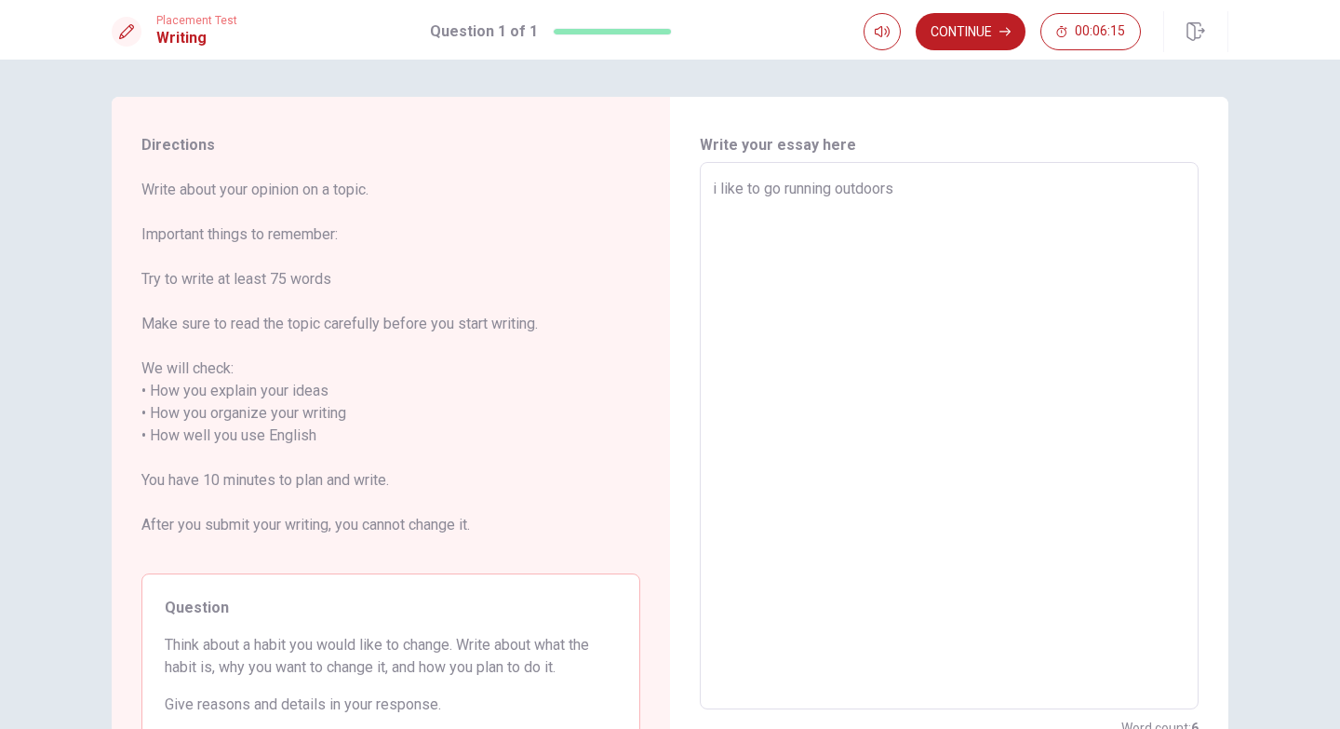
type textarea "i like to go running outdoors"
type textarea "x"
type textarea "i like to go running outdoors o"
type textarea "x"
type textarea "i like to go running outdoors on"
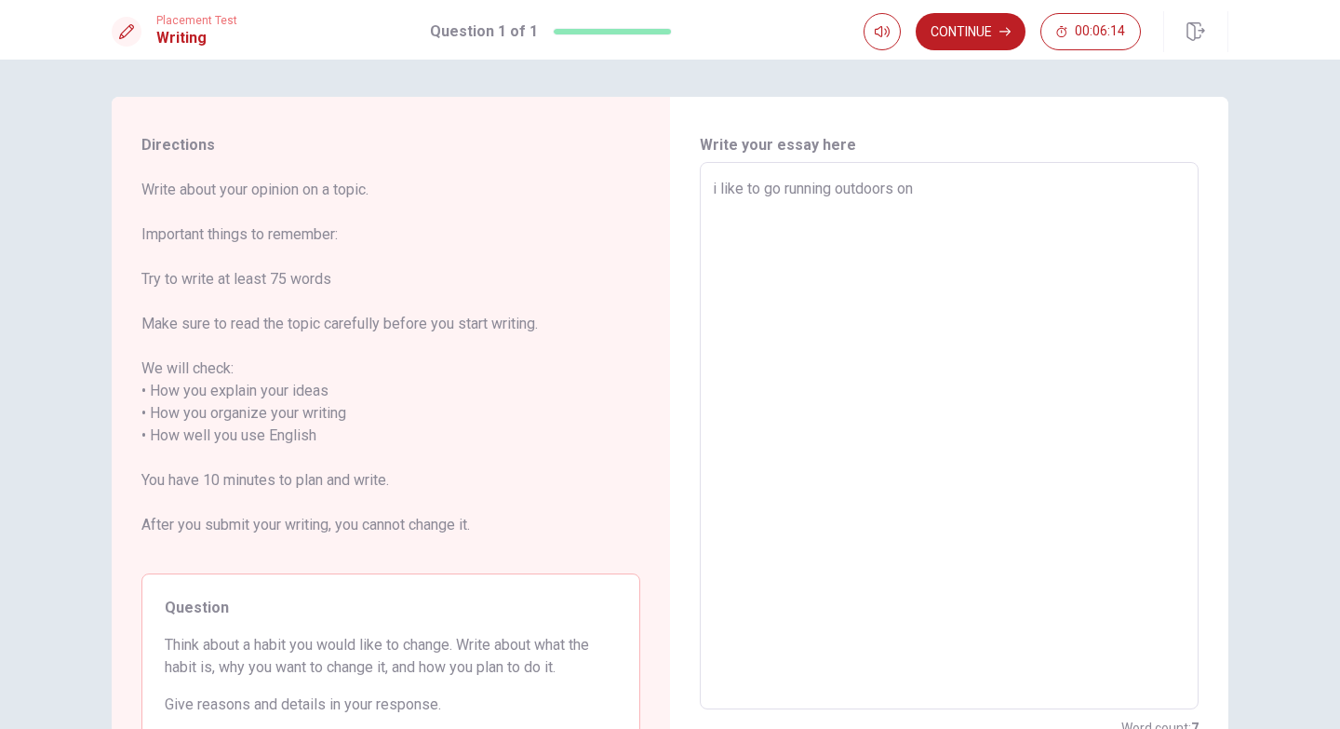
type textarea "x"
type textarea "i like to go running outdoors one"
type textarea "x"
type textarea "i like to go running outdoors one"
type textarea "x"
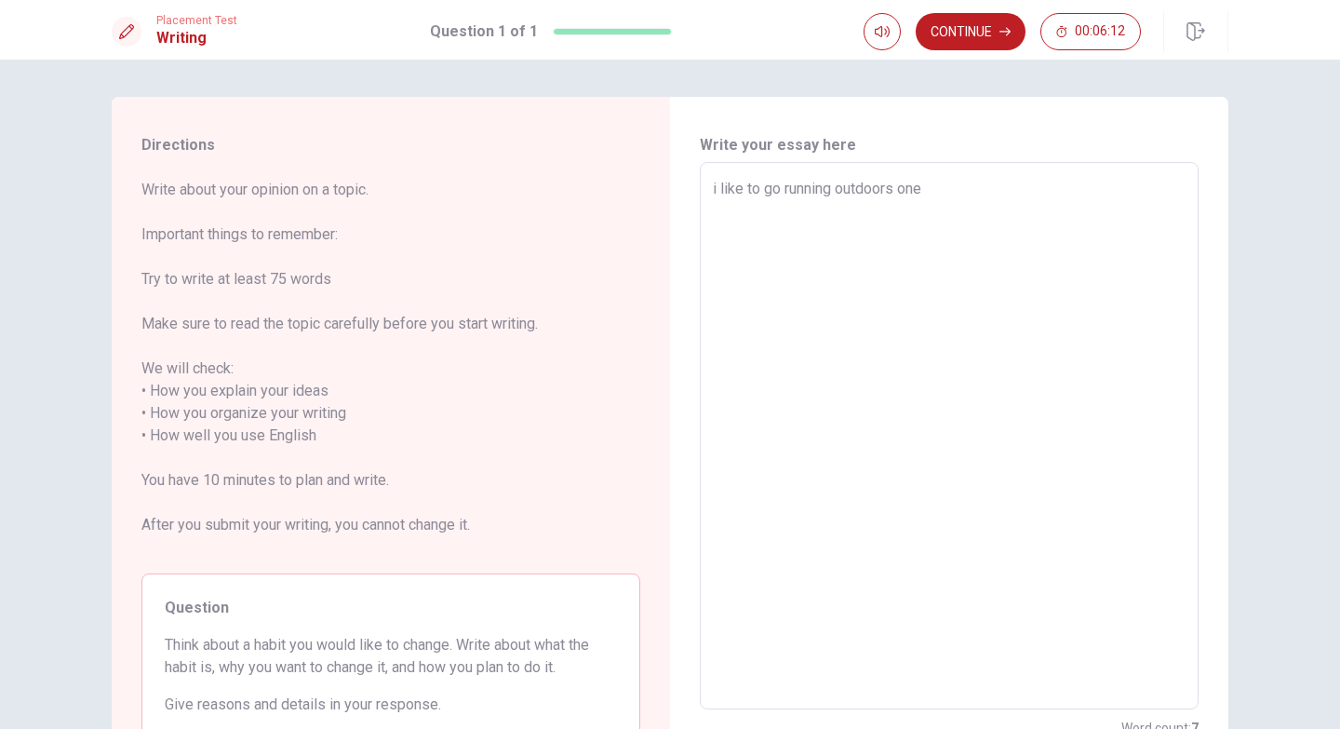
type textarea "i like to go running outdoors one h"
type textarea "x"
type textarea "i like to go running outdoors one ho"
type textarea "x"
type textarea "i like to go running outdoors one hou"
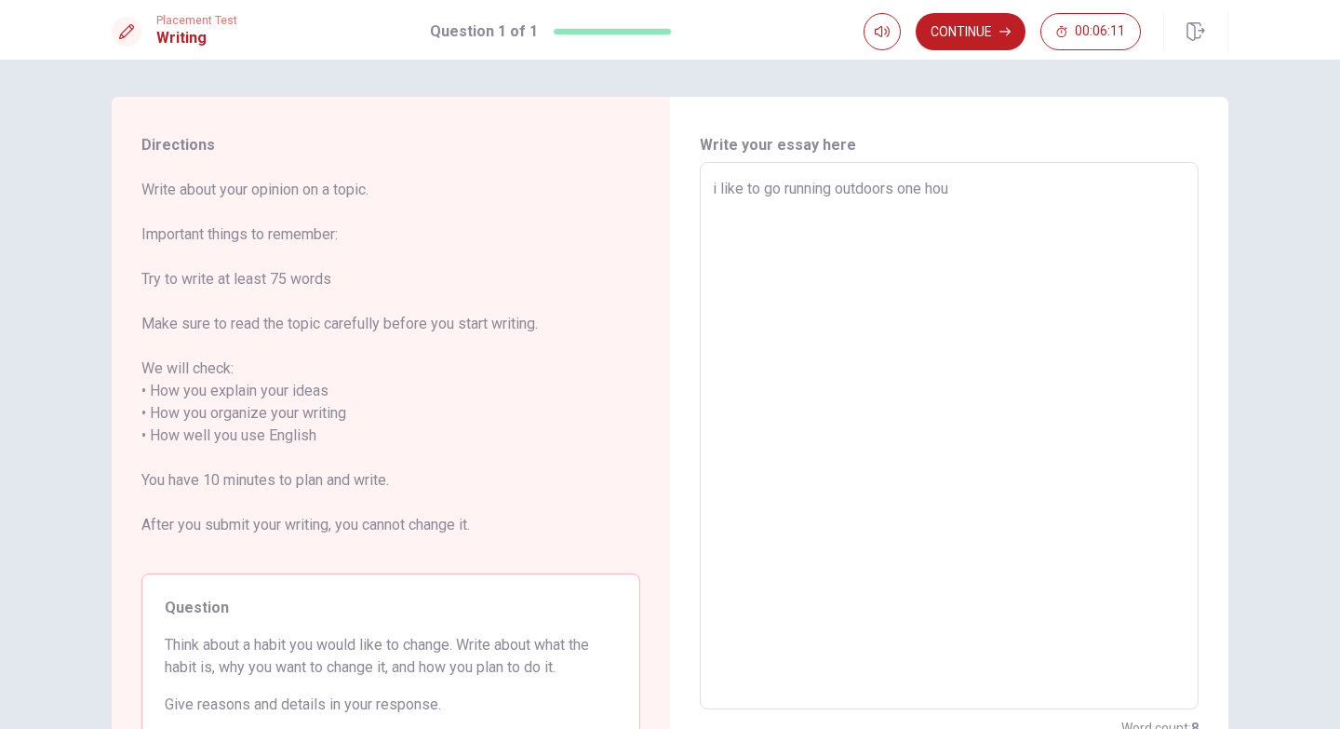
type textarea "x"
type textarea "i like to go running outdoors one hour"
type textarea "x"
type textarea "i like to go running outdoors one hour"
type textarea "x"
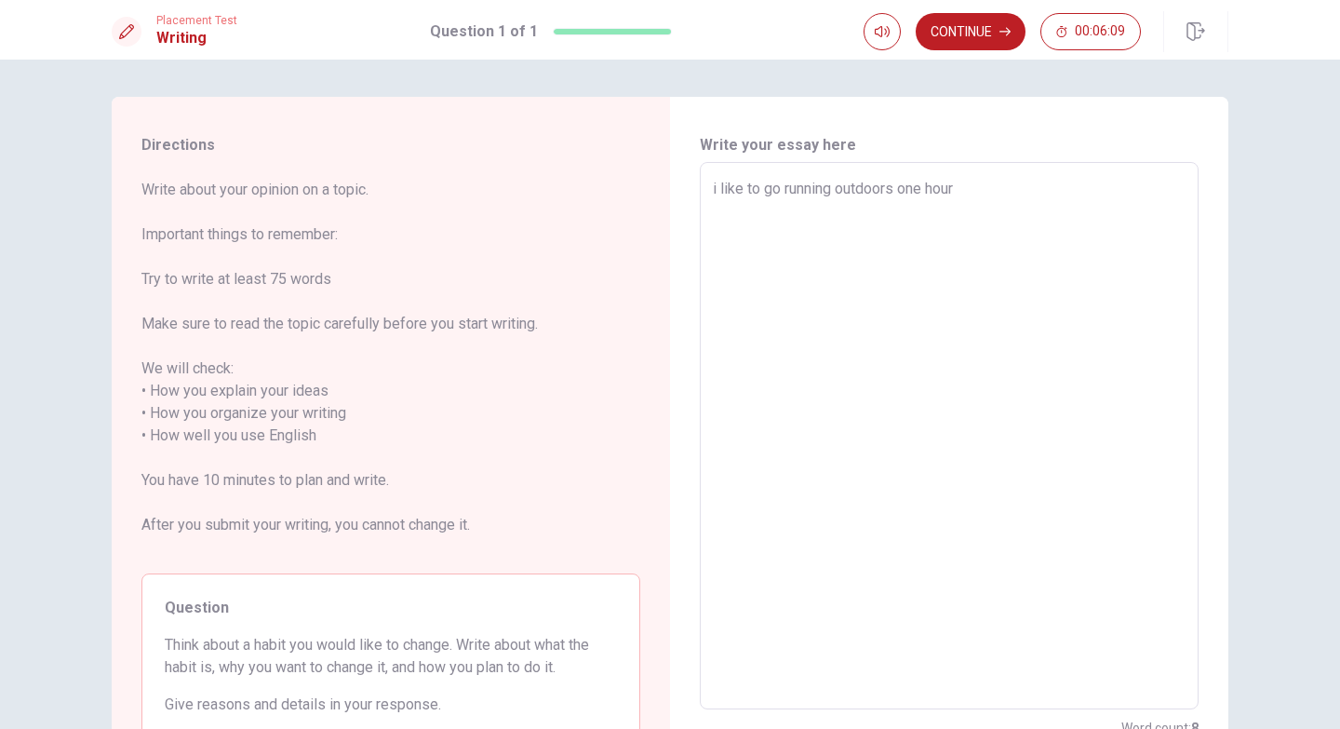
type textarea "i like to go running outdoors one hour a"
type textarea "x"
type textarea "i like to go running outdoors one hour af"
type textarea "x"
type textarea "i like to go running outdoors one hour aft"
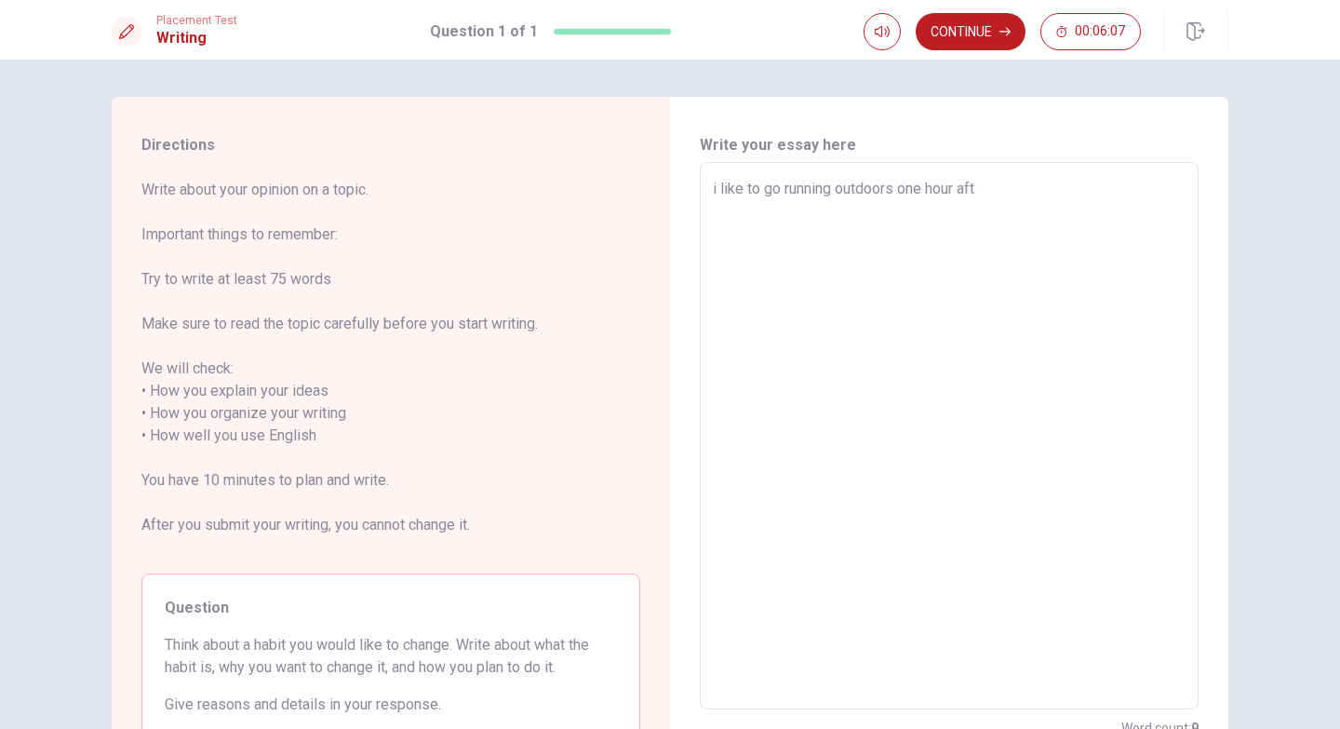
type textarea "x"
type textarea "i like to go running outdoors one hour afte"
type textarea "x"
type textarea "i like to go running outdoors one hour after"
type textarea "x"
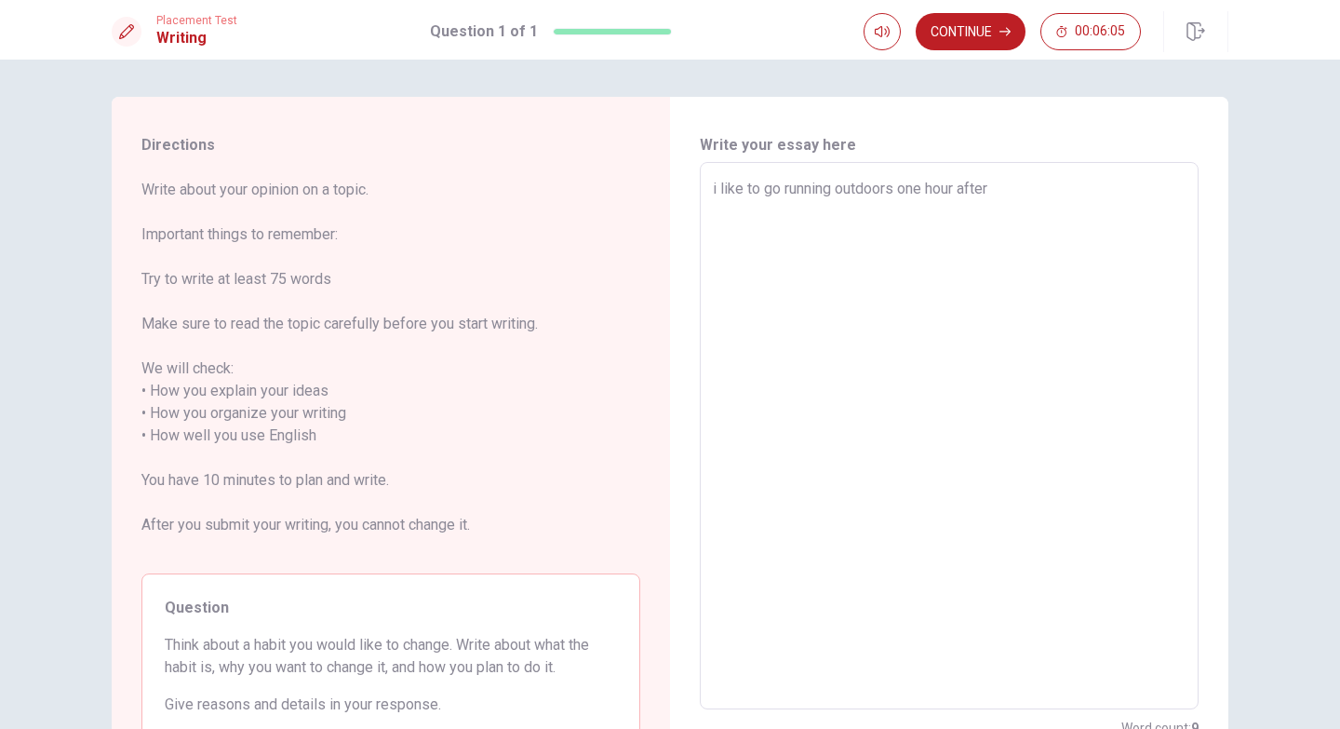
type textarea "i like to go running outdoors one hour after"
type textarea "x"
type textarea "i like to go running outdoors one hour after d"
type textarea "x"
type textarea "i like to go running outdoors one hour after di"
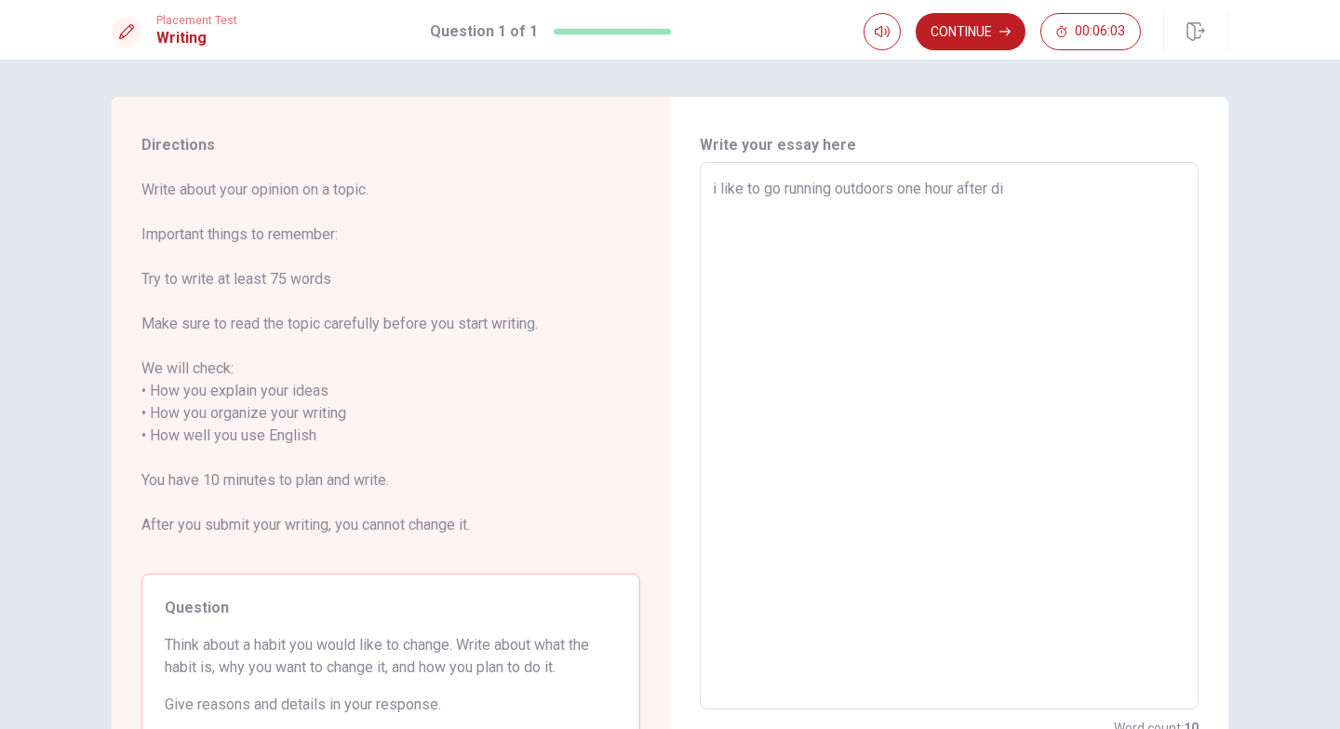
type textarea "x"
type textarea "i like to go running outdoors one hour after din"
type textarea "x"
type textarea "i like to go running outdoors one hour after dinn"
type textarea "x"
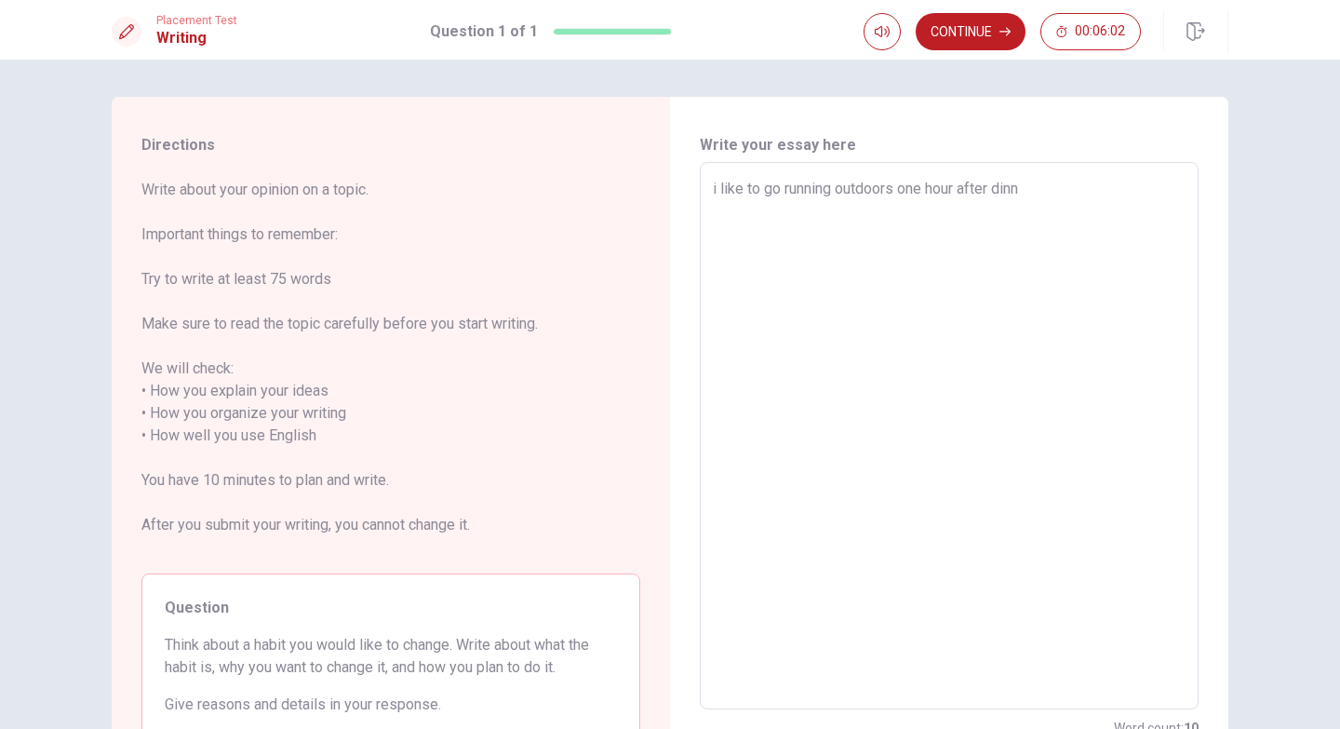
type textarea "i like to go running outdoors one hour after dinne"
type textarea "x"
type textarea "i like to go running outdoors one hour after dinner"
type textarea "x"
type textarea "i like to go running outdoors one hour after dinner."
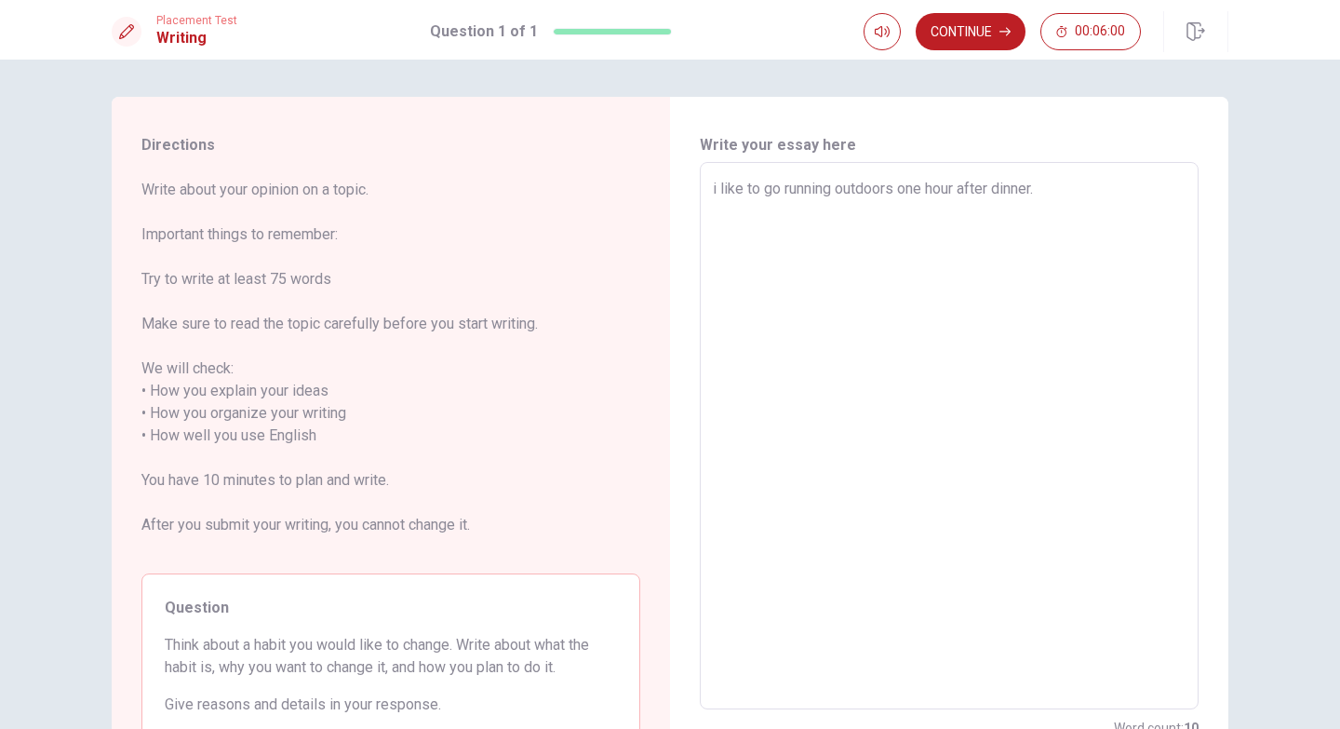
type textarea "x"
type textarea "i like to go running outdoors one hour after dinner"
type textarea "x"
type textarea "i like to go running outdoors one hour after dinner,"
type textarea "x"
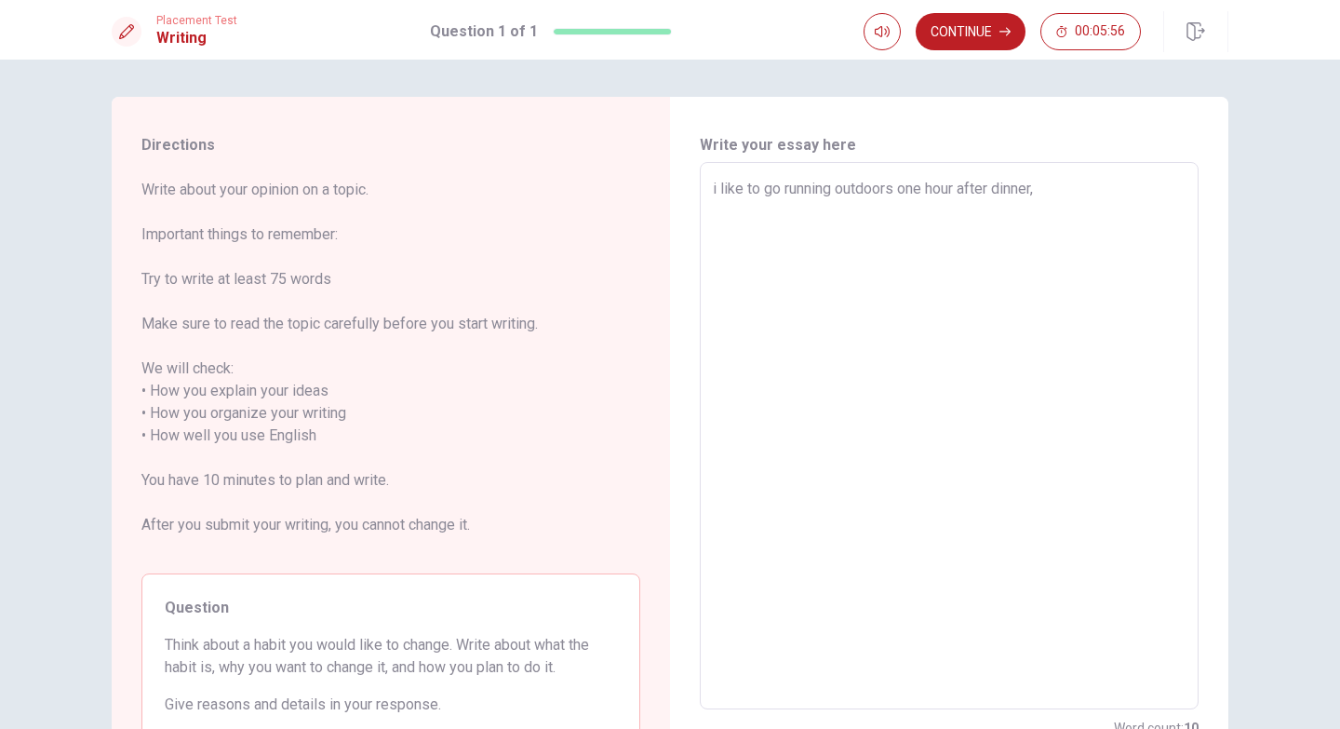
type textarea "i like to go running outdoors one hour after dinner,"
type textarea "x"
type textarea "i like to go running outdoors one hour after dinner, a"
type textarea "x"
type textarea "i like to go running outdoors one hour after dinner, al"
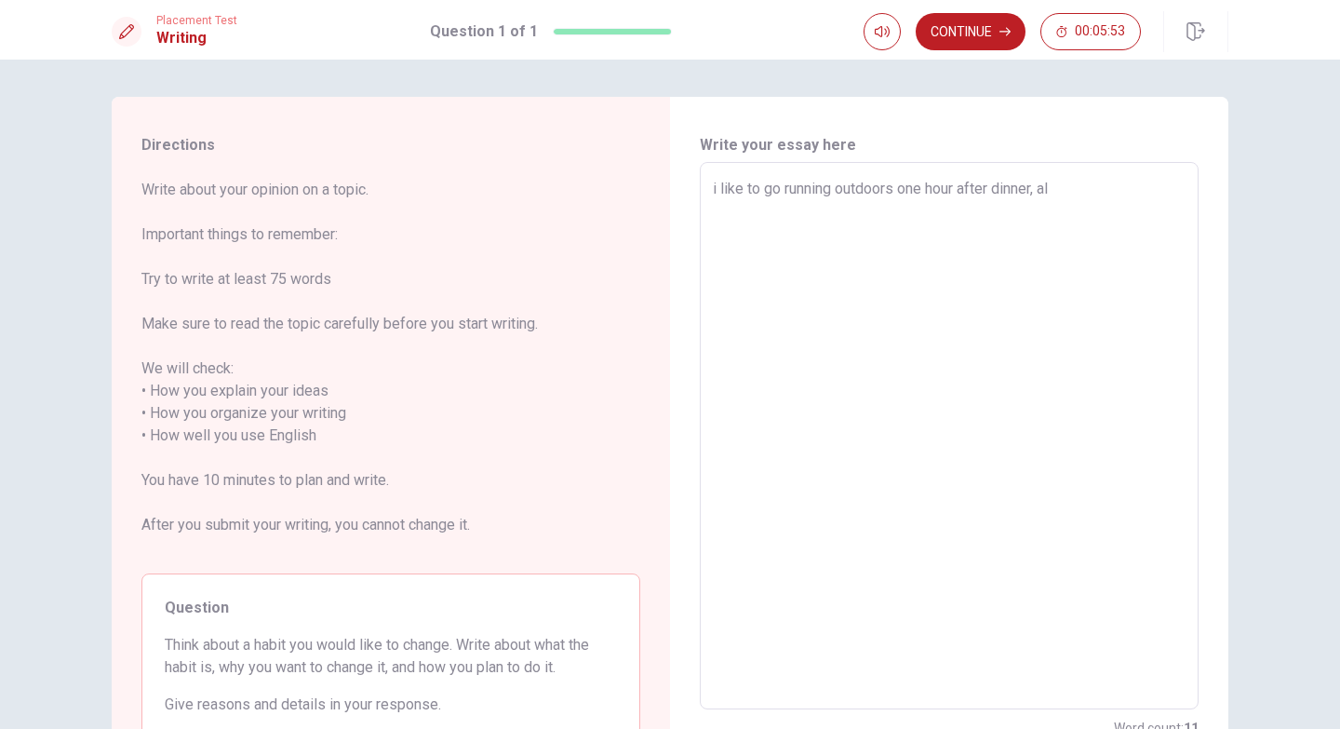
type textarea "x"
type textarea "i like to go running outdoors one hour after dinner, alo"
type textarea "x"
type textarea "i like to go running outdoors one hour after dinner, alon"
type textarea "x"
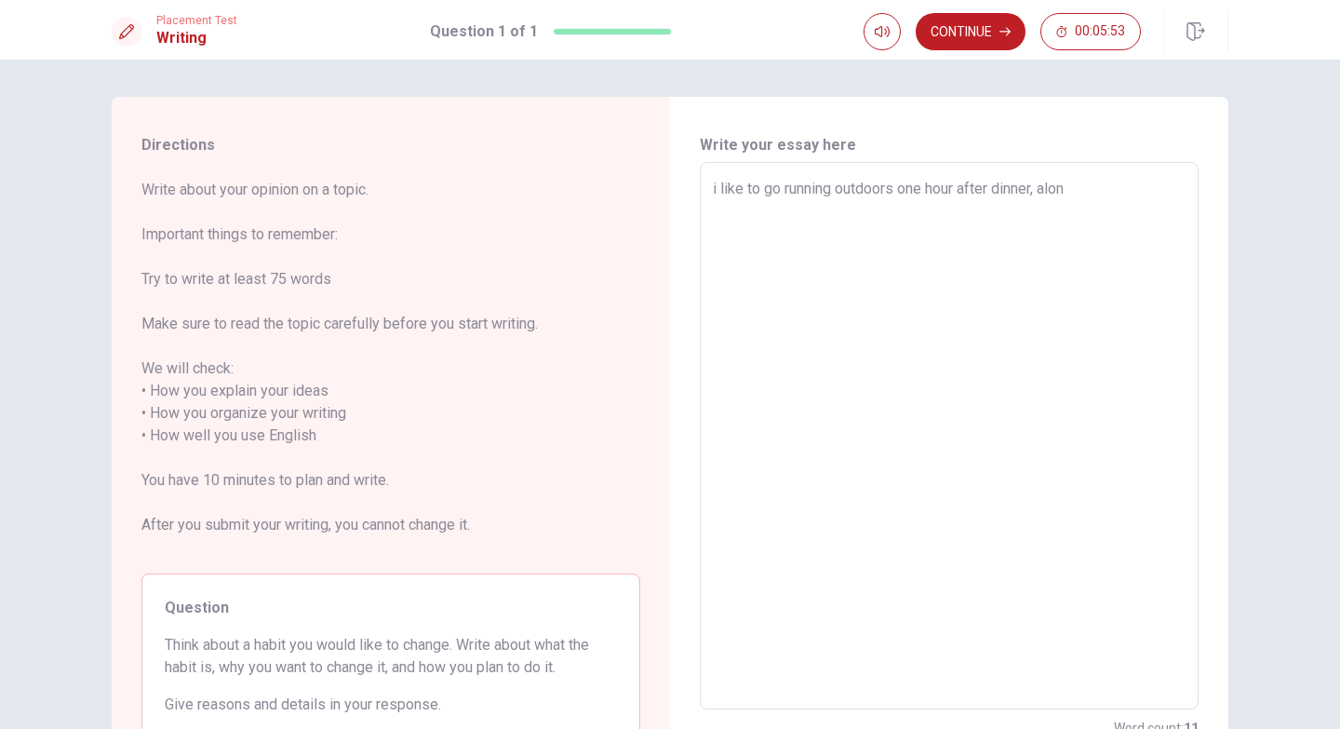
type textarea "i like to go running outdoors one hour after dinner, along"
type textarea "x"
type textarea "i like to go running outdoors one hour after dinner, along"
type textarea "x"
type textarea "i like to go running outdoors one hour after dinner, along t"
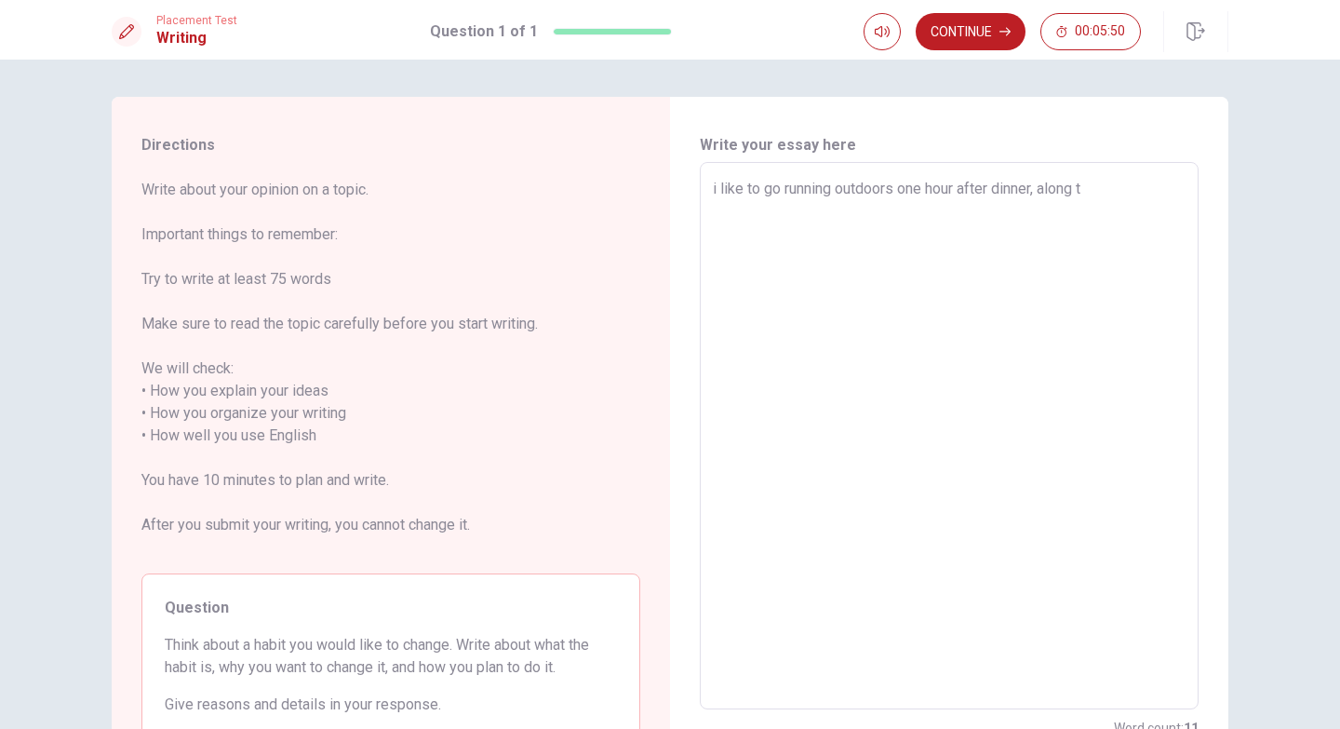
type textarea "x"
type textarea "i like to go running outdoors one hour after dinner, along th"
type textarea "x"
type textarea "i like to go running outdoors one hour after dinner, along the"
type textarea "x"
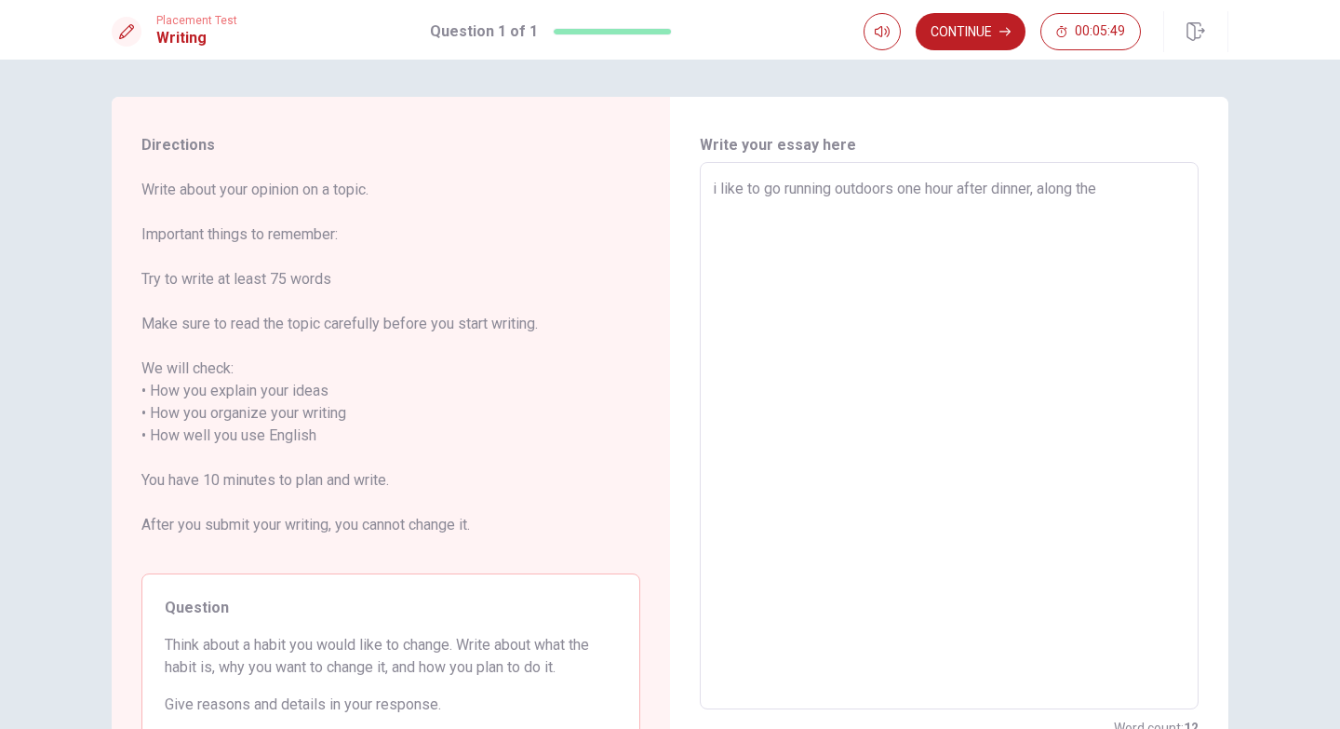
type textarea "i like to go running outdoors one hour after dinner, along the"
type textarea "x"
type textarea "i like to go running outdoors one hour after dinner, along the l"
type textarea "x"
type textarea "i like to go running outdoors one hour after dinner, along the la"
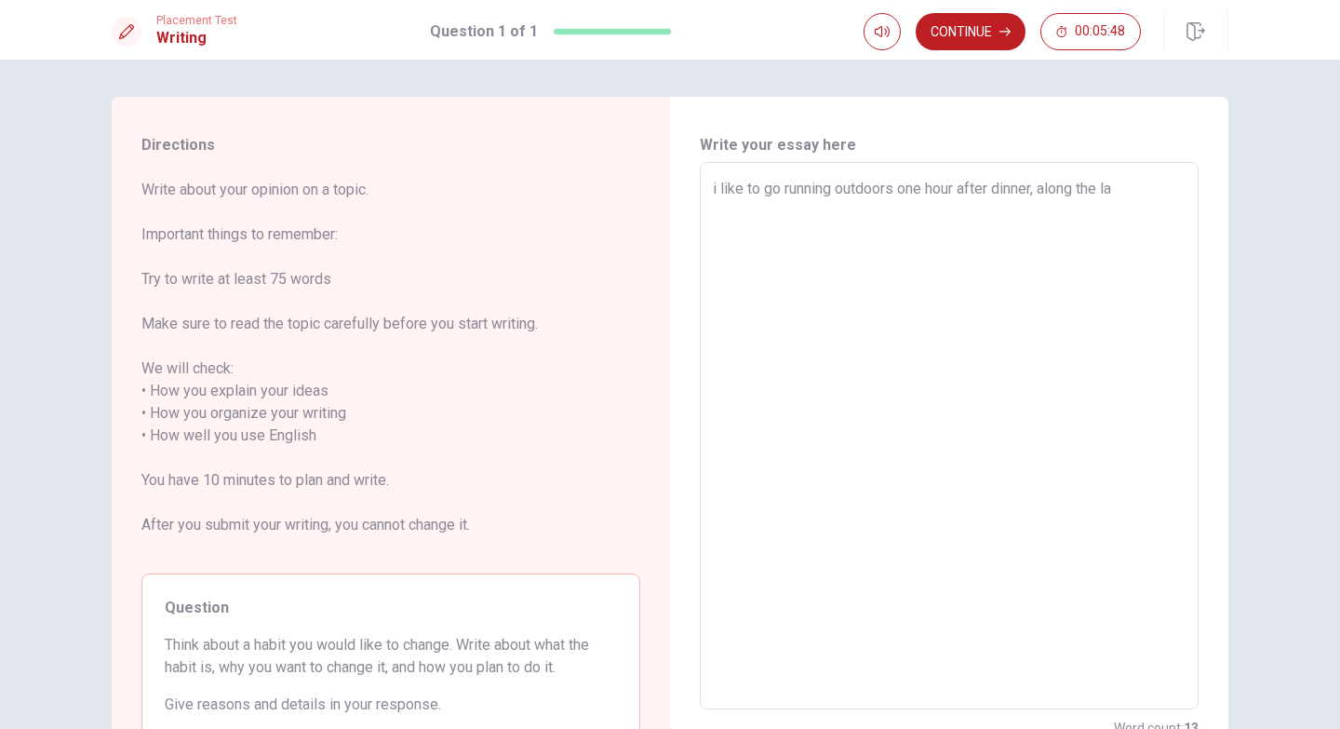
type textarea "x"
type textarea "i like to go running outdoors one hour after dinner, along the lak"
type textarea "x"
type textarea "i like to go running outdoors one hour after dinner, along the lake"
type textarea "x"
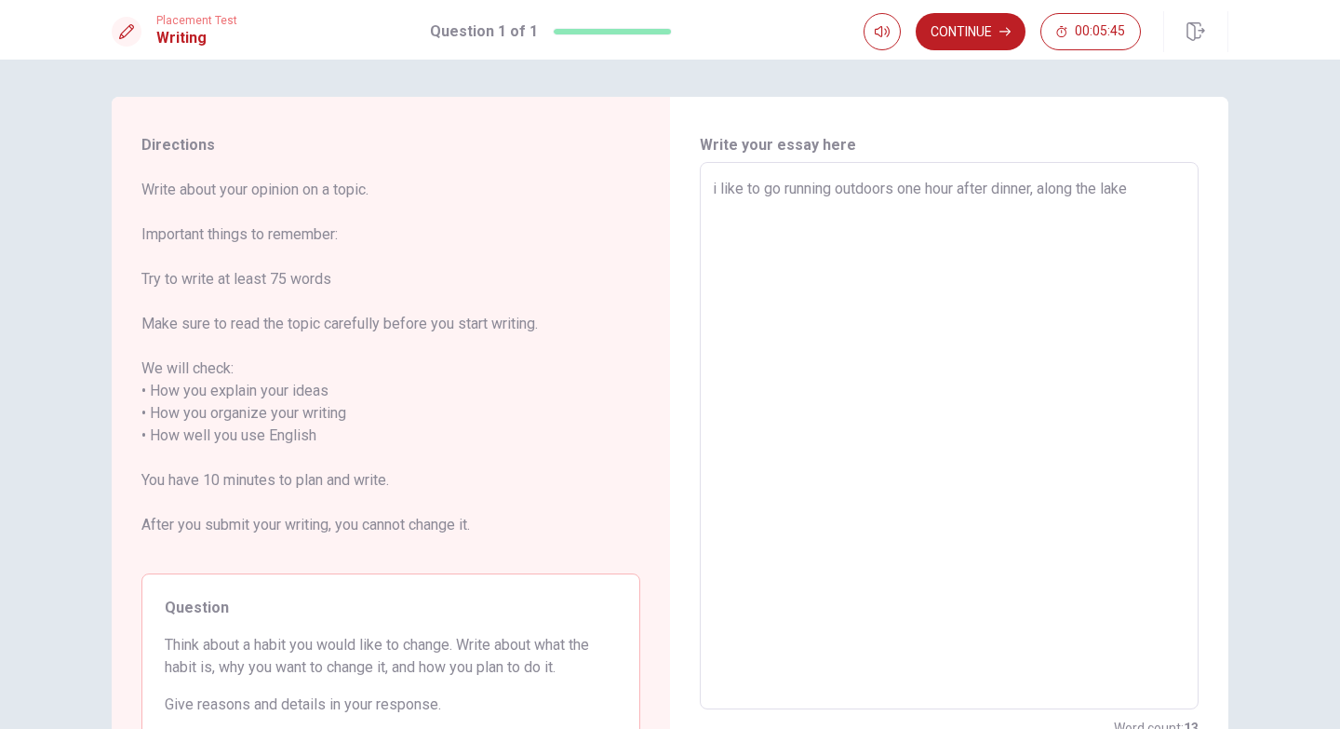
type textarea "i like to go running outdoors one hour after dinner, along the lakes"
type textarea "x"
type textarea "i like to go running outdoors one hour after dinner, along the lakesi"
type textarea "x"
type textarea "i like to go running outdoors one hour after dinner, along the lakesig"
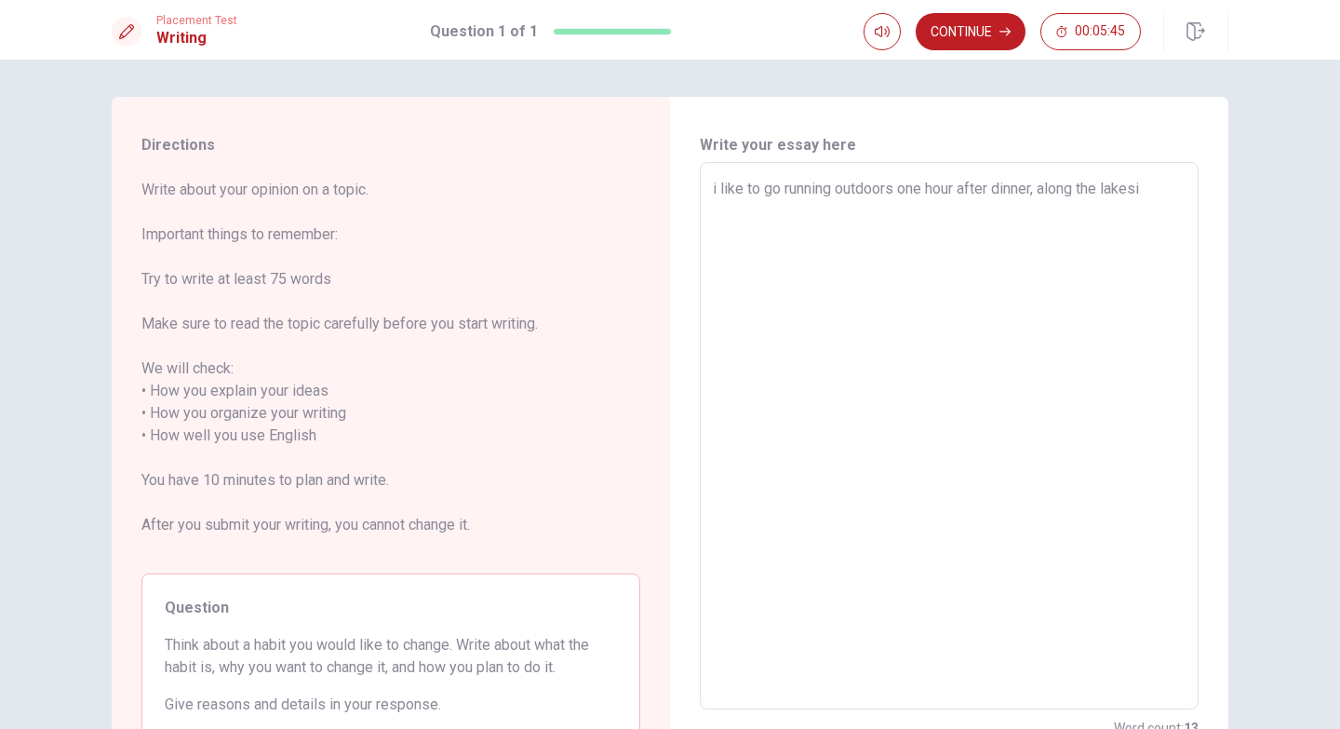
type textarea "x"
type textarea "i like to go running outdoors one hour after dinner, along the lakesi"
type textarea "x"
type textarea "i like to go running outdoors one hour after dinner, along the lakesid"
type textarea "x"
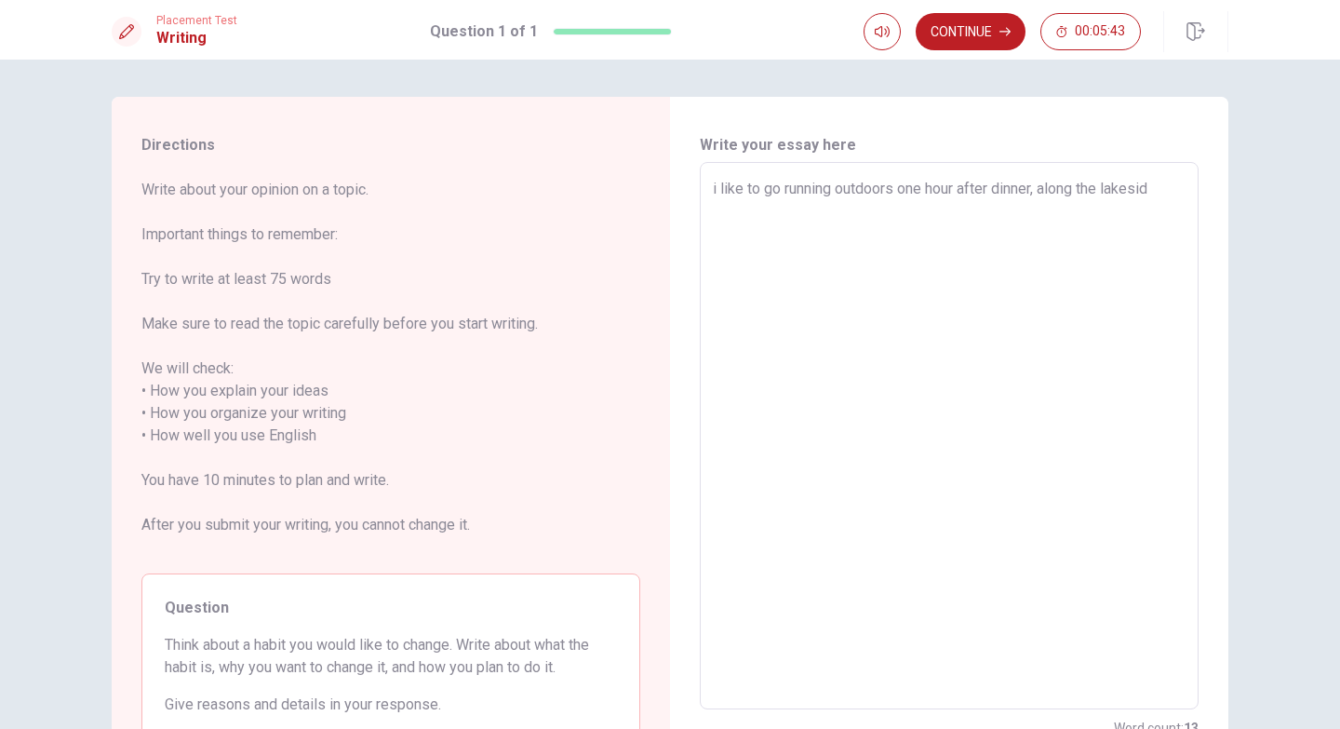
type textarea "i like to go running outdoors one hour after dinner, along the lakeside"
type textarea "x"
type textarea "i like to go running outdoors one hour after dinner, along the lakeside"
type textarea "x"
type textarea "i like to go running outdoors one hour after dinner, along the lakeside"
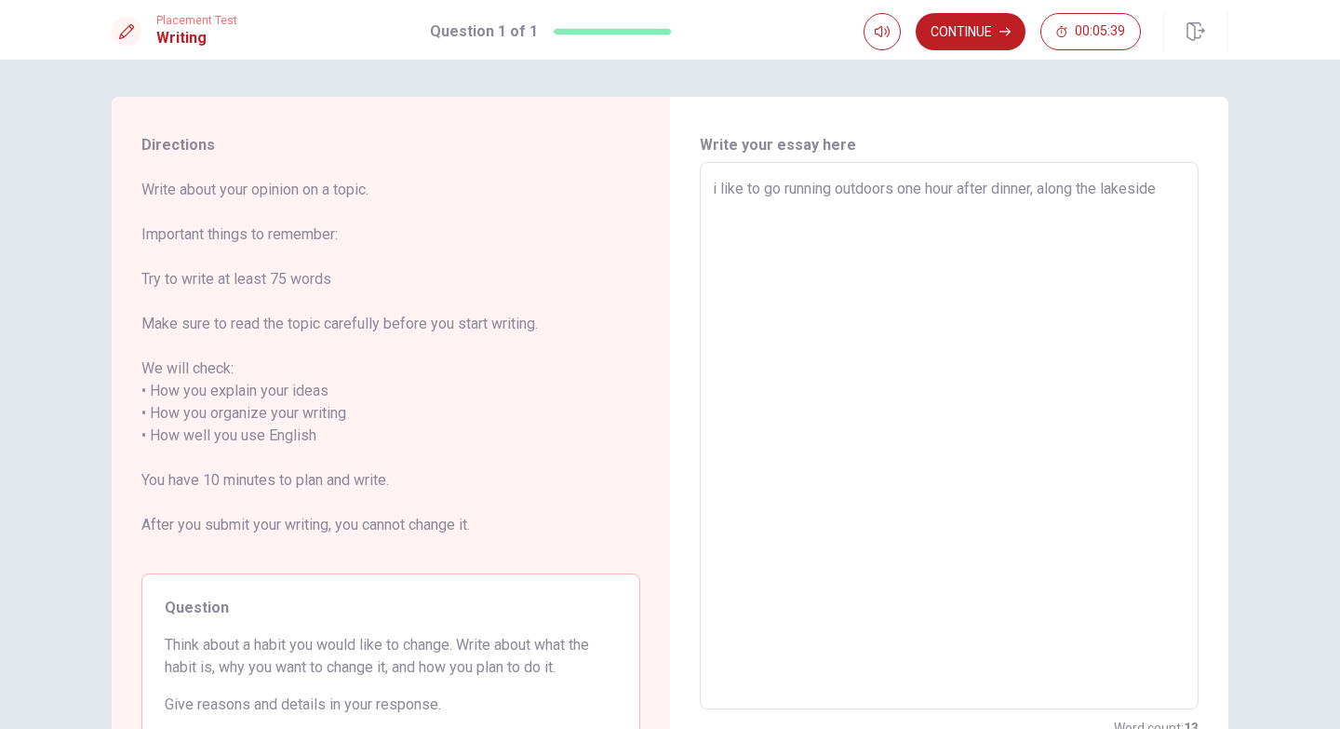
type textarea "x"
type textarea "i like to go running outdoors one hour after dinner, along the lakeside."
type textarea "x"
type textarea "i like to go running outdoors one hour after dinner, along the lakeside.b"
type textarea "x"
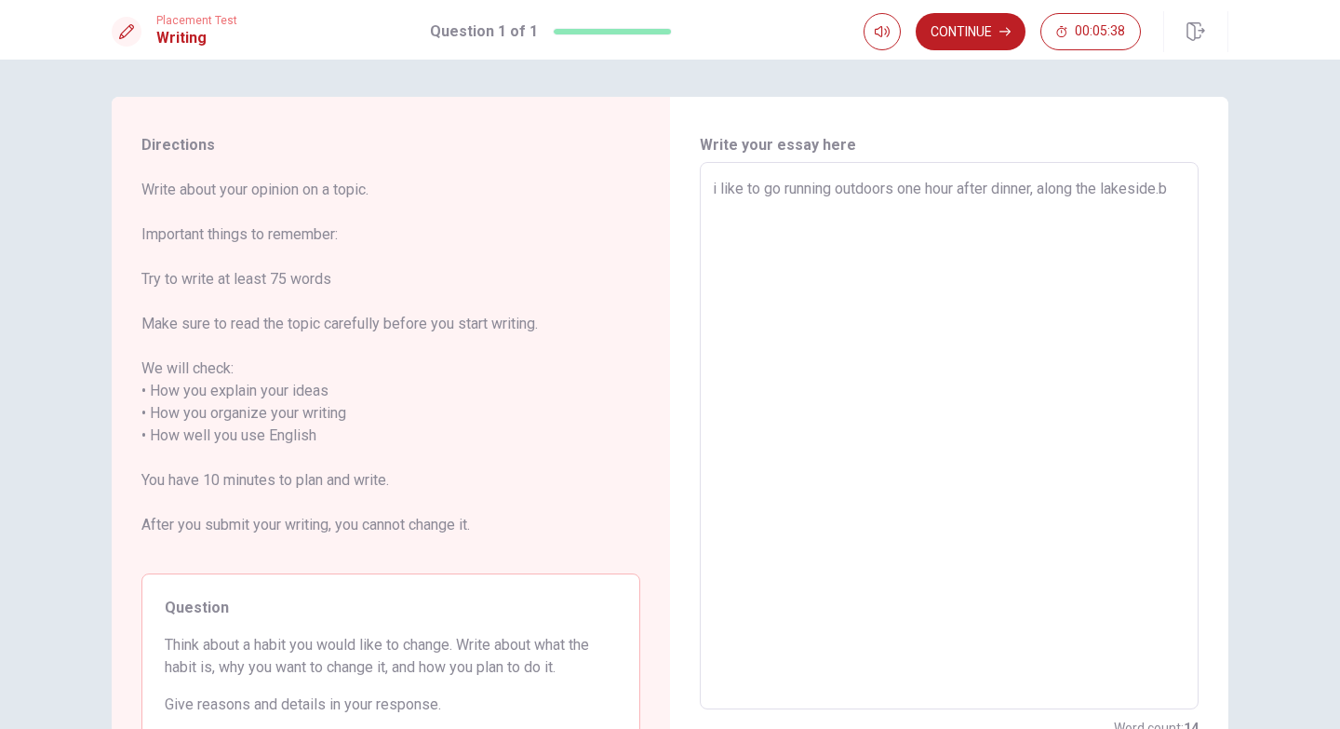
type textarea "i like to go running outdoors one hour after dinner, along the [DOMAIN_NAME]"
type textarea "x"
type textarea "i like to go running outdoors one hour after dinner, along the lakeside.ben"
type textarea "x"
type textarea "i like to go running outdoors one hour after dinner, along the lakeside.benc"
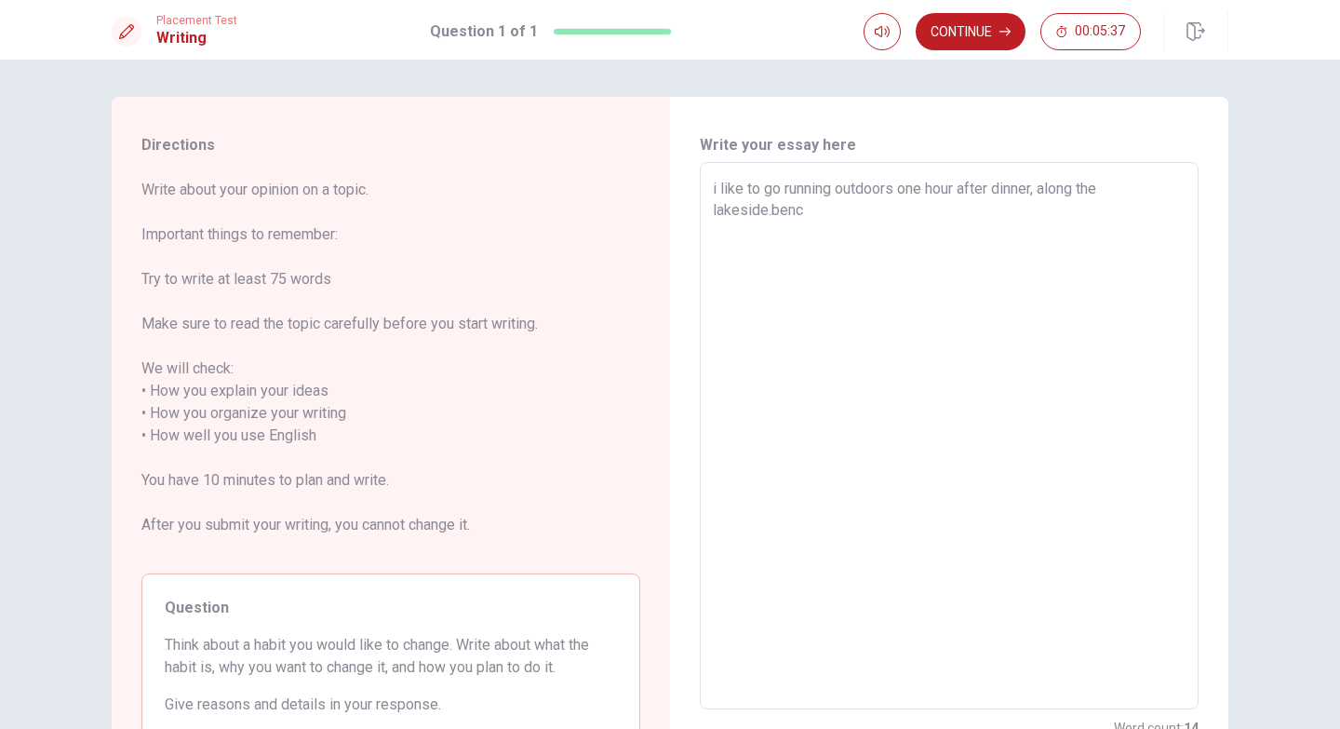
type textarea "x"
type textarea "i like to go running outdoors one hour after dinner, along the lakeside.[PERSON…"
type textarea "x"
type textarea "i like to go running outdoors one hour after dinner, along the lakeside.[GEOGRA…"
type textarea "x"
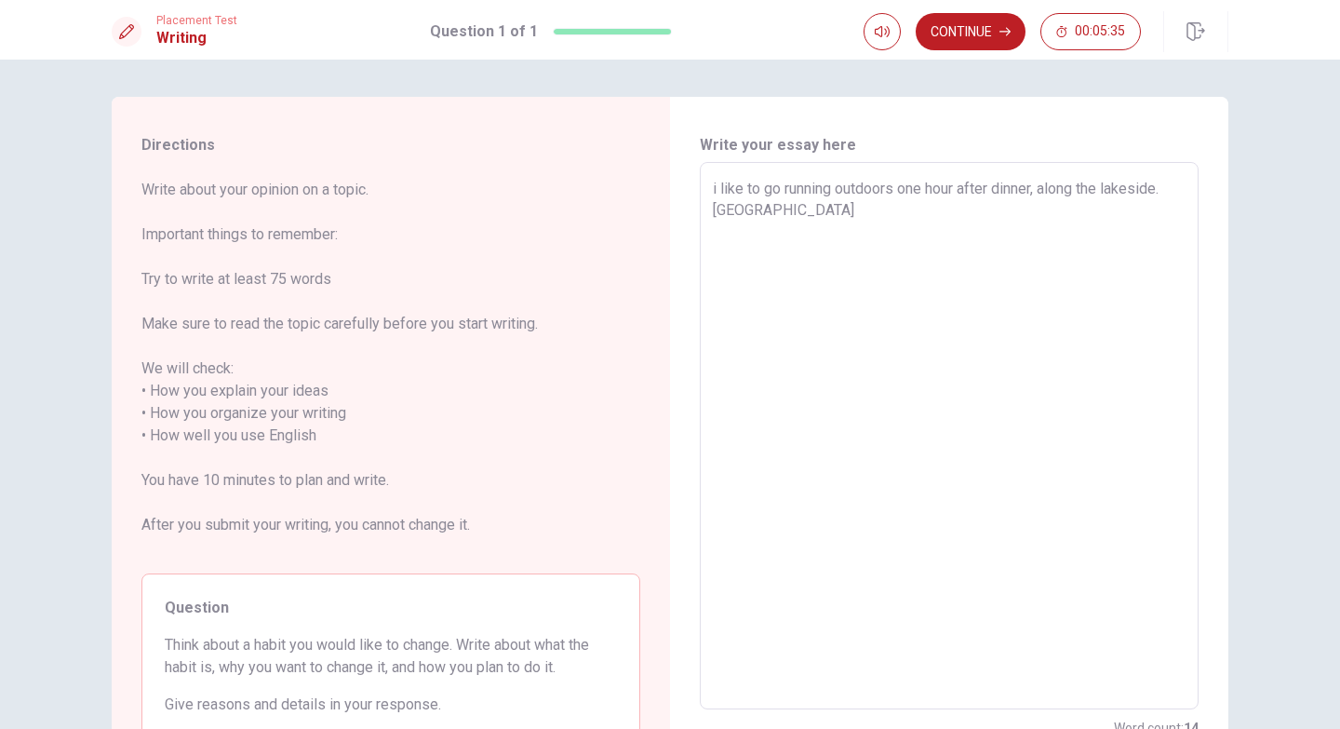
type textarea "i like to go running outdoors one hour after dinner, along the lakeside.[GEOGRA…"
type textarea "x"
type textarea "i like to go running outdoors one hour after dinner, along the lakeside.[GEOGRA…"
type textarea "x"
type textarea "i like to go running outdoors one hour after dinner, along the lakeside.[GEOGRA…"
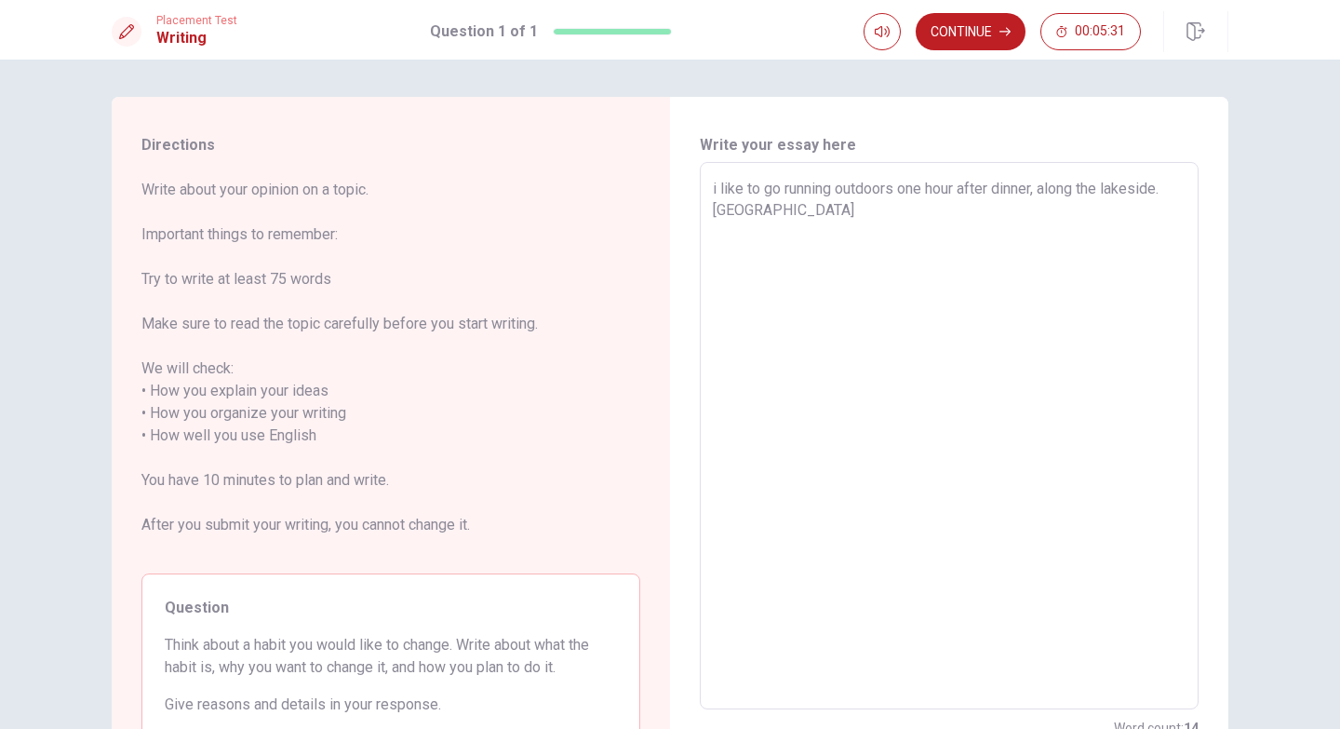
click at [774, 205] on textarea "i like to go running outdoors one hour after dinner, along the lakeside.[GEOGRA…" at bounding box center [949, 436] width 473 height 517
click at [773, 207] on textarea "i like to go running outdoors one hour after dinner, along the lakeside.[GEOGRA…" at bounding box center [949, 436] width 473 height 517
type textarea "x"
type textarea "i like to go running outdoors one hour after dinner, along the lakeside.[GEOGRA…"
click at [789, 210] on textarea "i like to go running outdoors one hour after dinner, along the lakeside.[GEOGRA…" at bounding box center [949, 436] width 473 height 517
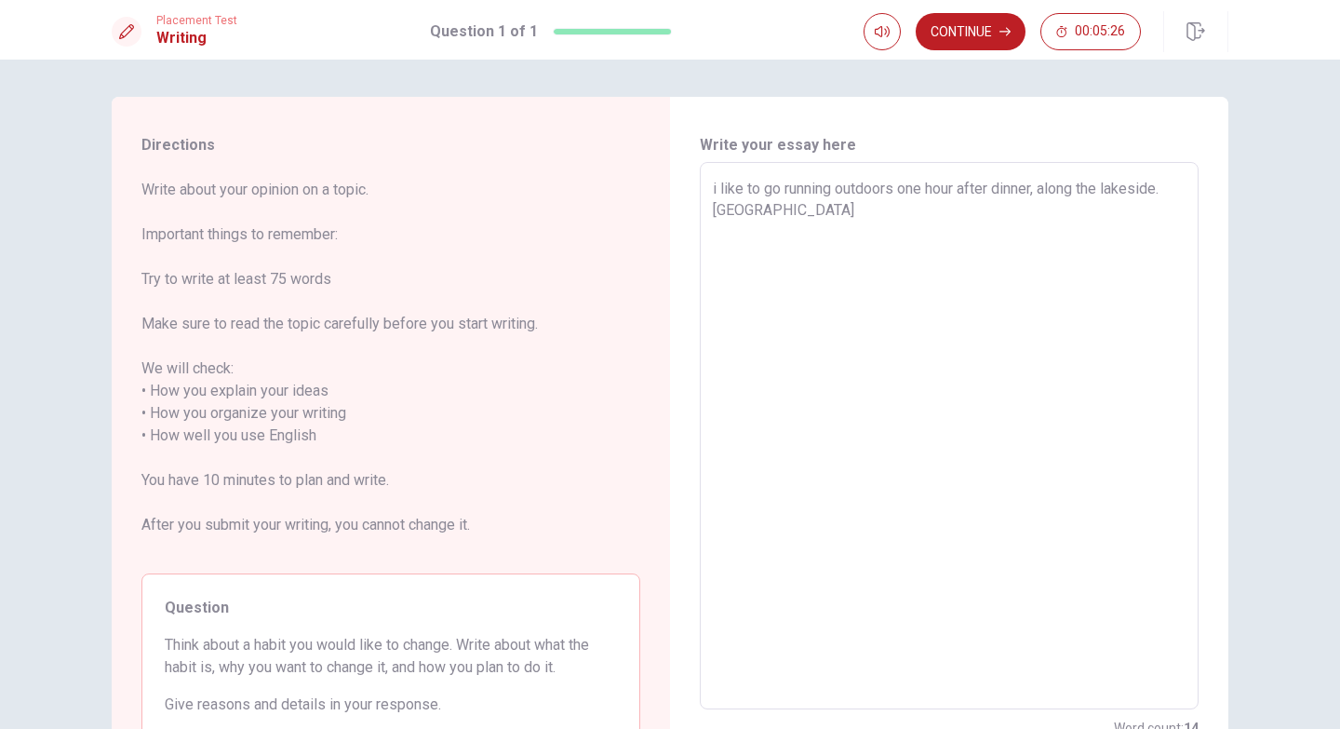
type textarea "x"
type textarea "i like to go running outdoors one hour after dinner, along the lakeside.Because"
click at [837, 211] on textarea "i like to go running outdoors one hour after dinner, along the lakeside.Because" at bounding box center [949, 436] width 473 height 517
type textarea "x"
type textarea "i like to go running outdoors one hour after dinner, along the lakeside.Because"
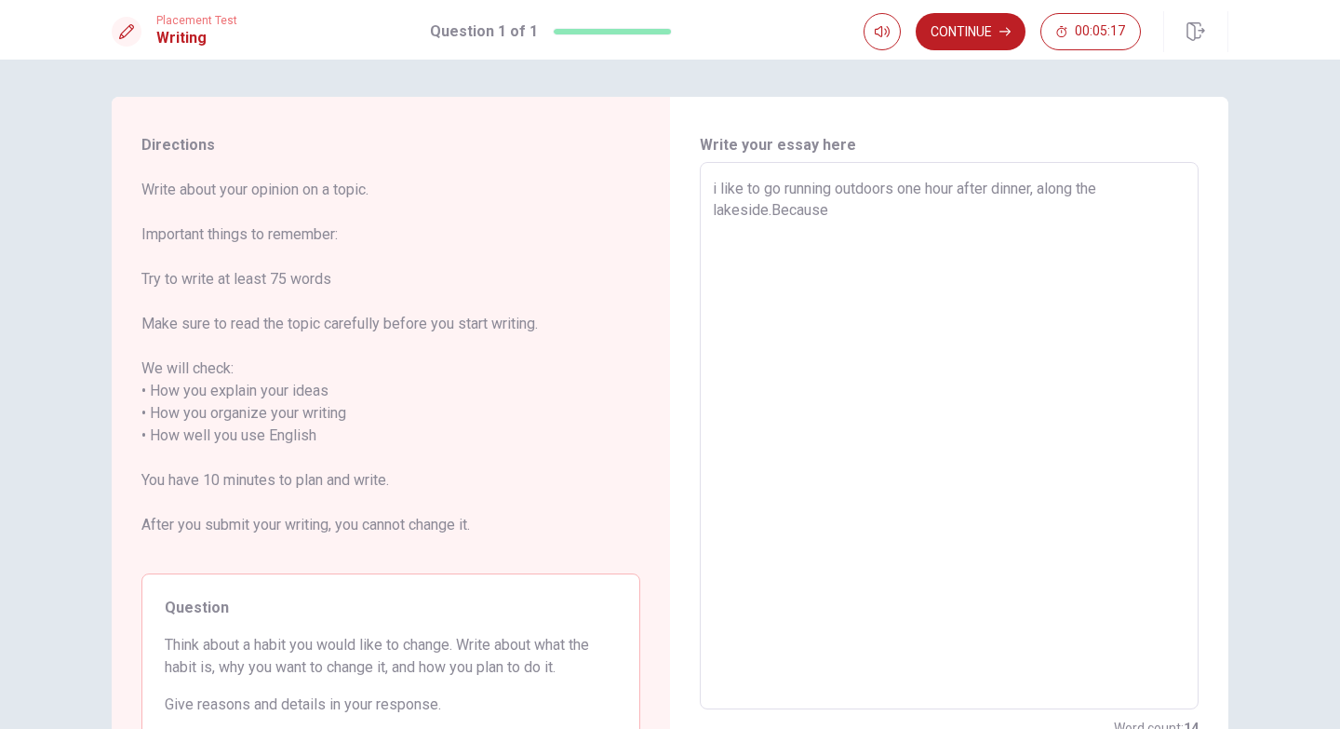
click at [713, 186] on textarea "i like to go running outdoors one hour after dinner, along the lakeside.Because" at bounding box center [949, 436] width 473 height 517
type textarea "x"
type textarea "like to go running outdoors one hour after dinner, along the lakeside.Because"
type textarea "x"
type textarea "i like to go running outdoors one hour after dinner, along the lakeside.Because"
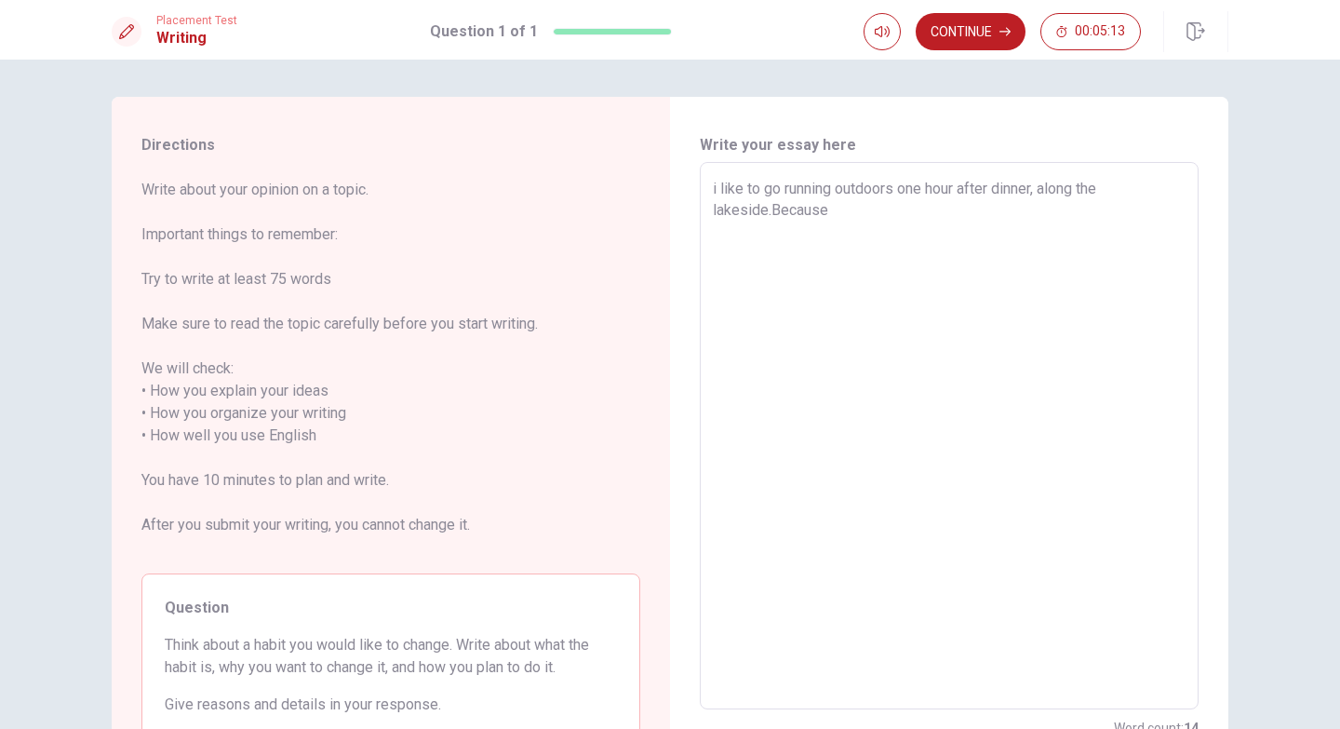
type textarea "x"
type textarea "like to go running outdoors one hour after dinner, along the lakeside.Because"
type textarea "x"
type textarea "I like to go running outdoors one hour after dinner, along the lakeside.Because"
click at [846, 209] on textarea "I like to go running outdoors one hour after dinner, along the lakeside.Because" at bounding box center [949, 436] width 473 height 517
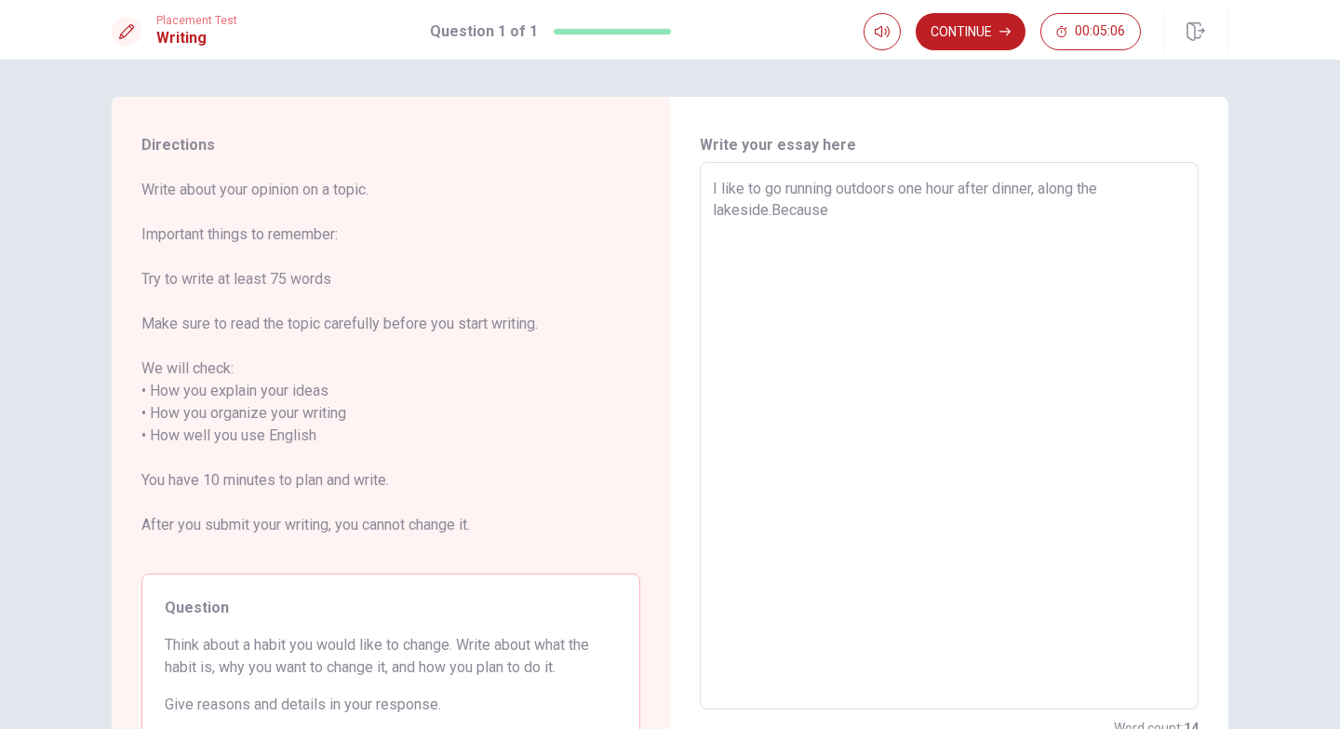
type textarea "x"
type textarea "I like to go running outdoors one hour after dinner, along the lakeside.Because…"
type textarea "x"
type textarea "I like to go running outdoors one hour after dinner, along the lakeside.Because"
type textarea "x"
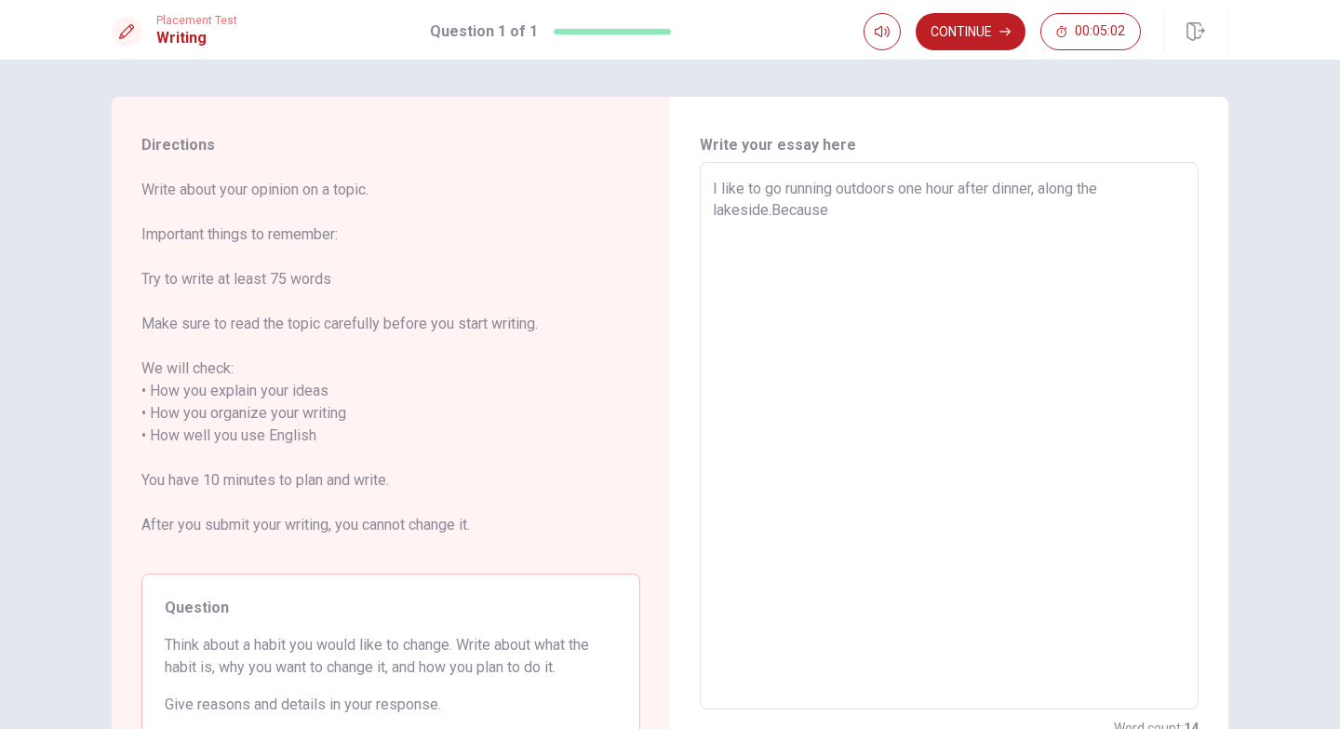
type textarea "I like to go running outdoors one hour after dinner, along the lakeside.Because…"
type textarea "x"
type textarea "I like to go running outdoors one hour after dinner, along the lakeside.Because…"
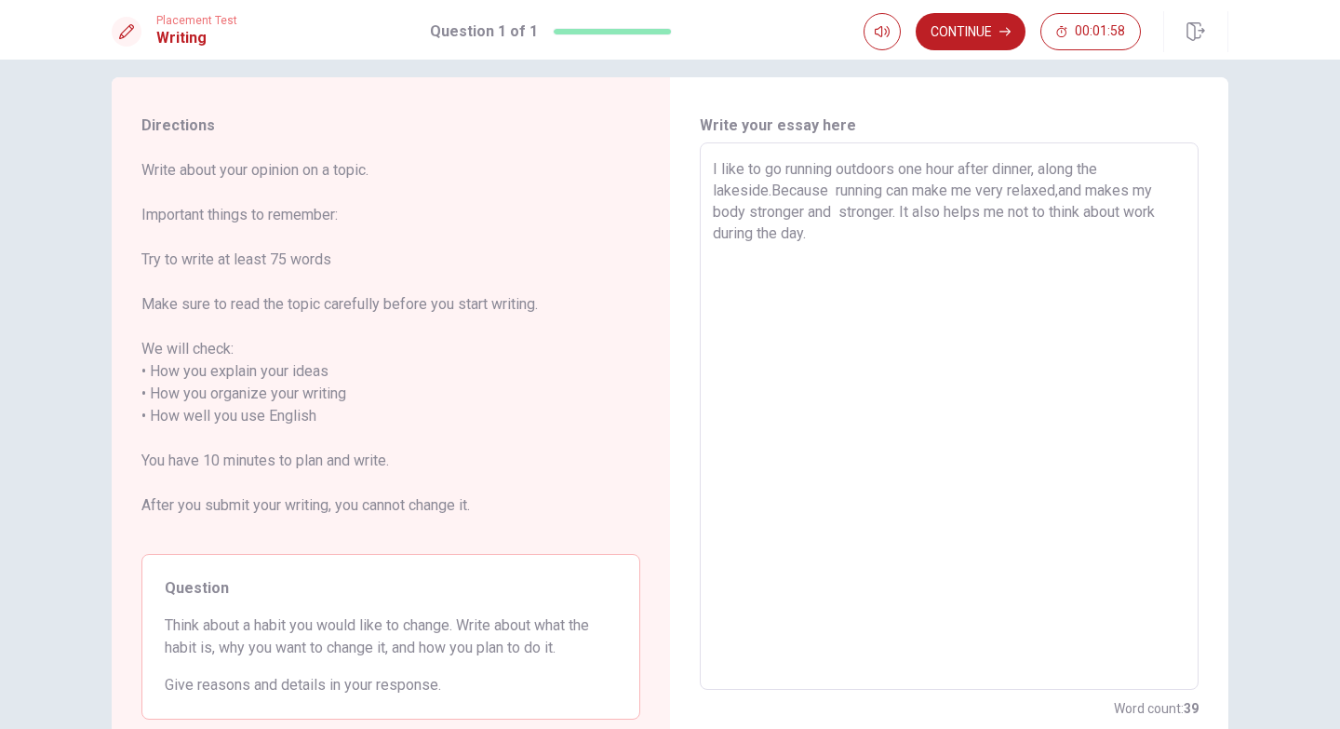
scroll to position [14, 0]
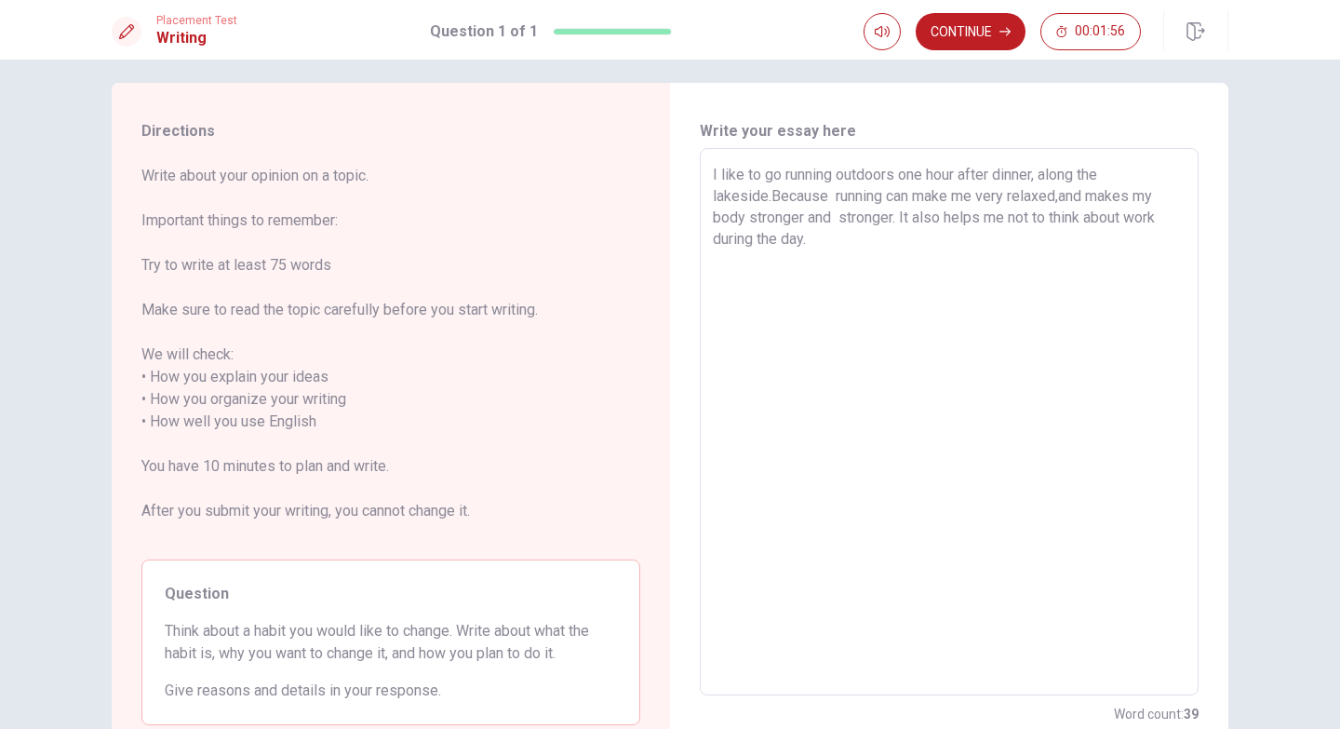
click at [822, 240] on textarea "I like to go running outdoors one hour after dinner, along the lakeside.Because…" at bounding box center [949, 422] width 473 height 517
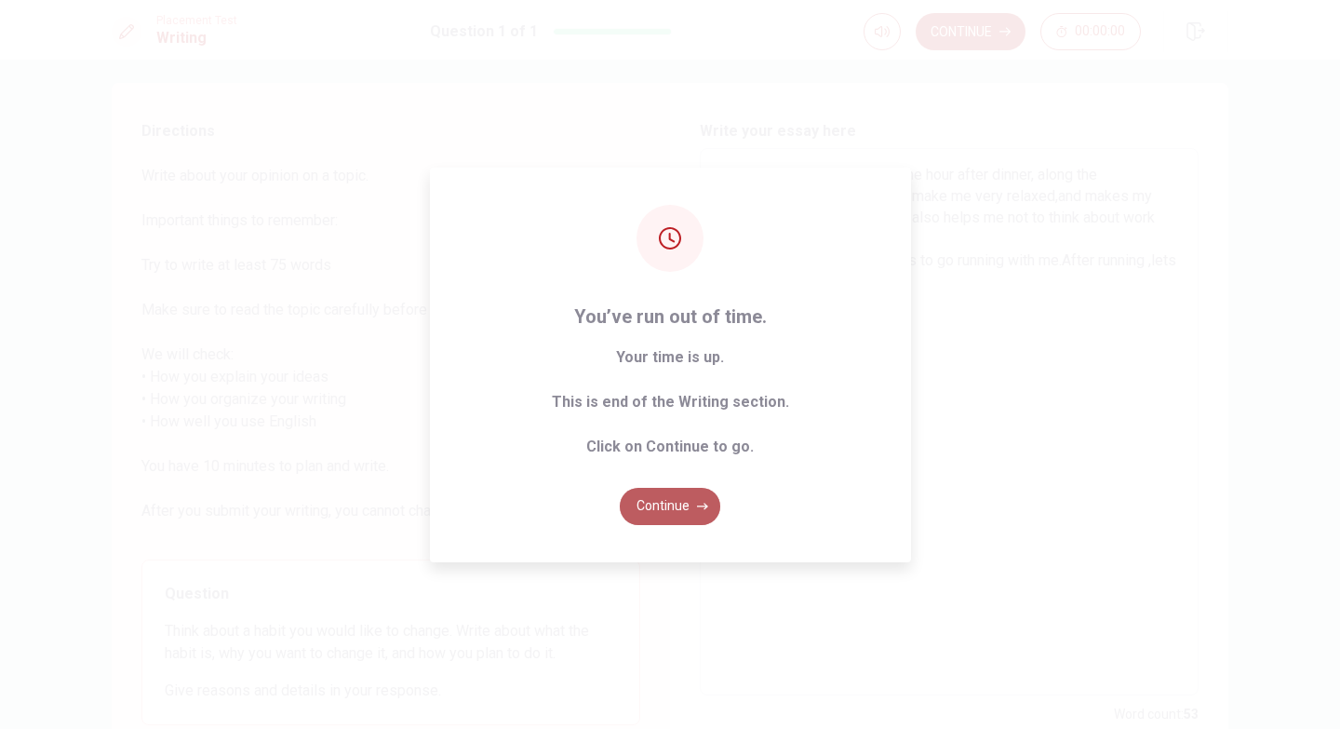
click at [668, 507] on button "Continue" at bounding box center [670, 506] width 101 height 37
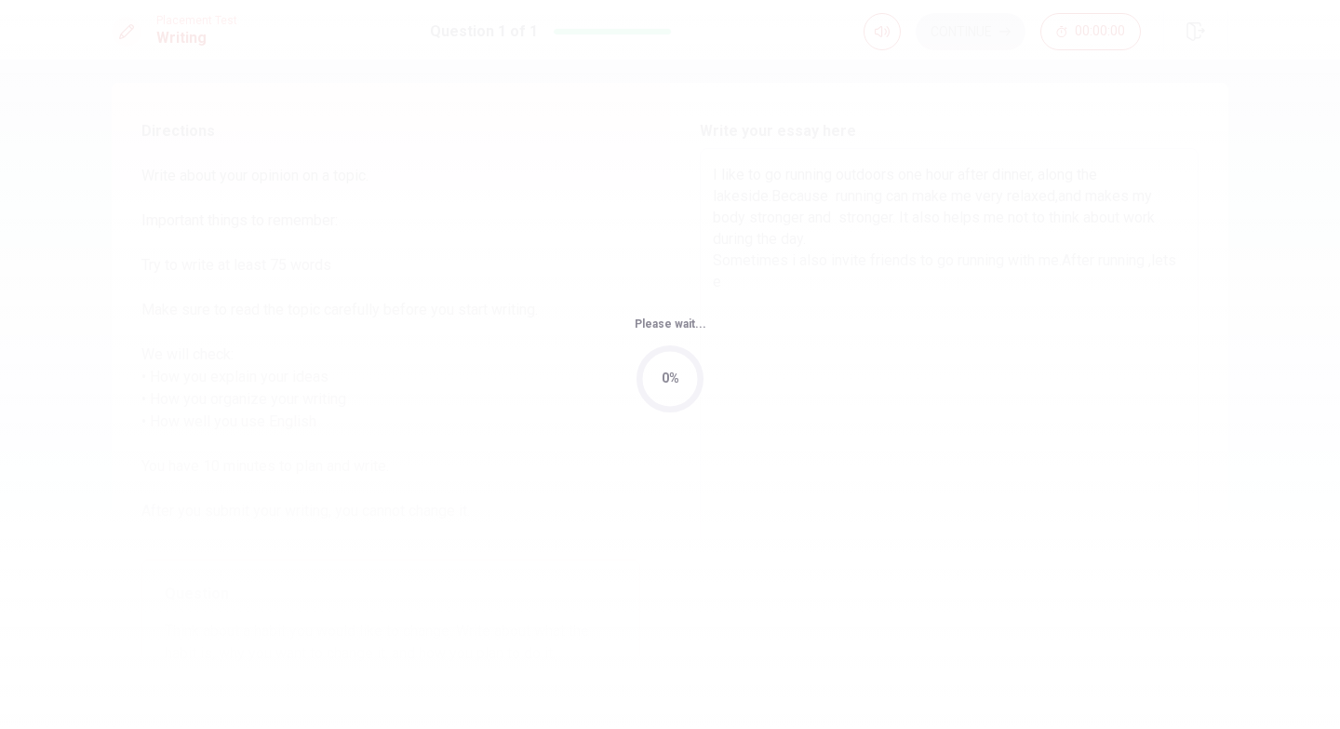
scroll to position [0, 0]
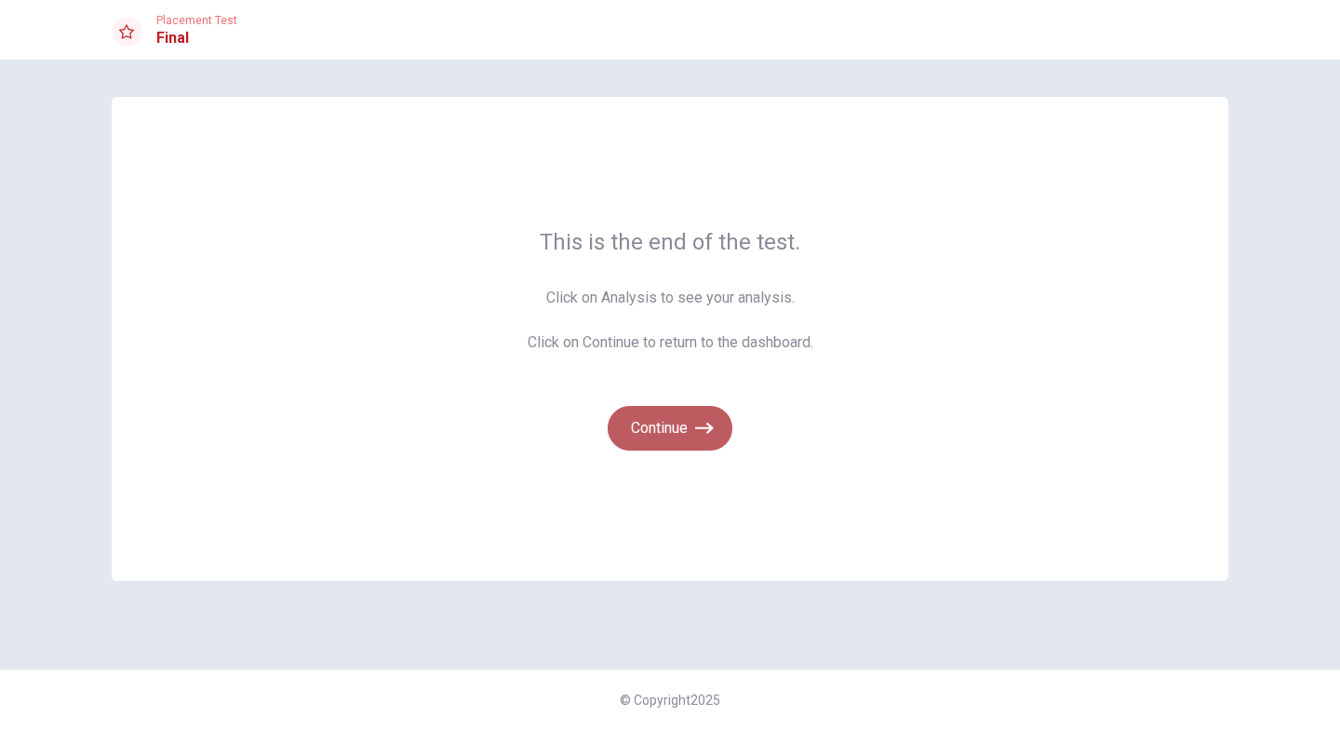
click at [664, 436] on button "Continue" at bounding box center [670, 428] width 125 height 45
